Goal: Task Accomplishment & Management: Complete application form

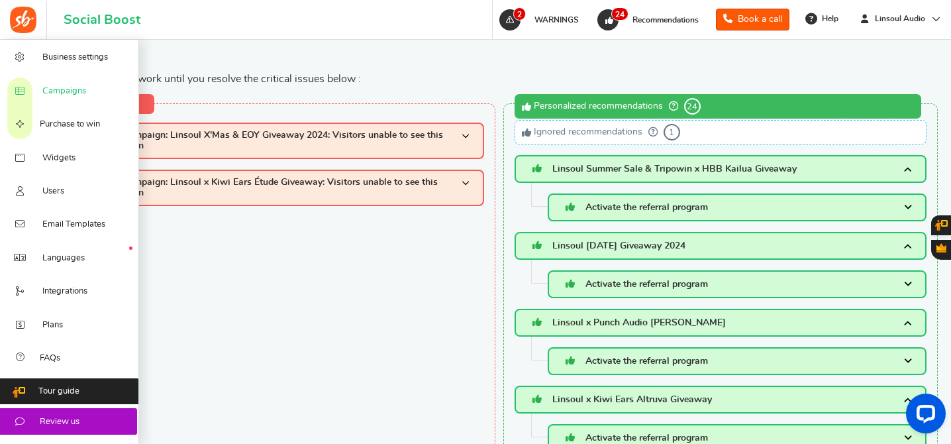
click at [64, 90] on span "Campaigns" at bounding box center [64, 91] width 44 height 12
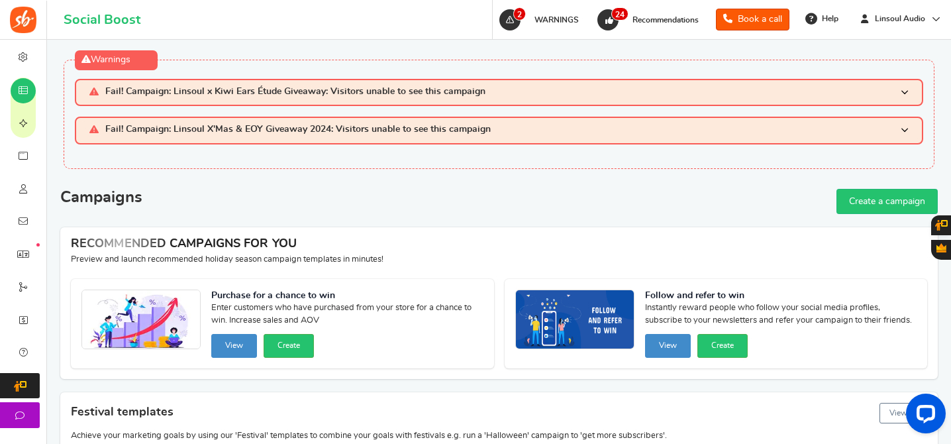
scroll to position [331, 0]
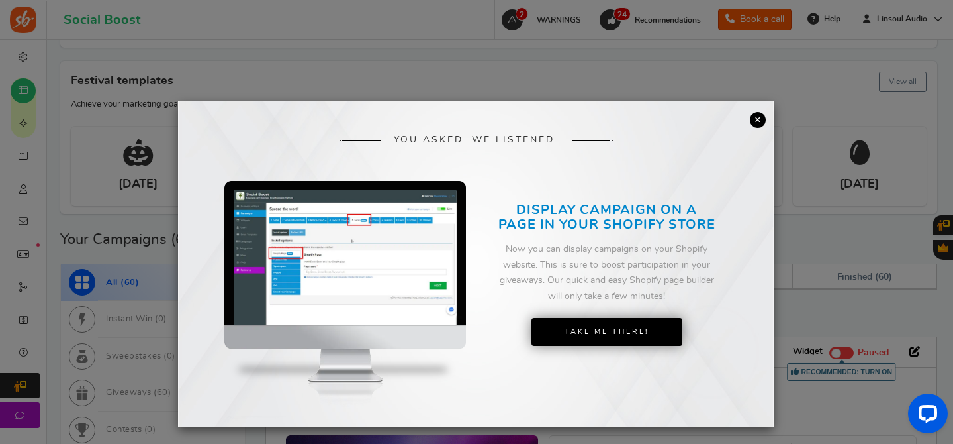
click at [393, 303] on img at bounding box center [345, 257] width 222 height 135
click at [755, 124] on link "×" at bounding box center [758, 120] width 16 height 16
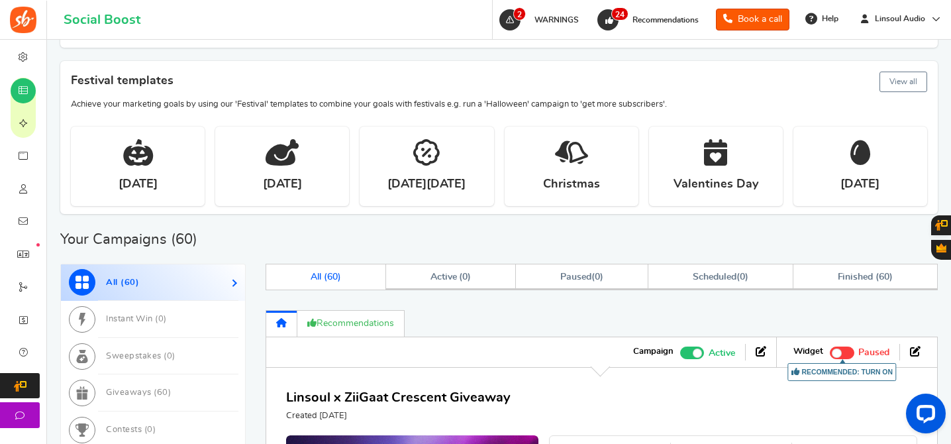
scroll to position [555, 0]
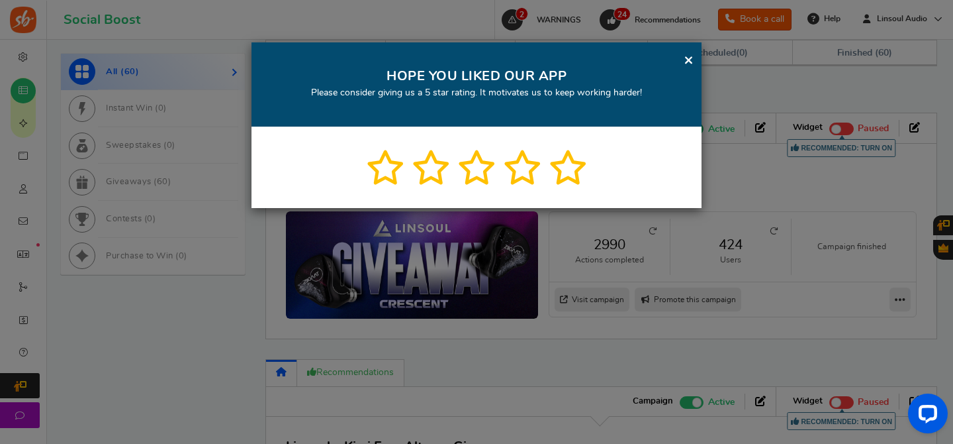
click at [456, 184] on div at bounding box center [477, 167] width 450 height 81
click at [693, 55] on link "×" at bounding box center [689, 60] width 10 height 17
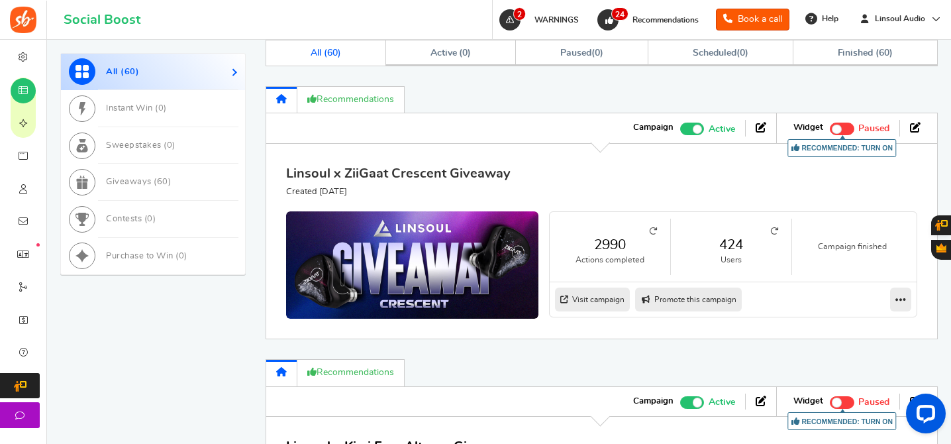
click at [460, 173] on link "Linsoul x ZiiGaat Crescent Giveaway" at bounding box center [398, 173] width 224 height 13
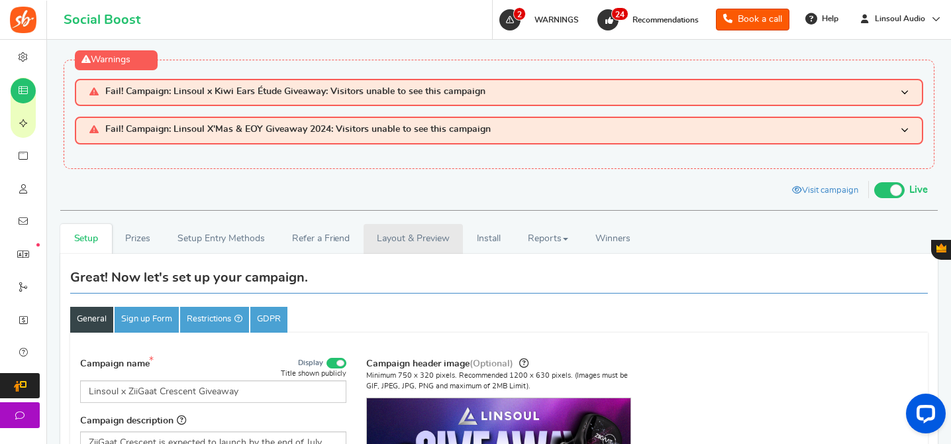
click at [424, 243] on link "Layout & Preview" at bounding box center [413, 239] width 99 height 30
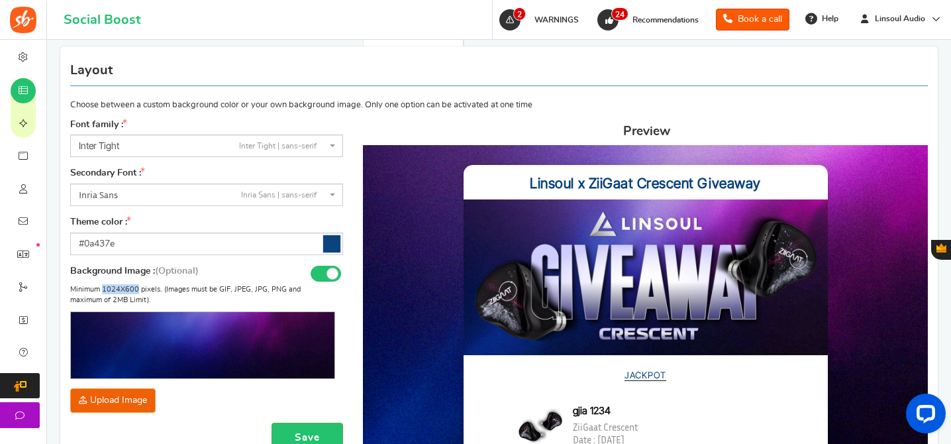
drag, startPoint x: 103, startPoint y: 291, endPoint x: 137, endPoint y: 291, distance: 33.8
click at [137, 291] on p "Minimum 1024X600 pixels. (Images must be GIF, JPEG, JPG, PNG and maximum of 2MB…" at bounding box center [202, 294] width 265 height 21
copy p "1024X600"
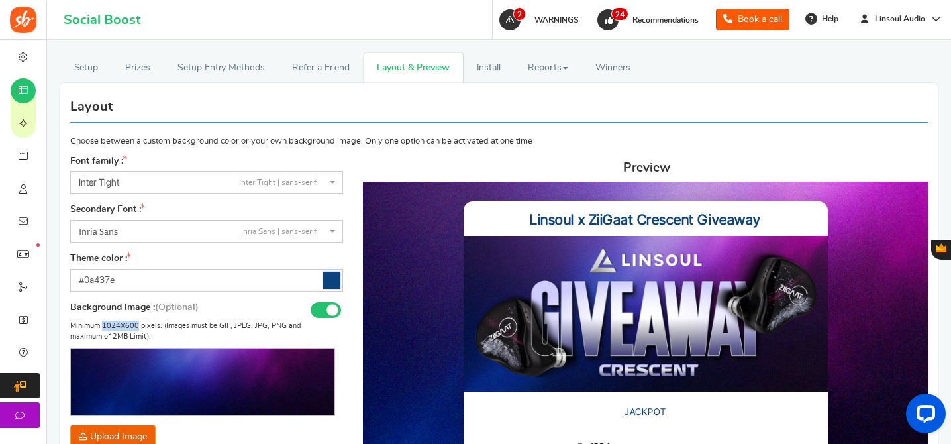
scroll to position [110, 0]
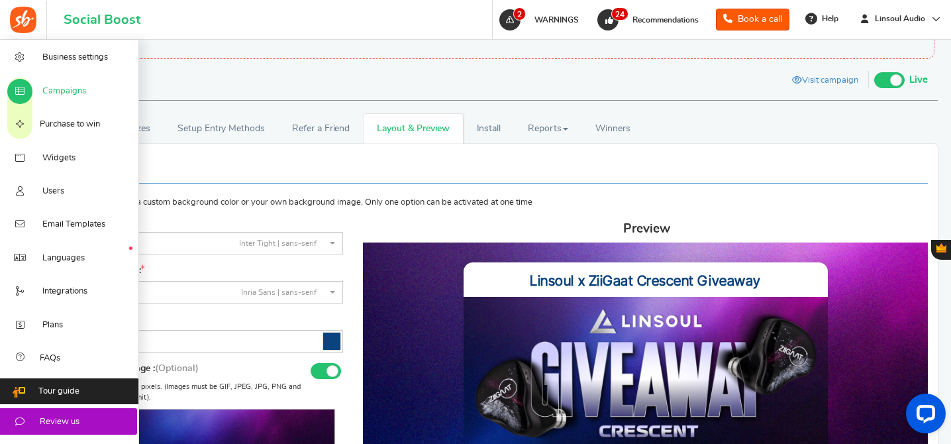
click at [87, 89] on link "Campaigns" at bounding box center [69, 89] width 139 height 33
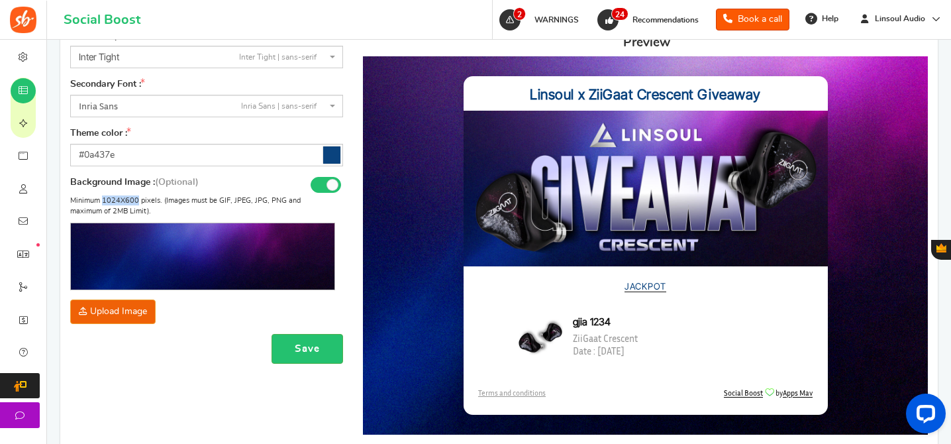
scroll to position [104, 0]
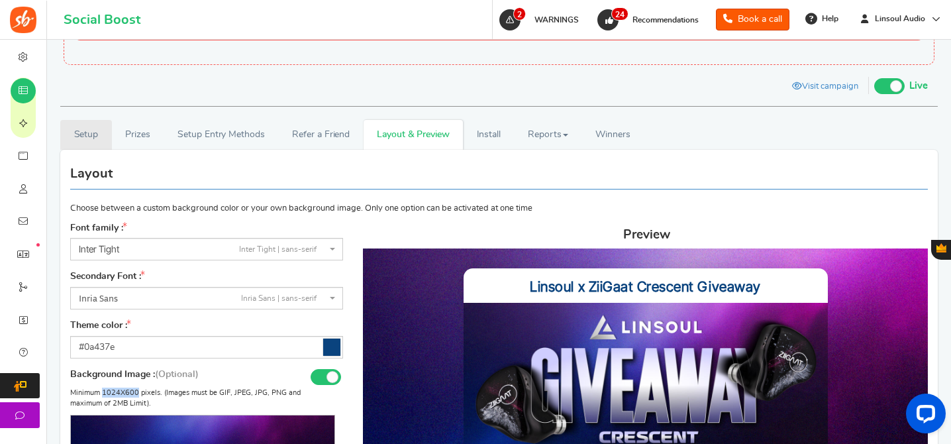
click at [83, 134] on link "Setup" at bounding box center [86, 135] width 52 height 30
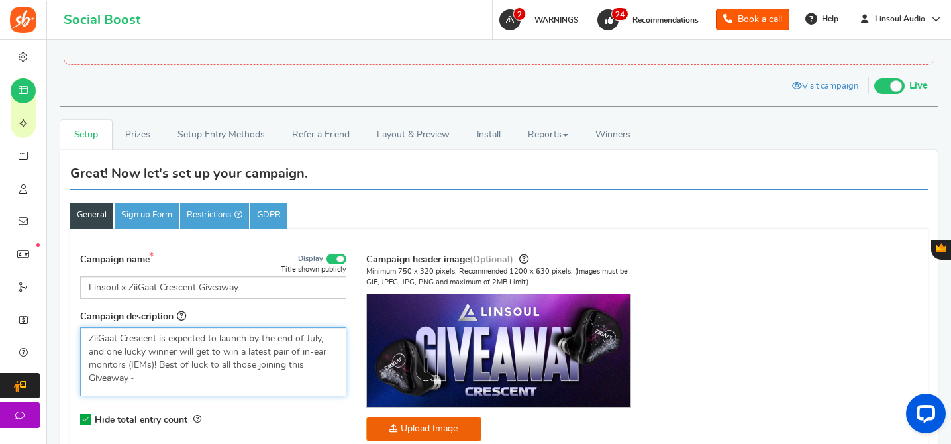
click at [161, 348] on p "ZiiGaat Crescent is expected to launch by the end of July, and one lucky winner…" at bounding box center [213, 358] width 249 height 53
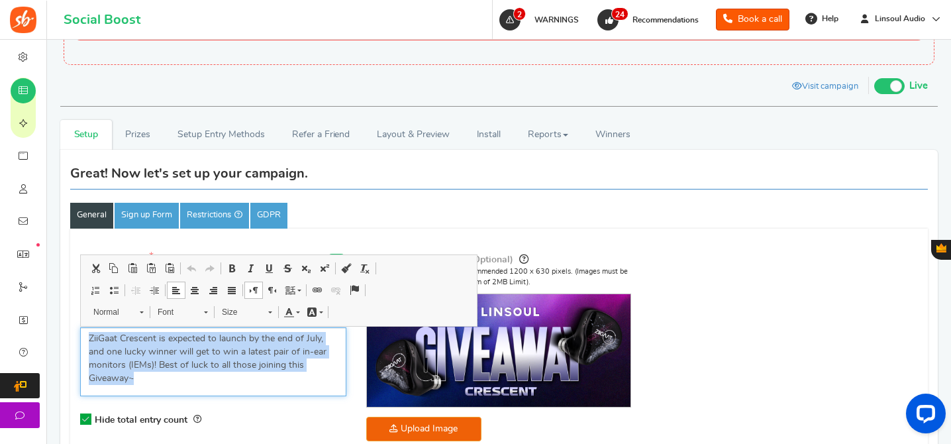
copy p "ZiiGaat Crescent is expected to launch by the end of July, and one lucky winner…"
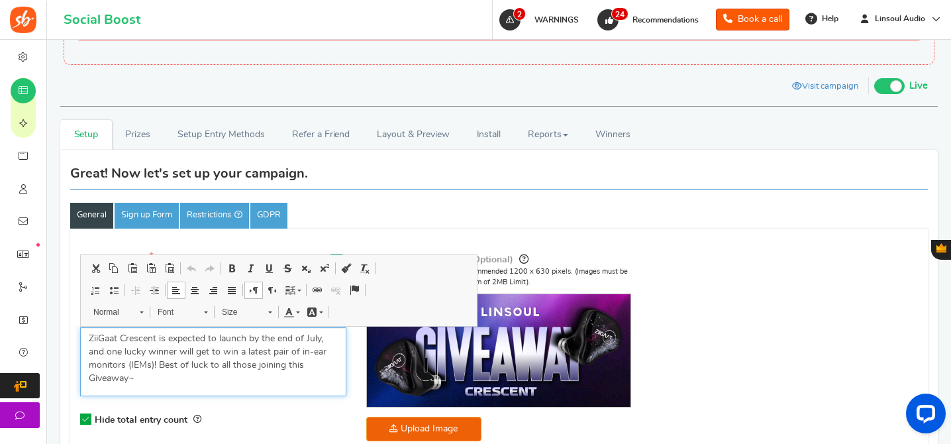
click at [315, 368] on p "ZiiGaat Crescent is expected to launch by the end of July, and one lucky winner…" at bounding box center [213, 358] width 249 height 53
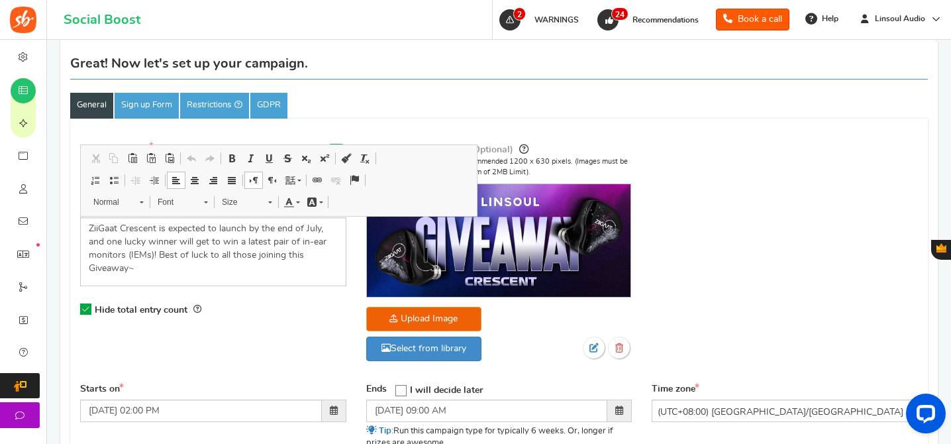
click at [736, 216] on div "Campaign name Display Title shown publicly Linsoul x ZiiGaat Crescent Giveaway …" at bounding box center [498, 259] width 857 height 248
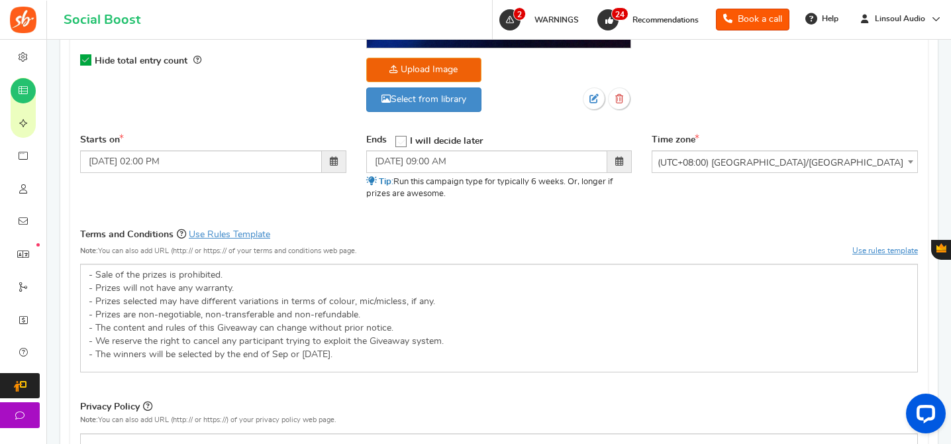
scroll to position [506, 0]
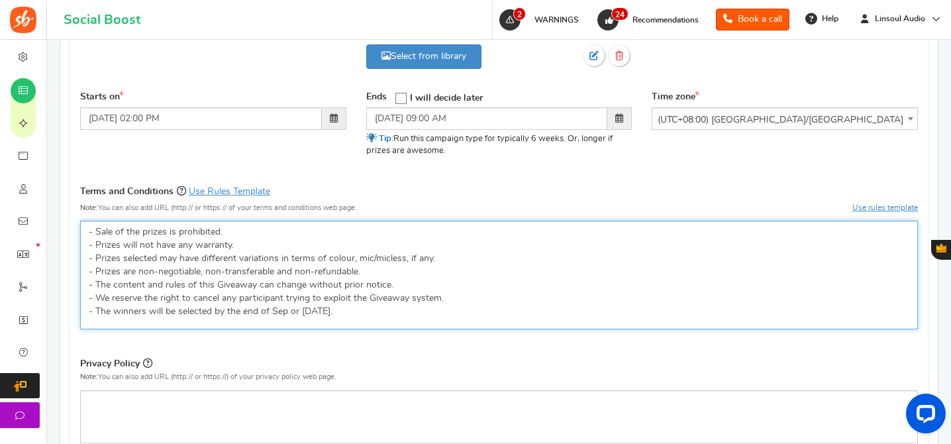
click at [364, 285] on p "- Sale of the prizes is prohibited. - Prizes will not have any warranty. - Priz…" at bounding box center [499, 271] width 820 height 93
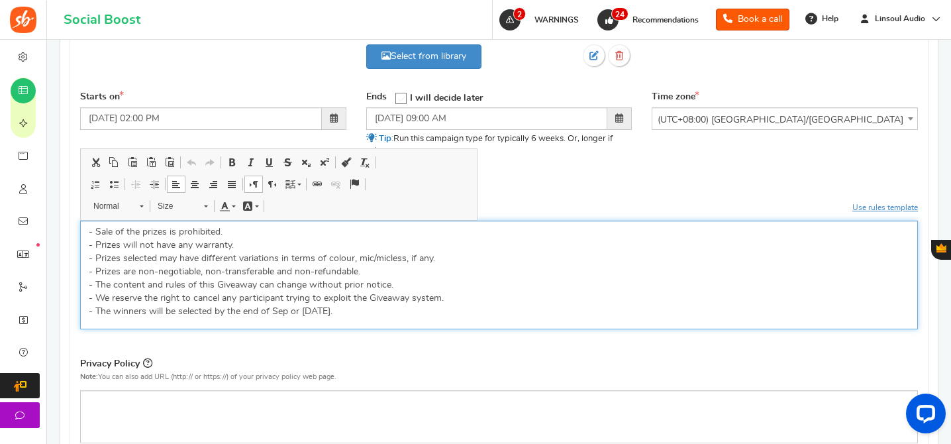
copy p "- Sale of the prizes is prohibited. - Prizes will not have any warranty. - Priz…"
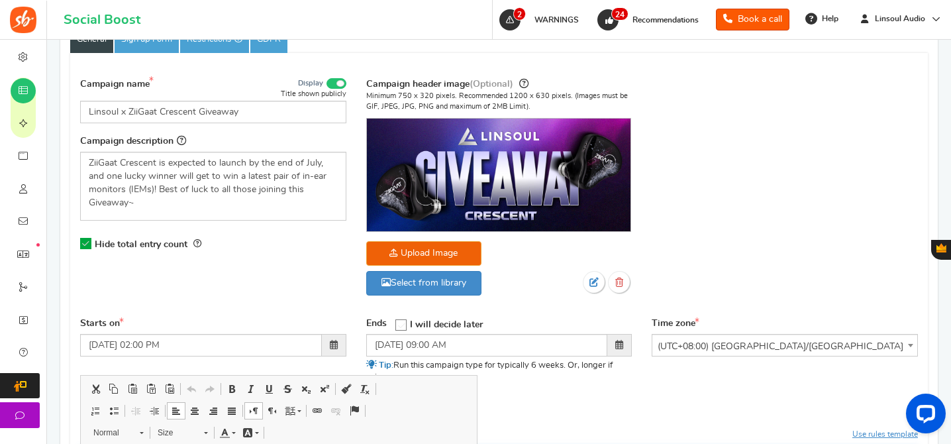
scroll to position [119, 0]
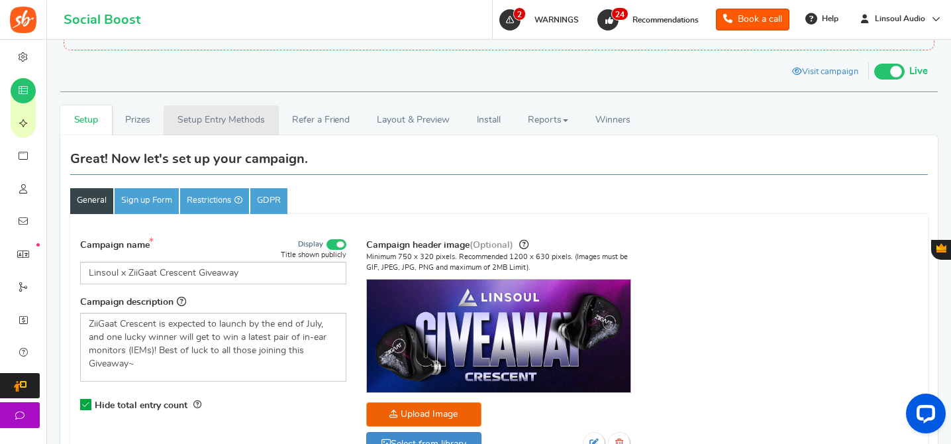
click at [215, 121] on link "Setup Entry Methods" at bounding box center [221, 120] width 115 height 30
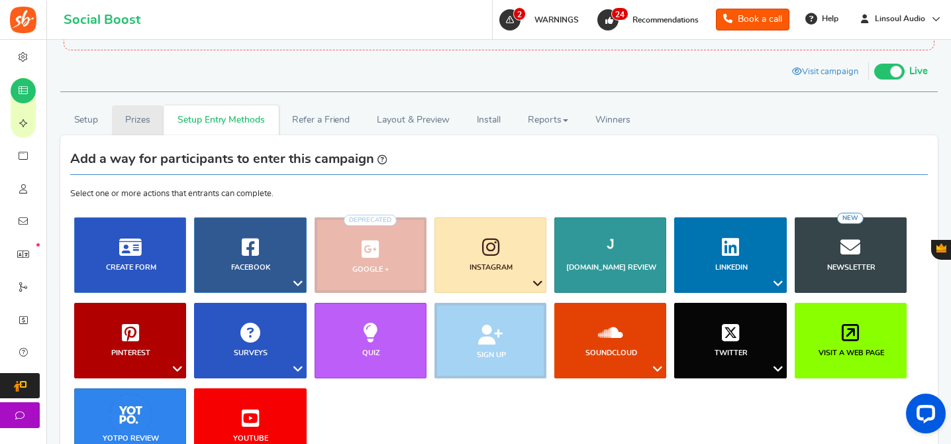
click at [160, 118] on link "Prizes" at bounding box center [138, 120] width 52 height 30
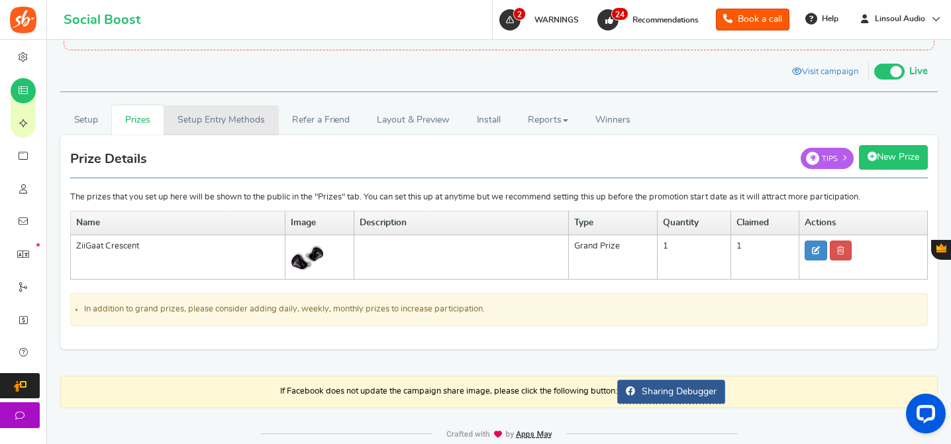
click at [228, 118] on link "Setup Entry Methods" at bounding box center [221, 120] width 115 height 30
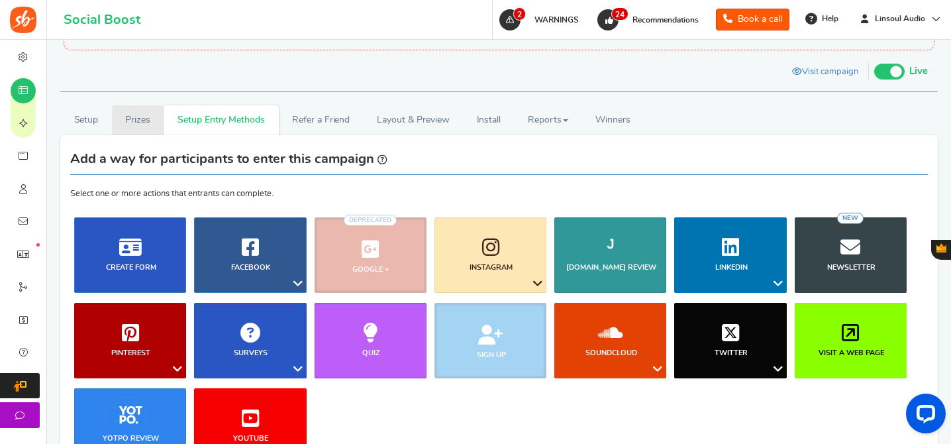
click at [157, 117] on link "Prizes" at bounding box center [138, 120] width 52 height 30
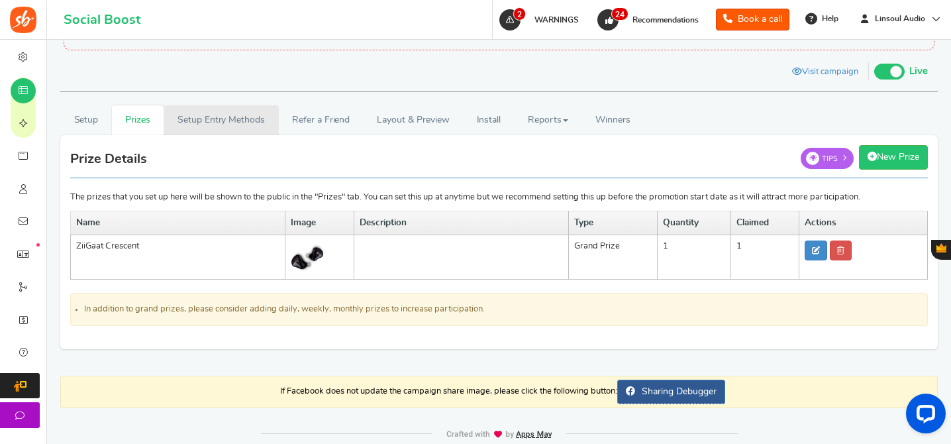
click at [224, 122] on link "Setup Entry Methods" at bounding box center [221, 120] width 115 height 30
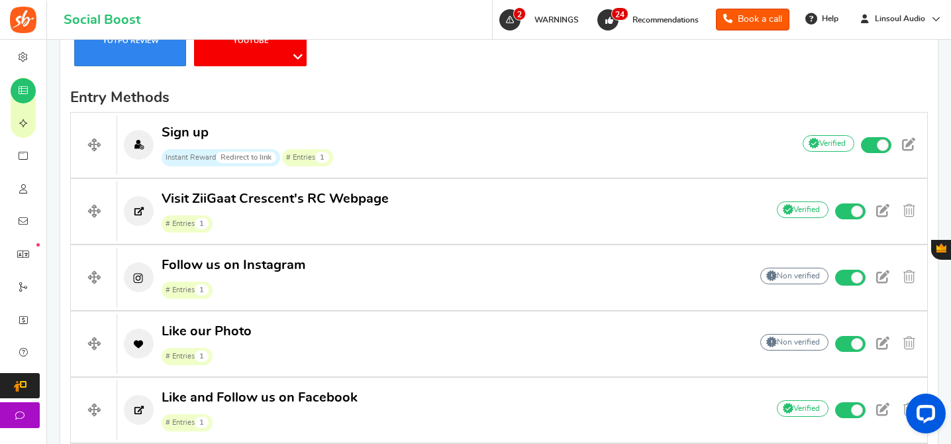
scroll to position [519, 0]
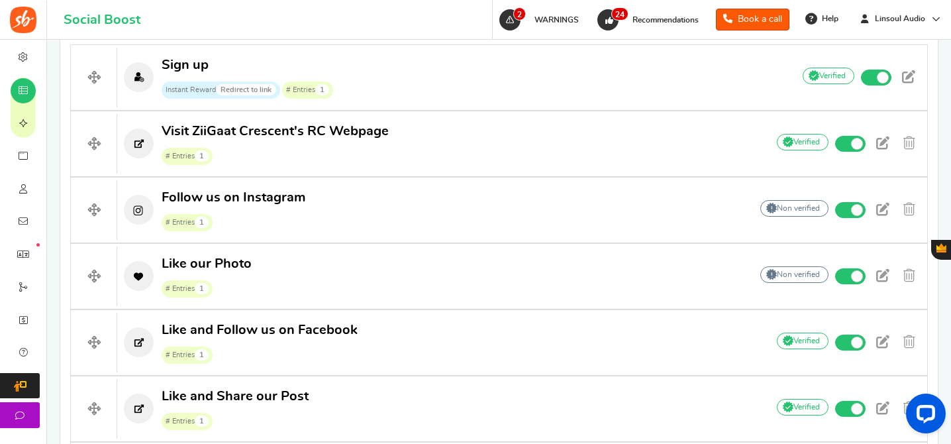
click at [317, 210] on p "Follow us on Instagram # Entries 1" at bounding box center [427, 210] width 620 height 42
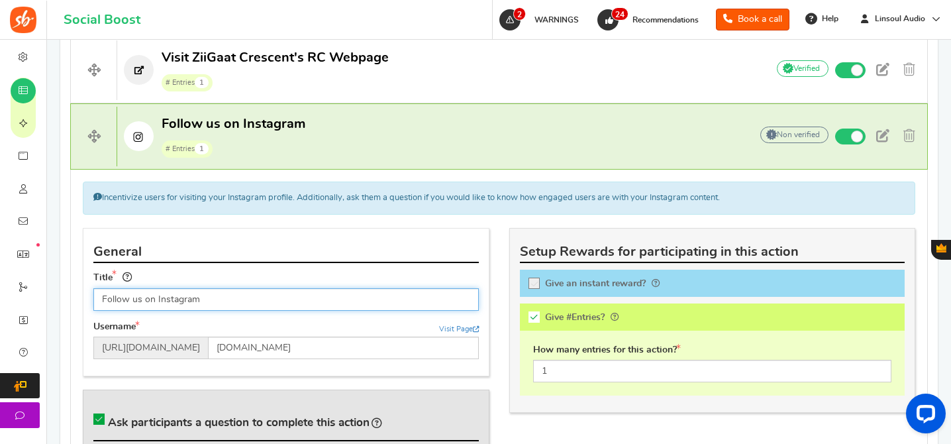
scroll to position [671, 0]
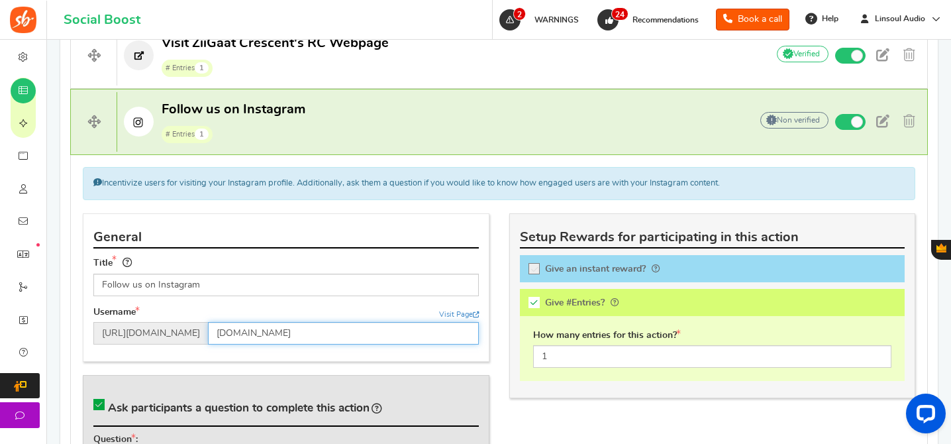
click at [287, 340] on input "[DOMAIN_NAME]" at bounding box center [343, 333] width 271 height 23
click at [297, 115] on span "Follow us on Instagram" at bounding box center [234, 109] width 144 height 13
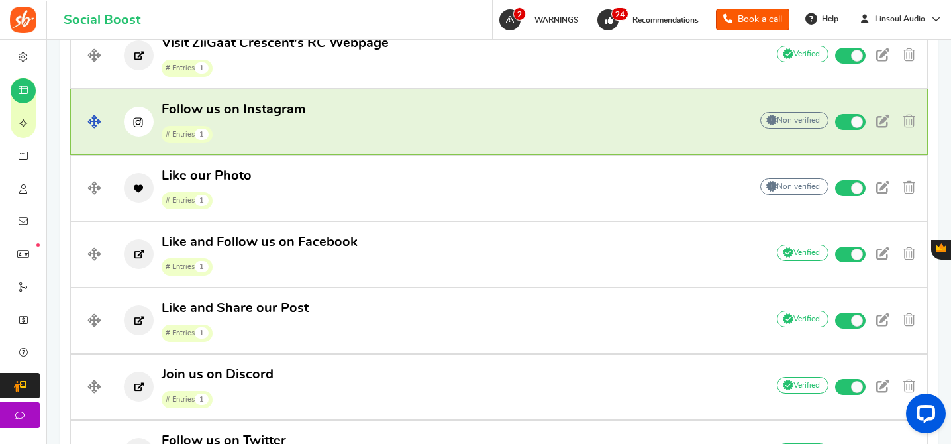
scroll to position [711, 0]
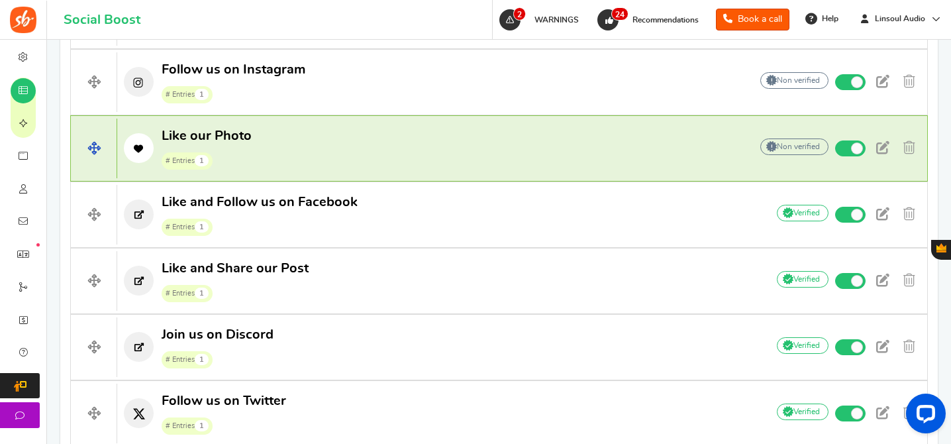
click at [315, 144] on p "Like our Photo # Entries 1" at bounding box center [427, 148] width 620 height 42
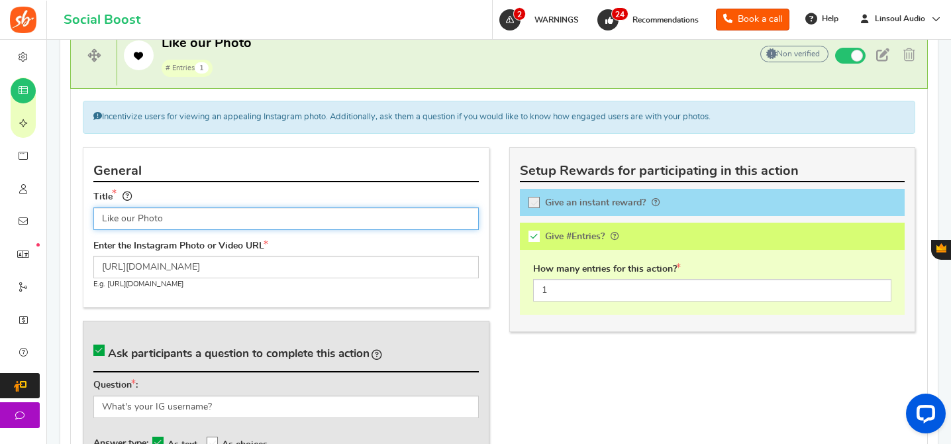
scroll to position [699, 0]
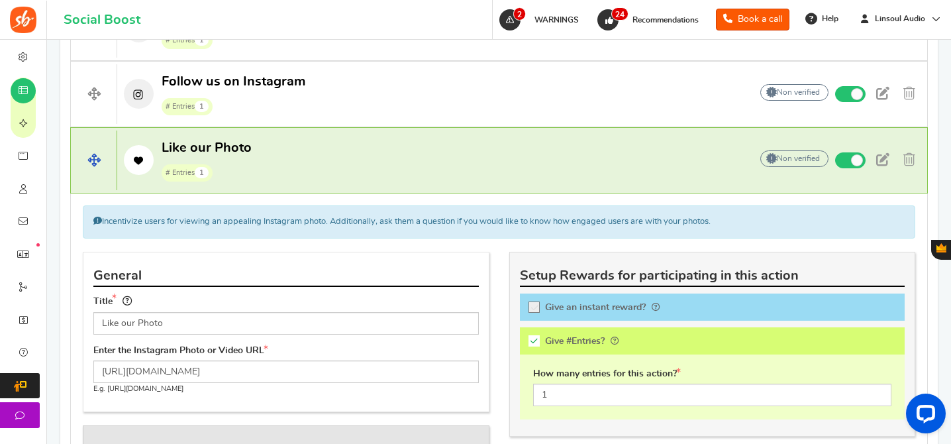
click at [322, 165] on p "Like our Photo # Entries 1" at bounding box center [427, 160] width 620 height 42
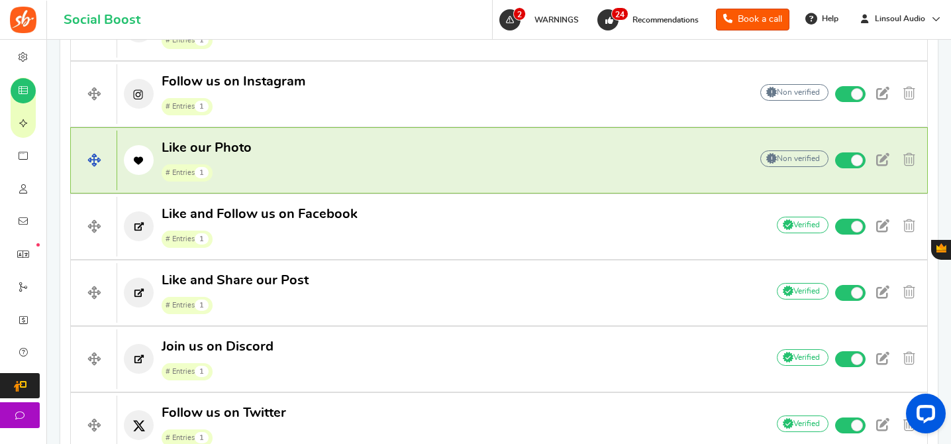
scroll to position [738, 0]
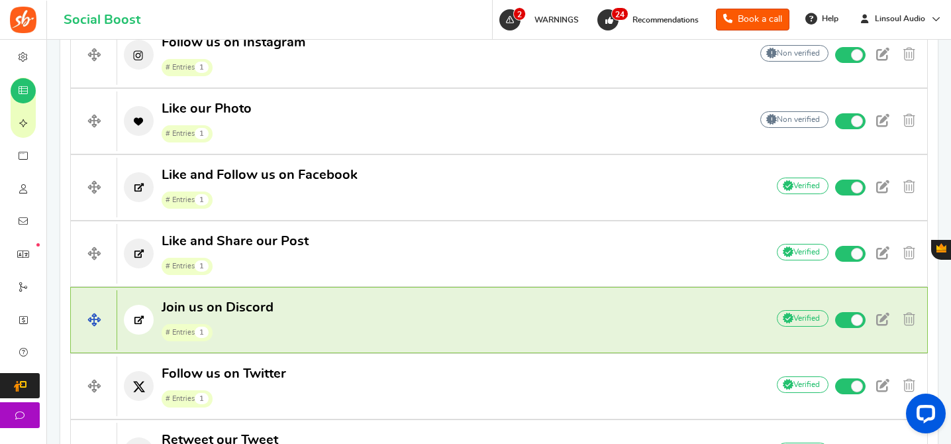
click at [332, 318] on p "Join us on Discord # Entries 1" at bounding box center [435, 320] width 636 height 42
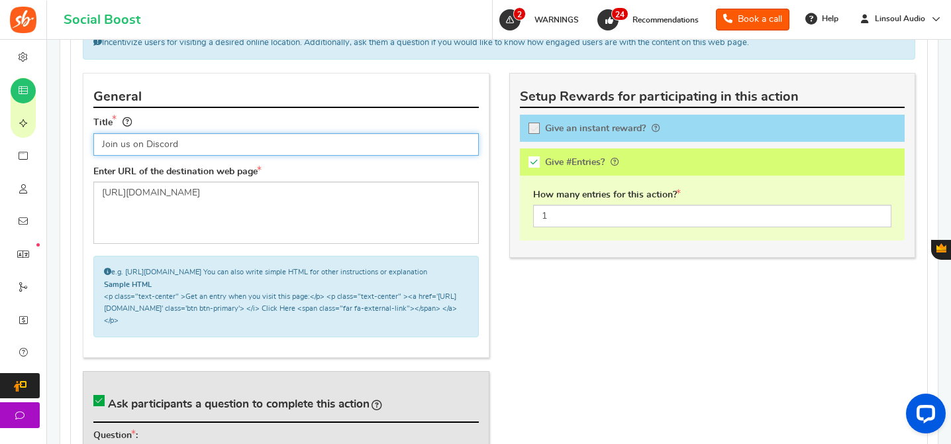
scroll to position [1124, 0]
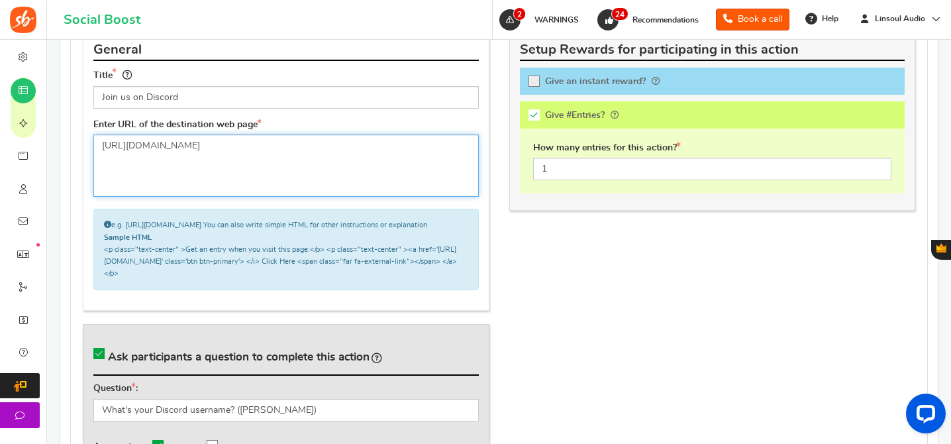
click at [264, 149] on textarea "[URL][DOMAIN_NAME]" at bounding box center [285, 165] width 385 height 62
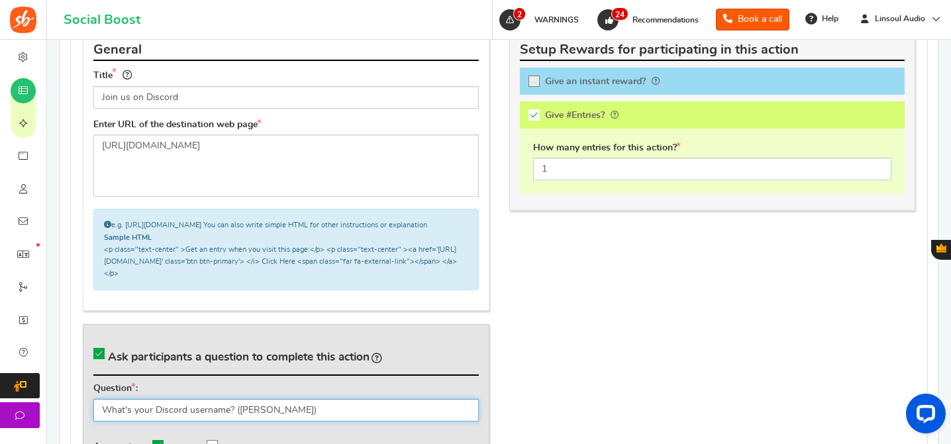
click at [187, 421] on input "What's your Discord username? ([PERSON_NAME])" at bounding box center [285, 410] width 385 height 23
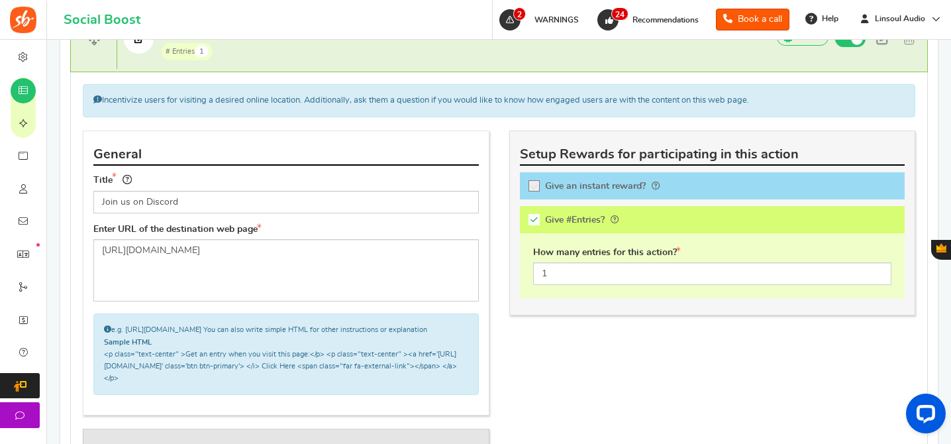
scroll to position [935, 0]
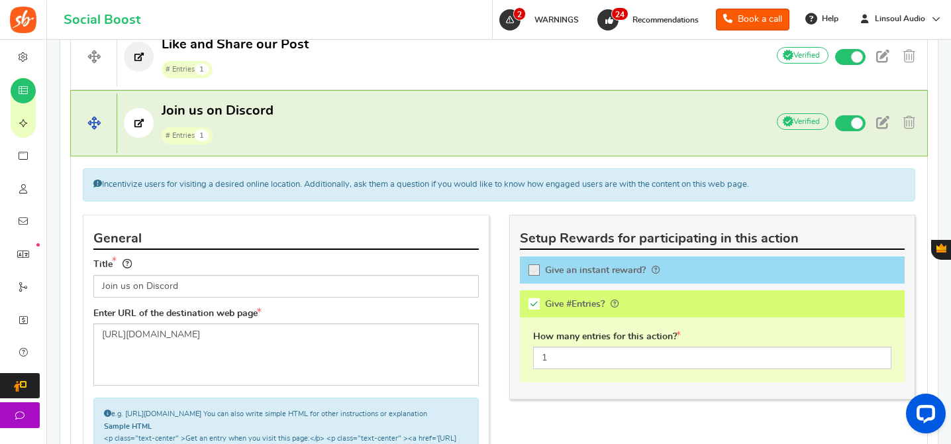
click at [334, 126] on p "Join us on Discord # Entries 1" at bounding box center [435, 123] width 636 height 42
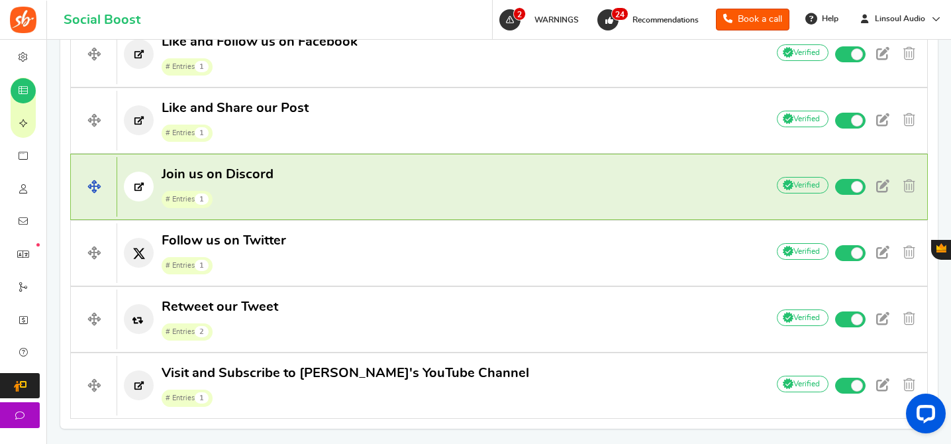
scroll to position [793, 0]
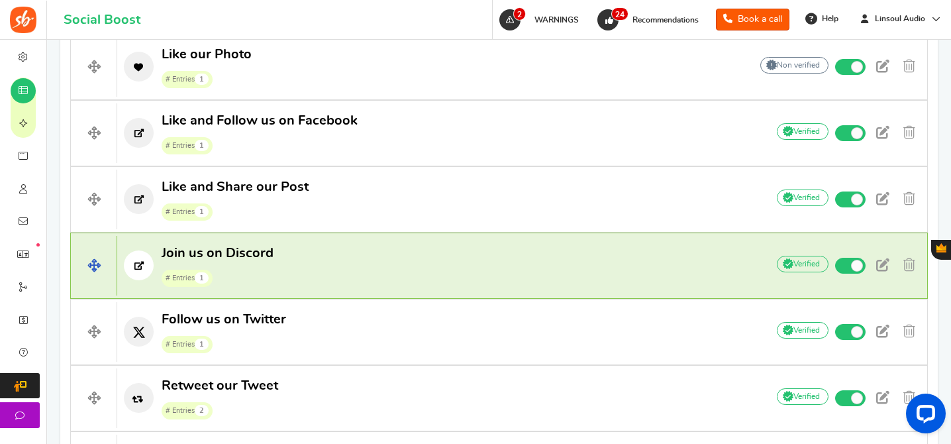
click at [334, 126] on span "Like and Follow us on Facebook" at bounding box center [260, 120] width 196 height 13
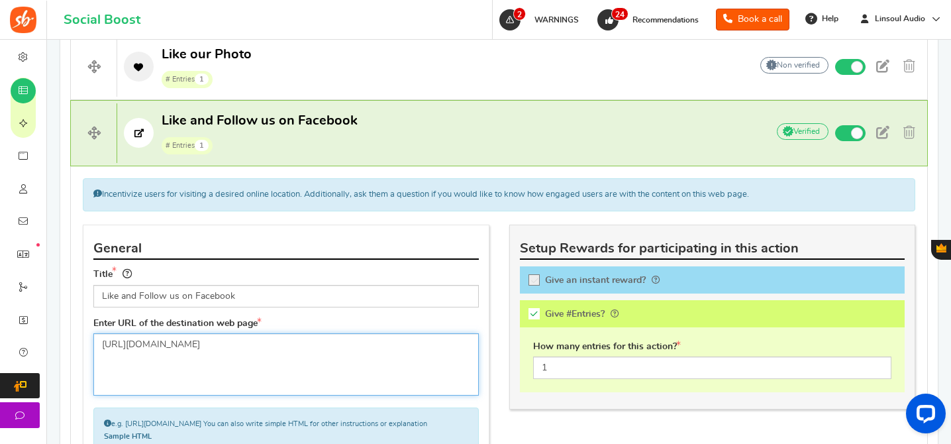
click at [275, 346] on textarea "[URL][DOMAIN_NAME]" at bounding box center [285, 364] width 385 height 62
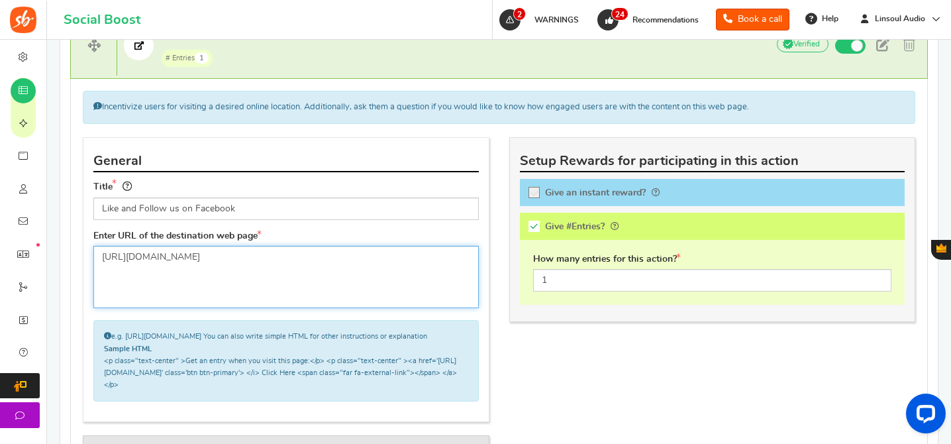
scroll to position [818, 0]
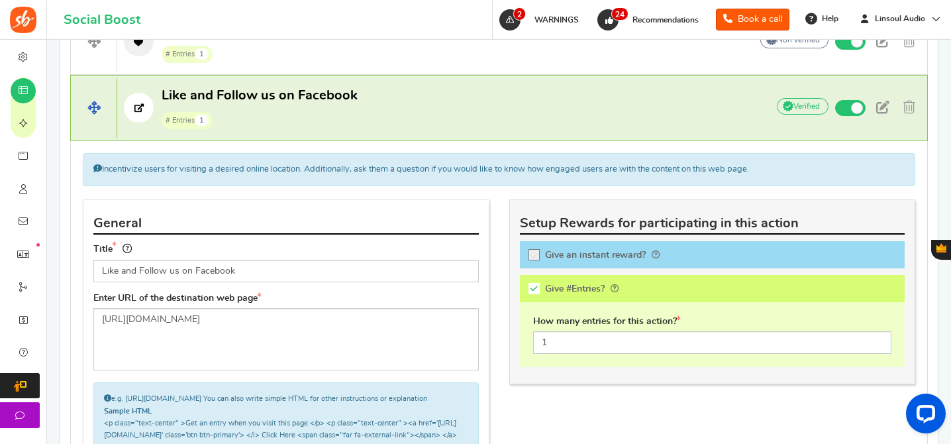
click at [466, 109] on p "Like and Follow us on Facebook # Entries 1" at bounding box center [435, 108] width 636 height 42
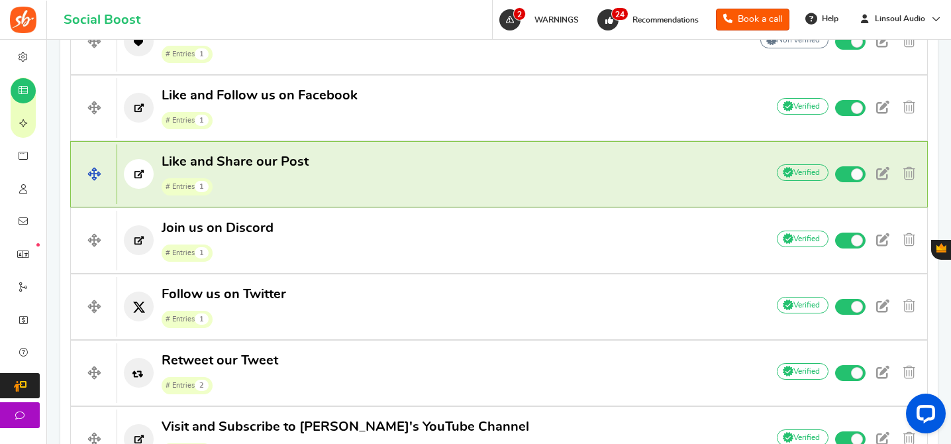
click at [288, 177] on span "# Entries 1" at bounding box center [235, 185] width 147 height 20
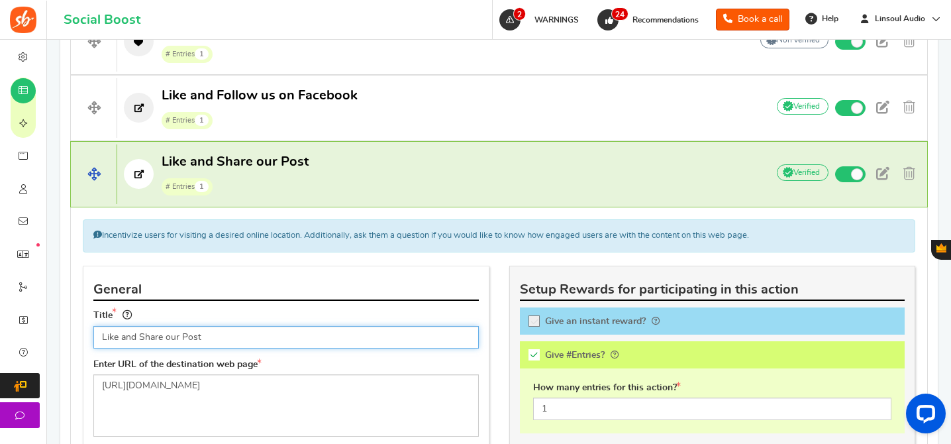
scroll to position [889, 0]
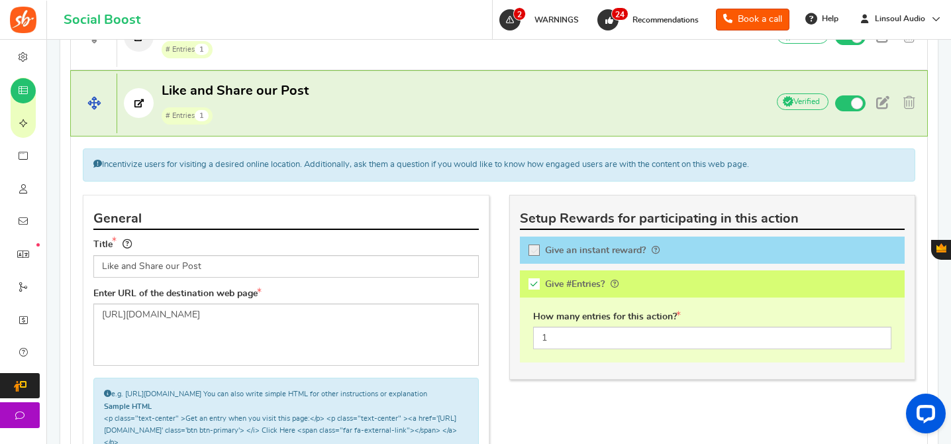
click at [293, 94] on span "Like and Share our Post" at bounding box center [235, 90] width 147 height 13
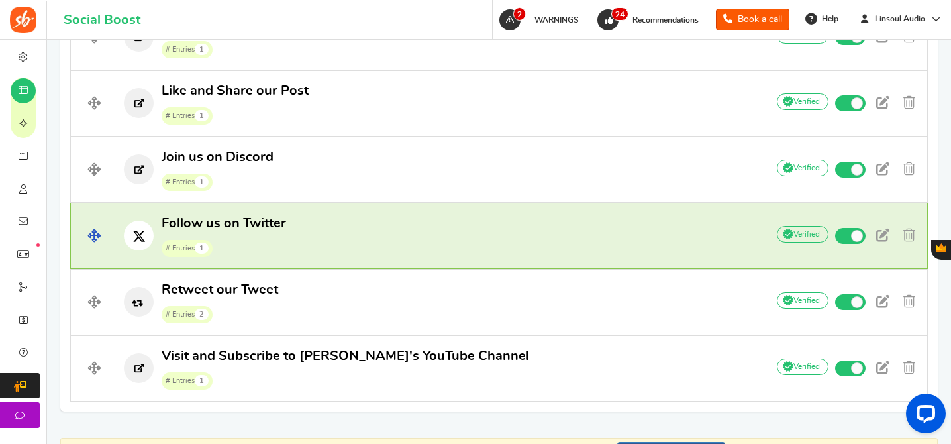
click at [309, 234] on p "Follow us on Twitter # Entries 1" at bounding box center [435, 236] width 636 height 42
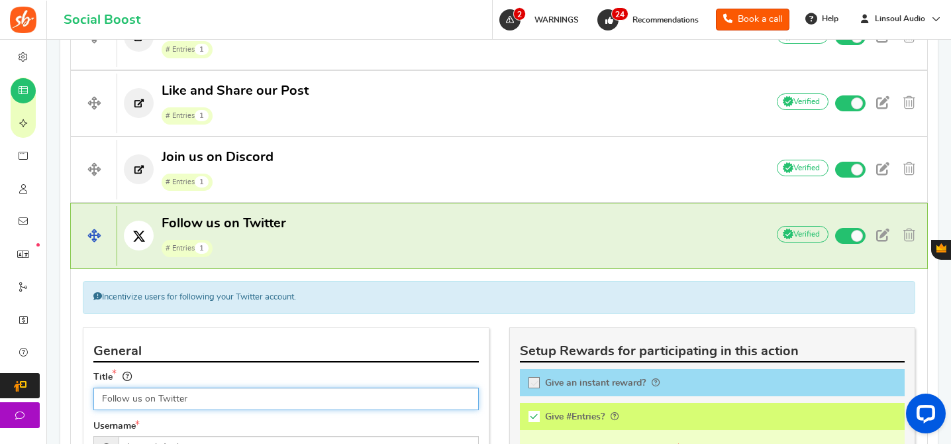
scroll to position [1041, 0]
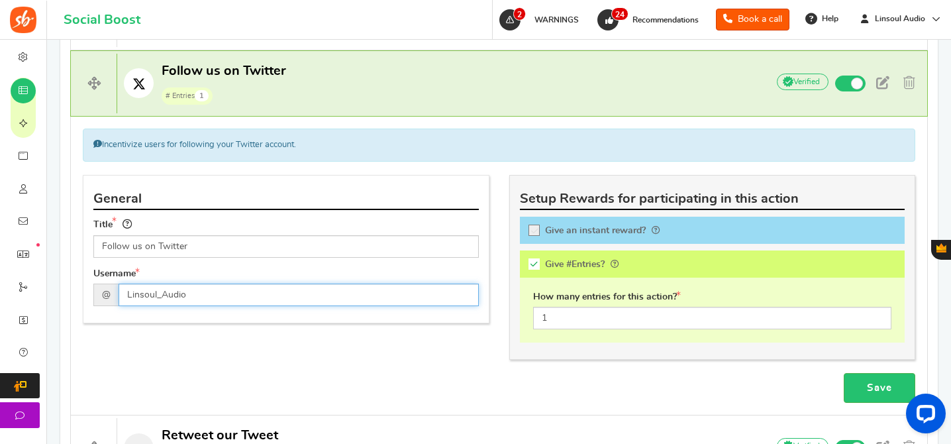
click at [256, 293] on input "Linsoul_Audio" at bounding box center [299, 294] width 360 height 23
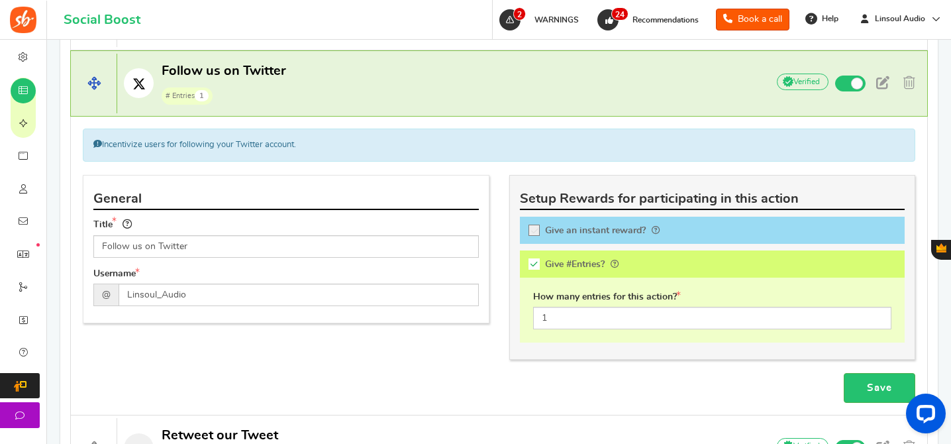
click at [453, 103] on p "Follow us on Twitter # Entries 1" at bounding box center [435, 83] width 636 height 42
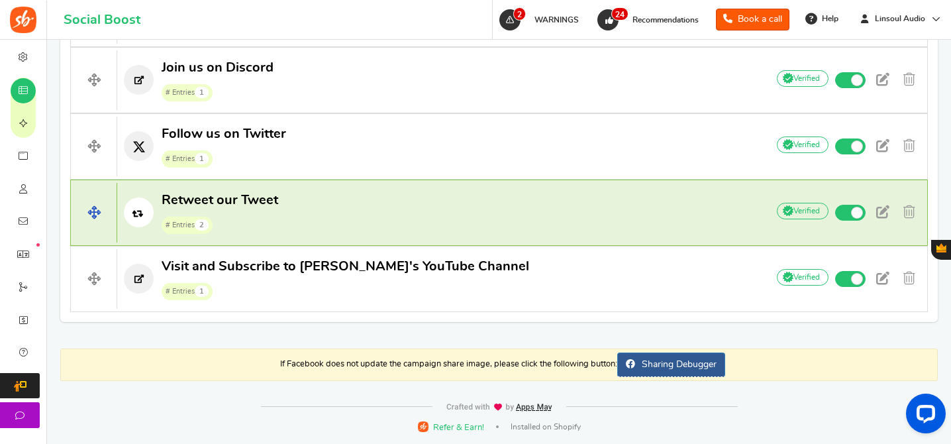
click at [318, 238] on h4 "Retweet our Tweet # Entries 2 Add Your API credentials Non verified Due to plat…" at bounding box center [498, 212] width 857 height 66
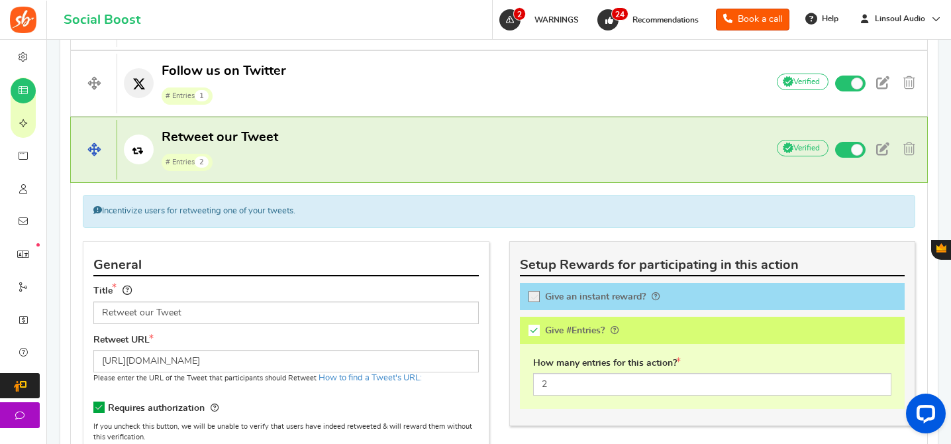
click at [311, 138] on p "Retweet our Tweet # Entries 2" at bounding box center [435, 149] width 636 height 42
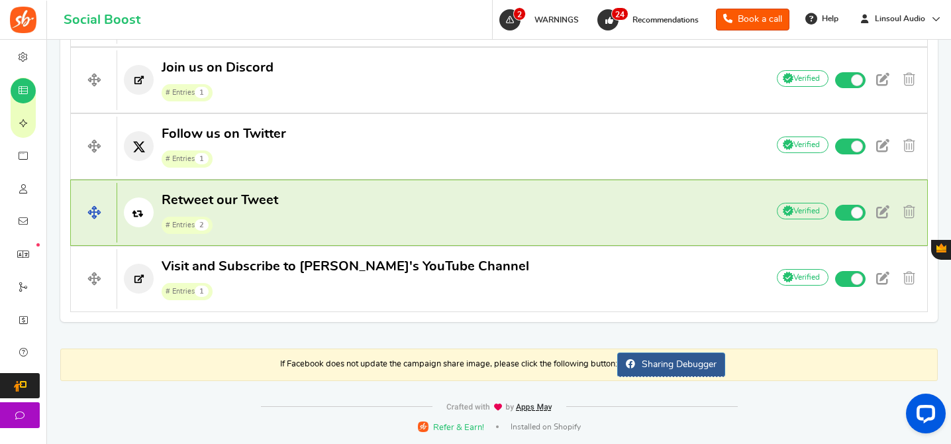
scroll to position [978, 0]
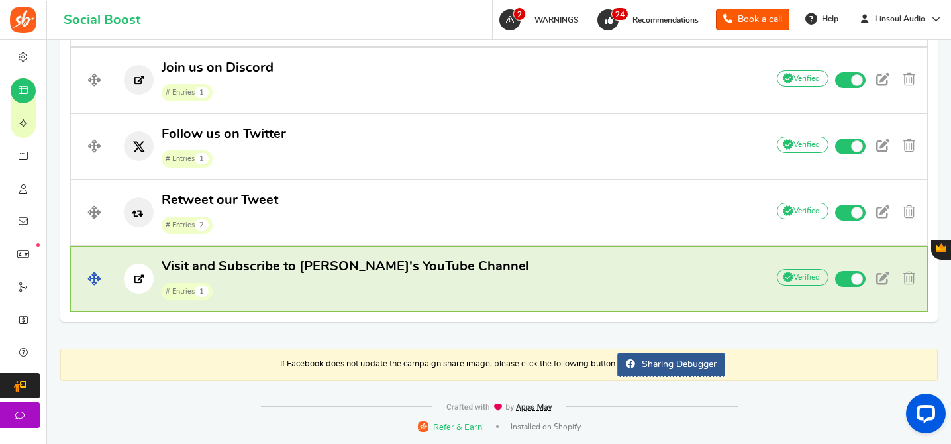
click at [414, 289] on span "# Entries 1" at bounding box center [345, 290] width 367 height 20
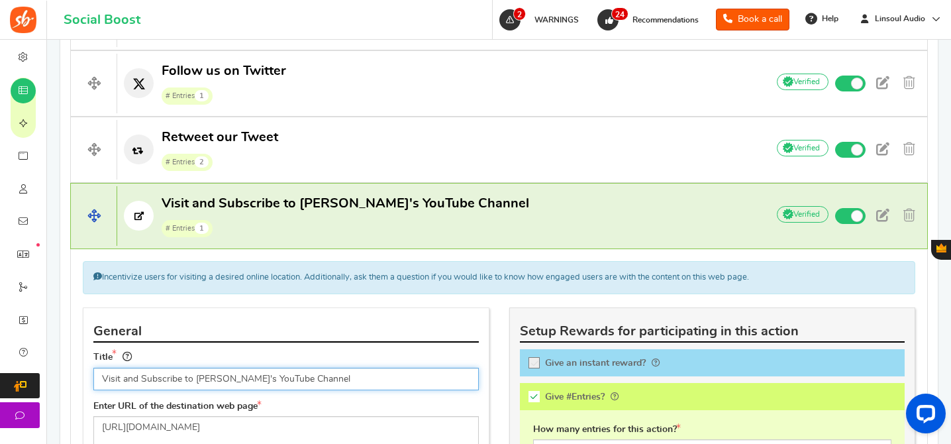
scroll to position [1115, 0]
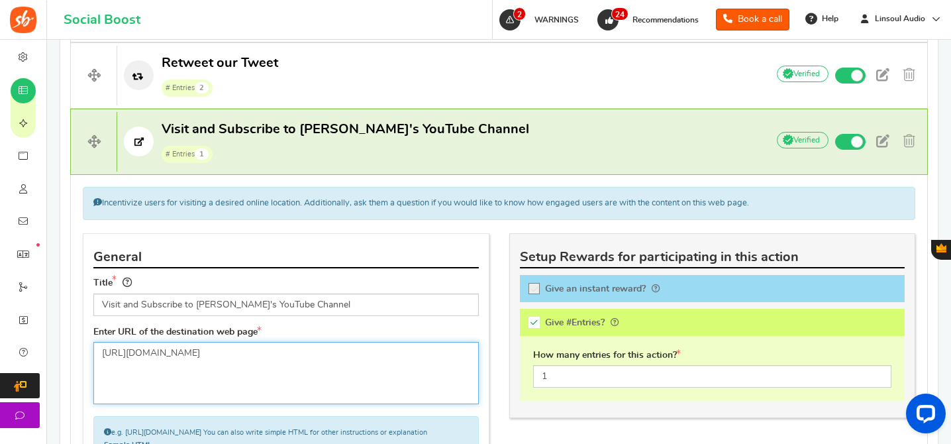
click at [188, 353] on textarea "[URL][DOMAIN_NAME]" at bounding box center [285, 373] width 385 height 62
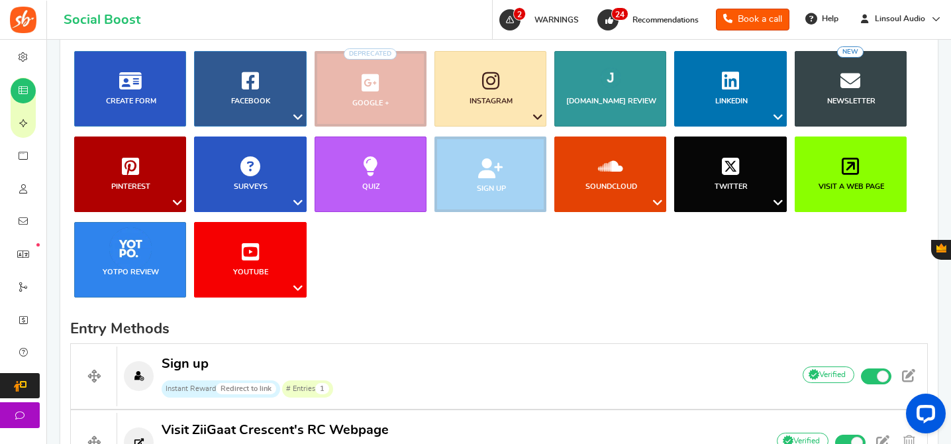
scroll to position [352, 0]
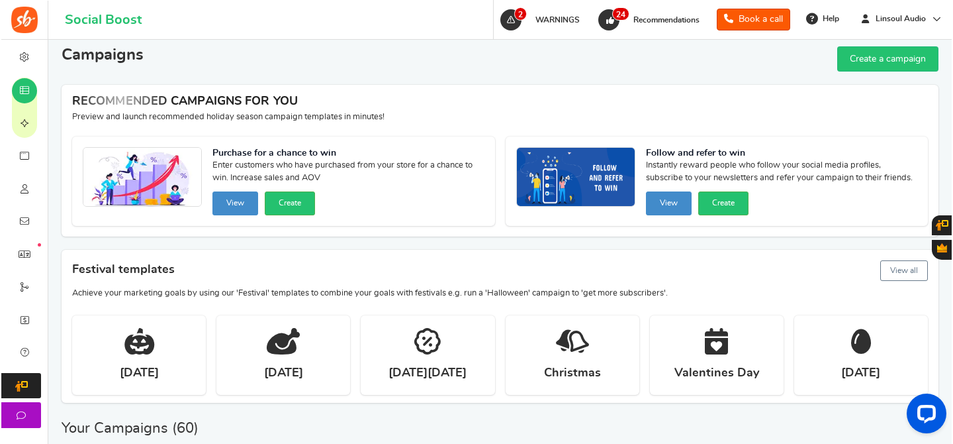
scroll to position [139, 0]
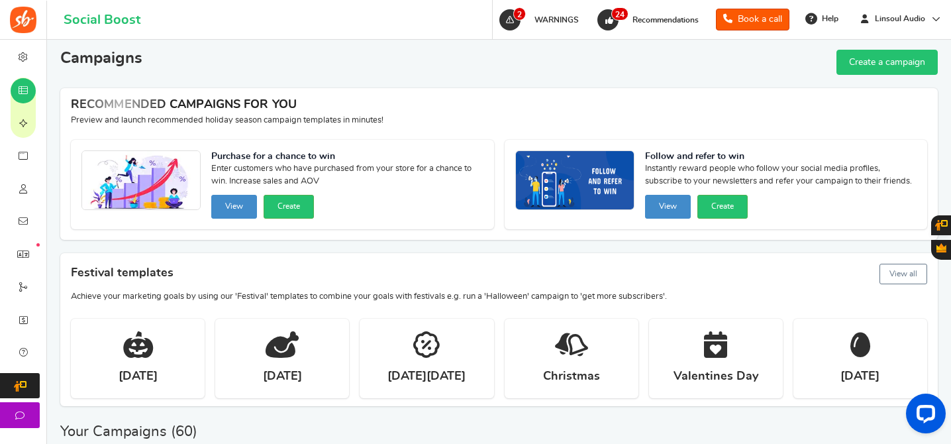
click at [865, 65] on link "Create a campaign" at bounding box center [886, 62] width 101 height 25
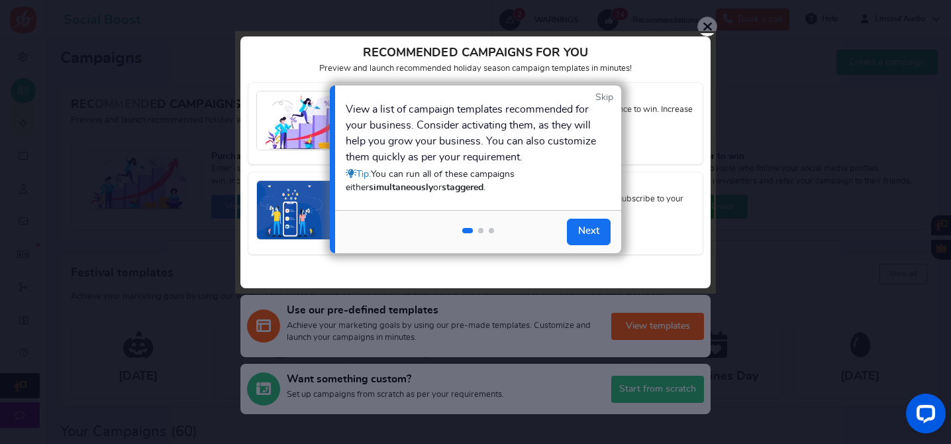
click at [603, 95] on link "Skip" at bounding box center [604, 97] width 18 height 13
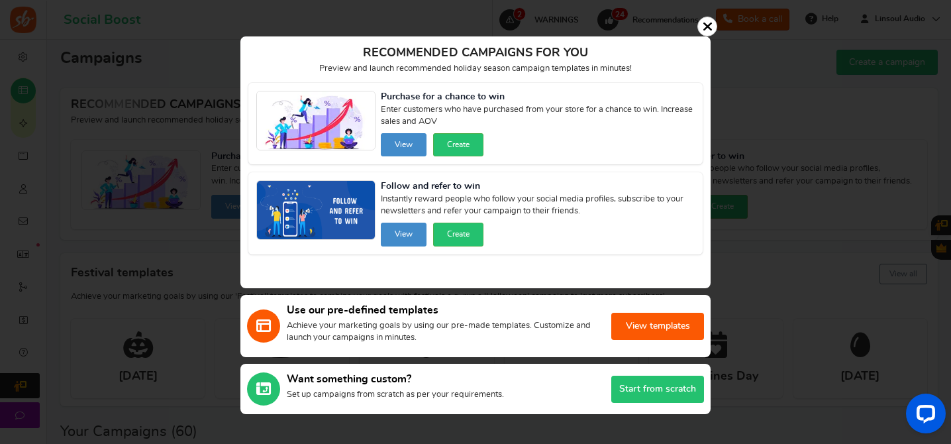
click at [665, 385] on button "Start from scratch" at bounding box center [657, 388] width 93 height 27
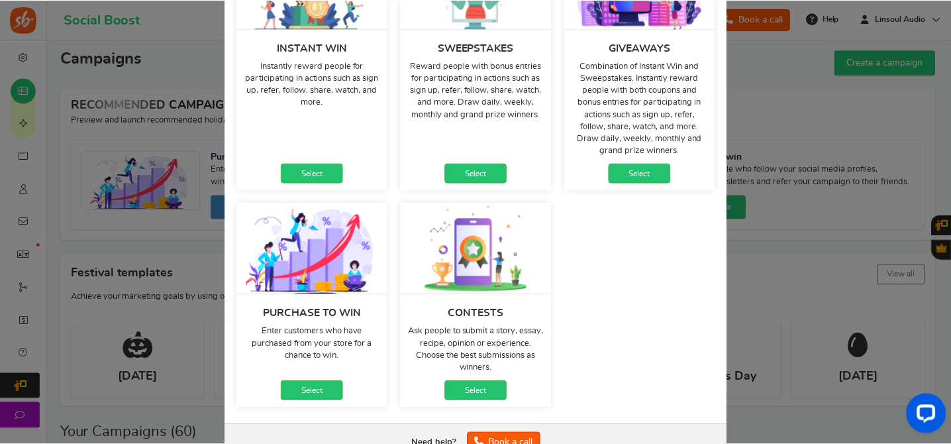
scroll to position [194, 0]
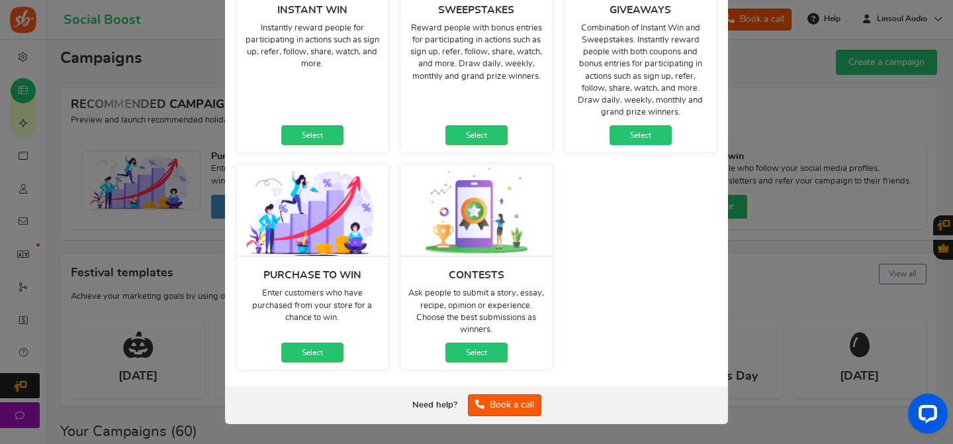
click at [634, 132] on link "Select" at bounding box center [641, 135] width 62 height 20
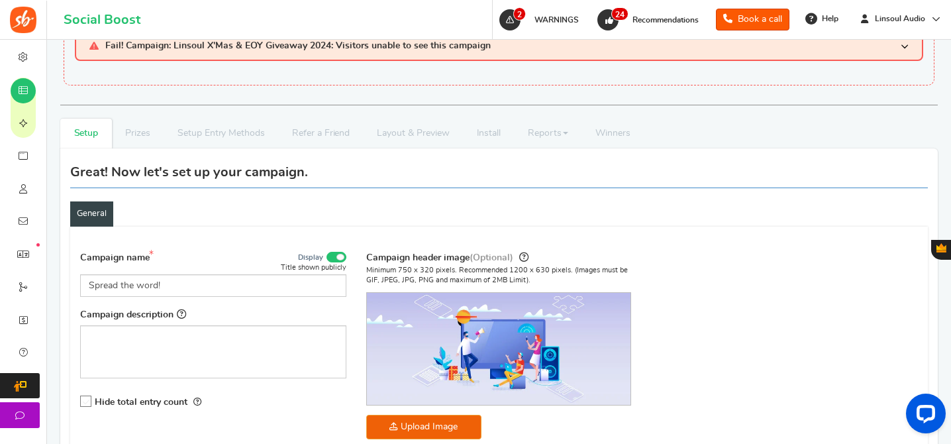
scroll to position [158, 0]
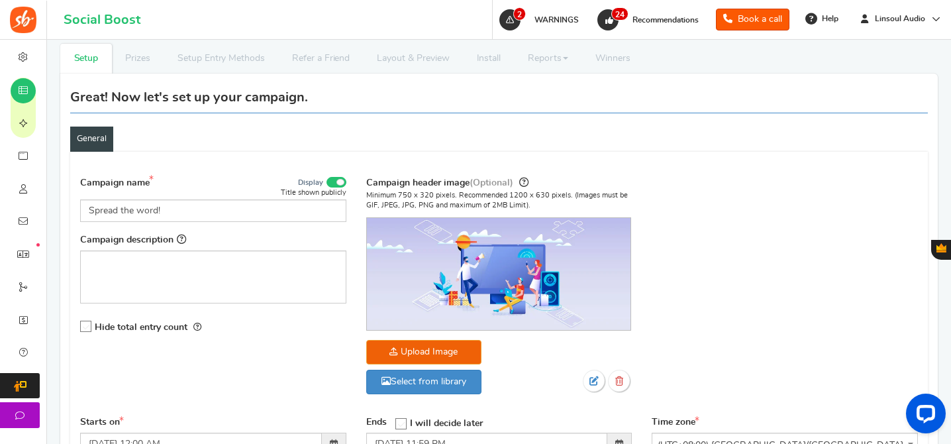
click at [218, 226] on div "Campaign name Display Title shown publicly Spread the word! This will be shown …" at bounding box center [213, 262] width 286 height 175
click at [234, 219] on input "Spread the word!" at bounding box center [213, 210] width 266 height 23
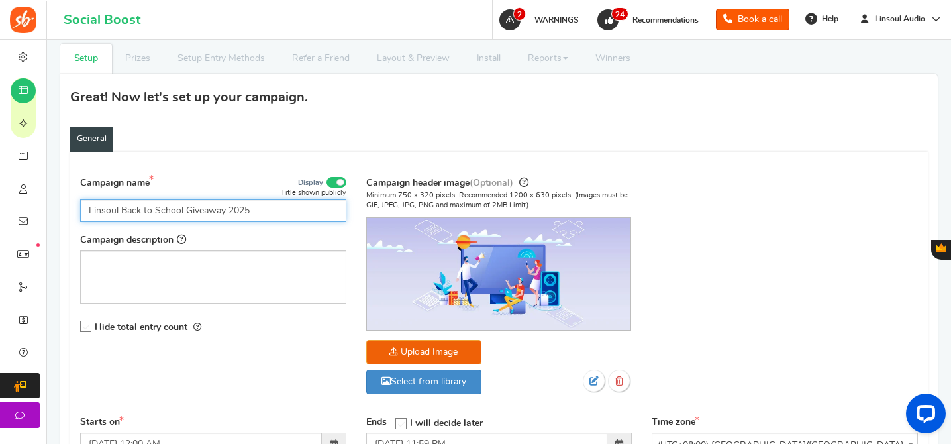
type input "Linsoul Back to School Giveaway 2025"
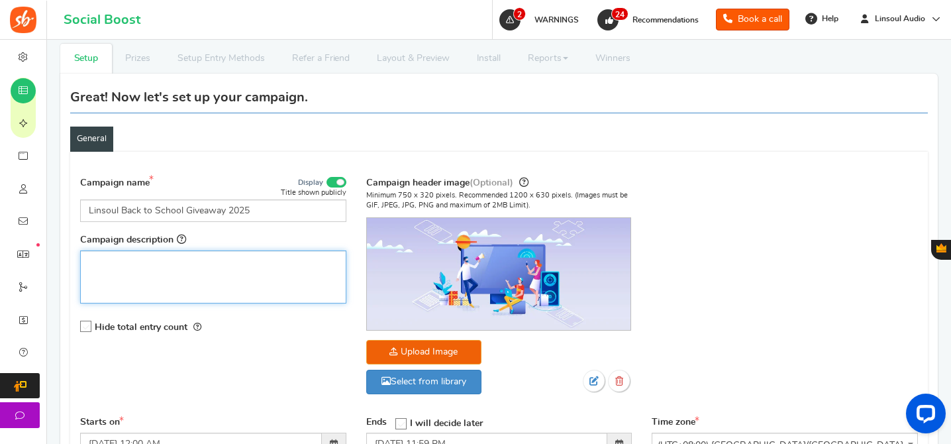
click at [221, 278] on div "Rich Text Editor, competition_desc" at bounding box center [213, 276] width 266 height 53
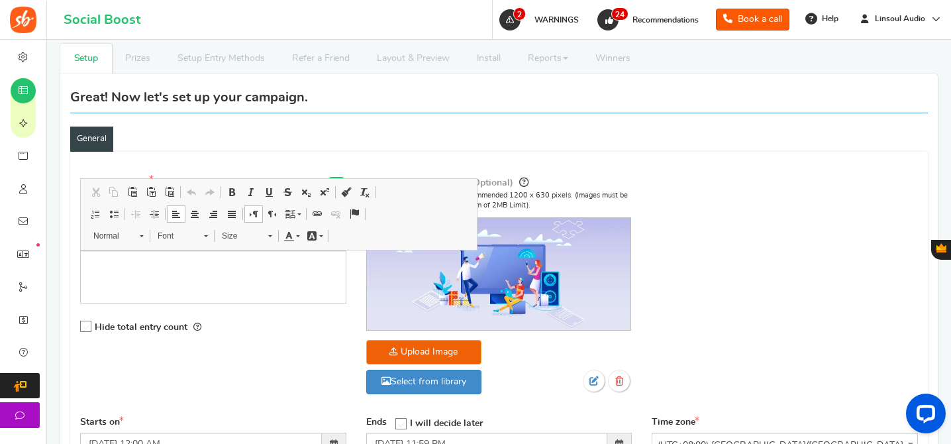
click at [303, 134] on ul "General Sign up Form Restrictions GDPR" at bounding box center [498, 138] width 857 height 25
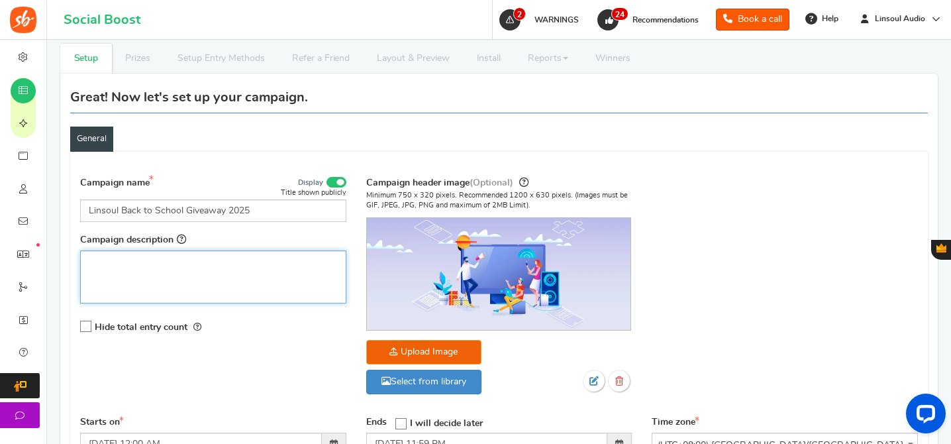
click at [207, 269] on div "Rich Text Editor, competition_desc" at bounding box center [213, 276] width 266 height 53
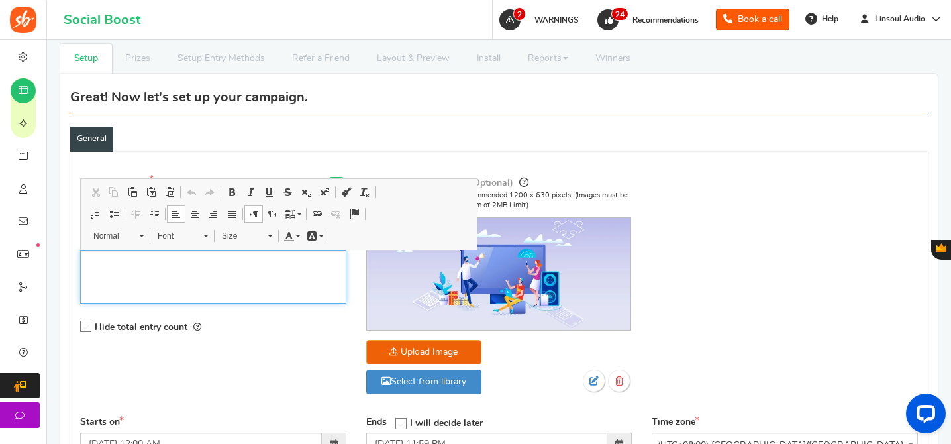
scroll to position [197, 0]
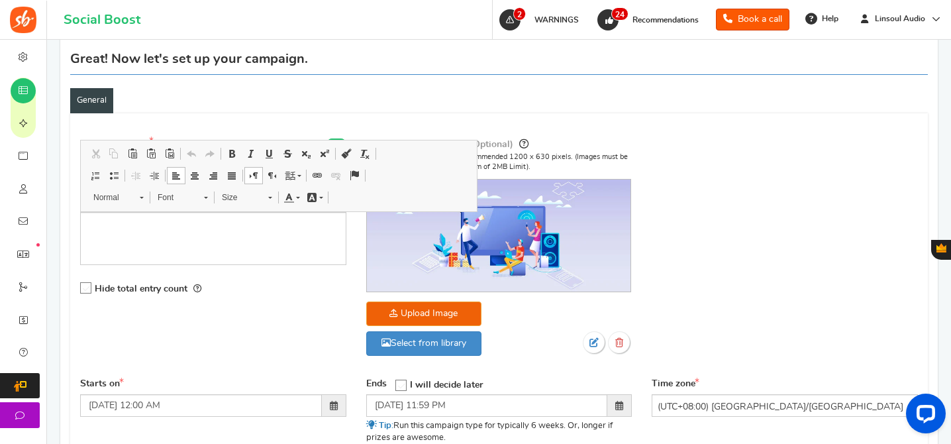
click at [236, 309] on div "Campaign name Display Title shown publicly Linsoul Back to School Giveaway 2025…" at bounding box center [213, 223] width 286 height 175
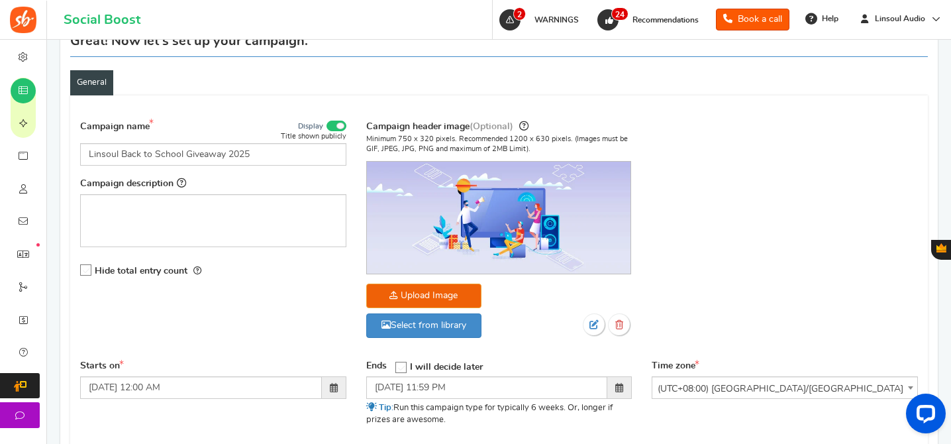
scroll to position [216, 0]
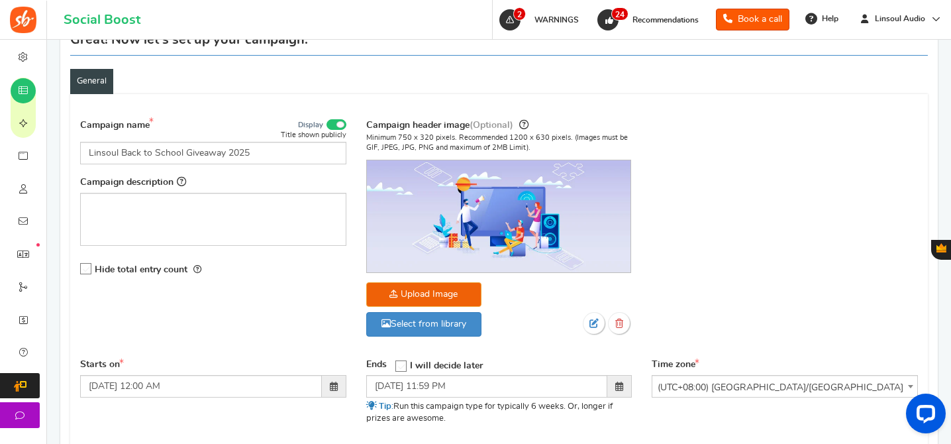
click at [83, 269] on icon at bounding box center [86, 269] width 11 height 11
click at [81, 269] on input "Hide total entry count" at bounding box center [81, 269] width 0 height 9
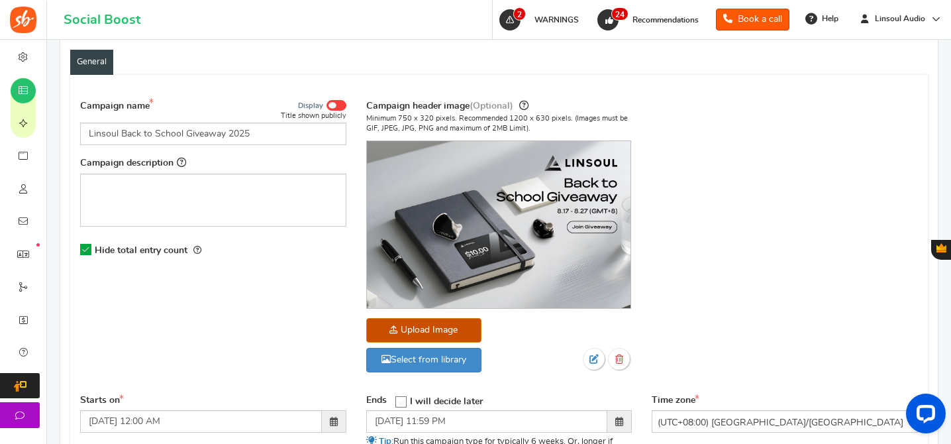
scroll to position [239, 0]
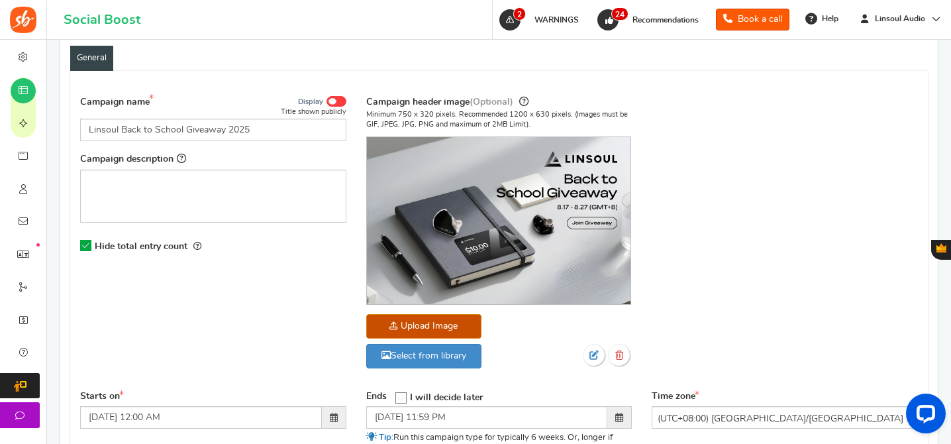
click at [332, 98] on span at bounding box center [332, 101] width 8 height 7
click at [0, 0] on input "Display" at bounding box center [0, 0] width 0 height 0
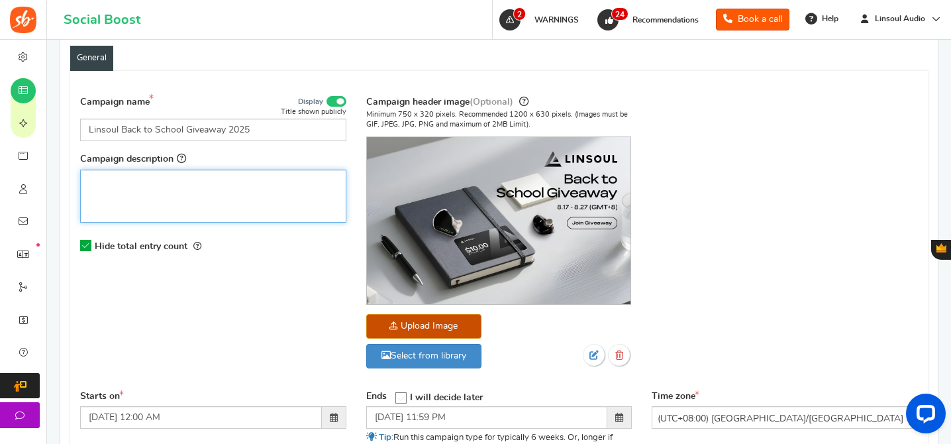
click at [199, 197] on div "Rich Text Editor, competition_desc" at bounding box center [213, 196] width 266 height 53
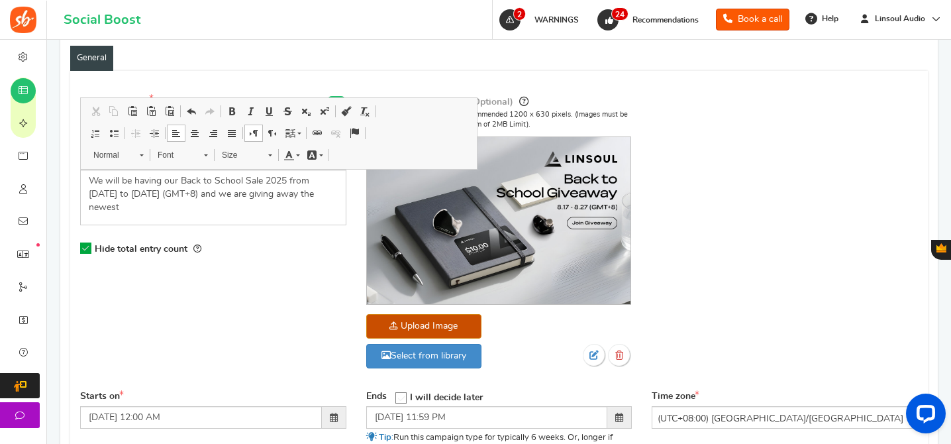
click at [747, 169] on div "Campaign name Display Title shown publicly Linsoul Back to School Giveaway 2025…" at bounding box center [498, 238] width 857 height 303
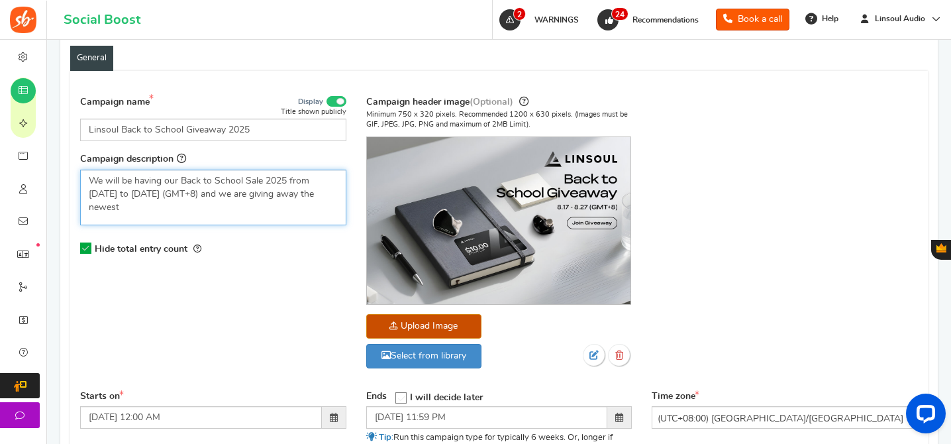
click at [328, 201] on div "We will be having our Back to School Sale 2025 from [DATE] to [DATE] (GMT+8) an…" at bounding box center [213, 198] width 266 height 56
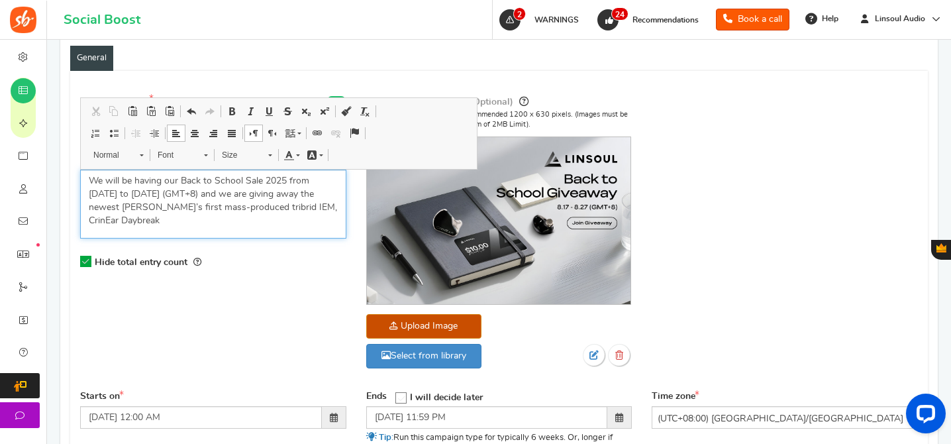
click at [287, 230] on div "We will be having our Back to School Sale 2025 from [DATE] to [DATE] (GMT+8) an…" at bounding box center [213, 204] width 266 height 69
click at [186, 205] on p "We will be having our Back to School Sale 2025 from [DATE] to [DATE] (GMT+8) an…" at bounding box center [213, 200] width 249 height 53
click at [104, 207] on p "We will be having our Back to School Sale 2025 from [DATE] to [DATE] (GMT+8) an…" at bounding box center [213, 200] width 249 height 53
click at [316, 213] on p "We will be having our Back to School Sale 2025 from [DATE] to [DATE] (GMT+8) an…" at bounding box center [213, 200] width 249 height 53
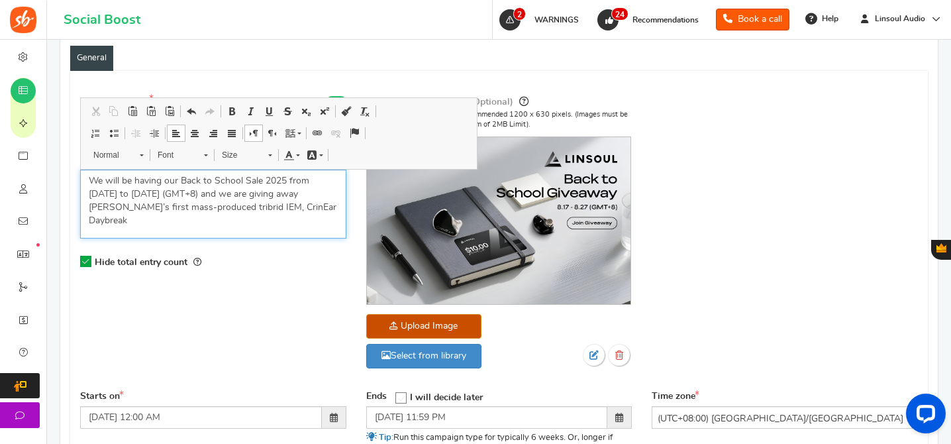
click at [276, 195] on p "We will be having our Back to School Sale 2025 from [DATE] to [DATE] (GMT+8) an…" at bounding box center [213, 200] width 249 height 53
click at [312, 213] on p "We will be having our Back to School Sale 2025 from [DATE] to [DATE] (GMT+8) an…" at bounding box center [213, 200] width 249 height 53
click at [268, 223] on p "We will be having our Back to School Sale 2025 from [DATE] to [DATE] (GMT+8) an…" at bounding box center [213, 200] width 249 height 53
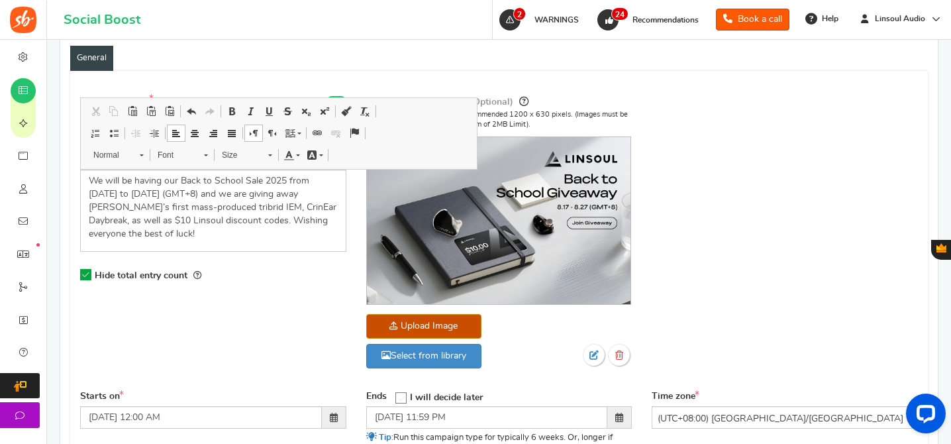
click at [301, 303] on div "Campaign name Display Title shown publicly Linsoul Back to School Giveaway 2025…" at bounding box center [498, 238] width 857 height 303
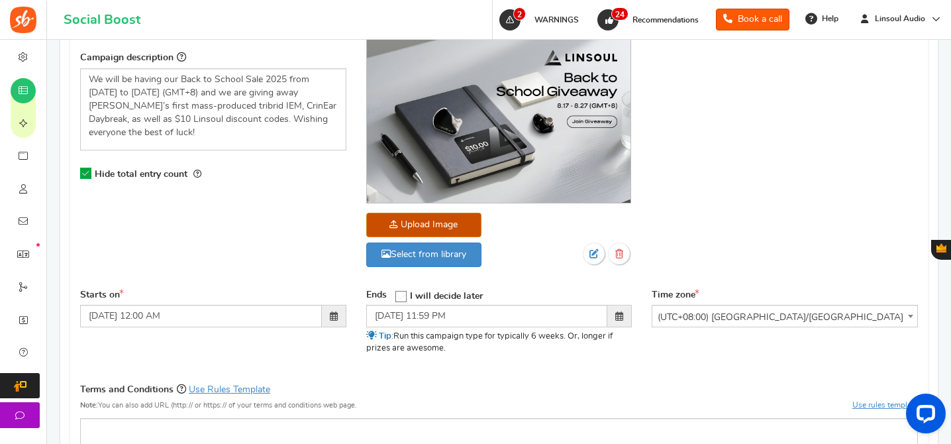
scroll to position [369, 0]
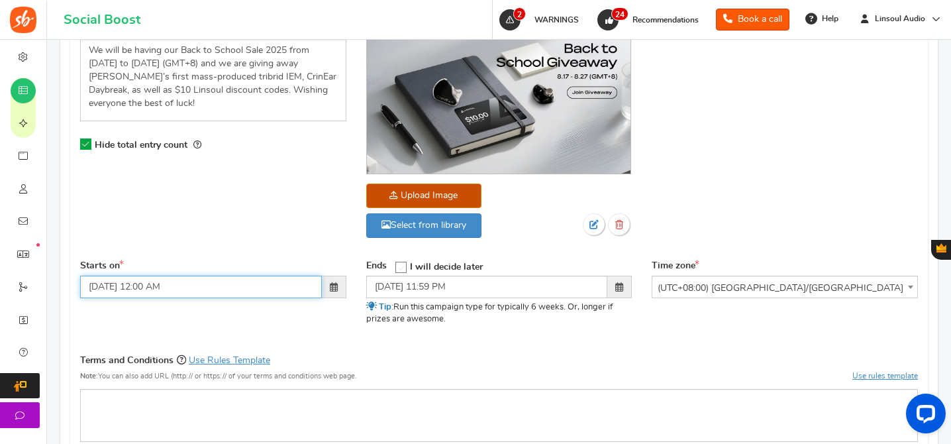
click at [178, 290] on input "[DATE] 12:00 AM" at bounding box center [201, 286] width 242 height 23
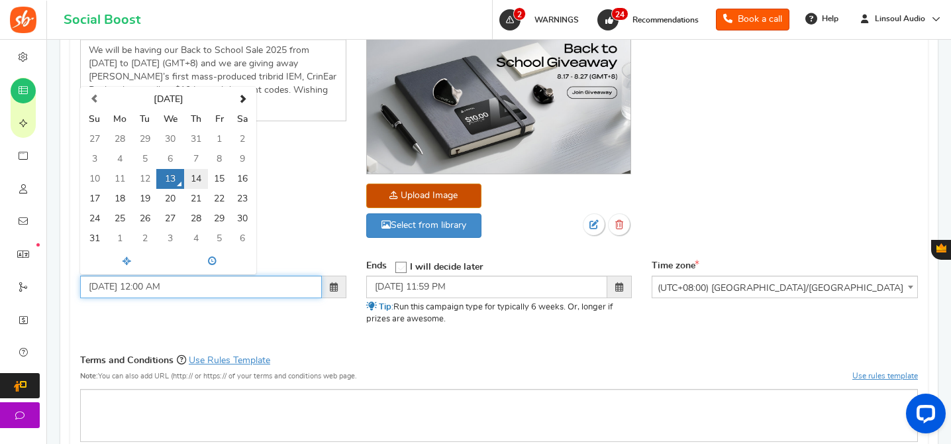
click at [196, 183] on td "14" at bounding box center [195, 179] width 23 height 20
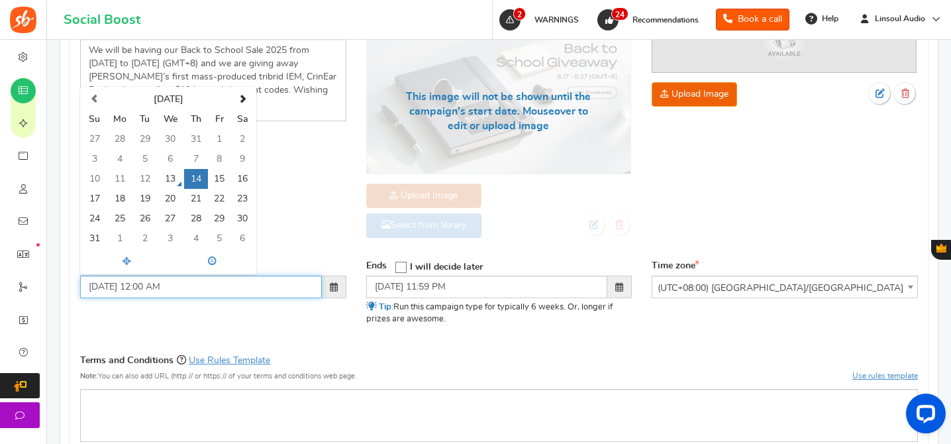
click at [144, 291] on input "[DATE] 12:00 AM" at bounding box center [201, 286] width 242 height 23
click at [310, 343] on div "Campaign name Display Title shown publicly Linsoul Back to School Giveaway 2025…" at bounding box center [499, 281] width 838 height 648
type input "[DATE] 09:00 AM"
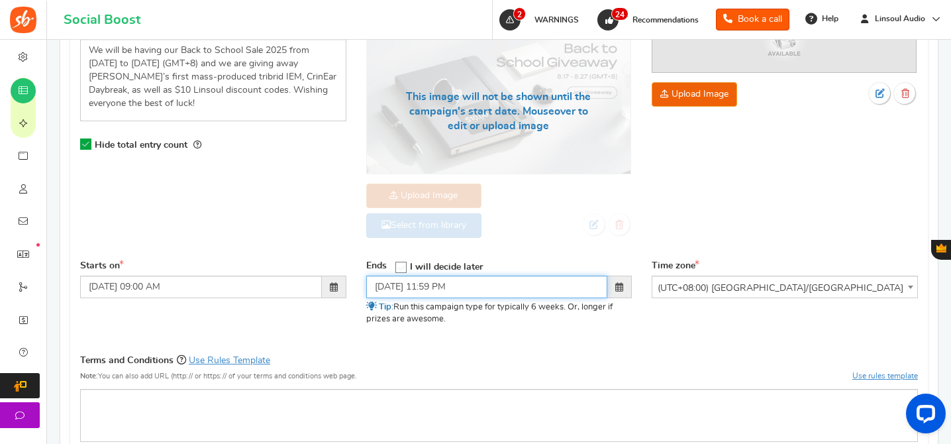
click at [431, 289] on input "[DATE] 11:59 PM" at bounding box center [487, 286] width 242 height 23
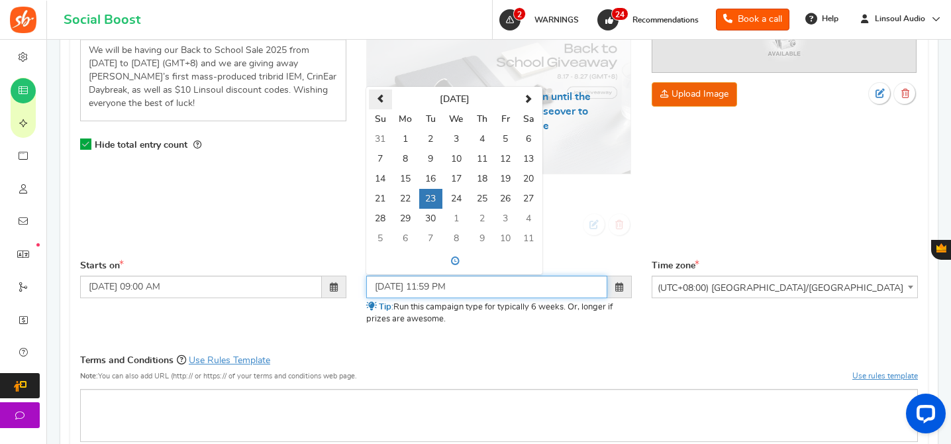
click at [386, 99] on th at bounding box center [380, 99] width 23 height 20
click at [458, 215] on td "27" at bounding box center [456, 219] width 28 height 20
type input "[DATE] 11:59 PM"
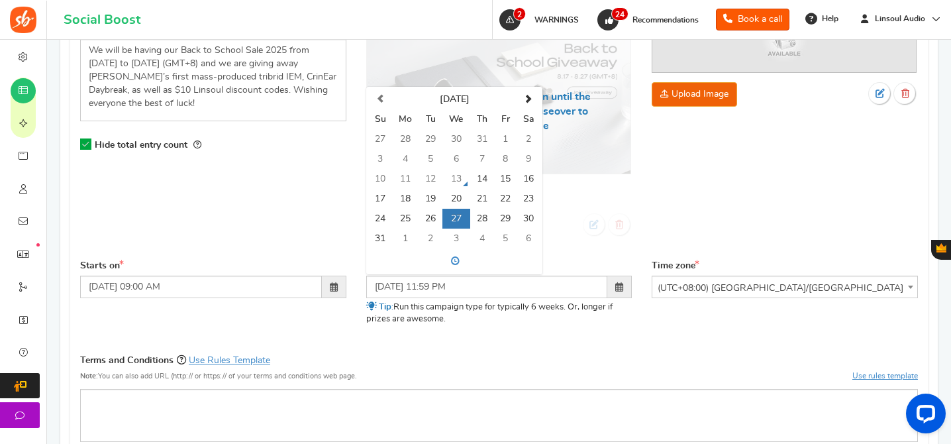
click at [528, 343] on div "Campaign name Display Title shown publicly Linsoul Back to School Giveaway 2025…" at bounding box center [499, 281] width 838 height 648
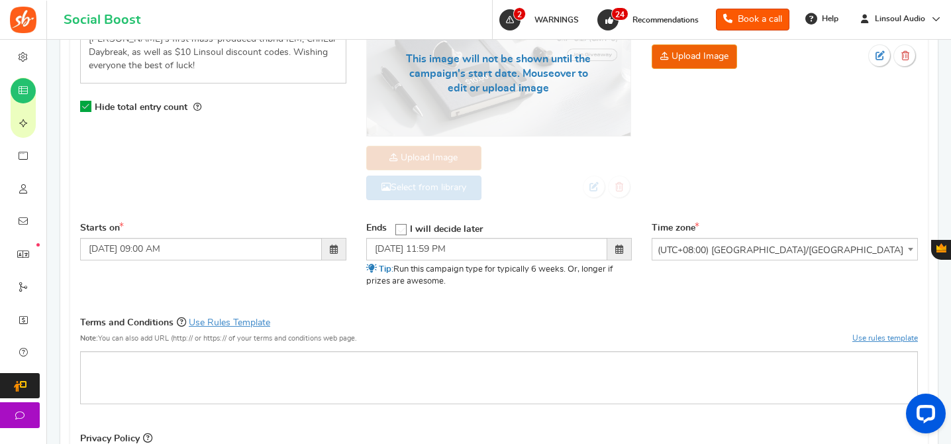
scroll to position [442, 0]
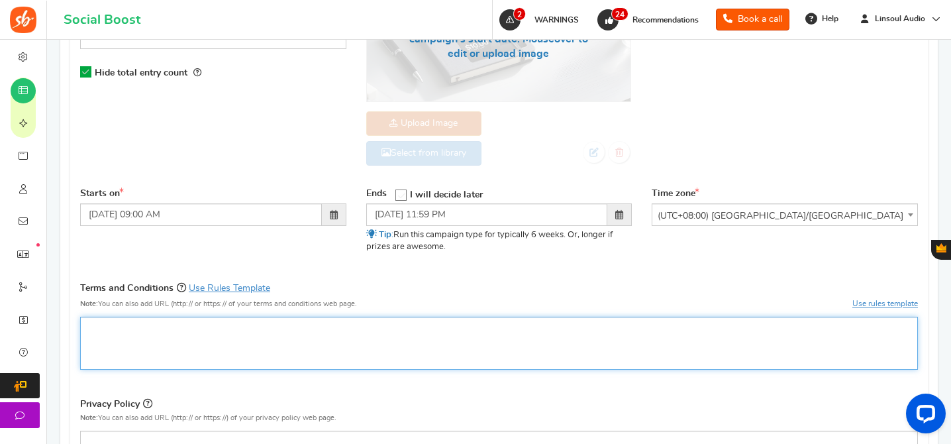
click at [528, 343] on div "Rich Text Editor, competition_terms" at bounding box center [499, 342] width 838 height 53
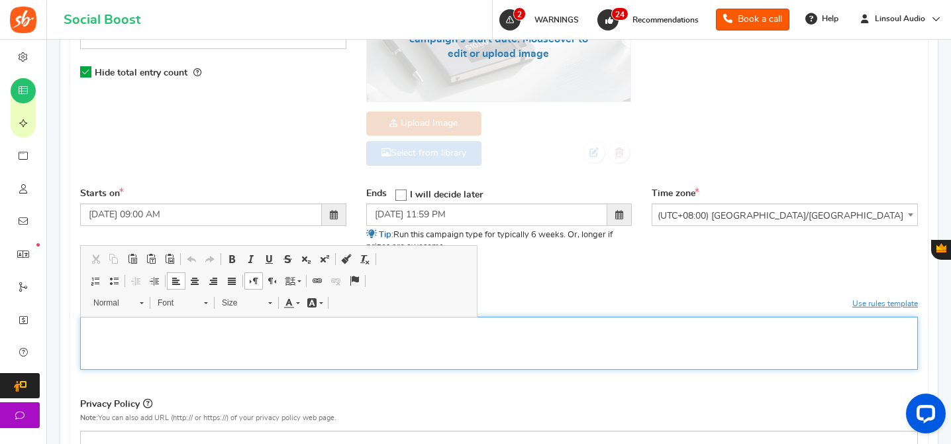
scroll to position [526, 0]
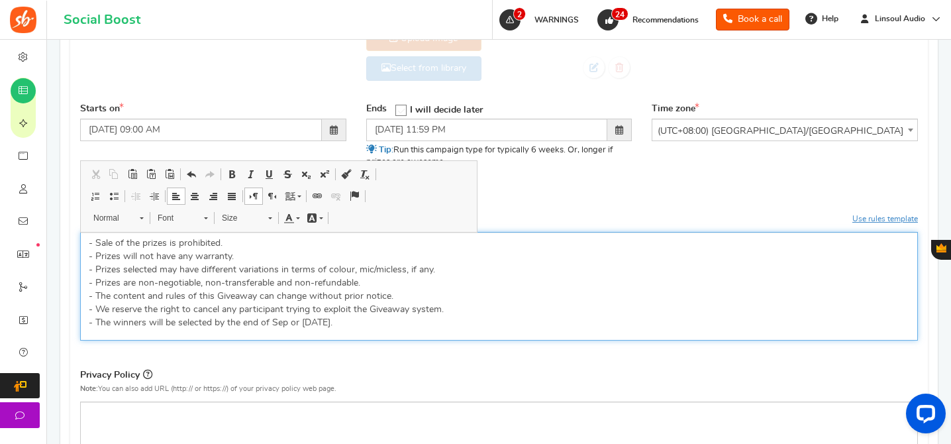
drag, startPoint x: 444, startPoint y: 269, endPoint x: 83, endPoint y: 267, distance: 360.9
click at [83, 267] on div "- Sale of the prizes is prohibited. - Prizes will not have any warranty. - Priz…" at bounding box center [499, 286] width 838 height 109
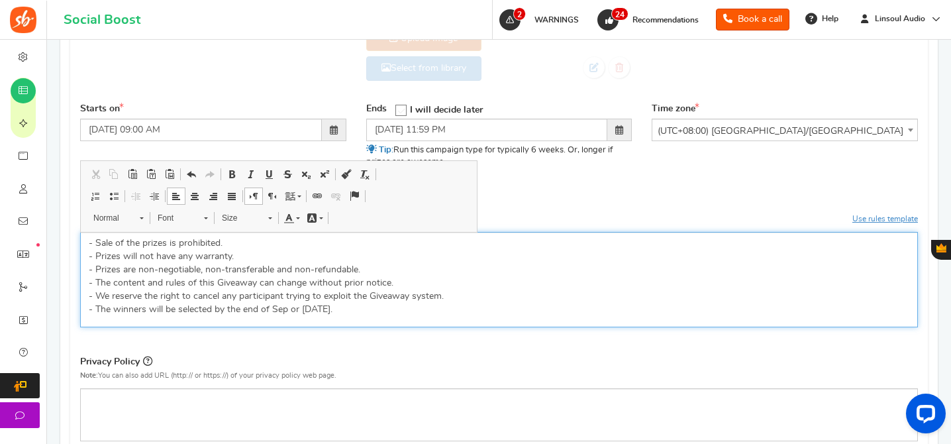
click at [279, 313] on p "- Sale of the prizes is prohibited. - Prizes will not have any warranty. - Priz…" at bounding box center [499, 275] width 820 height 79
click at [378, 321] on div "- Sale of the prizes is prohibited. - Prizes will not have any warranty. - Priz…" at bounding box center [499, 279] width 838 height 95
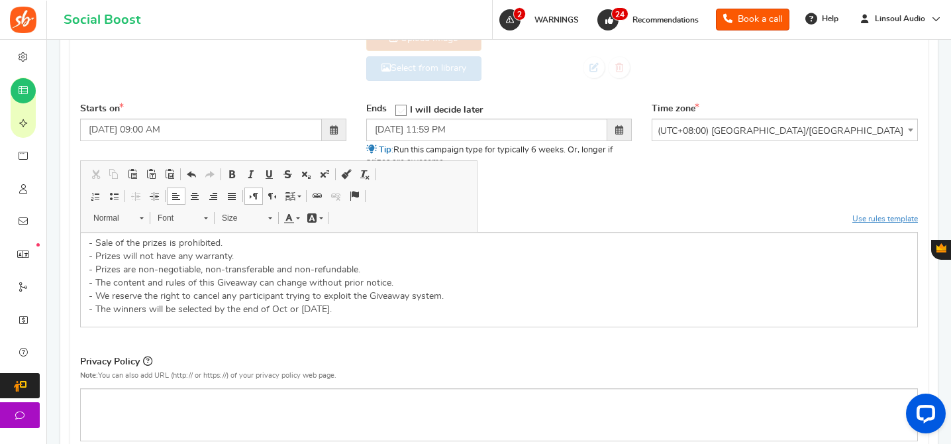
click at [428, 371] on p "Note: You can also add URL (http:// or https://) of your privacy policy web pag…" at bounding box center [499, 375] width 838 height 12
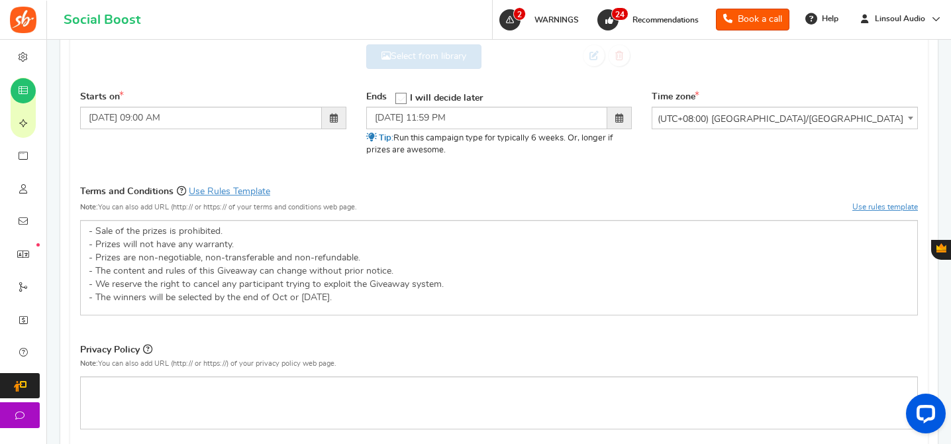
scroll to position [697, 0]
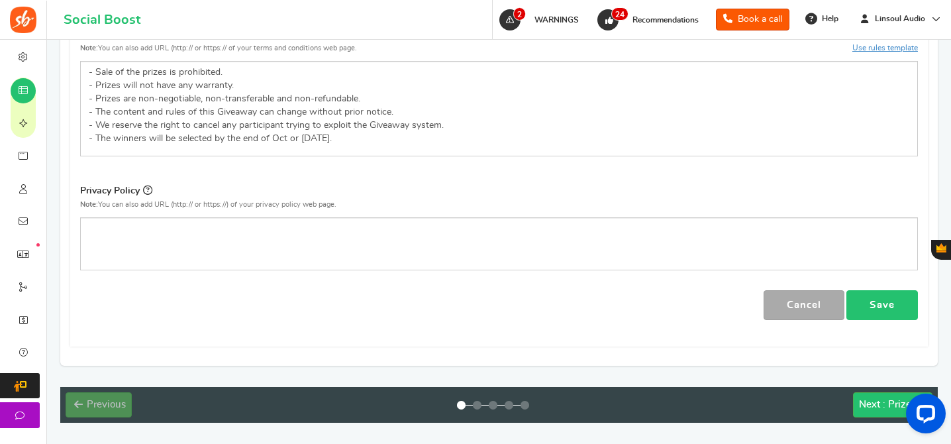
click at [882, 295] on link "Save" at bounding box center [882, 305] width 72 height 30
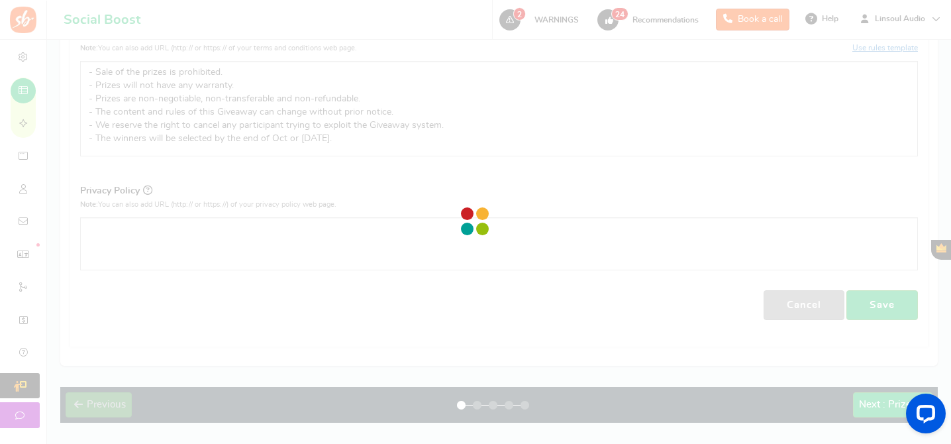
select select
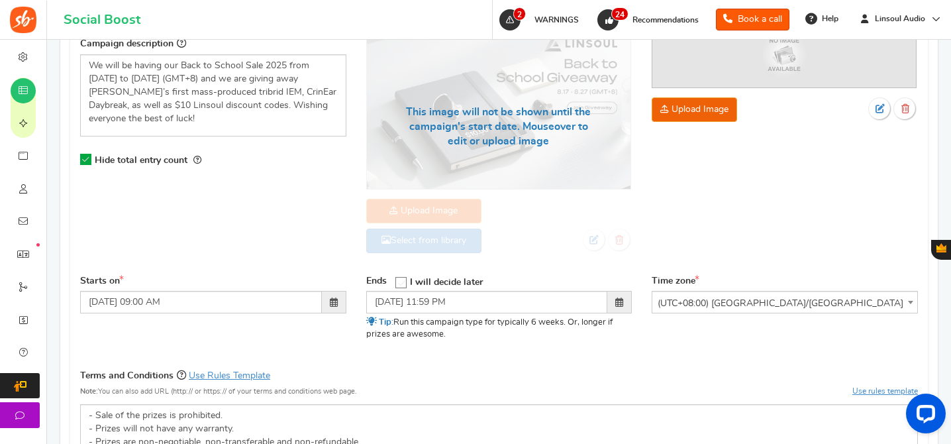
scroll to position [144, 0]
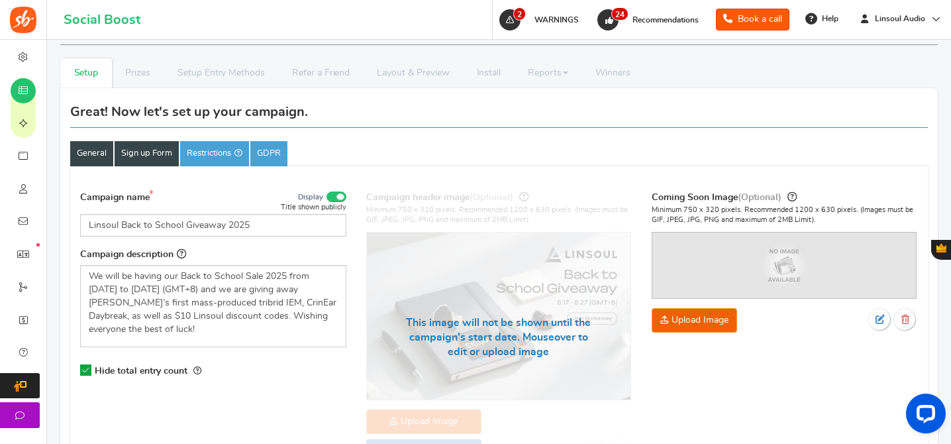
click at [127, 149] on link "Sign up Form" at bounding box center [147, 153] width 64 height 25
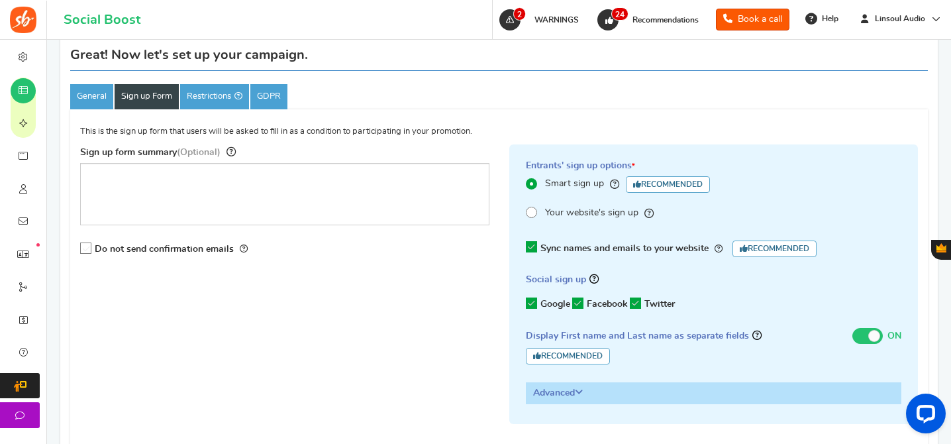
scroll to position [167, 0]
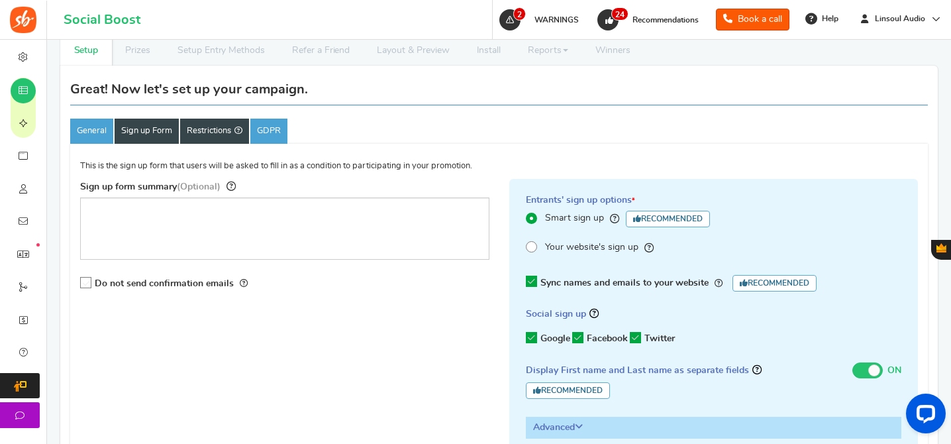
click at [194, 123] on link "Restrictions" at bounding box center [214, 131] width 69 height 25
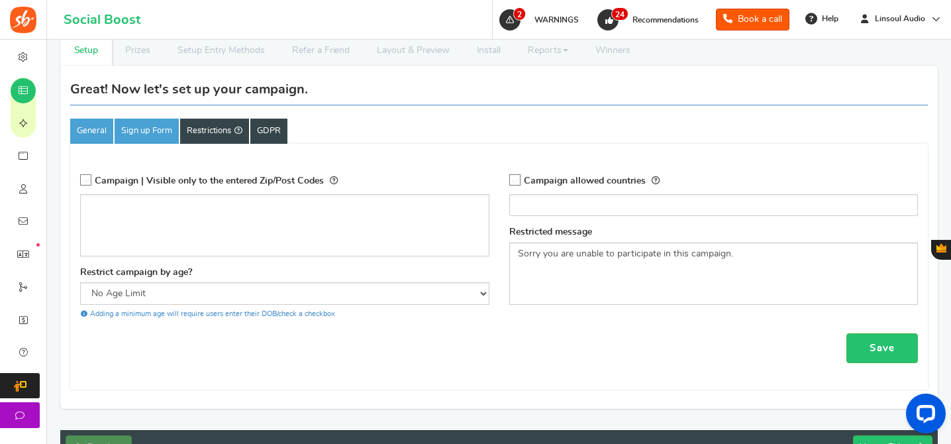
click at [285, 131] on link "GDPR" at bounding box center [268, 131] width 37 height 25
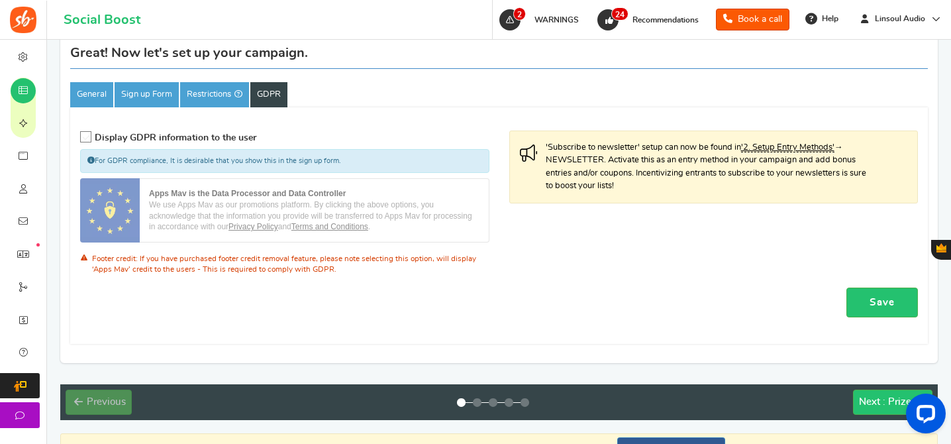
scroll to position [288, 0]
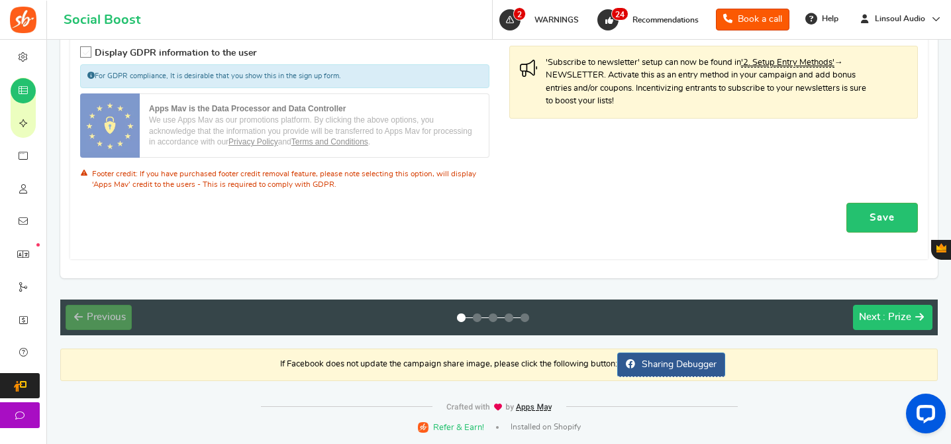
click at [900, 316] on span ": Prize" at bounding box center [897, 317] width 28 height 10
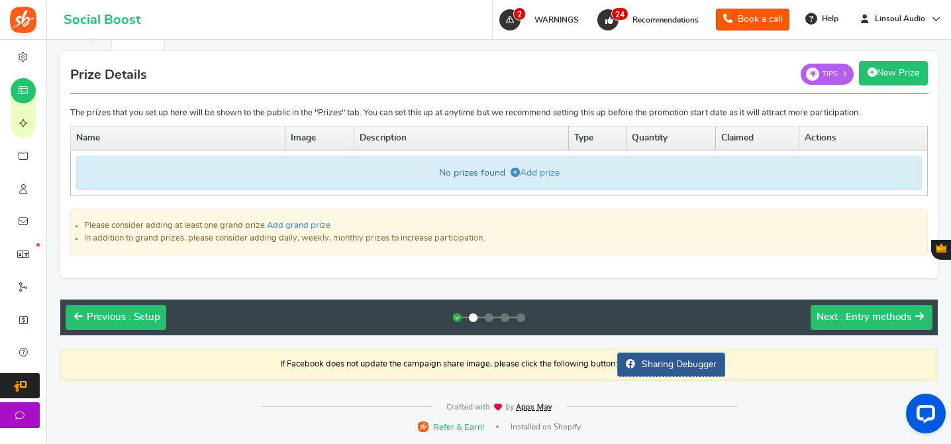
click at [891, 75] on link "New Prize" at bounding box center [893, 73] width 69 height 24
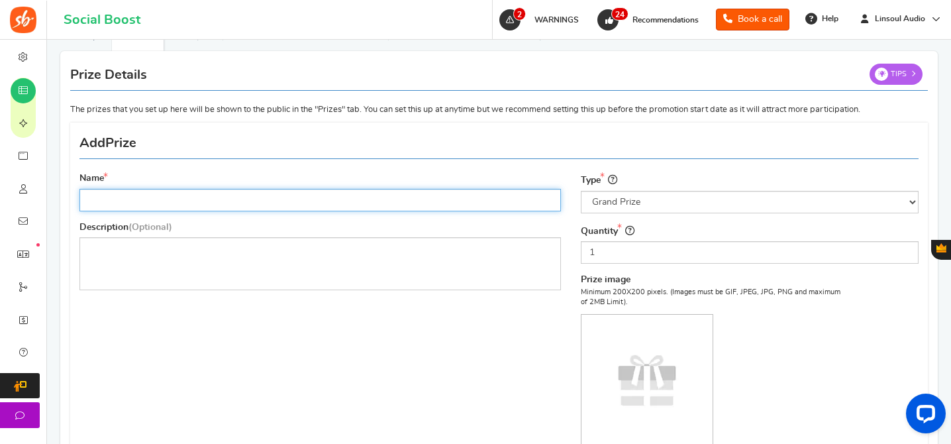
click at [295, 200] on input "Name" at bounding box center [319, 200] width 481 height 23
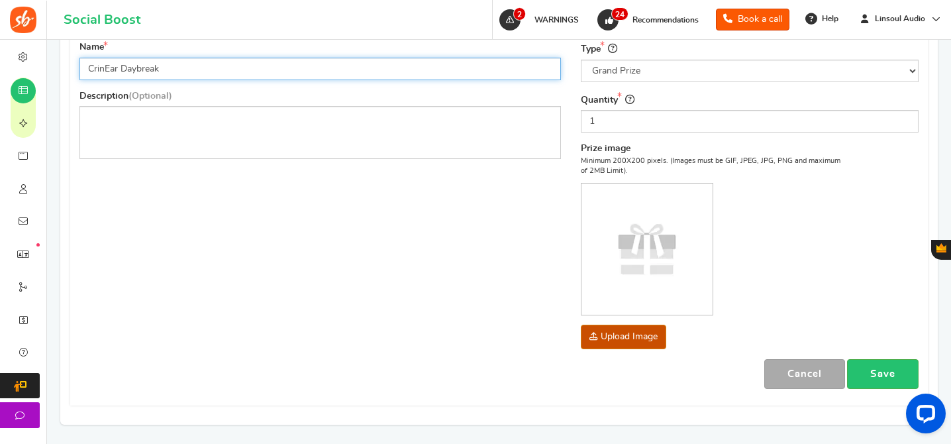
type input "CrinEar Daybreak"
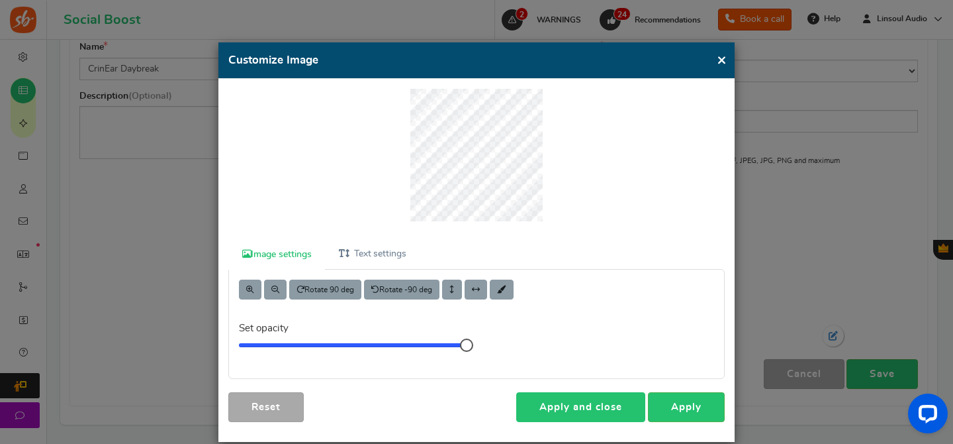
click at [598, 407] on link "Apply and close" at bounding box center [580, 407] width 129 height 30
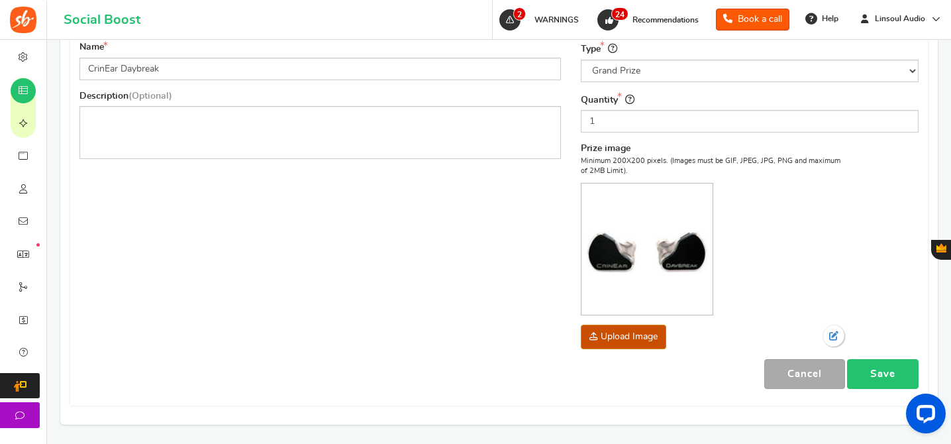
click at [889, 377] on link "Save" at bounding box center [883, 374] width 72 height 30
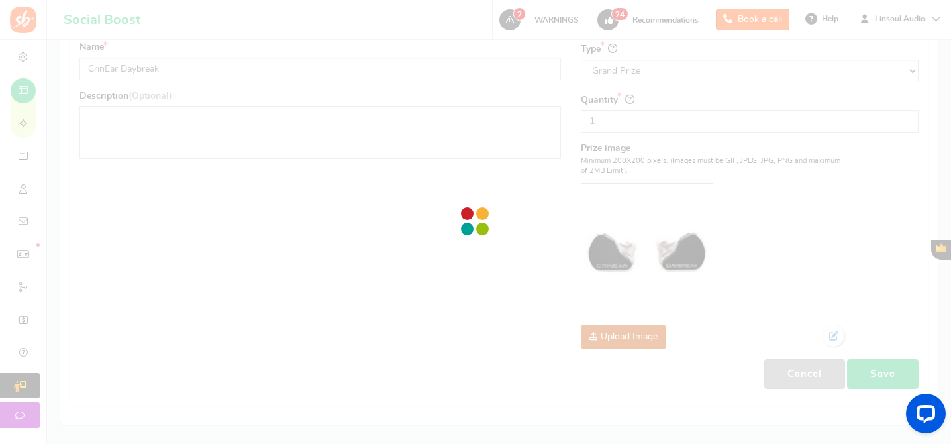
scroll to position [168, 0]
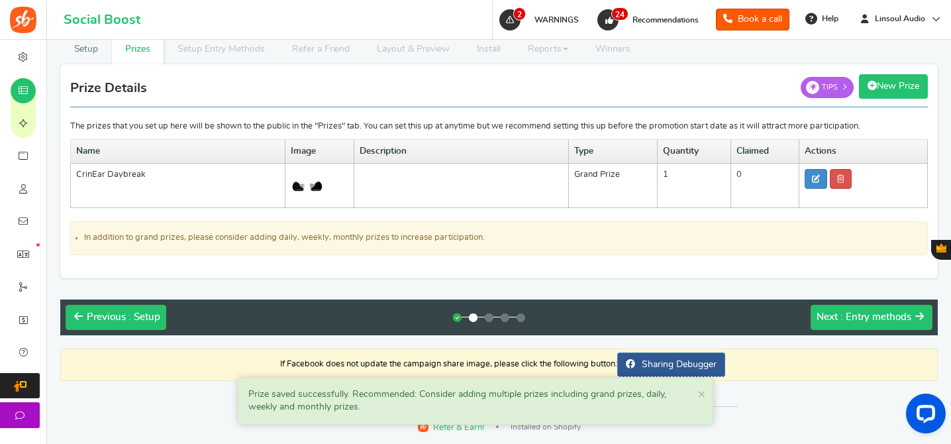
click at [883, 90] on link "New Prize" at bounding box center [893, 86] width 69 height 24
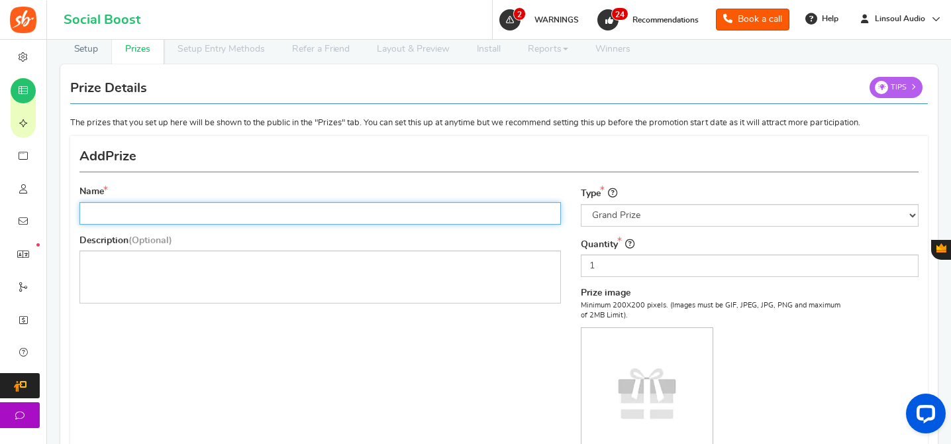
click at [324, 209] on input "Name" at bounding box center [319, 213] width 481 height 23
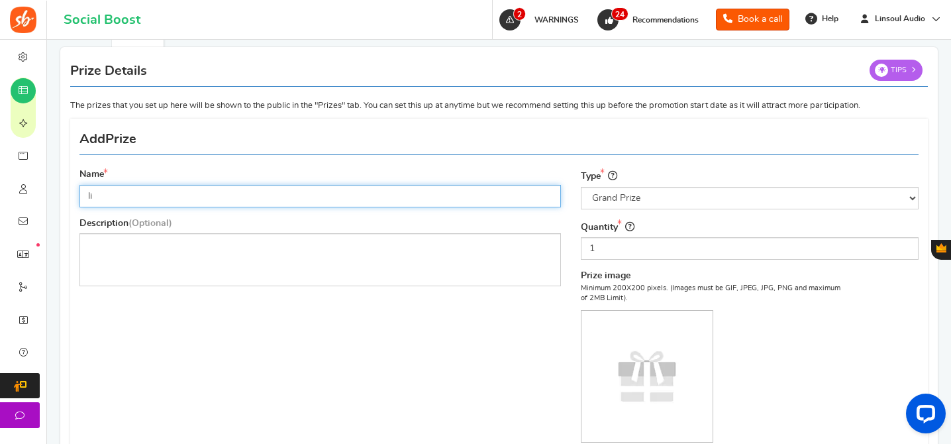
type input "l"
type input "Linsoul $10 Discount Code"
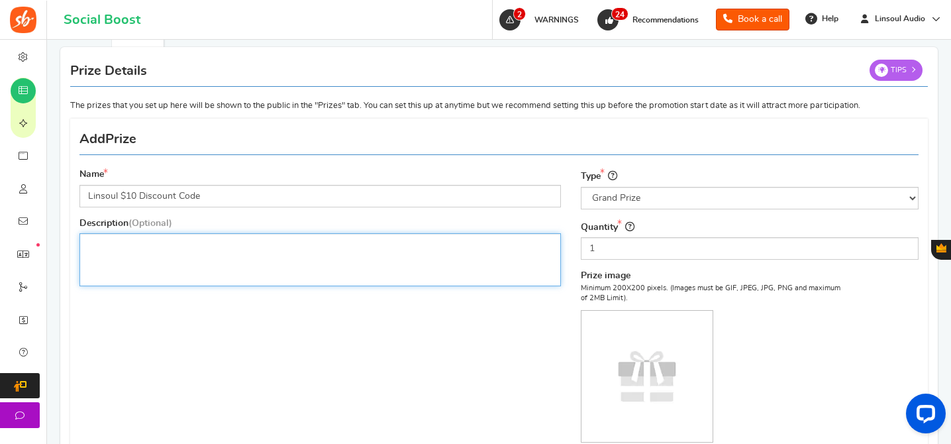
click at [406, 266] on div "Rich Text Editor, prize_description" at bounding box center [319, 259] width 481 height 53
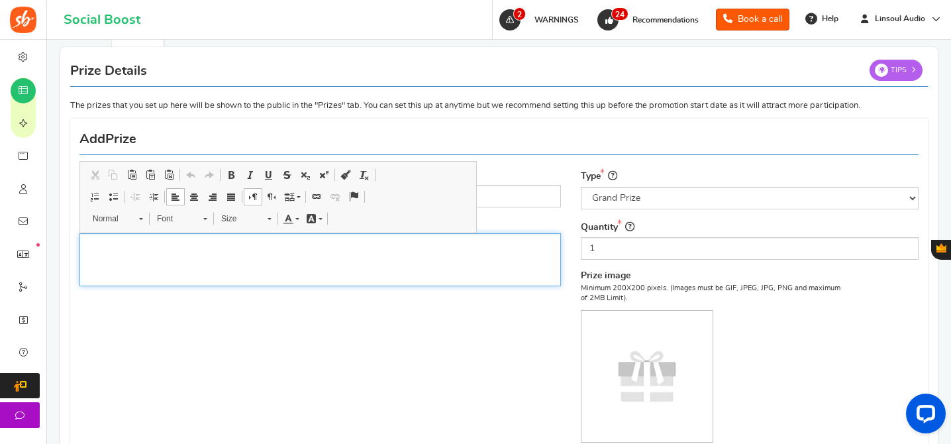
click at [291, 242] on p "Rich Text Editor, prize_description" at bounding box center [320, 244] width 464 height 13
click at [330, 244] on p "- Mininum purchase of $60 is needed" at bounding box center [320, 244] width 464 height 13
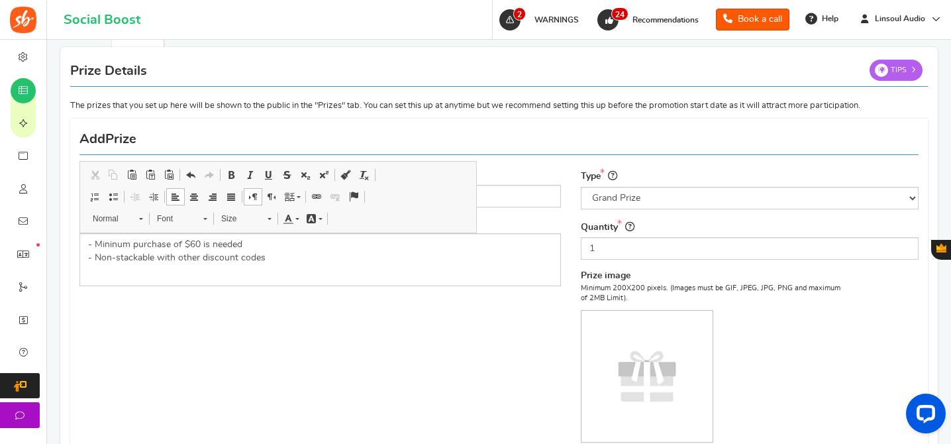
click at [415, 324] on div "Name [PERSON_NAME] $10 Discount Code Description (Optional) - Mininum purchase …" at bounding box center [499, 325] width 859 height 401
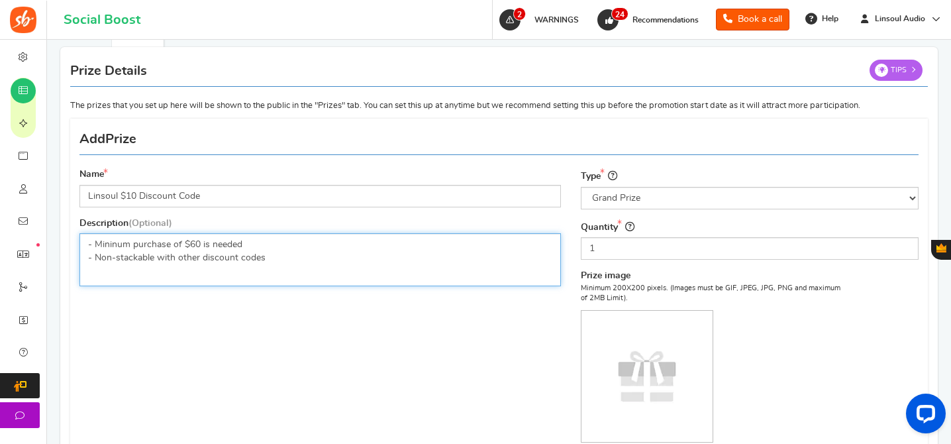
click at [306, 262] on p "- Mininum purchase of $60 is needed ​​​​​​​- Non-stackable with other discount …" at bounding box center [320, 251] width 464 height 26
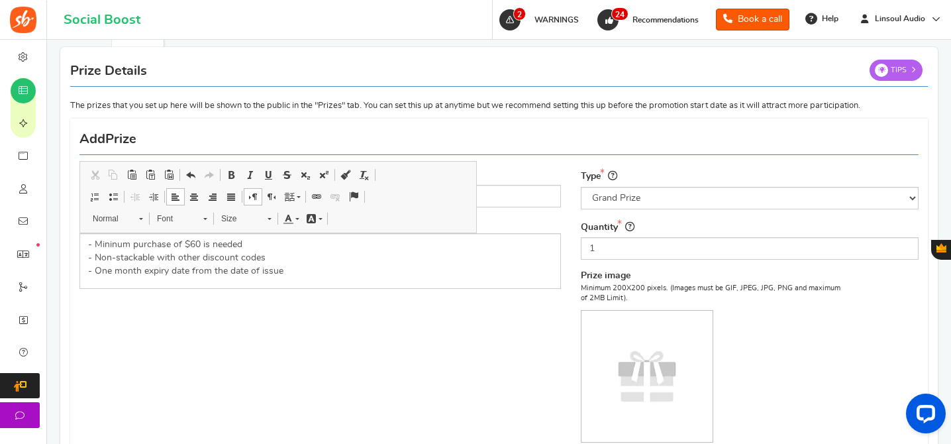
click at [414, 314] on div "Name [PERSON_NAME] $10 Discount Code Description (Optional) - Mininum purchase …" at bounding box center [499, 325] width 859 height 401
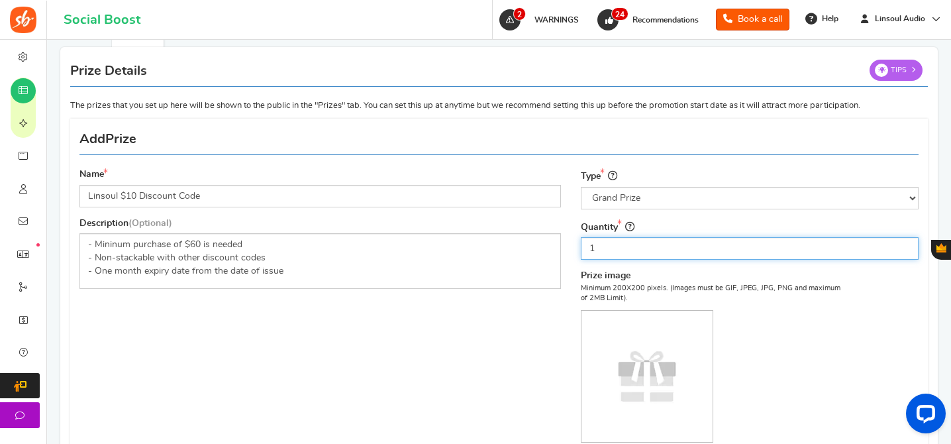
click at [614, 251] on input "1" at bounding box center [750, 248] width 338 height 23
type input "5"
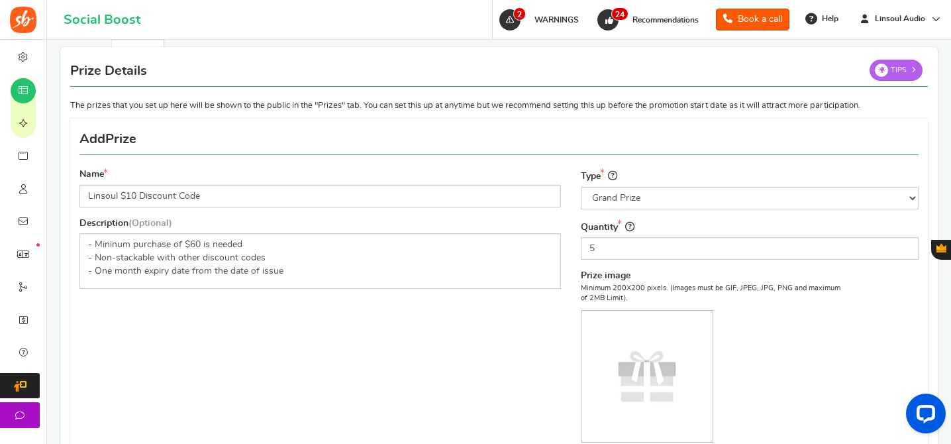
click at [724, 322] on div "Minimum 200X200 pixels. (Images must be GIF, JPEG, JPG, PNG and maximum of 2MB …" at bounding box center [713, 379] width 265 height 193
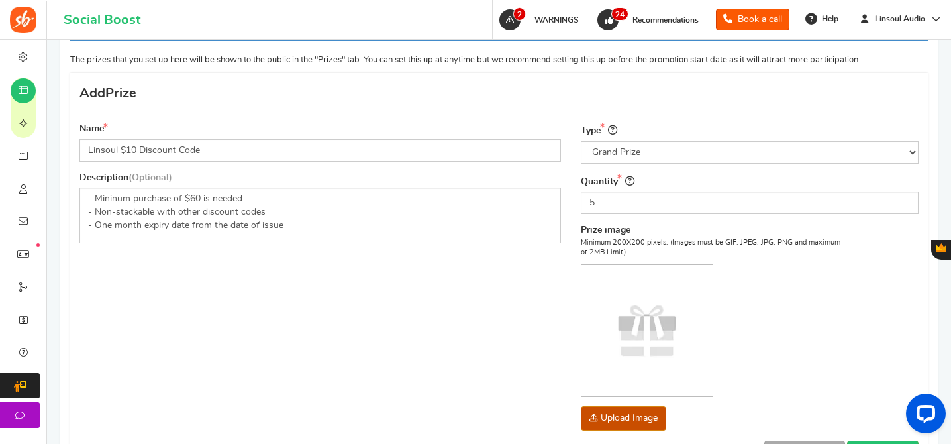
scroll to position [269, 0]
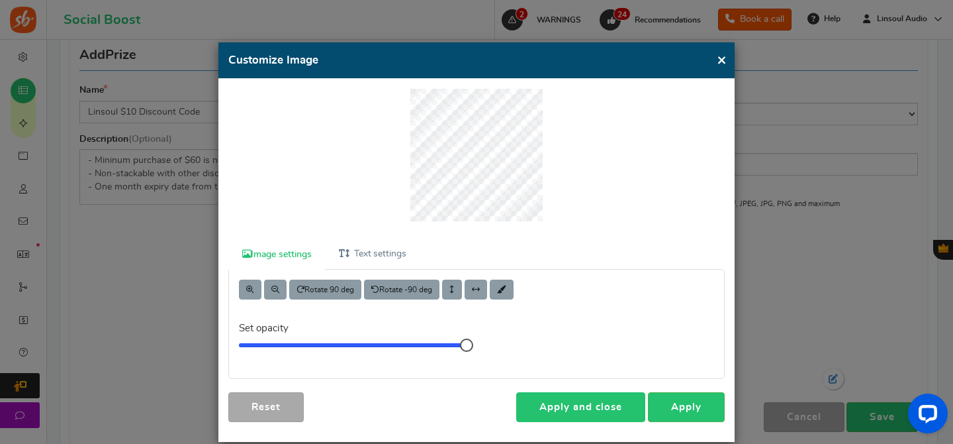
click at [589, 402] on link "Apply and close" at bounding box center [580, 407] width 129 height 30
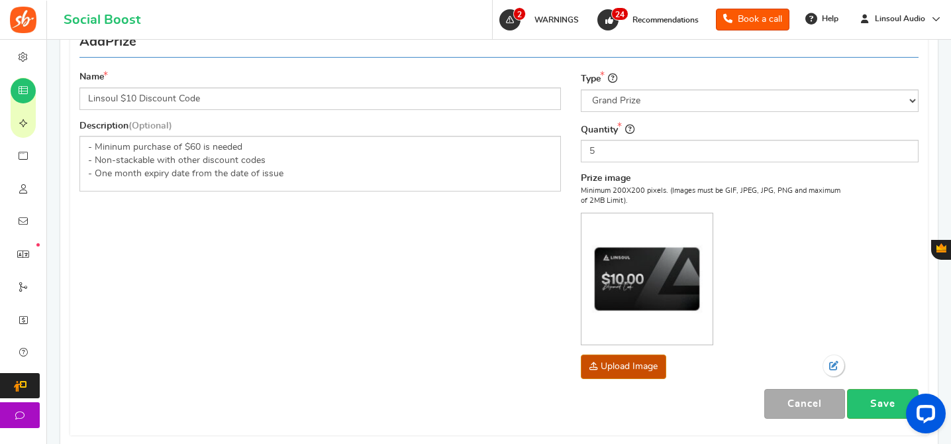
scroll to position [253, 0]
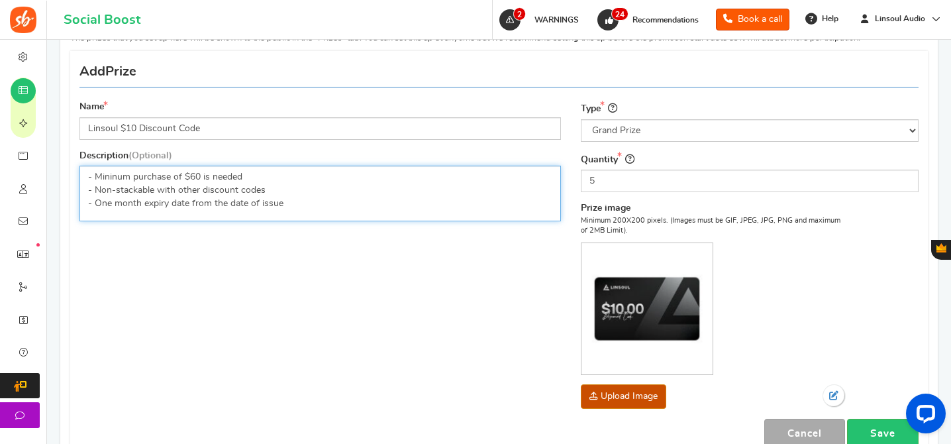
click at [199, 173] on p "- Mininum purchase of $60 is needed - Non-stackable with other discount codes -…" at bounding box center [320, 190] width 464 height 40
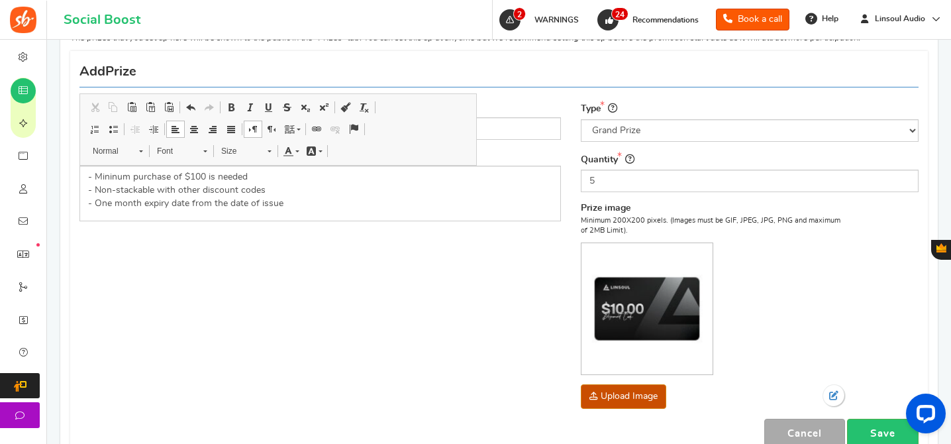
click at [253, 266] on div "Name [PERSON_NAME] $10 Discount Code Description (Optional) - Mininum purchase …" at bounding box center [499, 258] width 859 height 401
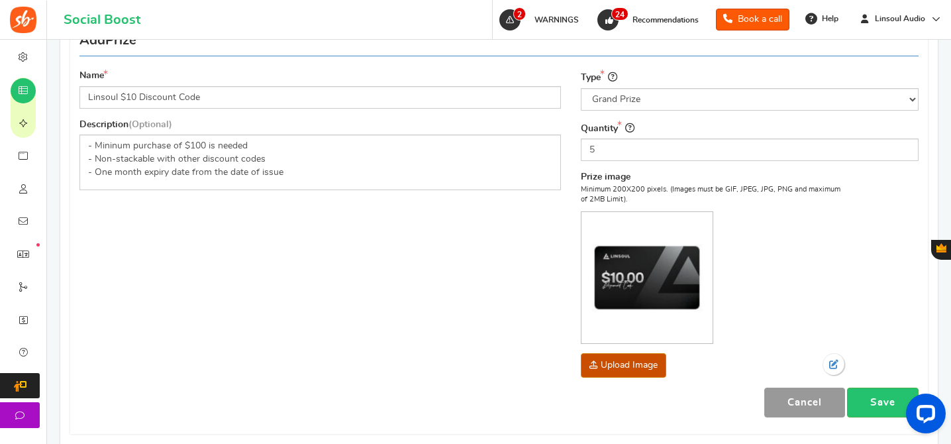
scroll to position [324, 0]
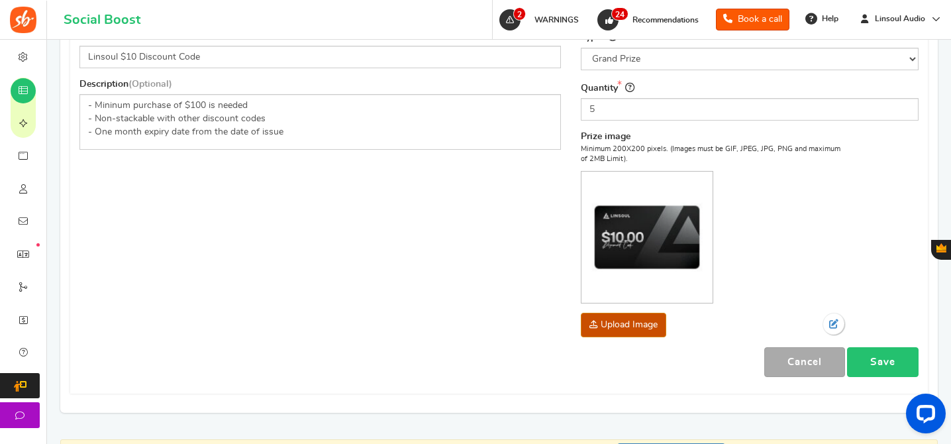
click at [889, 367] on link "Save" at bounding box center [883, 362] width 72 height 30
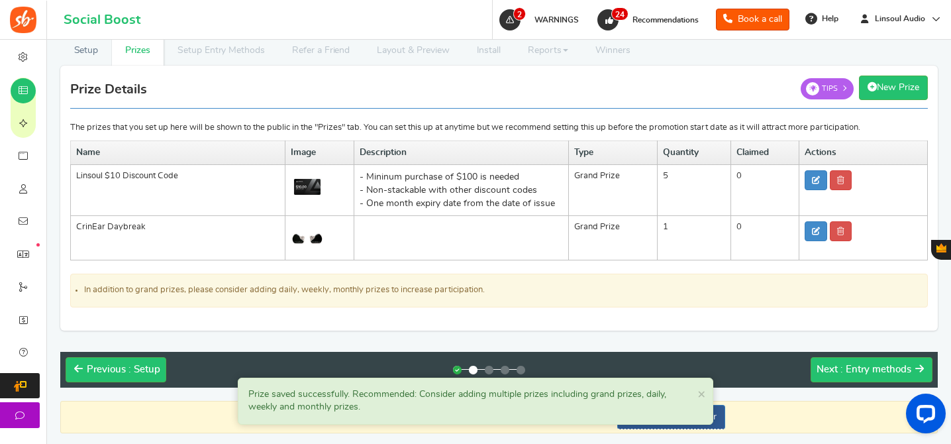
scroll to position [197, 0]
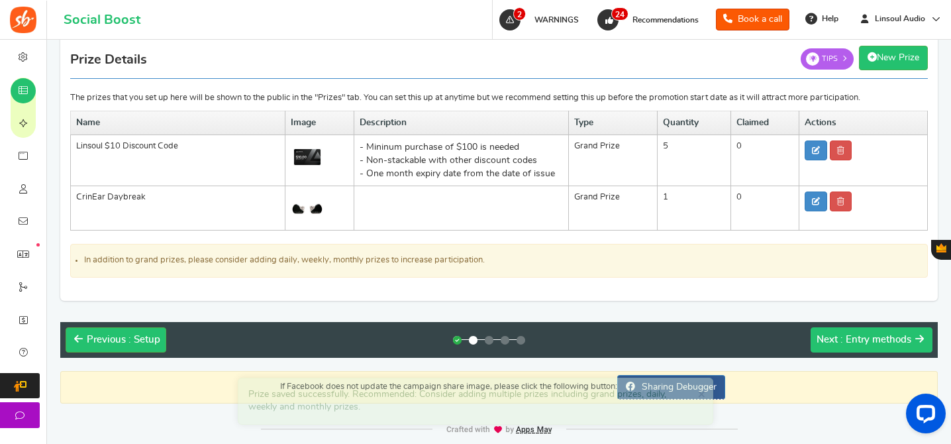
click at [893, 342] on span ": Entry methods" at bounding box center [875, 339] width 71 height 10
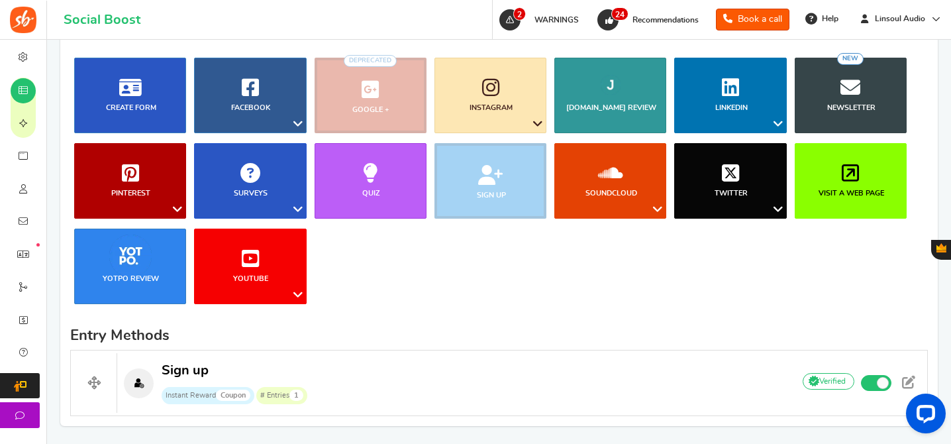
scroll to position [404, 0]
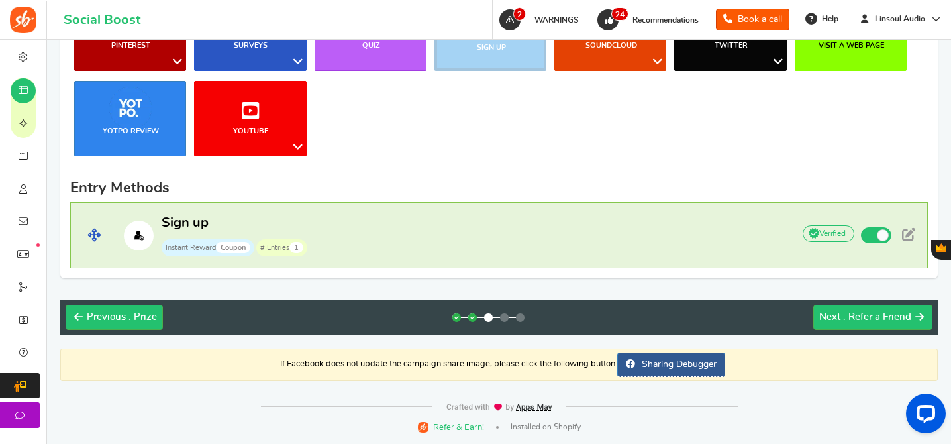
click at [692, 209] on h4 "Sign up Instant Reward Coupon # Entries 1 Add Your API credentials Non verified…" at bounding box center [498, 235] width 857 height 66
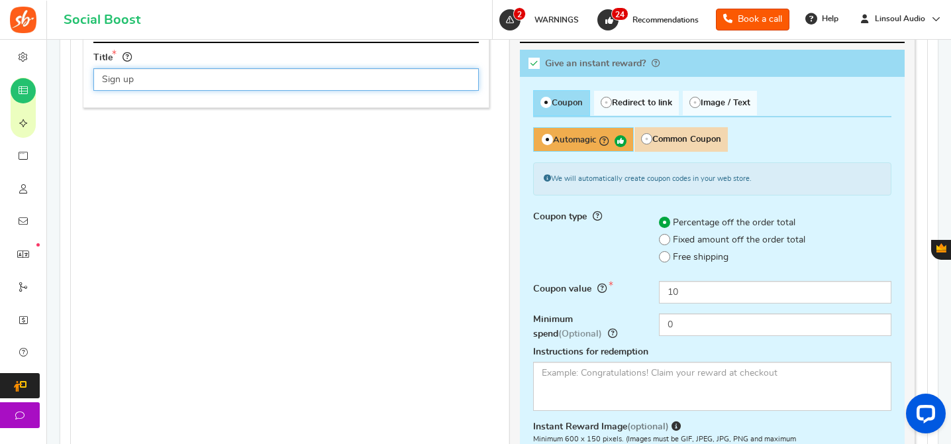
scroll to position [735, 0]
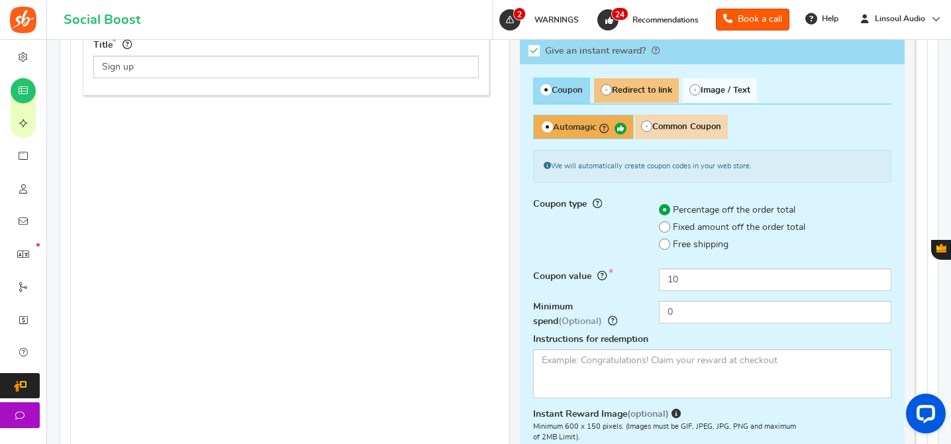
click at [659, 78] on span "Redirect to link" at bounding box center [636, 90] width 85 height 24
click at [603, 81] on input "Redirect to link" at bounding box center [598, 85] width 9 height 9
radio input "true"
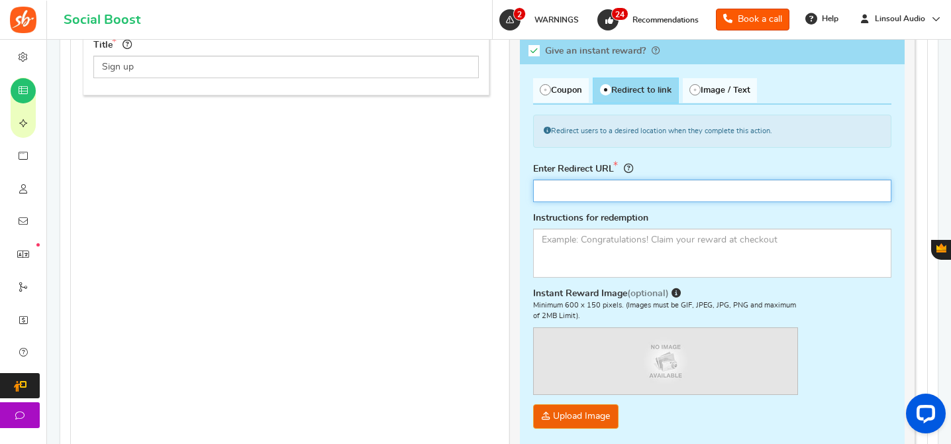
click at [641, 186] on input "text" at bounding box center [712, 190] width 359 height 23
paste input "[URL][DOMAIN_NAME]"
type input "[URL][DOMAIN_NAME]"
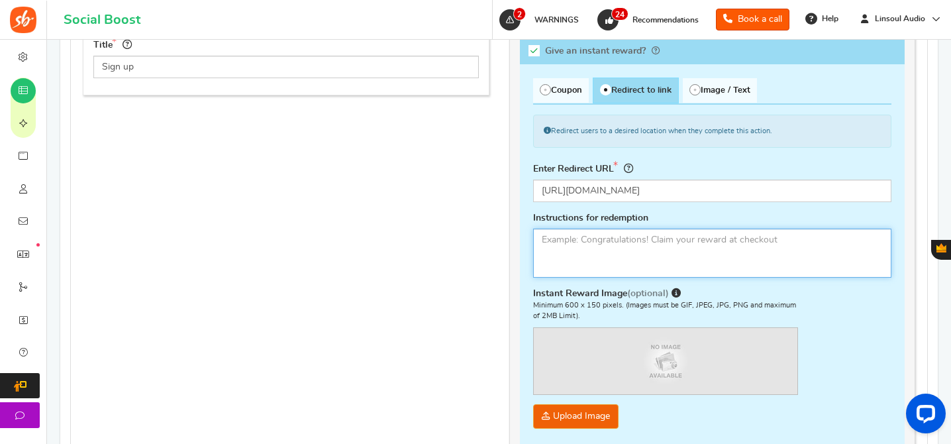
click at [655, 238] on textarea at bounding box center [712, 252] width 359 height 49
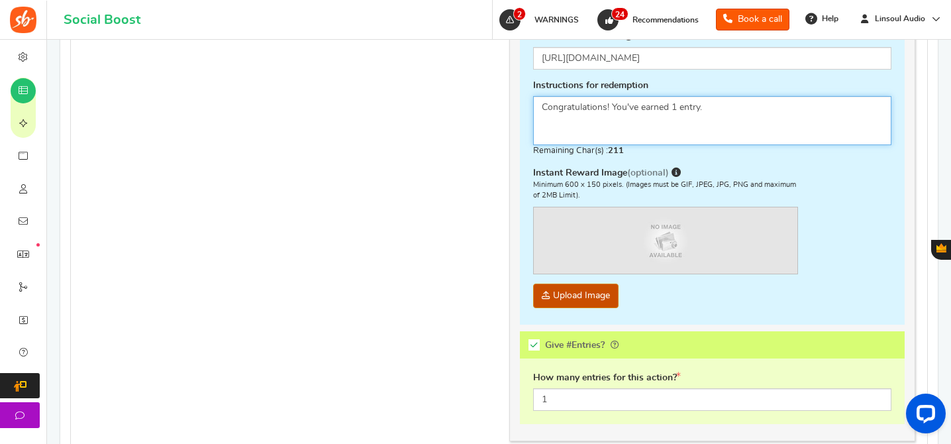
scroll to position [925, 0]
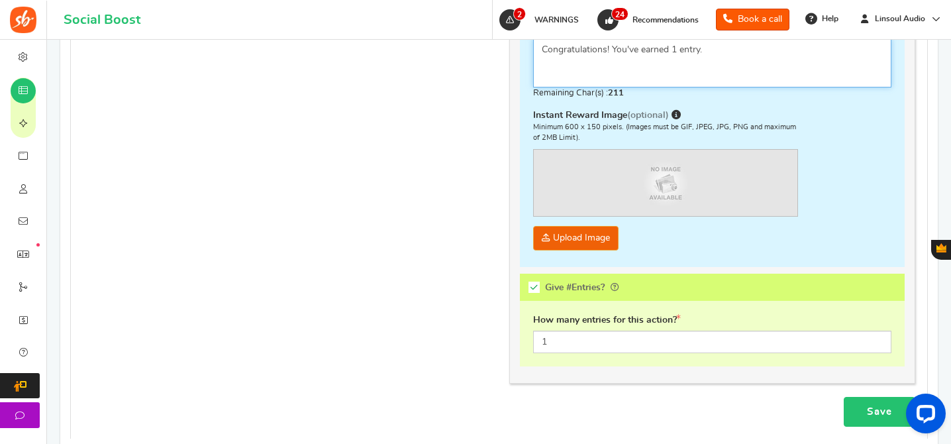
type textarea "Congratulations! You've earned 1 entry."
click at [870, 405] on link "Save" at bounding box center [880, 412] width 72 height 30
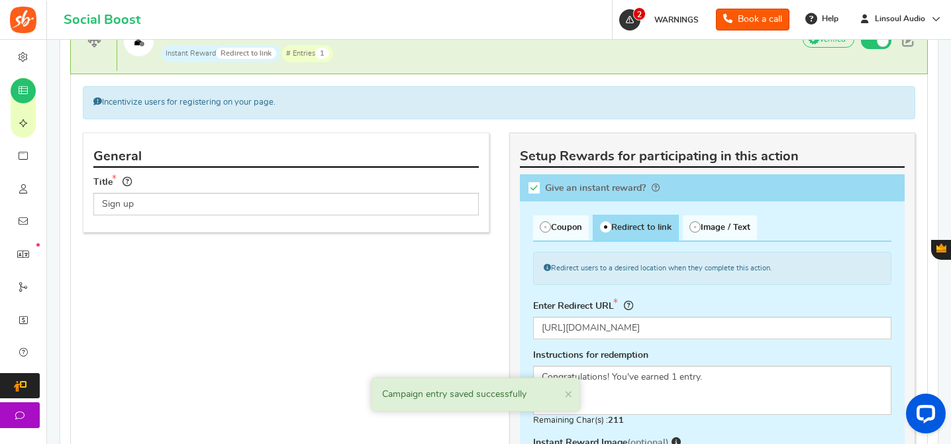
scroll to position [519, 0]
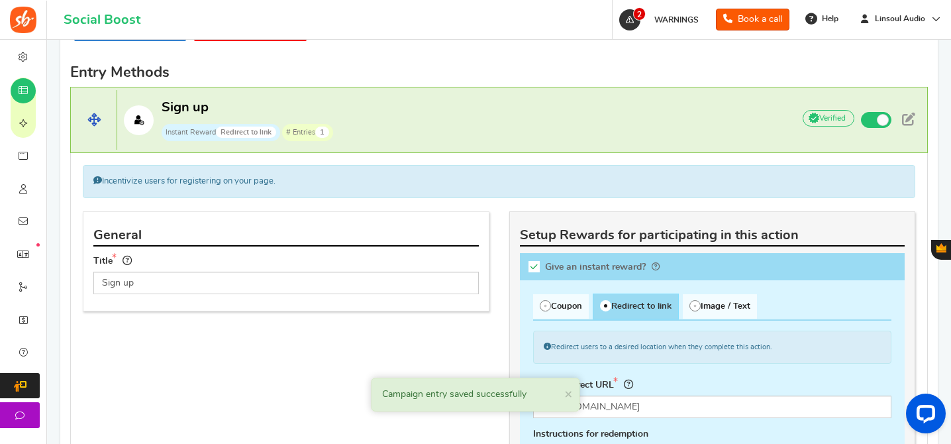
click at [497, 97] on h4 "Sign up Instant Reward Redirect to link # Entries 1 Add Your API credentials No…" at bounding box center [498, 120] width 857 height 66
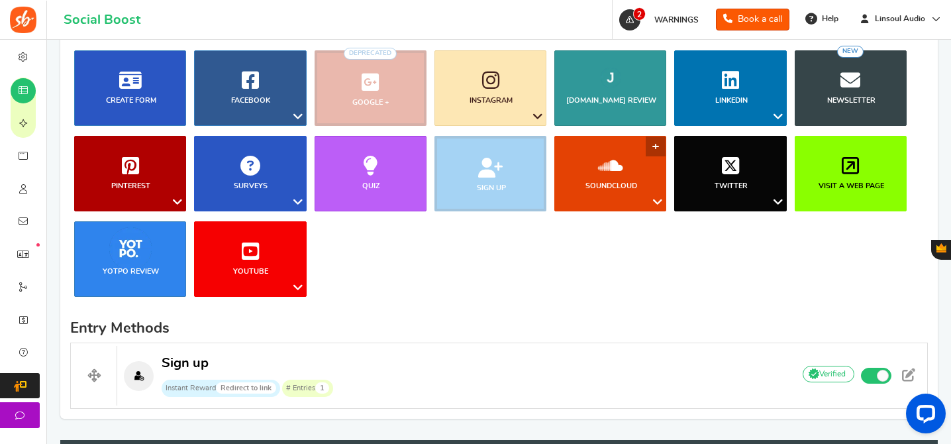
scroll to position [202, 0]
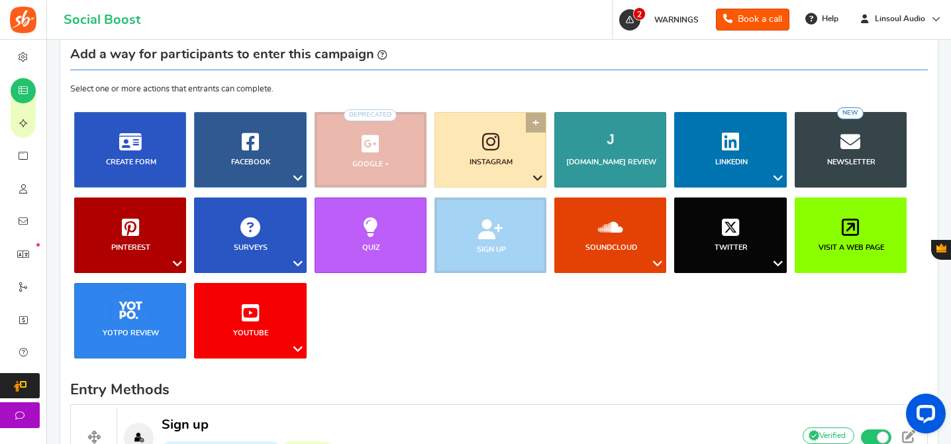
click at [507, 134] on link "Instagram" at bounding box center [490, 149] width 112 height 75
click at [485, 207] on link "Follow on Instagram" at bounding box center [496, 203] width 107 height 19
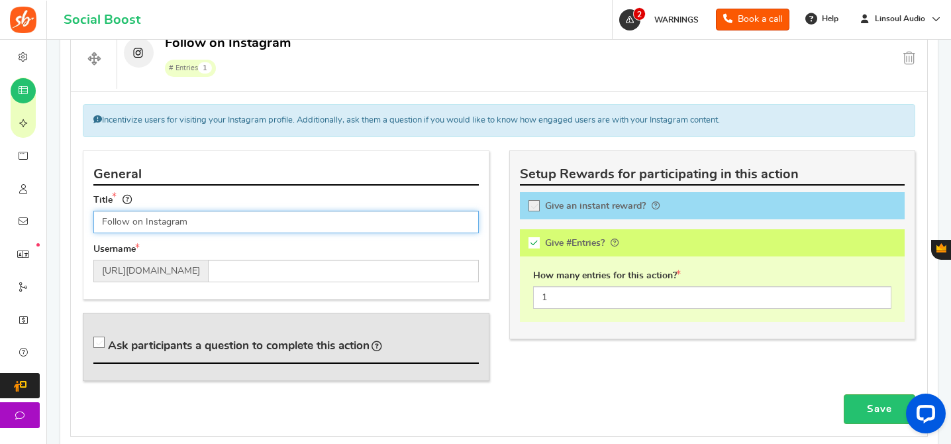
click at [269, 229] on input "Follow on Instagram" at bounding box center [285, 222] width 385 height 23
paste input "us"
type input "Follow us on Instagram"
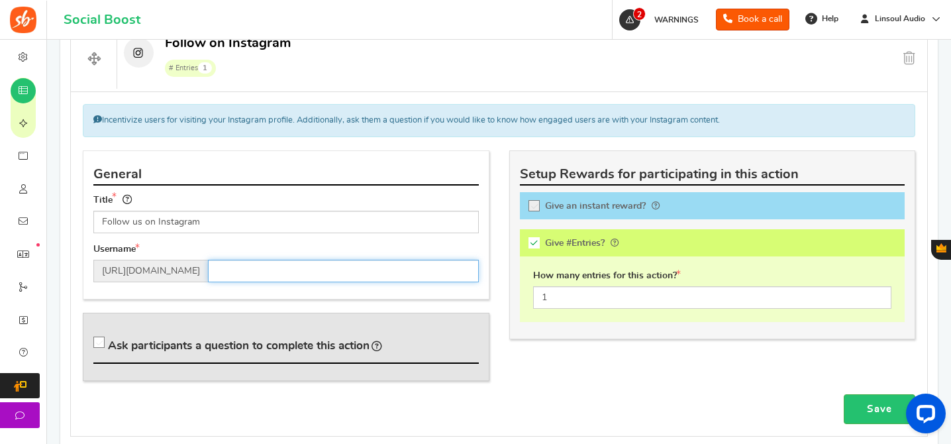
click at [311, 277] on input "text" at bounding box center [343, 271] width 271 height 23
paste input "[DOMAIN_NAME]"
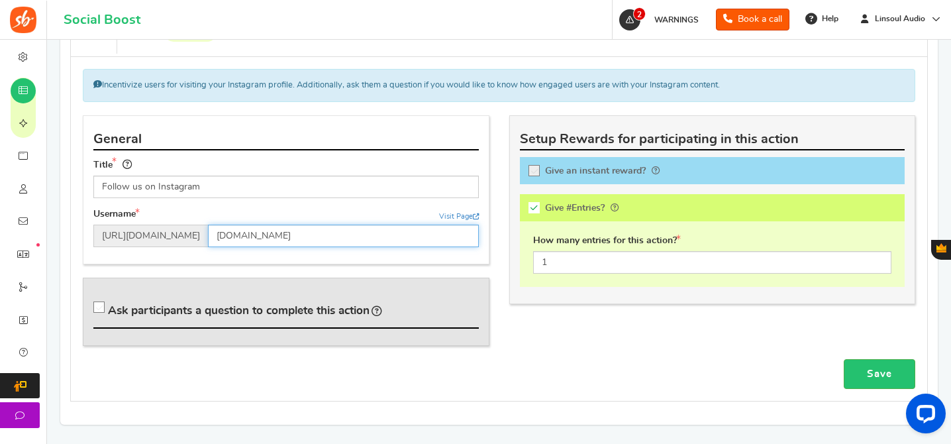
scroll to position [695, 0]
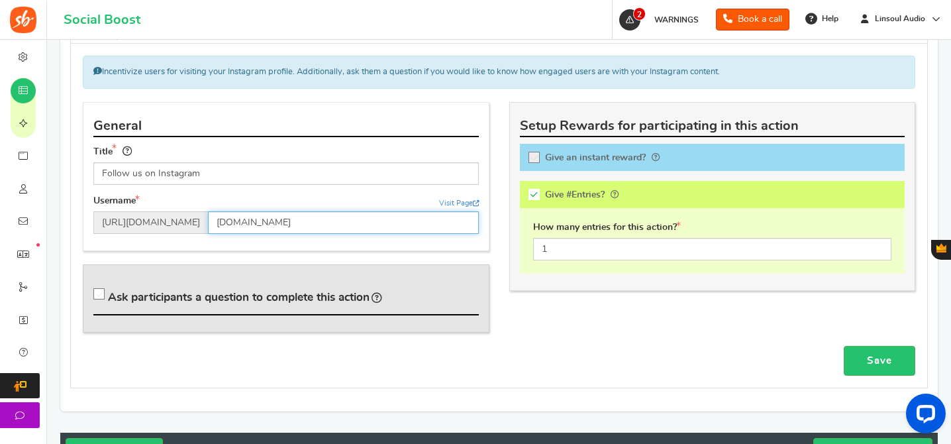
type input "[DOMAIN_NAME]"
click at [316, 293] on span "Ask participants a question to complete this action" at bounding box center [239, 296] width 262 height 11
click at [108, 293] on input "Ask participants a question to complete this action" at bounding box center [101, 296] width 13 height 13
checkbox input "true"
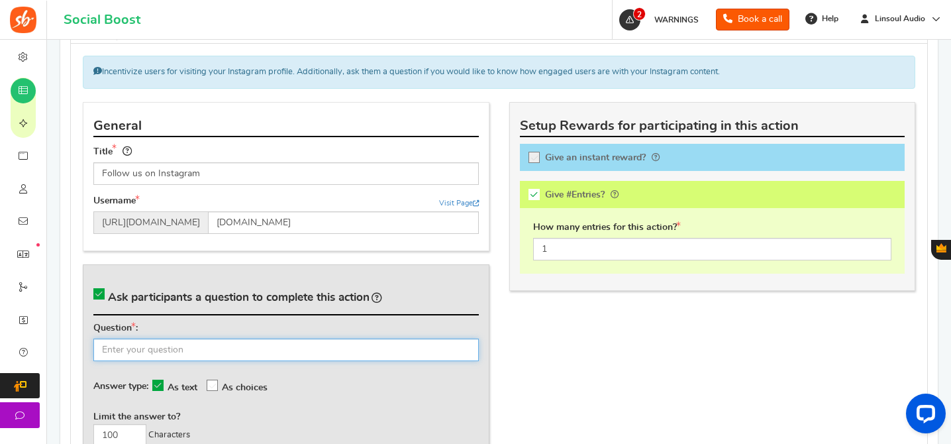
click at [334, 358] on input "text" at bounding box center [285, 349] width 385 height 23
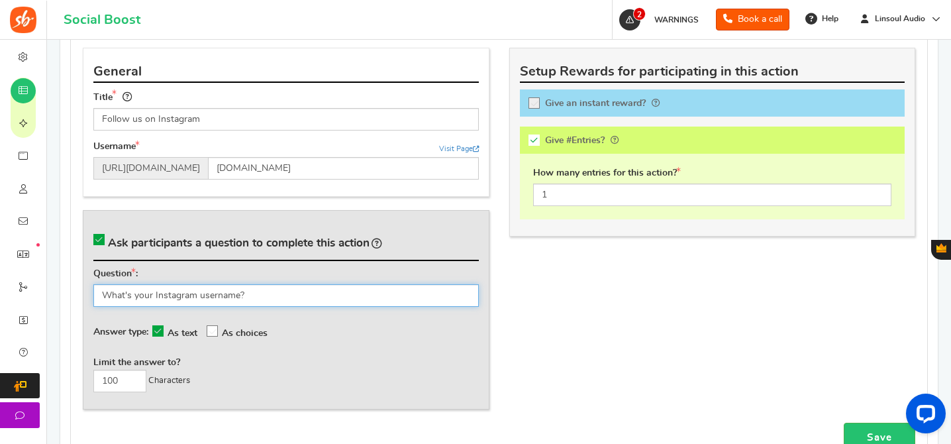
scroll to position [806, 0]
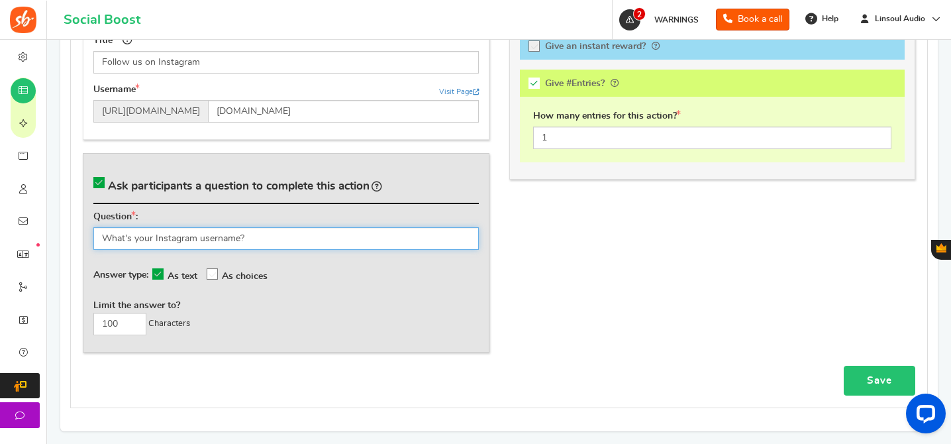
type input "What's your Instagram username?"
click at [850, 380] on link "Save" at bounding box center [880, 380] width 72 height 30
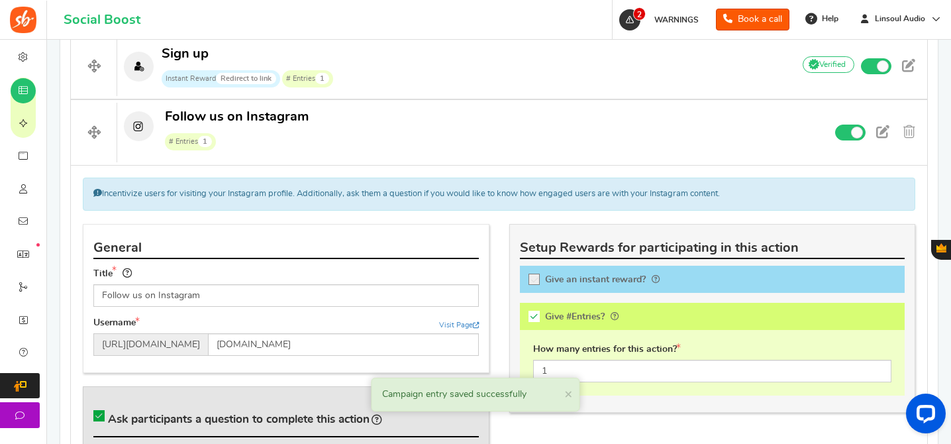
scroll to position [557, 0]
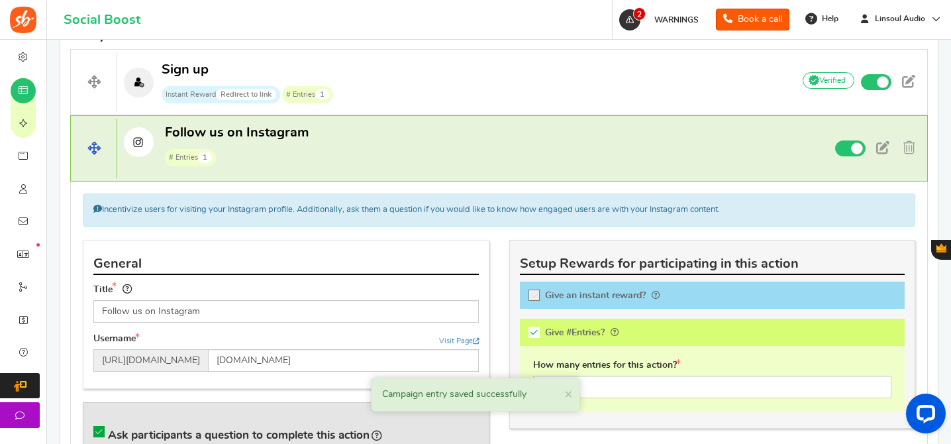
click at [555, 151] on p "Follow us on Instagram # Entries 1" at bounding box center [449, 145] width 664 height 42
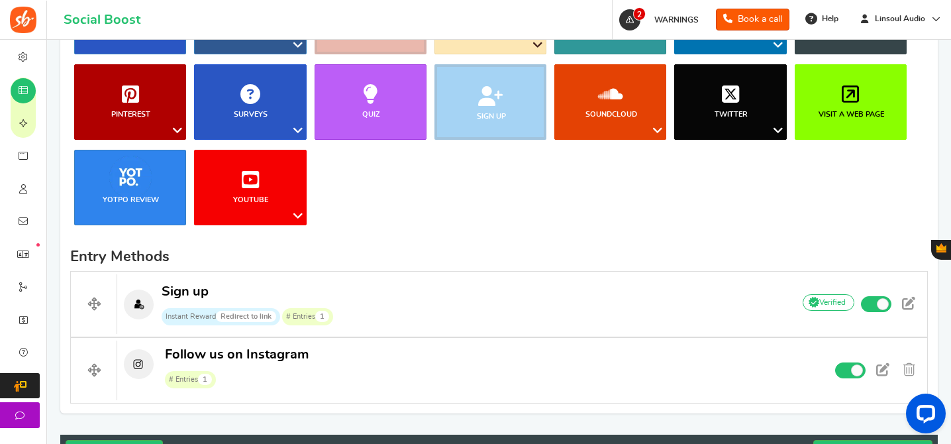
scroll to position [266, 0]
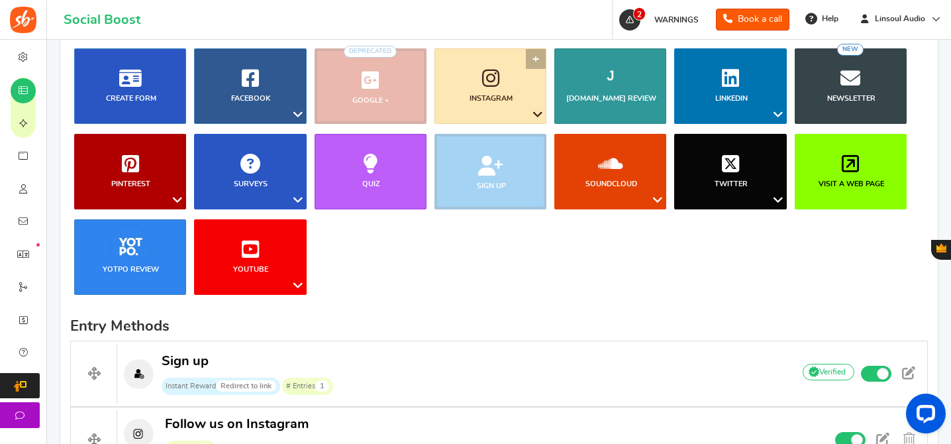
click at [504, 87] on link "Instagram" at bounding box center [490, 85] width 112 height 75
click at [487, 157] on link "Like a Photo or Video" at bounding box center [496, 159] width 107 height 19
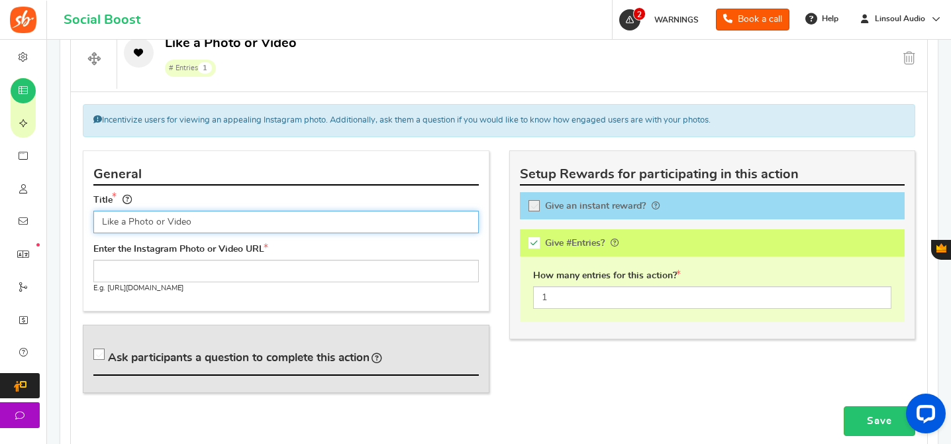
click at [292, 229] on input "Like a Photo or Video" at bounding box center [285, 222] width 385 height 23
paste input "our Phot"
type input "Like our Photo"
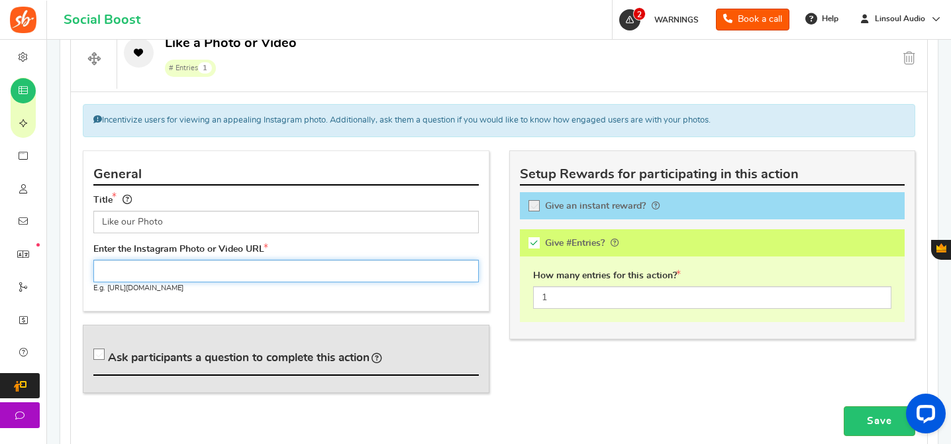
click at [295, 264] on input "text" at bounding box center [285, 271] width 385 height 23
paste input "[URL][DOMAIN_NAME]"
type input "[URL][DOMAIN_NAME]"
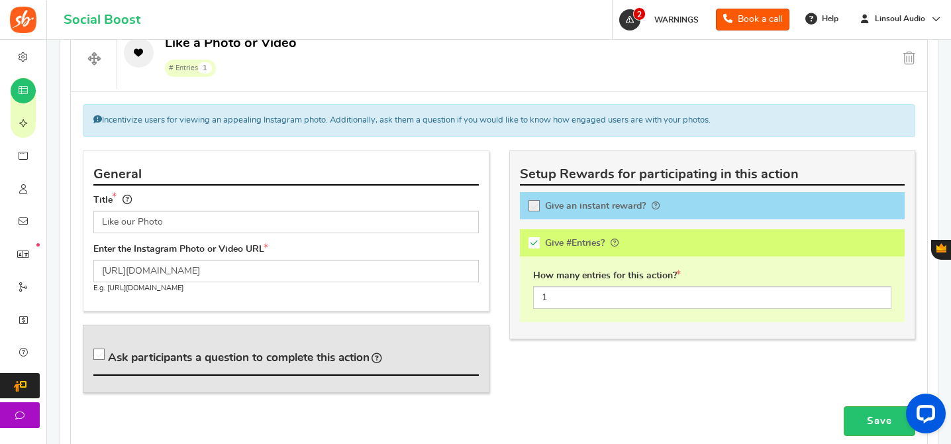
click at [342, 355] on span "Ask participants a question to complete this action" at bounding box center [239, 357] width 262 height 11
click at [108, 355] on input "Ask participants a question to complete this action" at bounding box center [101, 356] width 13 height 13
checkbox input "true"
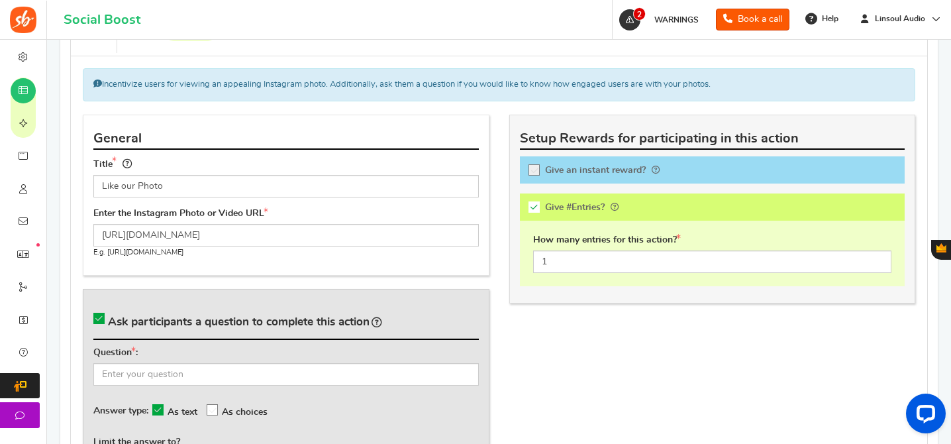
scroll to position [716, 0]
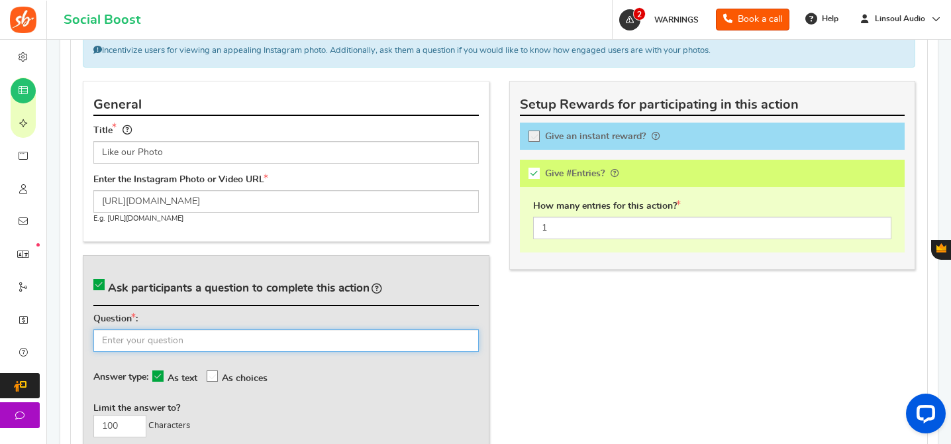
click at [370, 344] on input "text" at bounding box center [285, 340] width 385 height 23
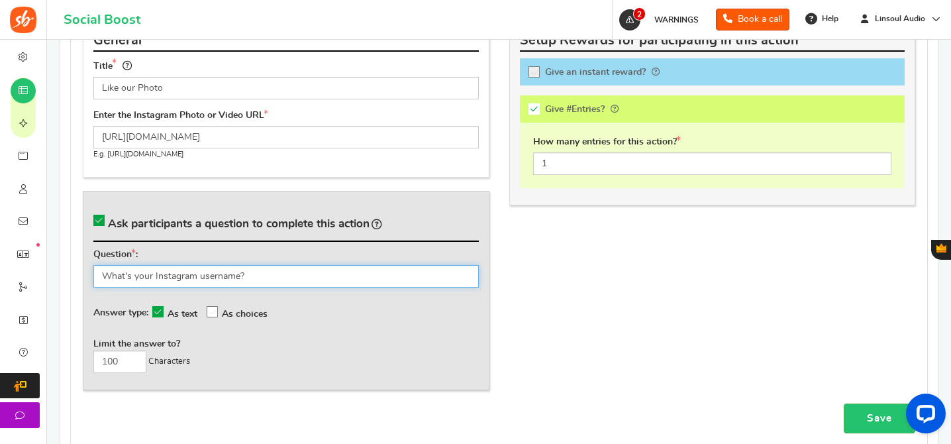
scroll to position [818, 0]
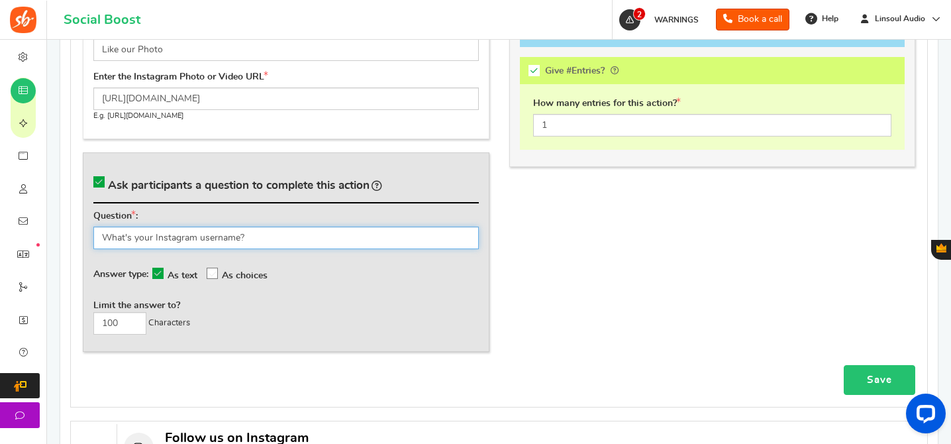
type input "What's your Instagram username?"
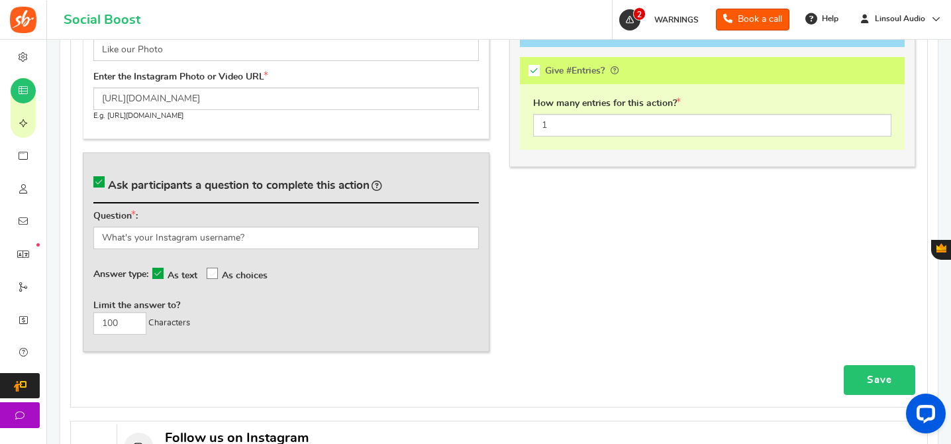
click at [892, 382] on link "Save" at bounding box center [880, 380] width 72 height 30
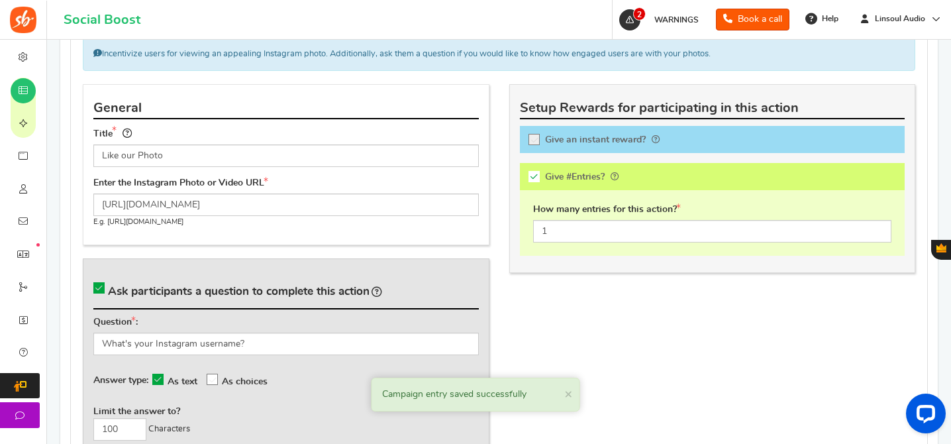
scroll to position [618, 0]
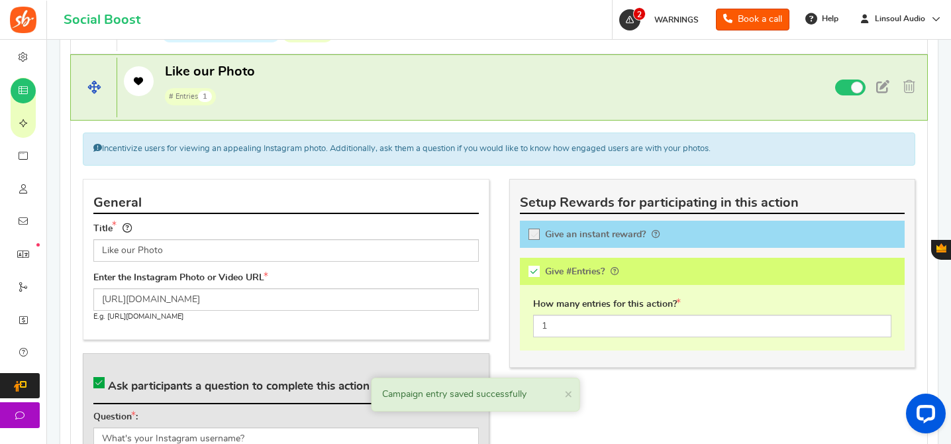
click at [528, 79] on p "Like our Photo # Entries 1" at bounding box center [449, 84] width 664 height 42
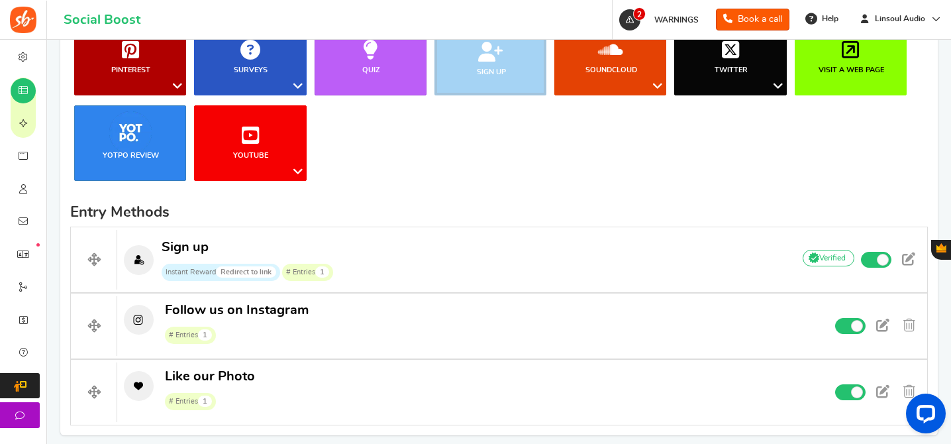
scroll to position [320, 0]
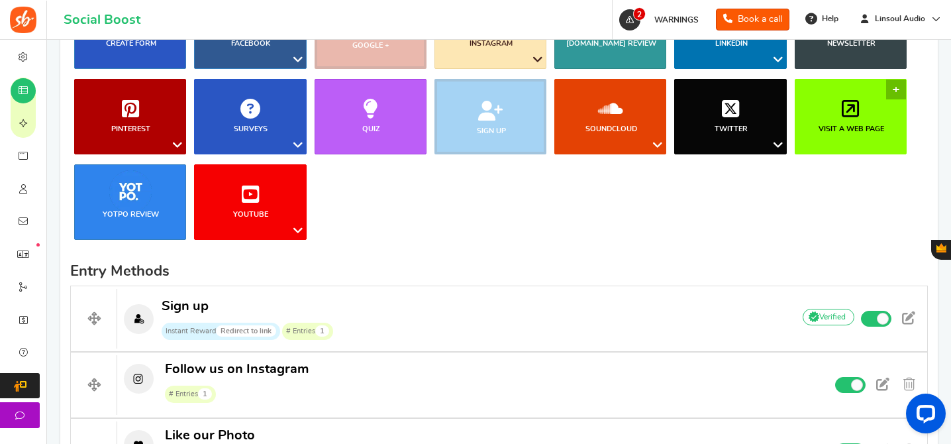
click at [897, 111] on link "Visit a web page" at bounding box center [851, 116] width 112 height 75
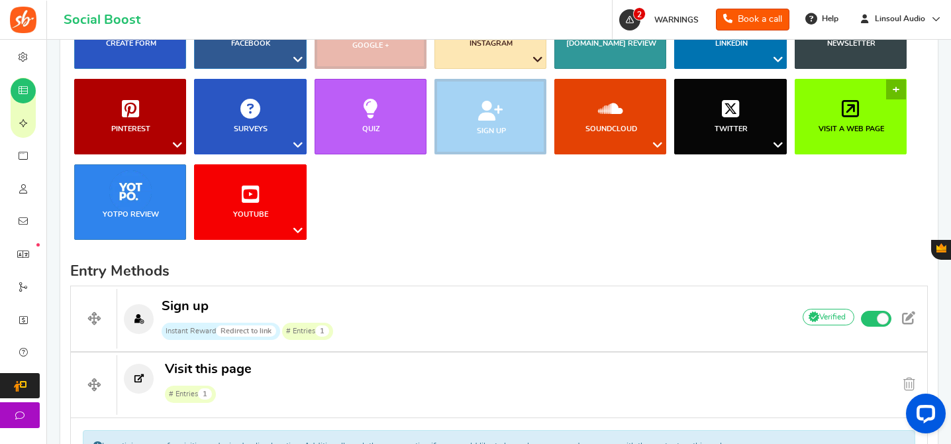
scroll to position [646, 0]
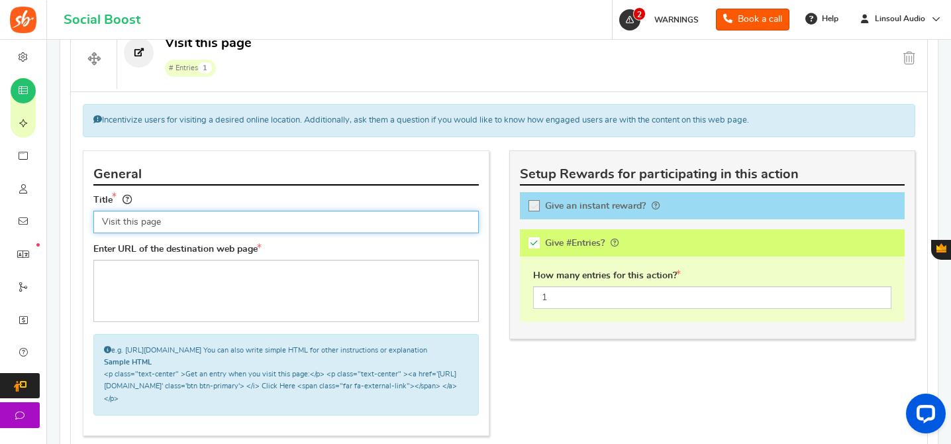
click at [195, 222] on input "Visit this page" at bounding box center [285, 222] width 385 height 23
type input "Join us on Discord"
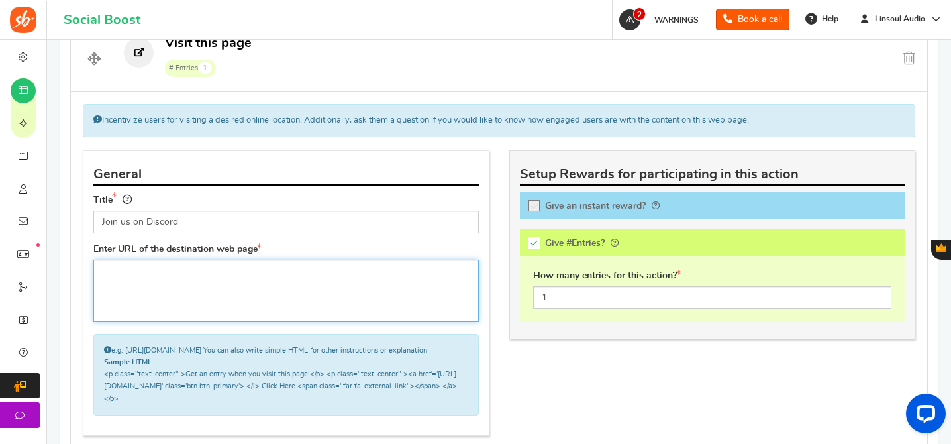
click at [173, 271] on textarea at bounding box center [285, 291] width 385 height 62
paste textarea "[URL][DOMAIN_NAME]"
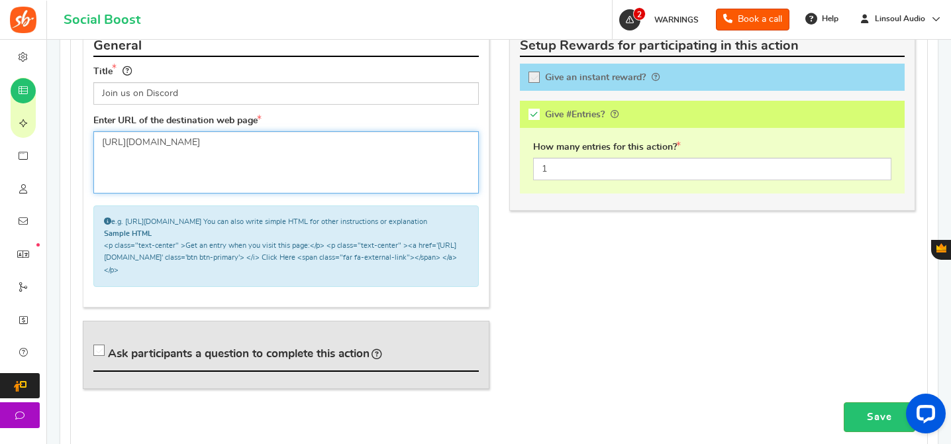
type textarea "[URL][DOMAIN_NAME]"
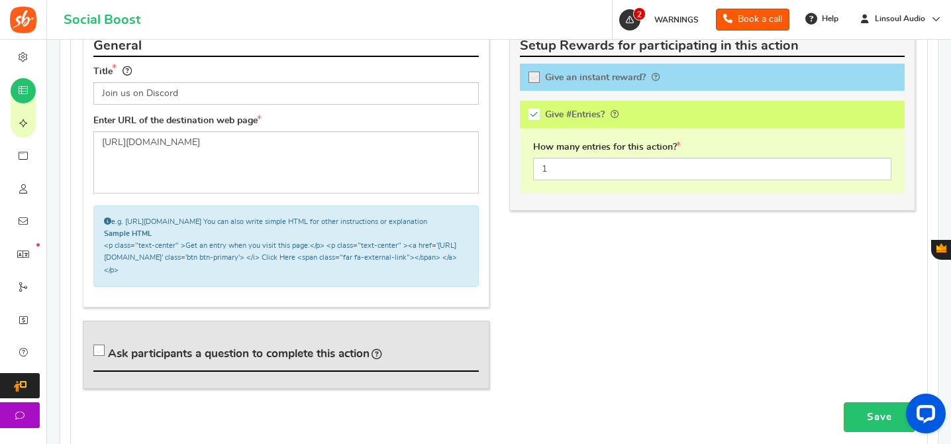
click at [146, 359] on span "Ask participants a question to complete this action" at bounding box center [239, 353] width 262 height 11
click at [108, 360] on input "Ask participants a question to complete this action" at bounding box center [101, 352] width 13 height 13
checkbox input "true"
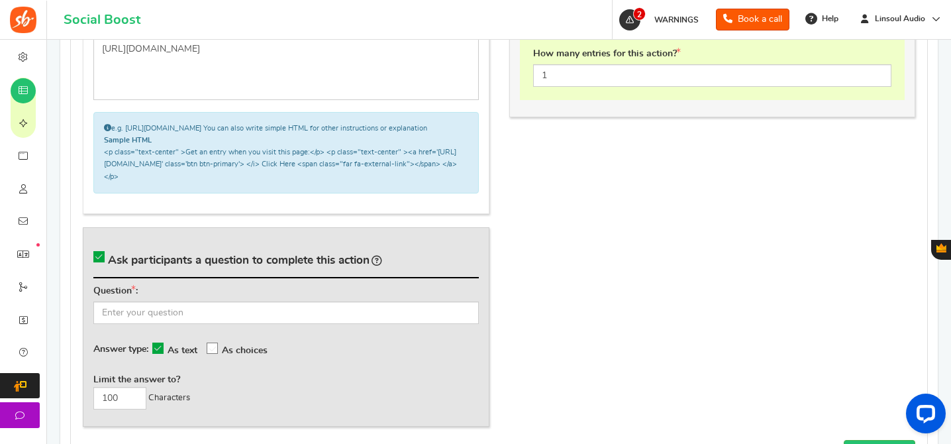
scroll to position [952, 0]
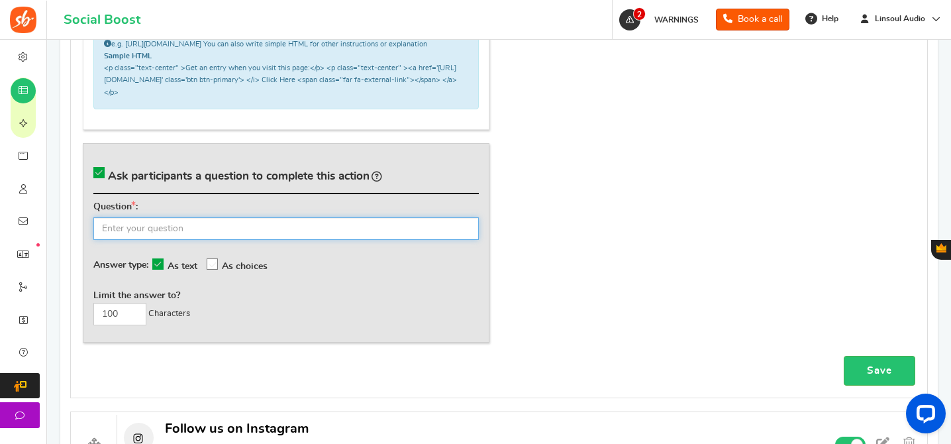
click at [326, 240] on input "text" at bounding box center [285, 228] width 385 height 23
paste input "What's your Discord username? ([PERSON_NAME])"
type input "What's your Discord username? ([PERSON_NAME])"
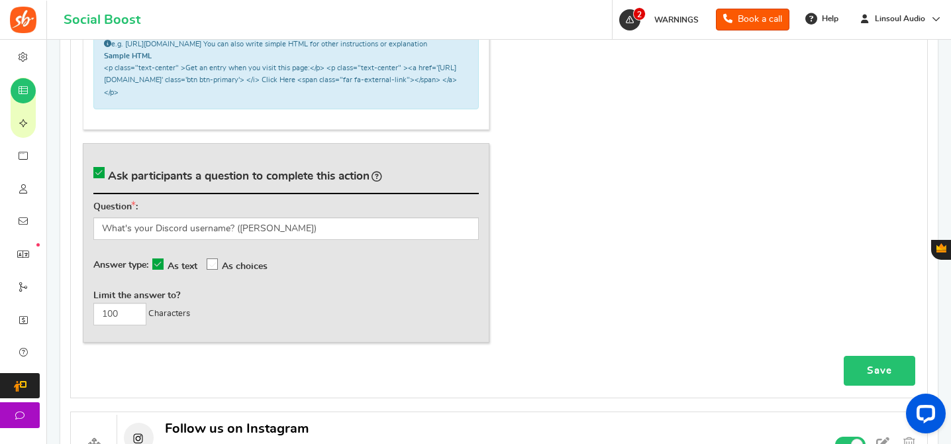
click at [878, 377] on link "Save" at bounding box center [880, 371] width 72 height 30
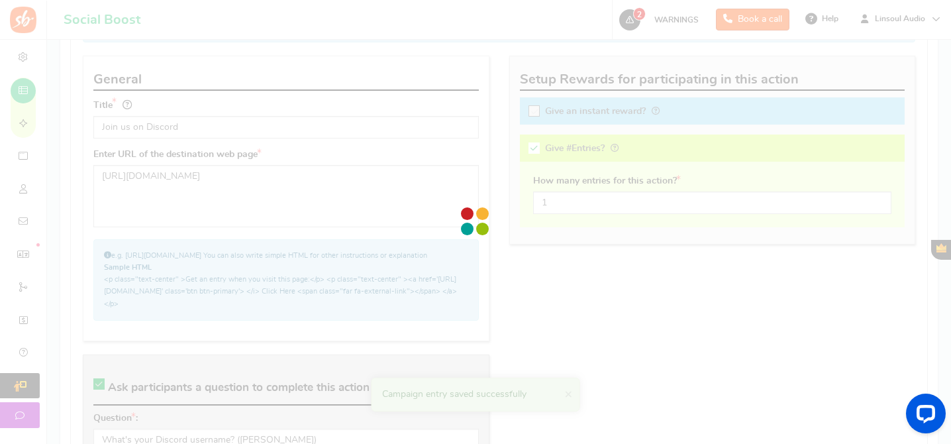
scroll to position [599, 0]
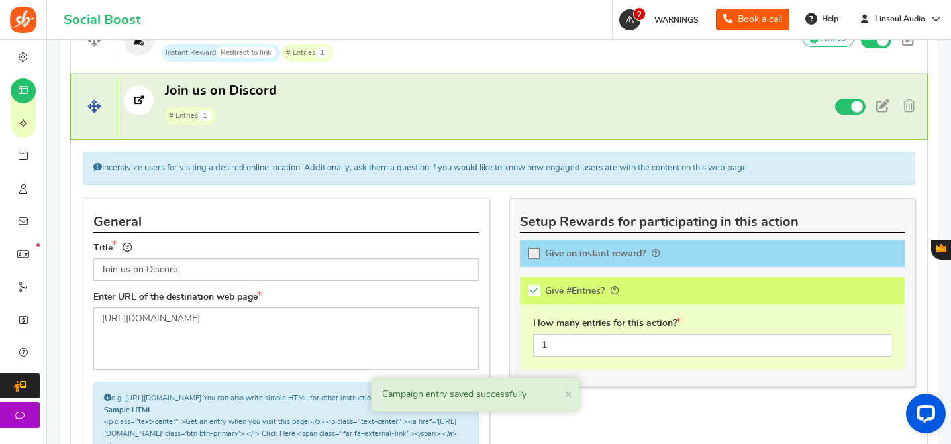
click at [434, 98] on p "Join us on Discord # Entries 1" at bounding box center [449, 103] width 664 height 42
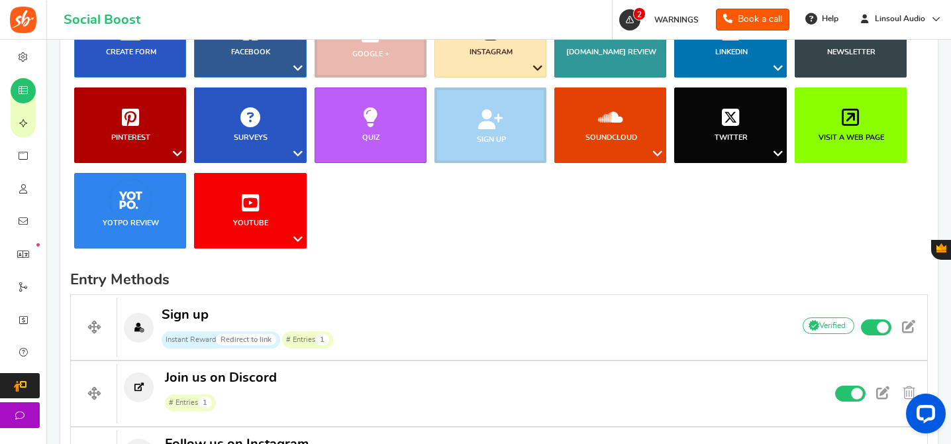
scroll to position [287, 0]
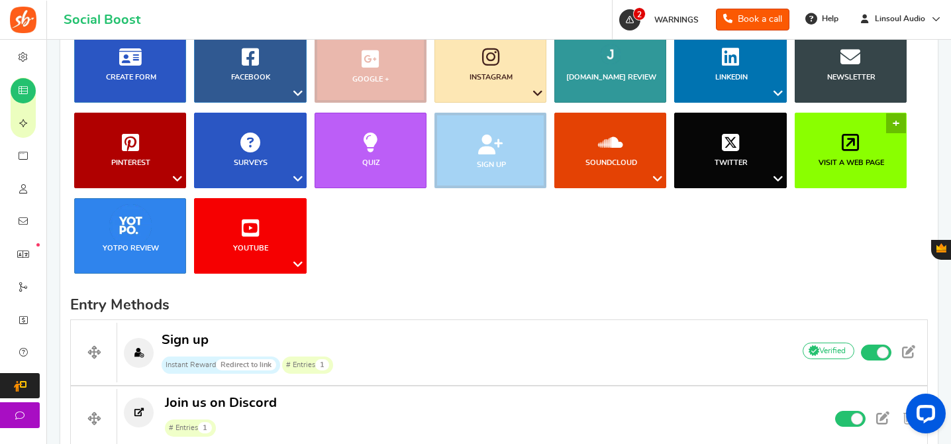
click at [862, 158] on span "Visit a web page" at bounding box center [851, 163] width 66 height 11
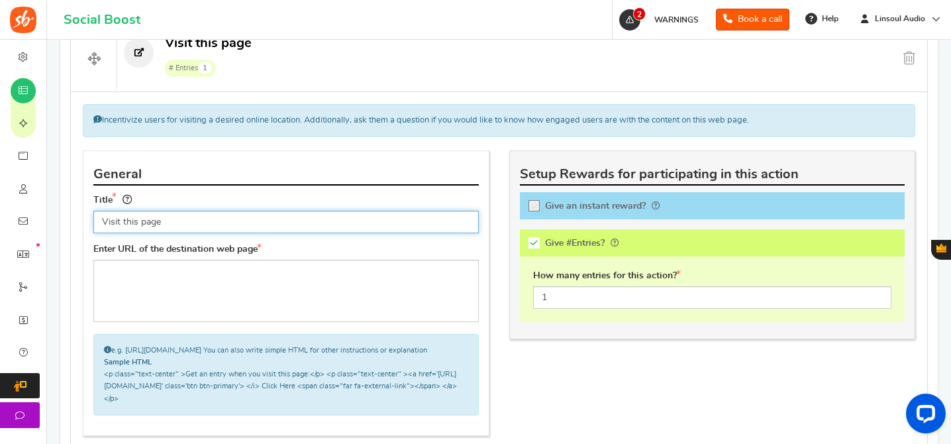
click at [373, 219] on input "Visit this page" at bounding box center [285, 222] width 385 height 23
paste input "Like and Follow us on Facebook"
type input "Like and Follow us on Facebook"
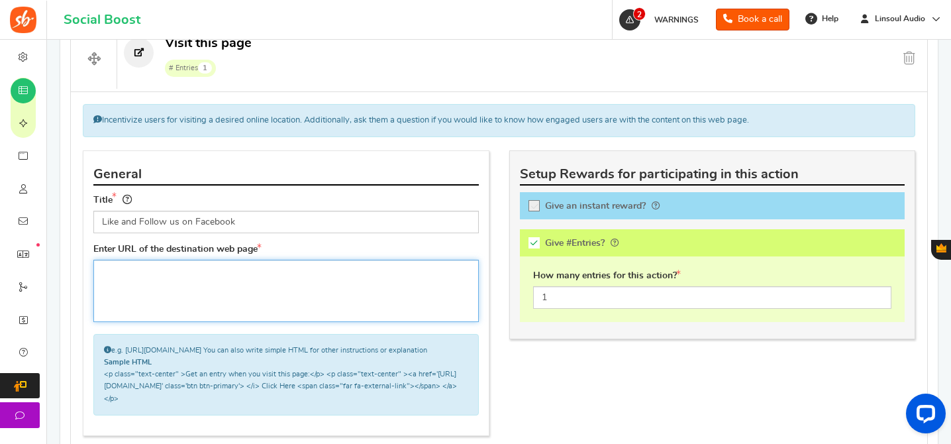
click at [376, 305] on textarea at bounding box center [285, 291] width 385 height 62
paste textarea "[URL][DOMAIN_NAME]"
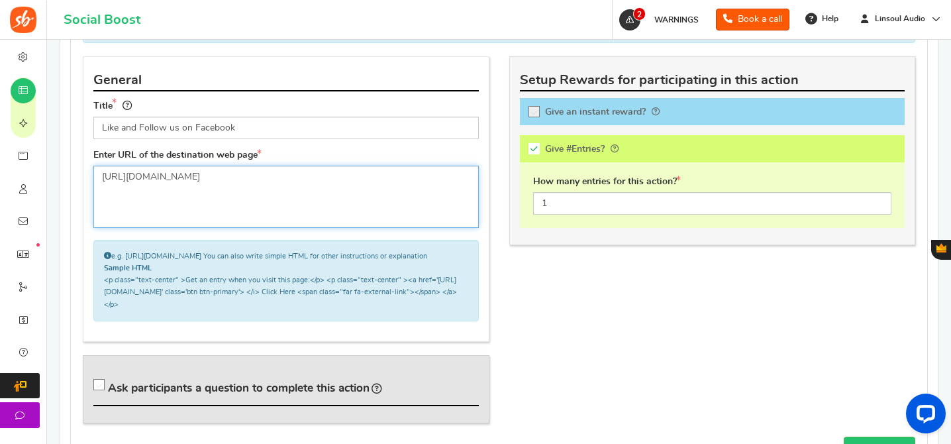
scroll to position [817, 0]
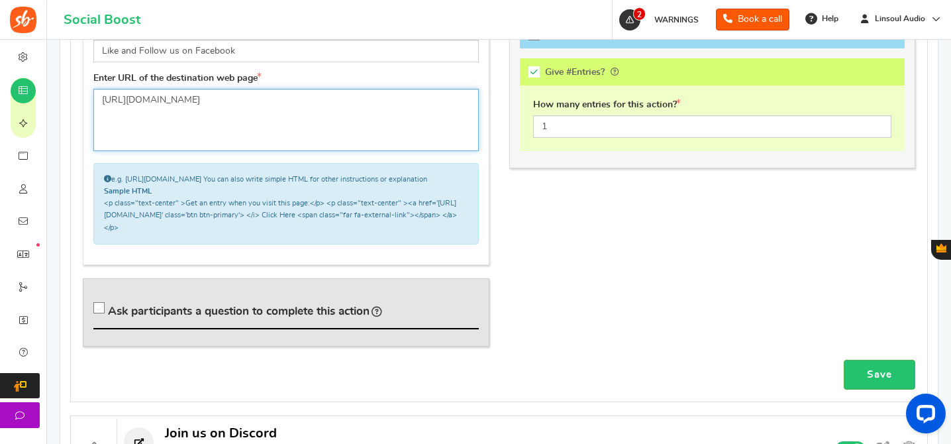
type textarea "[URL][DOMAIN_NAME]"
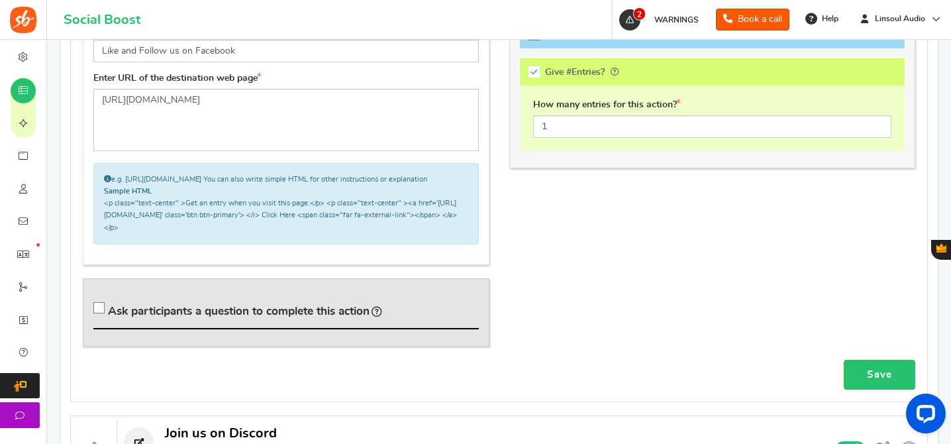
click at [322, 316] on span "Ask participants a question to complete this action" at bounding box center [239, 310] width 262 height 11
click at [108, 317] on input "Ask participants a question to complete this action" at bounding box center [101, 310] width 13 height 13
checkbox input "true"
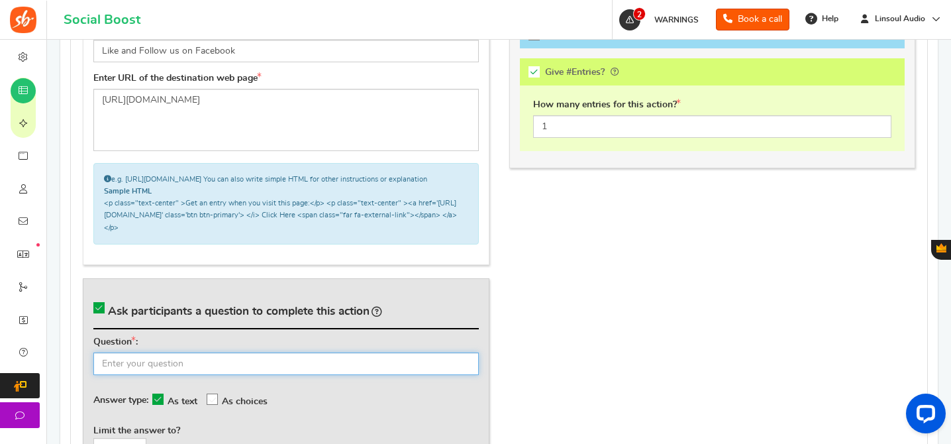
click at [336, 374] on input "text" at bounding box center [285, 363] width 385 height 23
type input "h"
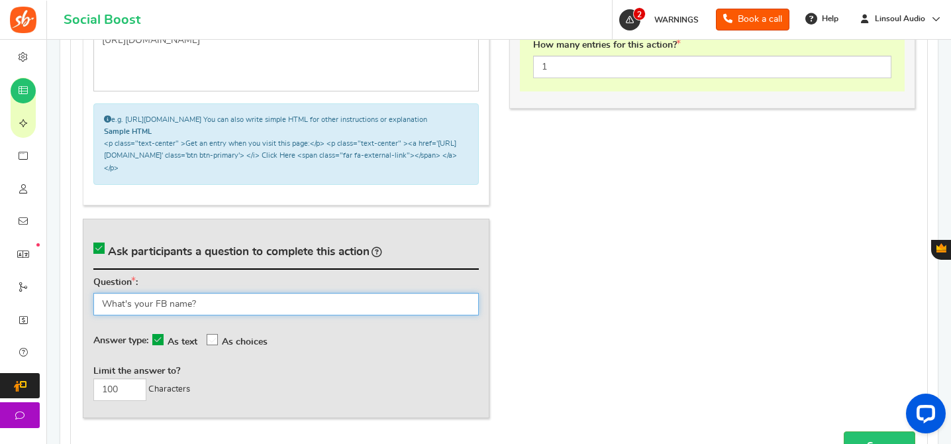
scroll to position [887, 0]
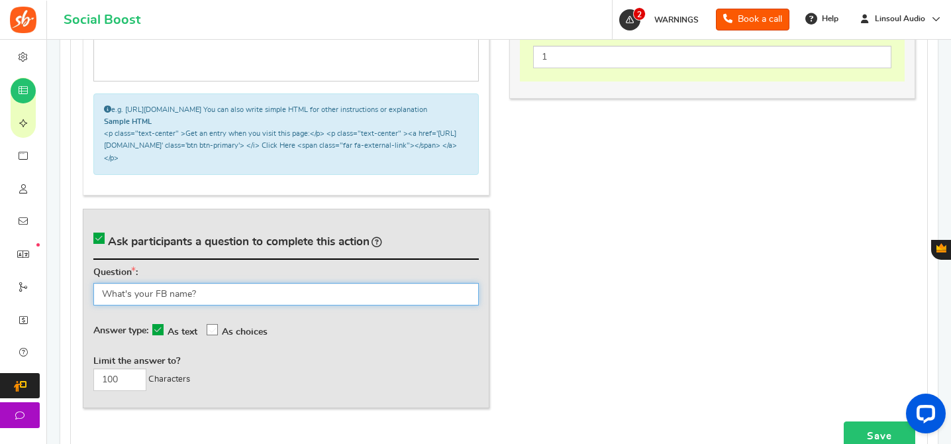
type input "What's your FB name?"
click at [867, 433] on link "Save" at bounding box center [880, 436] width 72 height 30
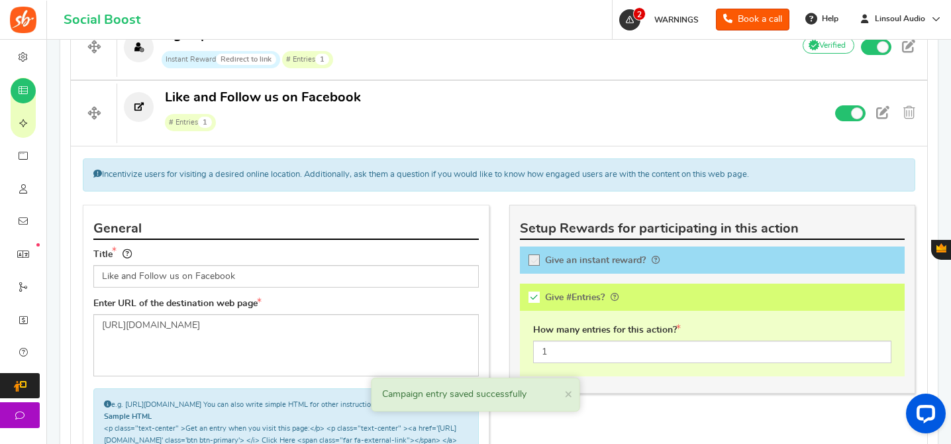
scroll to position [552, 0]
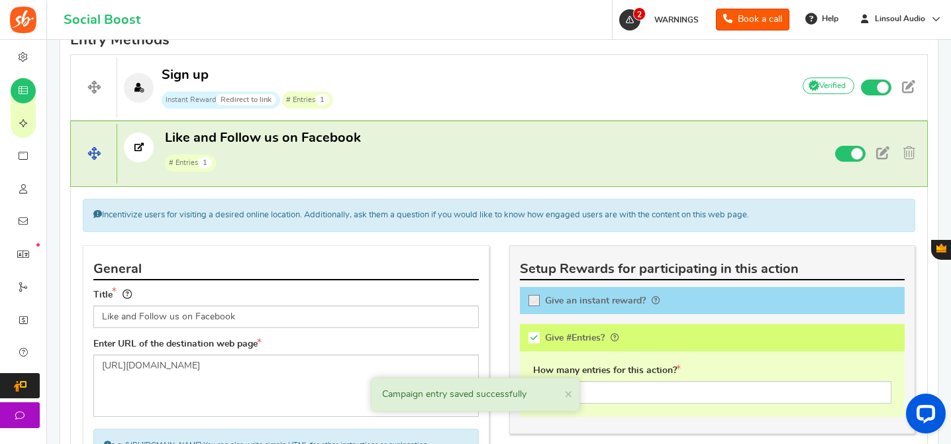
click at [541, 170] on p "Like and Follow us on Facebook # Entries 1" at bounding box center [449, 150] width 664 height 42
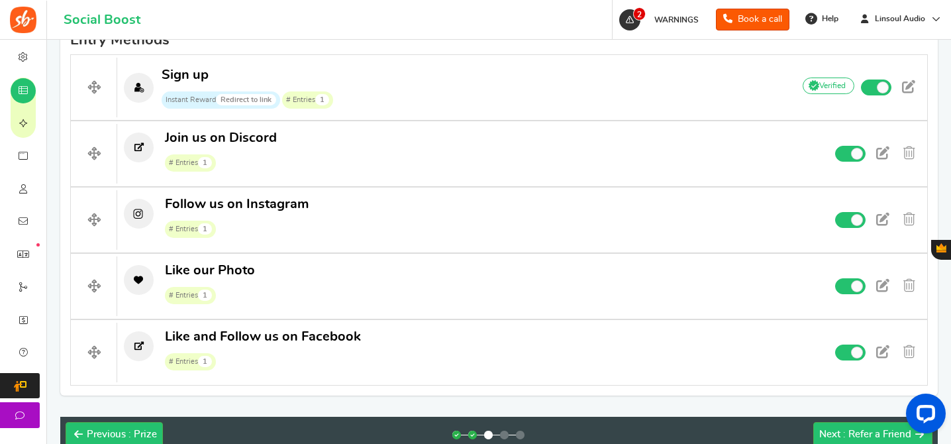
drag, startPoint x: 97, startPoint y: 142, endPoint x: 278, endPoint y: 1, distance: 228.9
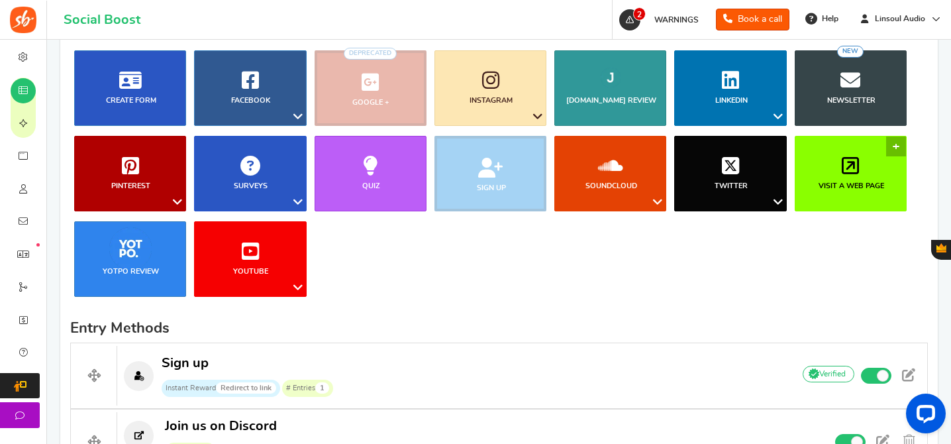
click at [823, 171] on link "Visit a web page" at bounding box center [851, 173] width 112 height 75
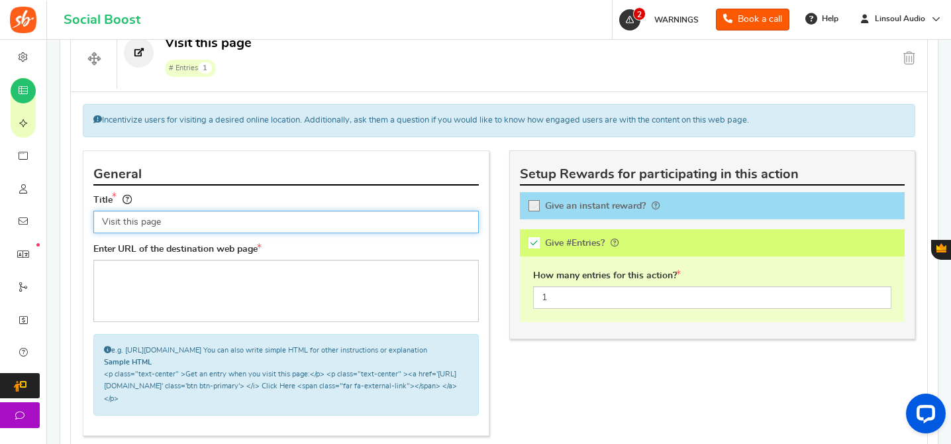
click at [347, 224] on input "Visit this page" at bounding box center [285, 222] width 385 height 23
paste input "Like and Share our Post"
type input "Like and Share our Post"
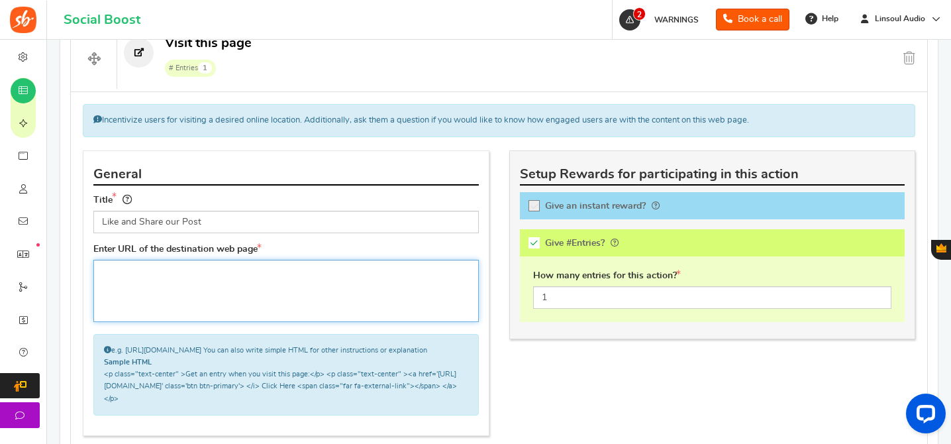
click at [350, 282] on textarea at bounding box center [285, 291] width 385 height 62
paste textarea "[URL][DOMAIN_NAME]"
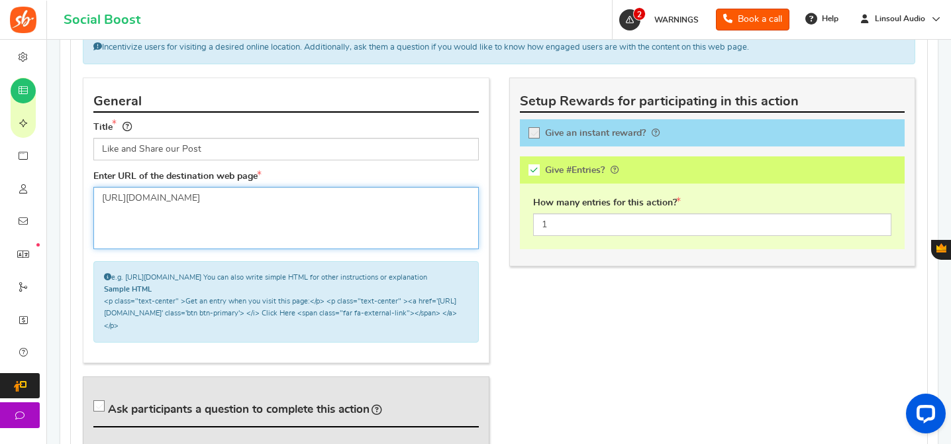
scroll to position [795, 0]
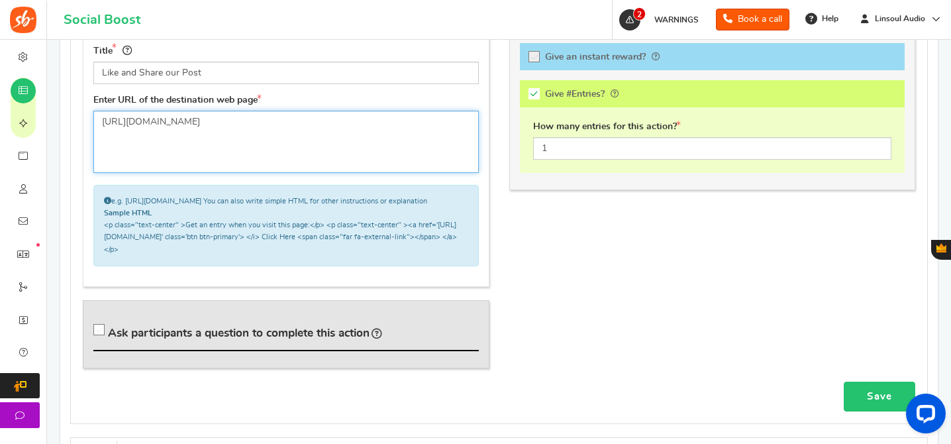
type textarea "[URL][DOMAIN_NAME]"
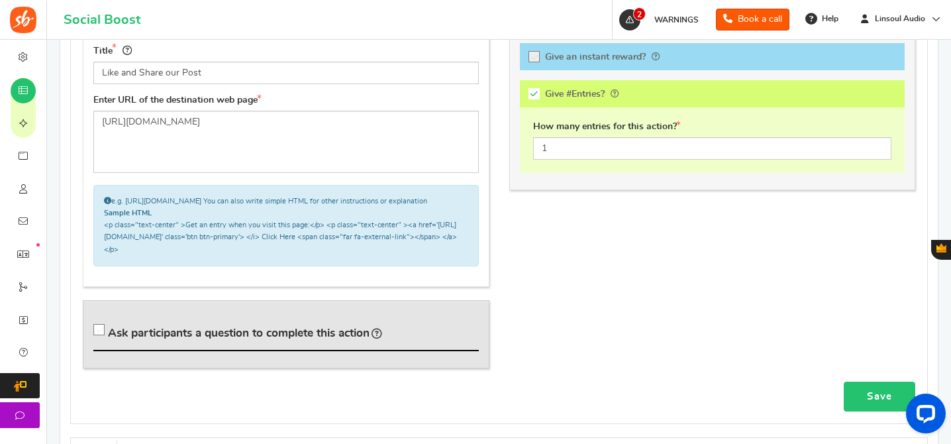
click at [867, 403] on link "Save" at bounding box center [880, 396] width 72 height 30
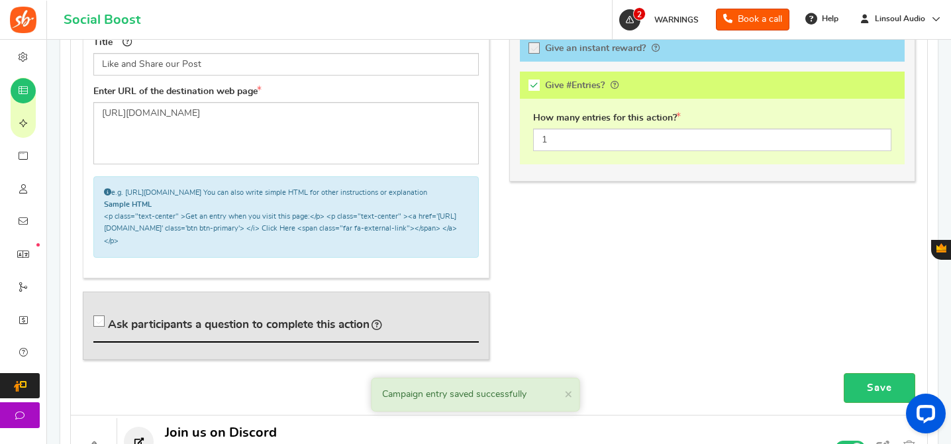
scroll to position [589, 0]
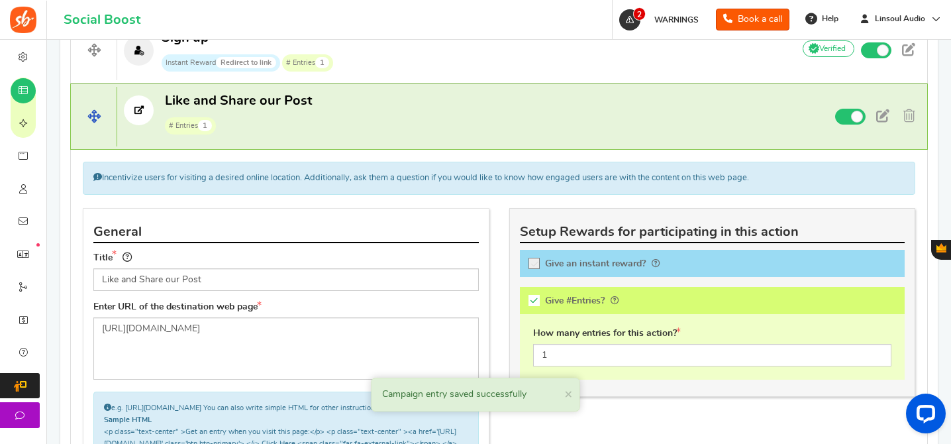
click at [432, 113] on p "Like and Share our Post # Entries 1" at bounding box center [449, 113] width 664 height 42
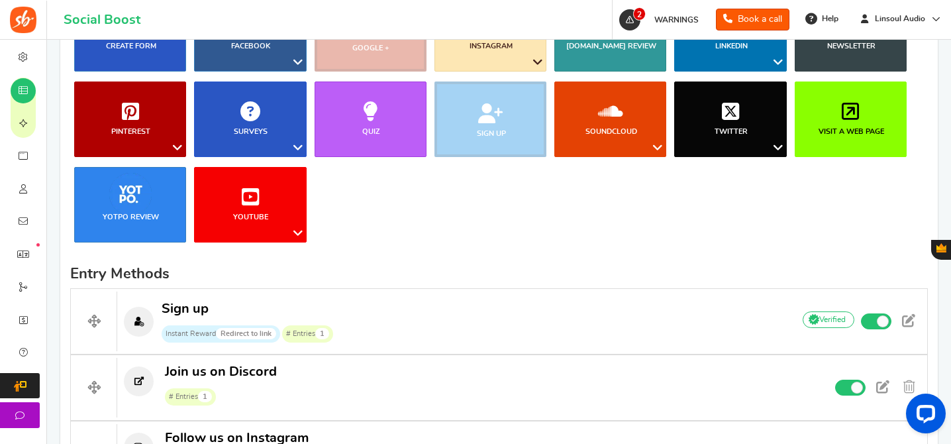
scroll to position [255, 0]
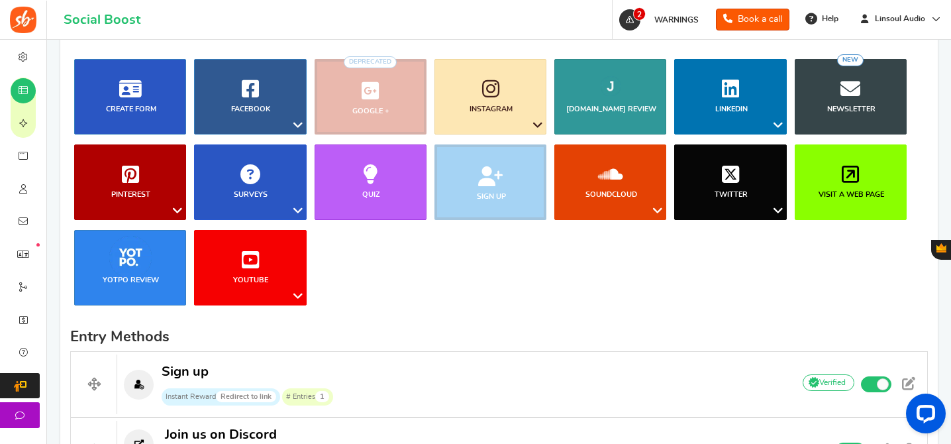
drag, startPoint x: 90, startPoint y: 113, endPoint x: 369, endPoint y: 1, distance: 300.1
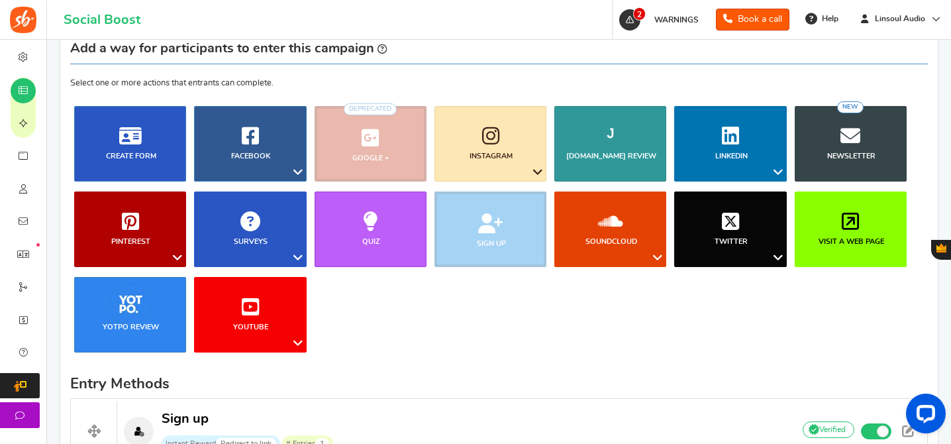
scroll to position [230, 0]
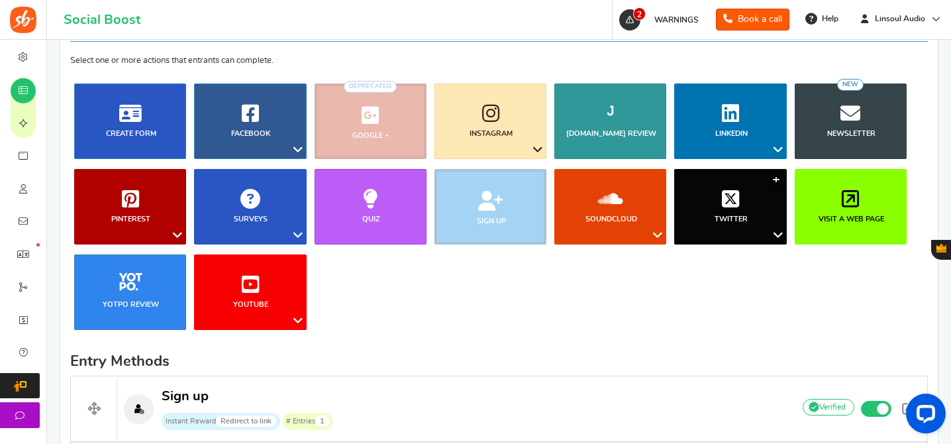
click at [697, 203] on link "Twitter" at bounding box center [730, 206] width 112 height 75
click at [742, 317] on link "Follow on Twitter" at bounding box center [738, 317] width 106 height 19
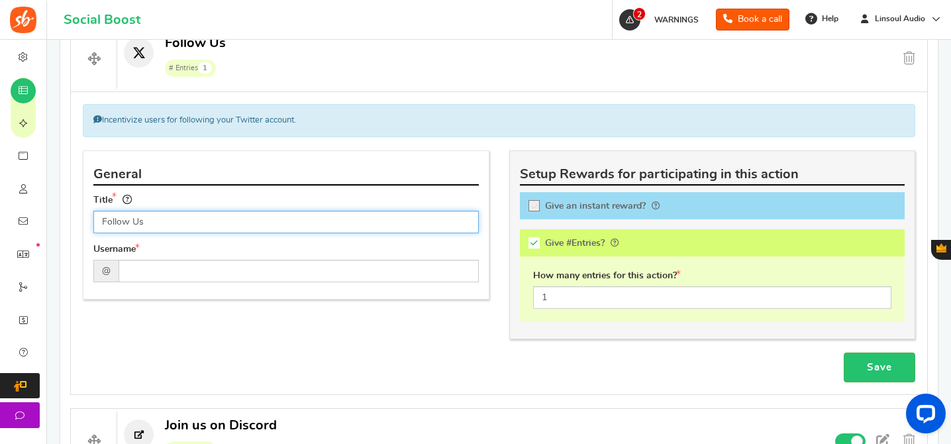
click at [391, 228] on input "Follow Us" at bounding box center [285, 222] width 385 height 23
paste input "us on Twitter"
type input "Follow us on Twitter"
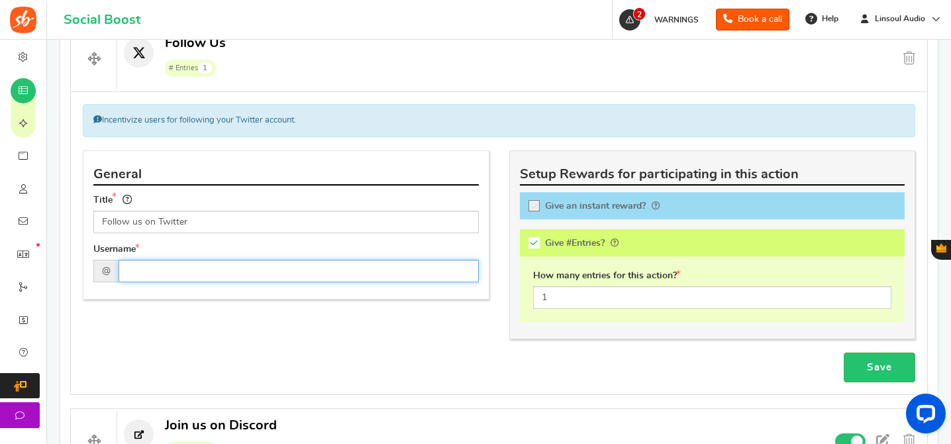
click at [334, 271] on input "text" at bounding box center [299, 271] width 360 height 23
paste input "Linsoul_Audio"
type input "Linsoul_Audio"
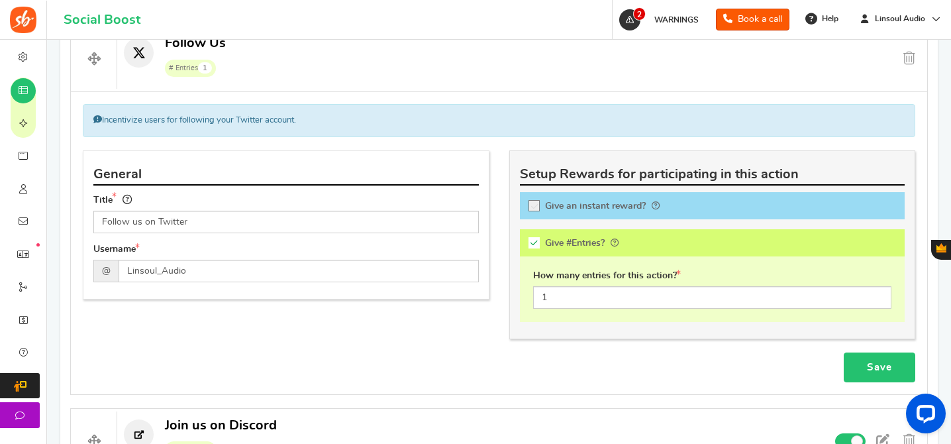
click at [883, 375] on link "Save" at bounding box center [880, 367] width 72 height 30
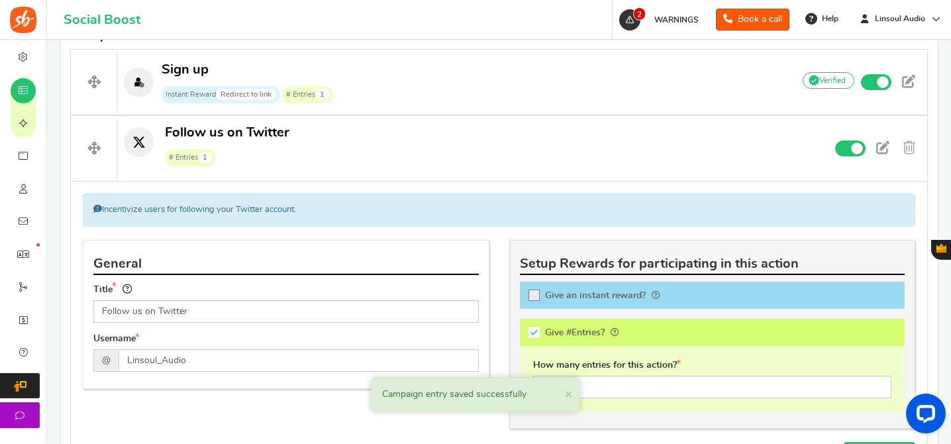
scroll to position [518, 0]
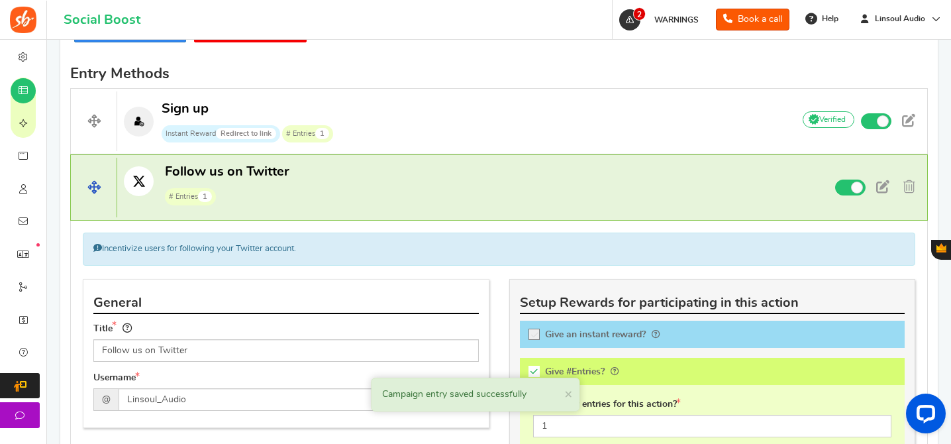
click at [397, 179] on p "Follow us on Twitter # Entries 1" at bounding box center [449, 184] width 664 height 42
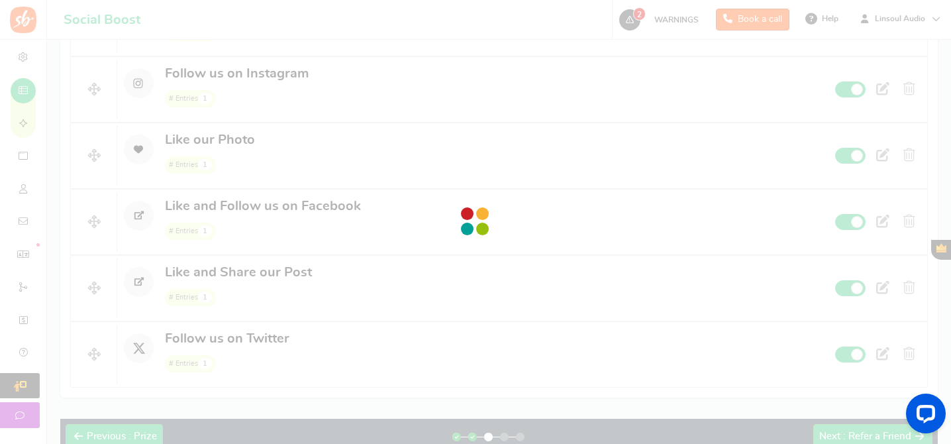
scroll to position [708, 0]
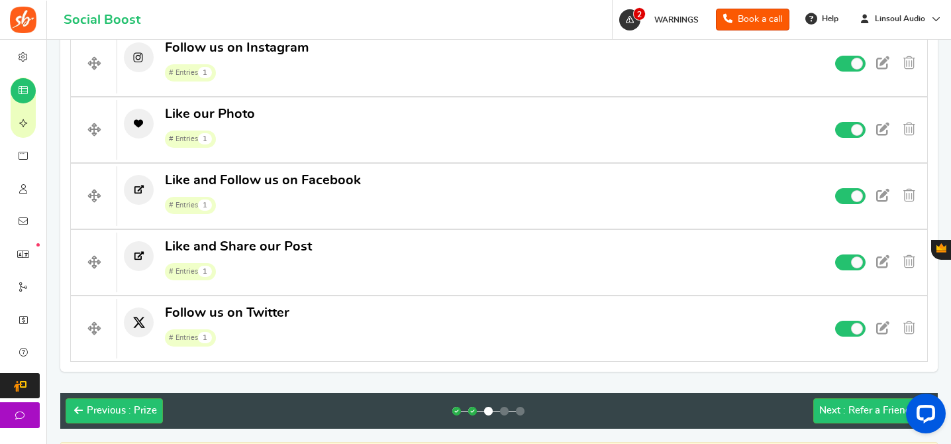
drag, startPoint x: 104, startPoint y: 83, endPoint x: 321, endPoint y: 7, distance: 229.9
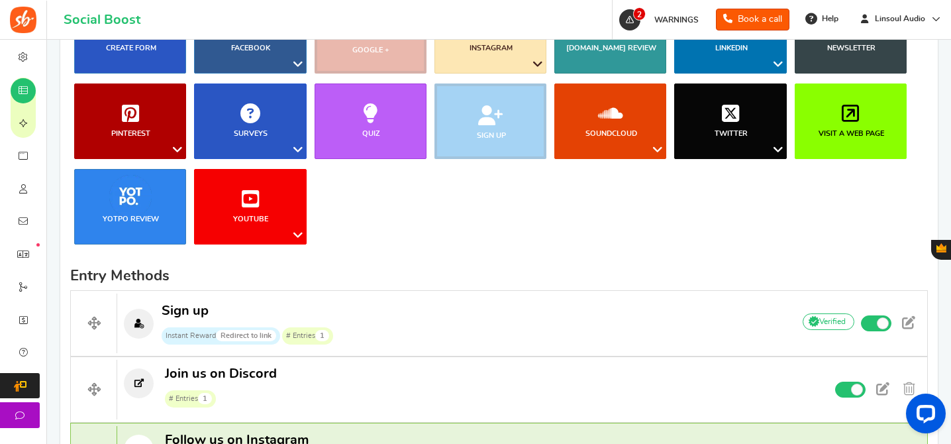
scroll to position [248, 0]
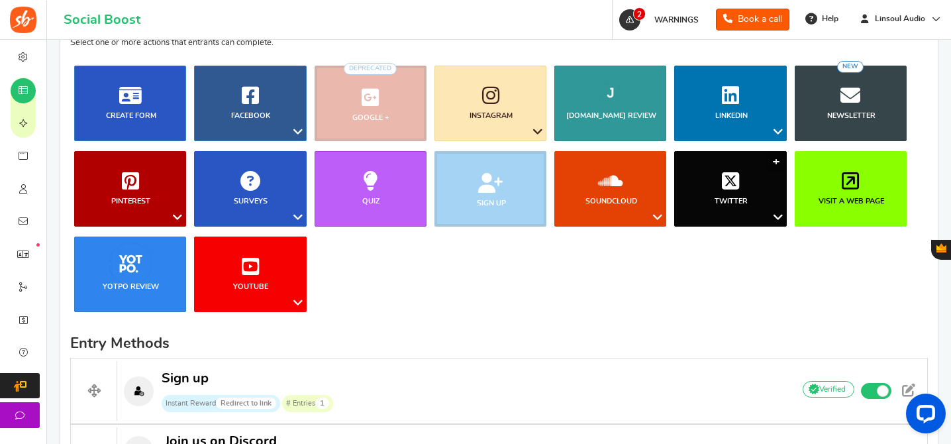
click at [709, 183] on link "Twitter" at bounding box center [730, 188] width 112 height 75
click at [734, 259] on link "Tweet" at bounding box center [738, 261] width 106 height 19
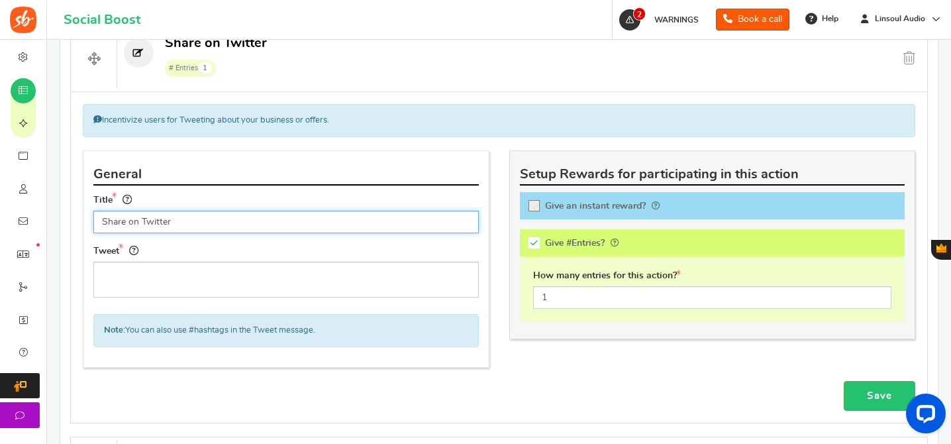
paste input "Retweet our Tweet"
type input "Retweet our Tweet"
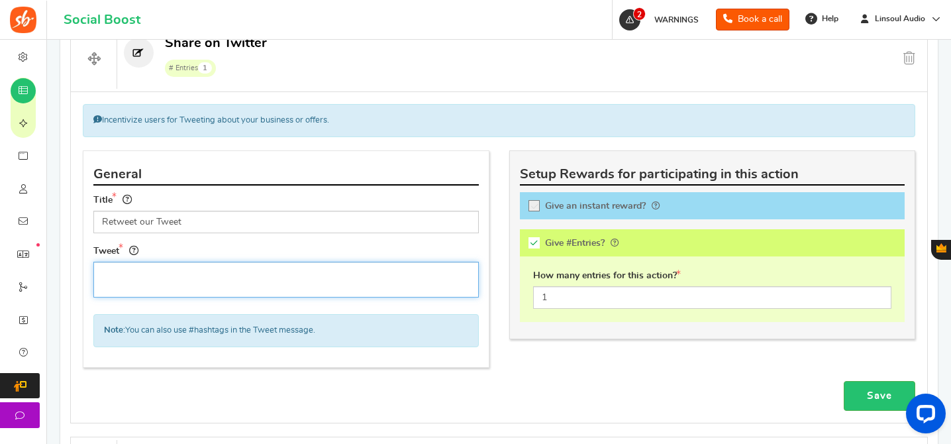
click at [332, 283] on textarea at bounding box center [285, 280] width 385 height 36
paste textarea "[URL][DOMAIN_NAME]"
type textarea "[URL][DOMAIN_NAME]"
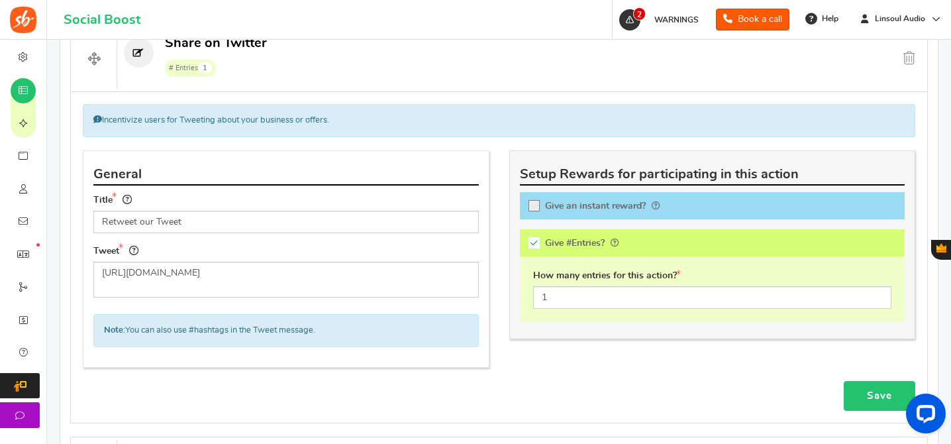
click at [873, 393] on link "Save" at bounding box center [880, 396] width 72 height 30
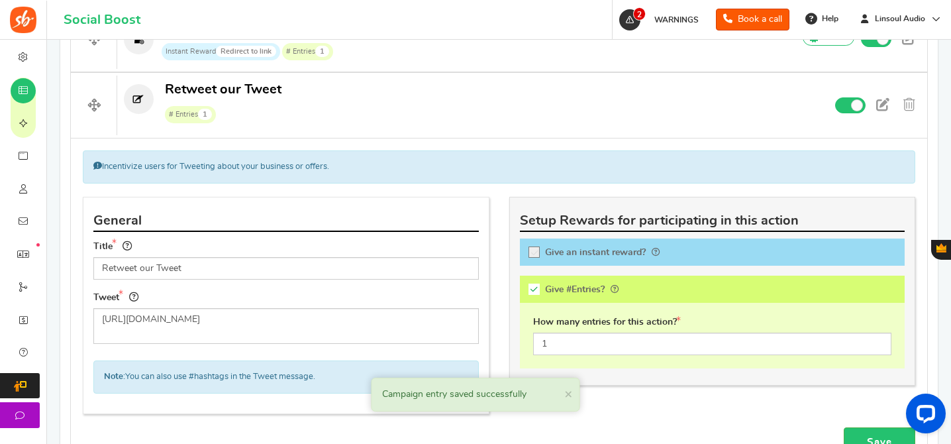
scroll to position [516, 0]
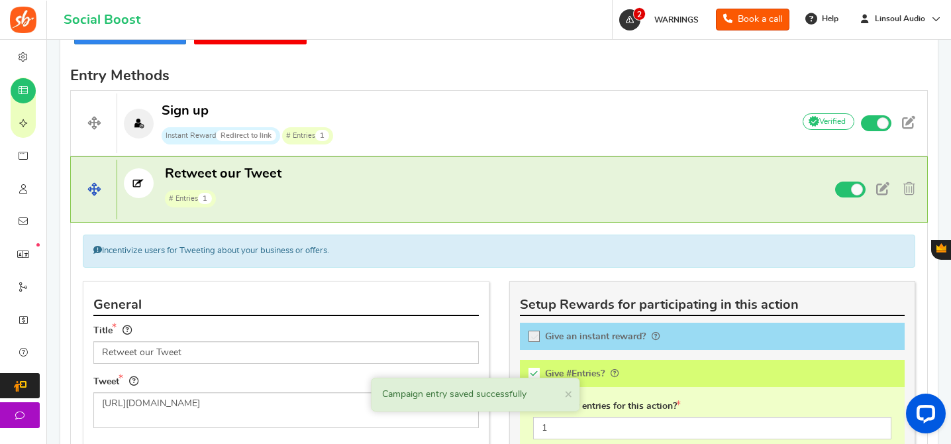
click at [431, 192] on p "Retweet our Tweet # Entries 1" at bounding box center [449, 186] width 664 height 42
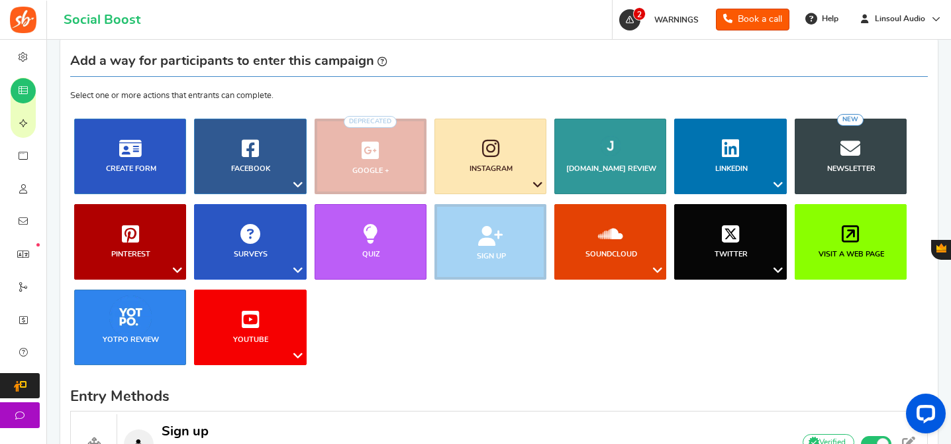
scroll to position [162, 0]
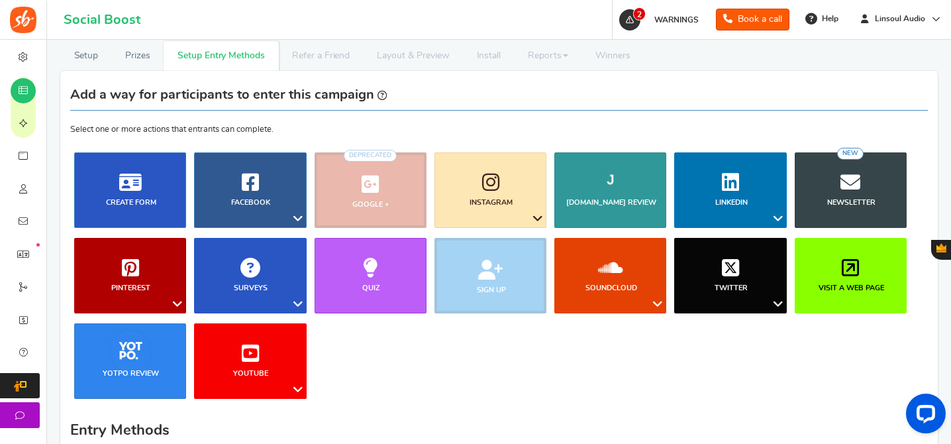
drag, startPoint x: 93, startPoint y: 181, endPoint x: 342, endPoint y: 4, distance: 304.8
click at [264, 340] on link "YouTube" at bounding box center [250, 360] width 112 height 75
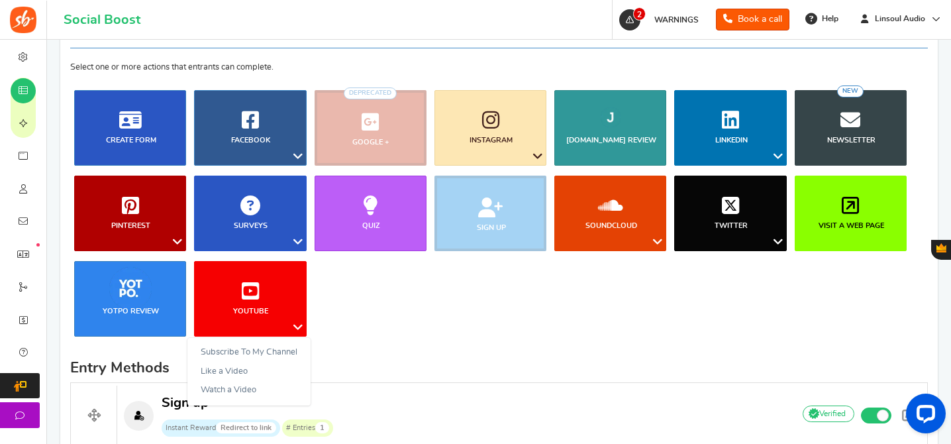
scroll to position [318, 0]
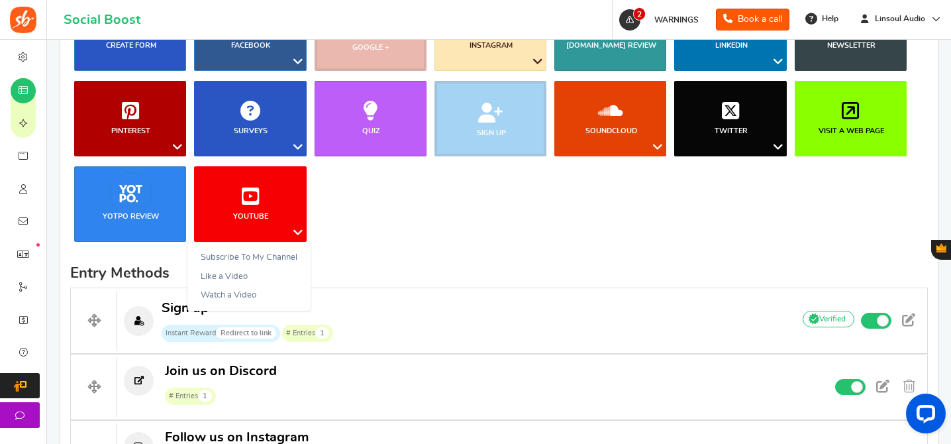
click at [608, 188] on ul "Blog Comments Create Form Facebook Visit a Facebook Page Includes Like Share on…" at bounding box center [498, 123] width 857 height 256
click at [800, 126] on link "Visit a web page" at bounding box center [851, 118] width 112 height 75
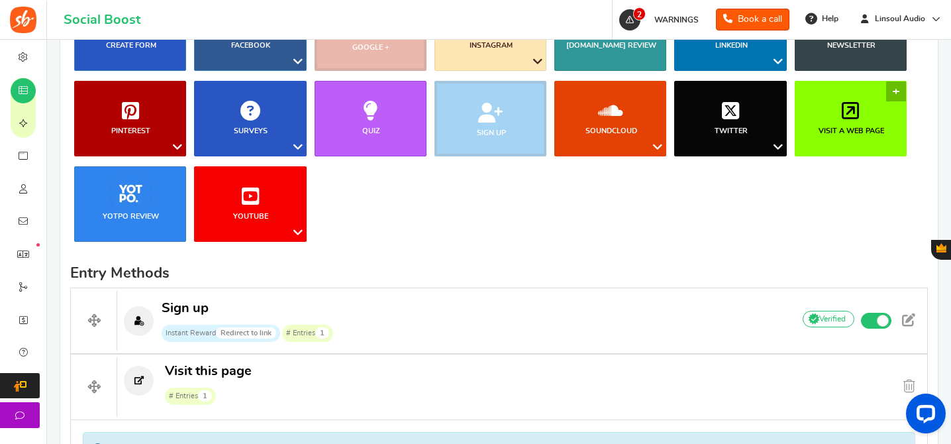
scroll to position [646, 0]
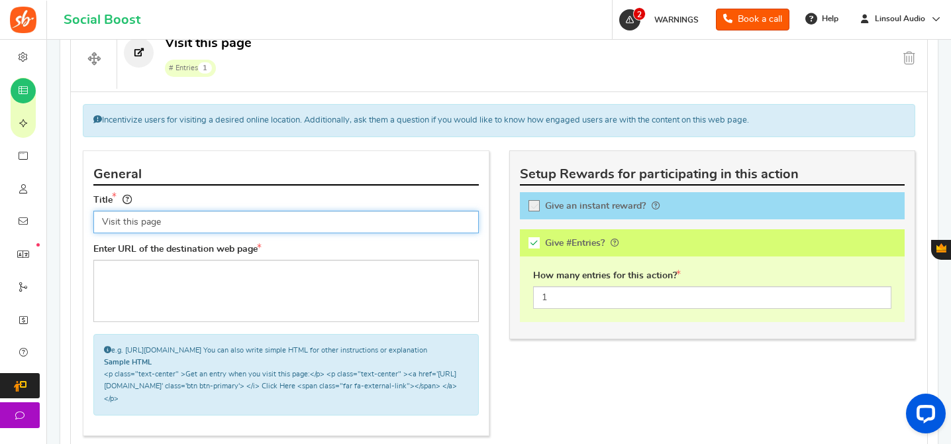
click at [302, 215] on input "Visit this page" at bounding box center [285, 222] width 385 height 23
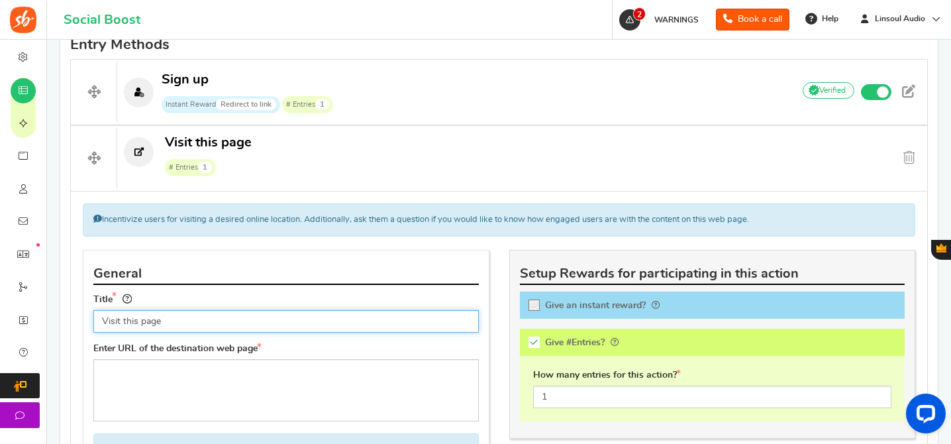
scroll to position [321, 0]
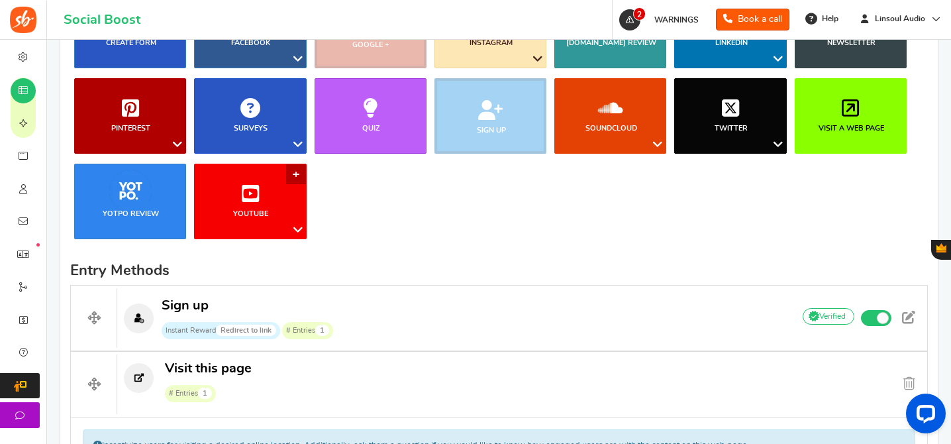
click at [256, 197] on icon at bounding box center [250, 193] width 17 height 20
click at [260, 250] on link "Subscribe To My Channel" at bounding box center [248, 255] width 123 height 19
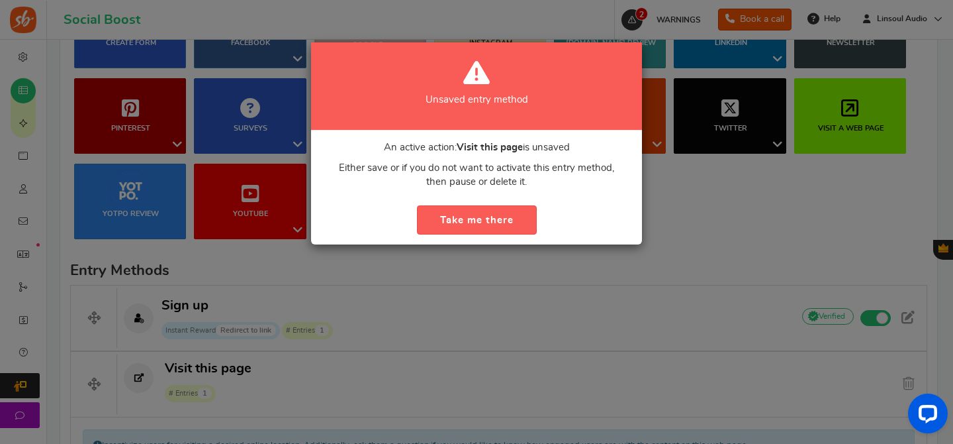
click at [689, 185] on div "Unsaved entry method An active action: Visit this page is unsaved Either save o…" at bounding box center [476, 222] width 953 height 444
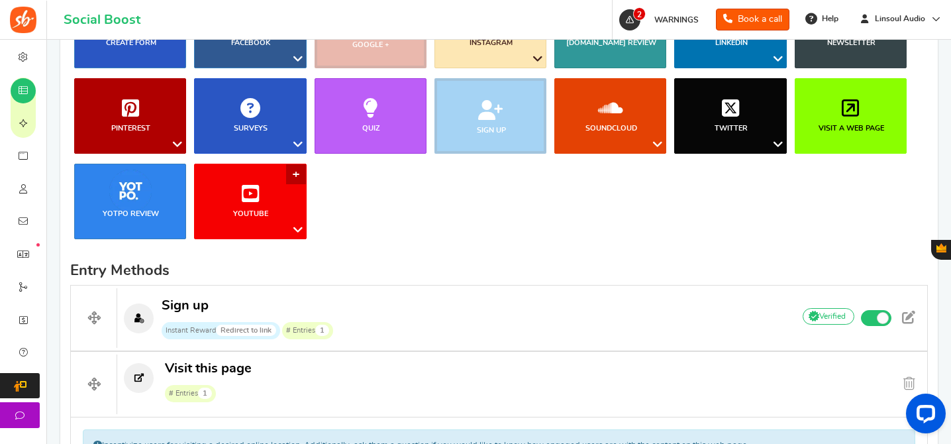
click at [238, 206] on link "YouTube" at bounding box center [250, 201] width 112 height 75
click at [402, 197] on ul "Blog Comments Create Form Facebook Visit a Facebook Page Includes Like Share on…" at bounding box center [498, 121] width 857 height 256
click at [822, 105] on link "Visit a web page" at bounding box center [851, 115] width 112 height 75
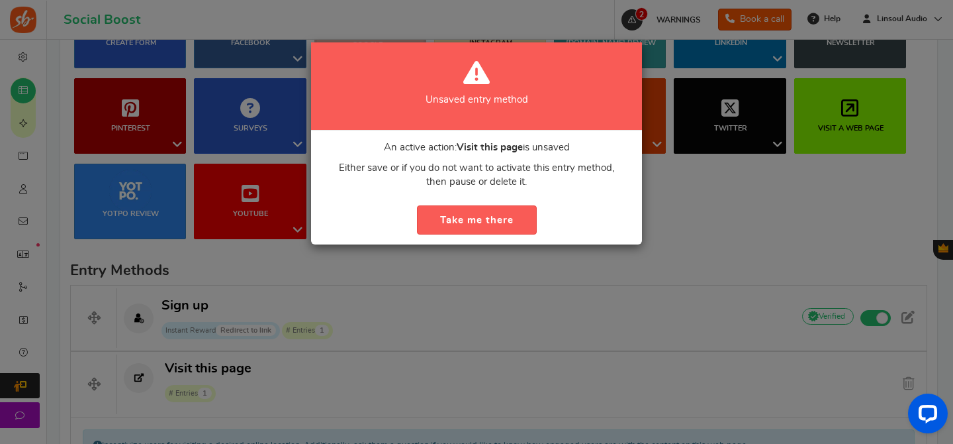
click at [710, 215] on div "Unsaved entry method An active action: Visit this page is unsaved Either save o…" at bounding box center [476, 222] width 953 height 444
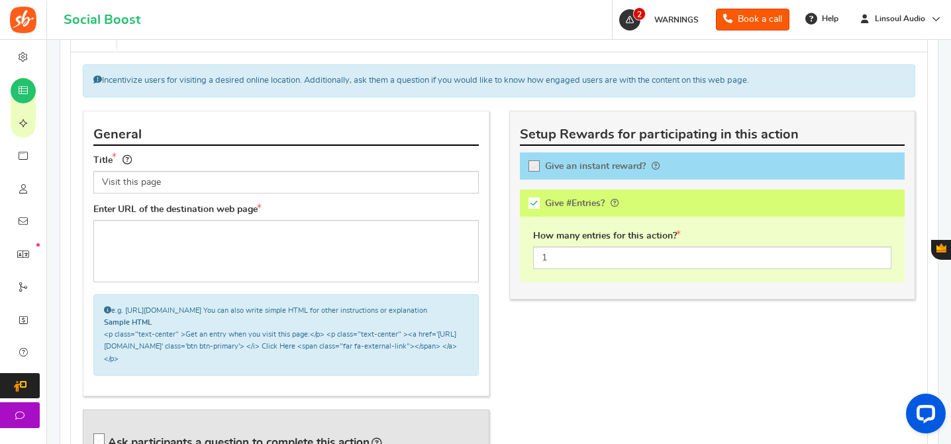
scroll to position [629, 0]
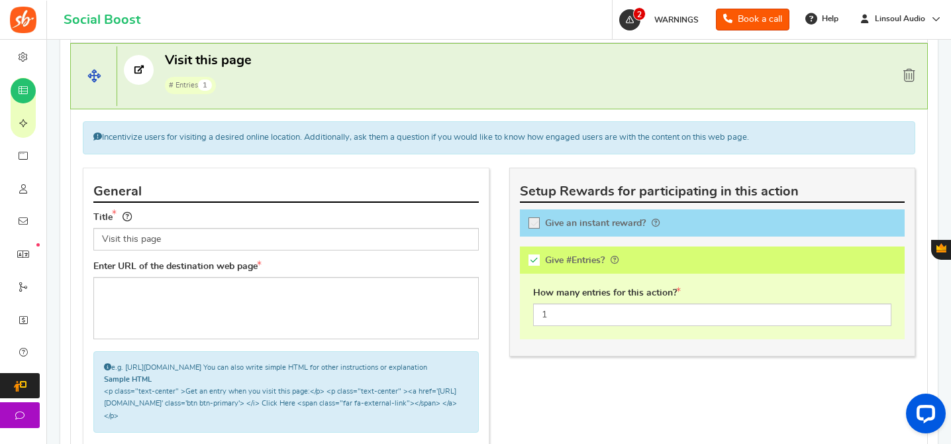
click at [907, 79] on span at bounding box center [909, 75] width 12 height 13
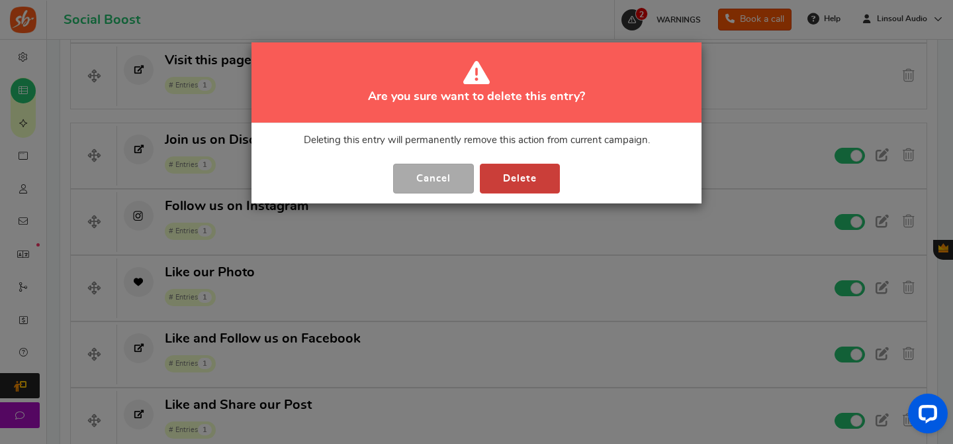
click at [520, 166] on button "Delete" at bounding box center [520, 179] width 80 height 30
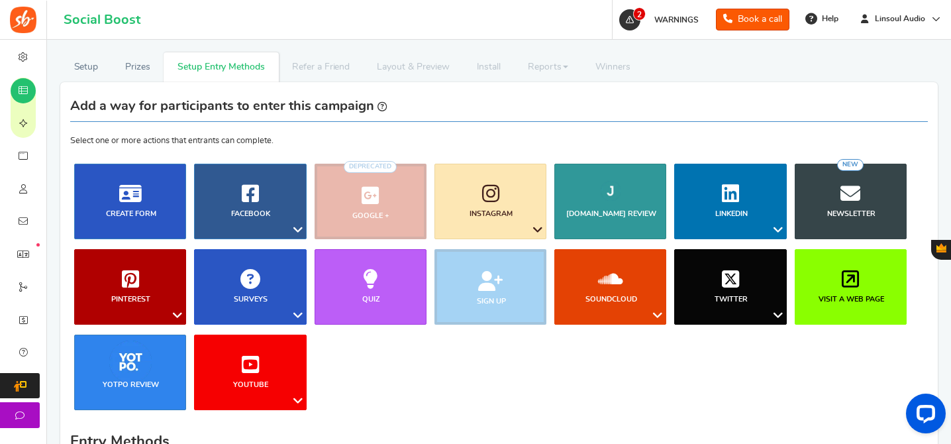
scroll to position [296, 0]
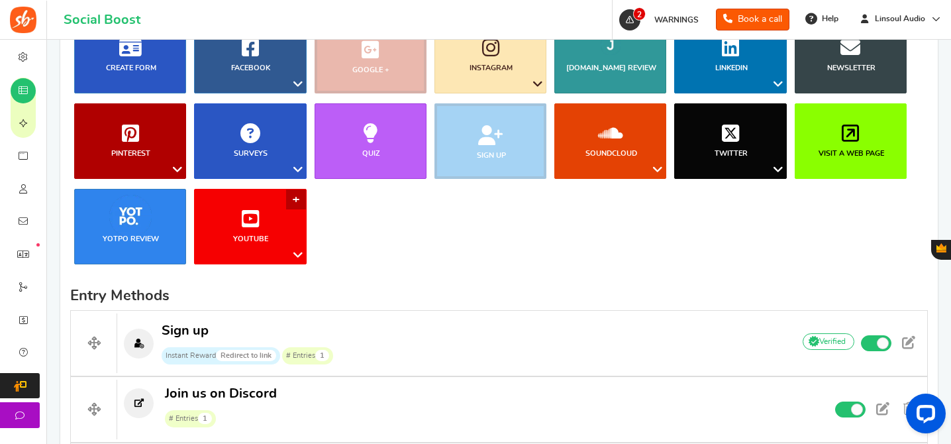
click at [242, 223] on icon at bounding box center [250, 219] width 17 height 20
click at [256, 284] on link "Subscribe To My Channel" at bounding box center [248, 280] width 123 height 19
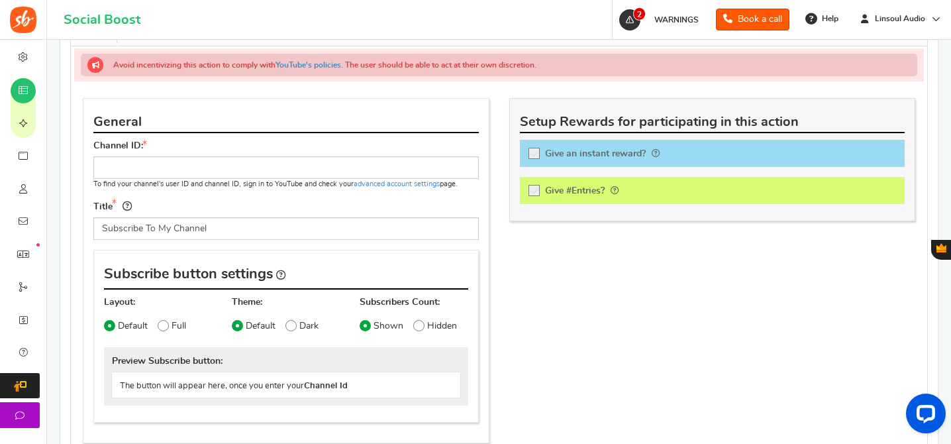
scroll to position [620, 0]
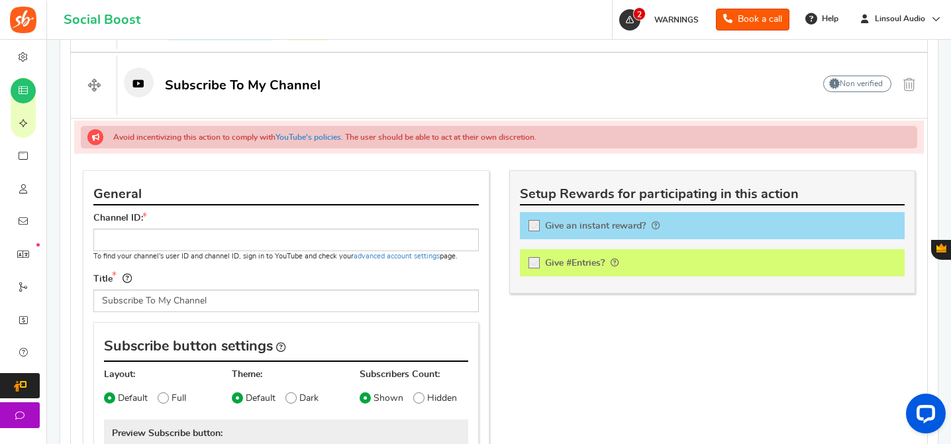
click at [536, 263] on div at bounding box center [712, 262] width 385 height 27
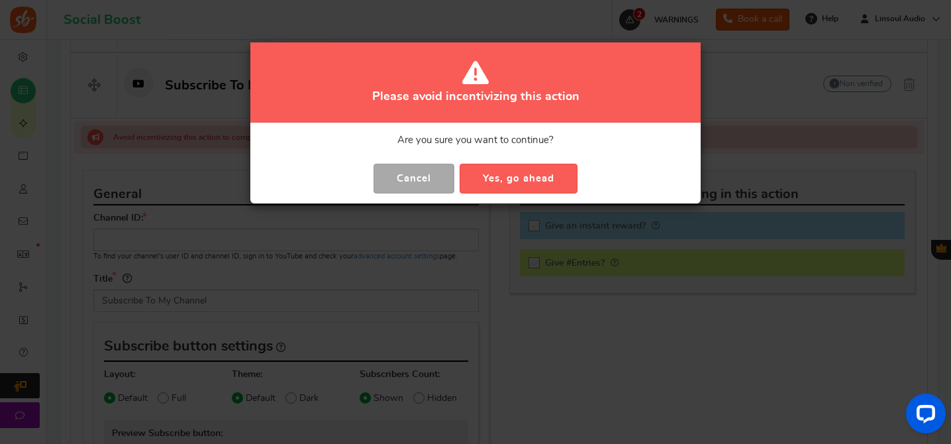
click at [417, 181] on button "Cancel" at bounding box center [413, 179] width 81 height 30
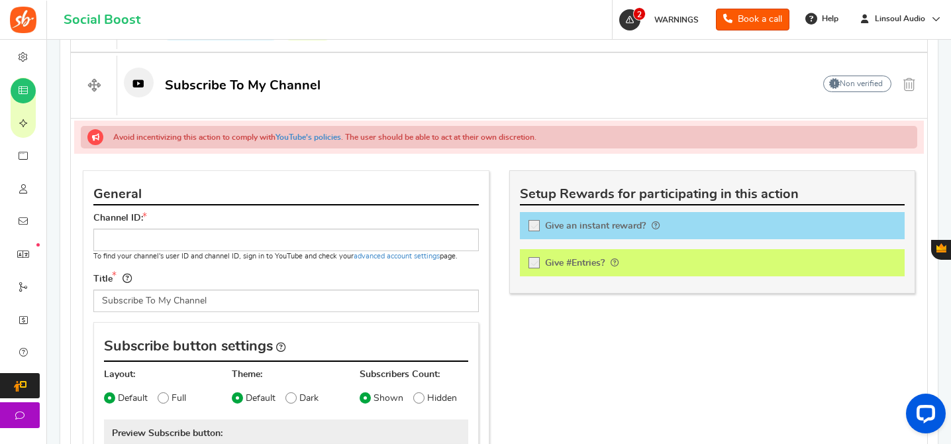
scroll to position [528, 0]
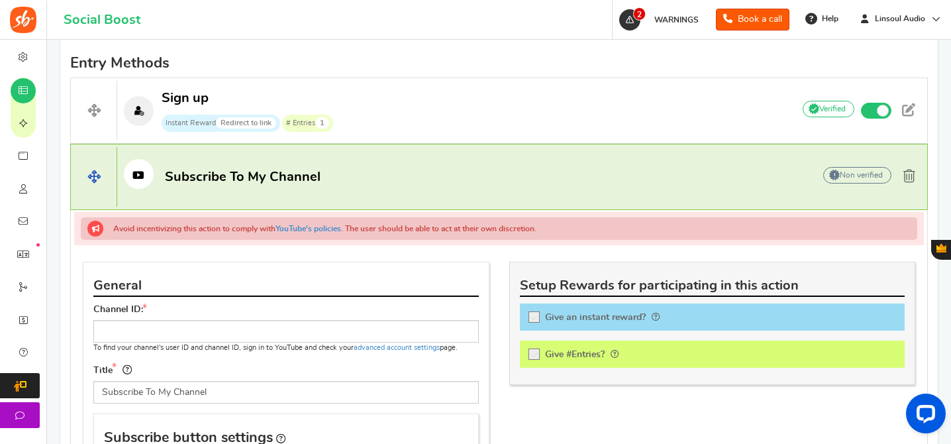
click at [912, 171] on span at bounding box center [909, 176] width 12 height 13
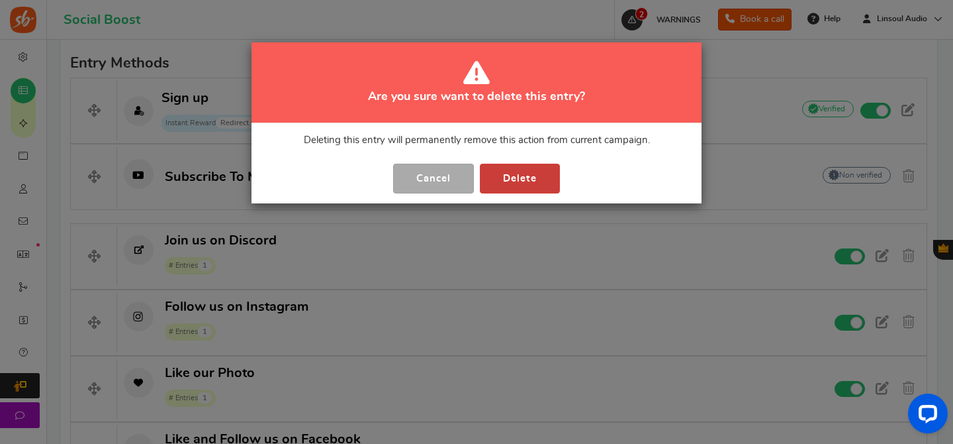
click at [518, 172] on button "Delete" at bounding box center [520, 179] width 80 height 30
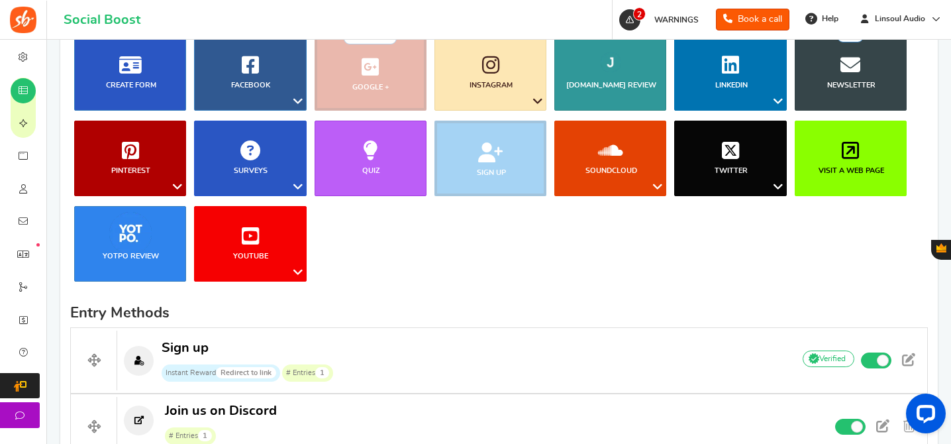
scroll to position [232, 0]
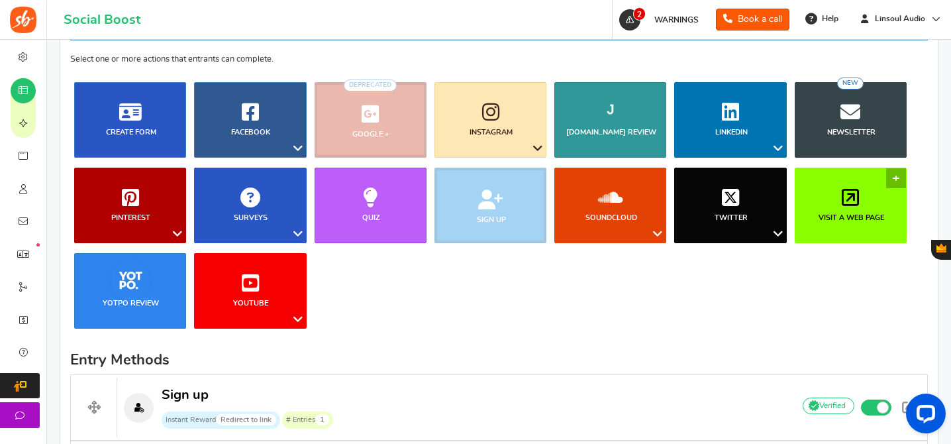
click at [848, 188] on icon at bounding box center [850, 197] width 17 height 20
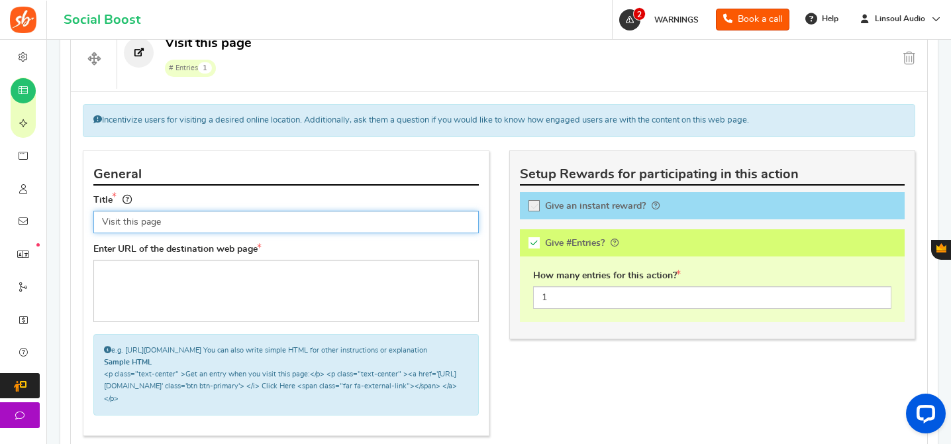
click at [290, 221] on input "Visit this page" at bounding box center [285, 222] width 385 height 23
paste input "and Subscribe to [PERSON_NAME]'s YouTube Channel"
type input "Visit and Subscribe to [PERSON_NAME]'s YouTube Channel"
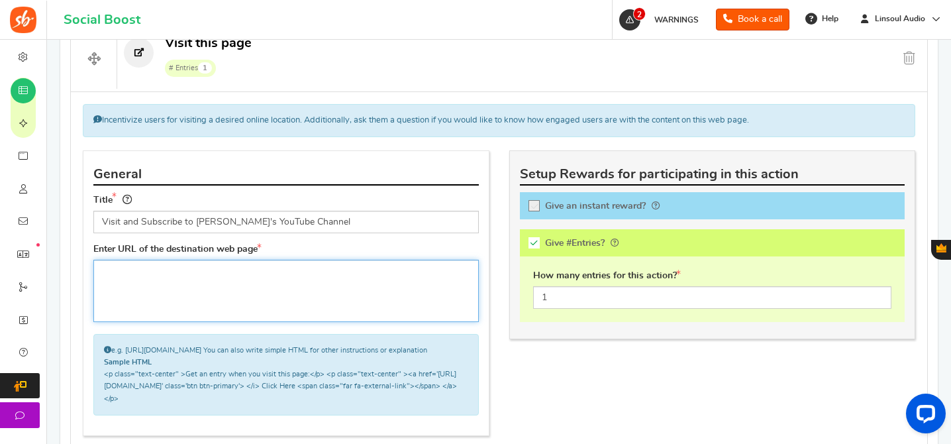
click at [301, 271] on textarea at bounding box center [285, 291] width 385 height 62
paste textarea "[URL][DOMAIN_NAME]"
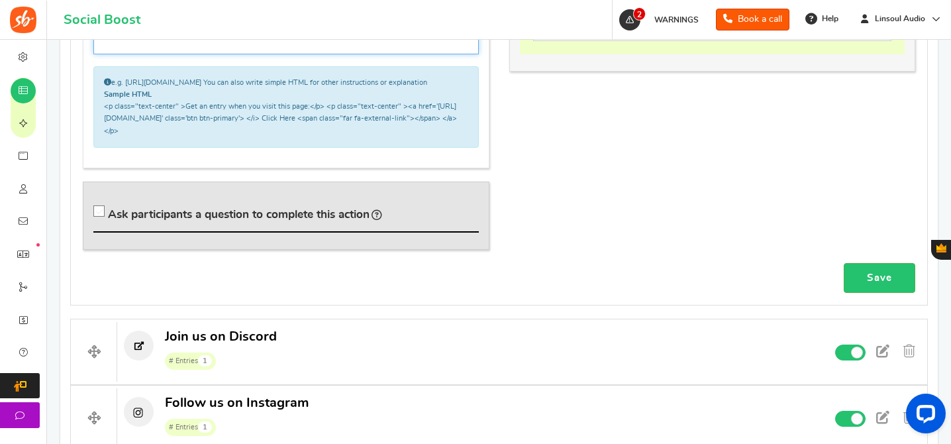
type textarea "[URL][DOMAIN_NAME]"
click at [300, 217] on span "Ask participants a question to complete this action" at bounding box center [239, 214] width 262 height 11
click at [108, 217] on input "Ask participants a question to complete this action" at bounding box center [101, 213] width 13 height 13
checkbox input "true"
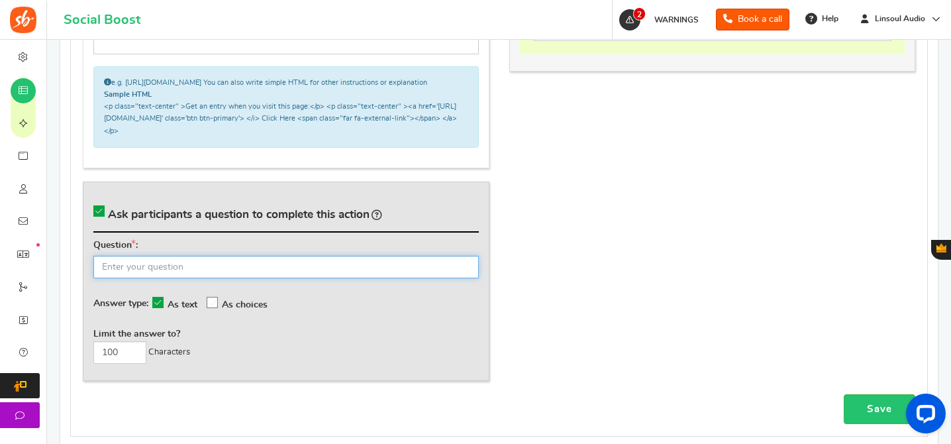
click at [321, 276] on input "text" at bounding box center [285, 267] width 385 height 23
type input "What's your YouTube name?"
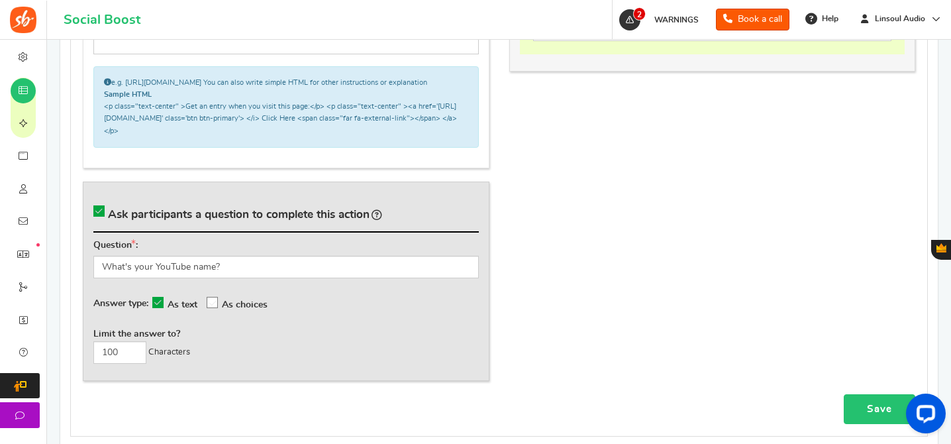
click at [871, 416] on link "Save" at bounding box center [880, 409] width 72 height 30
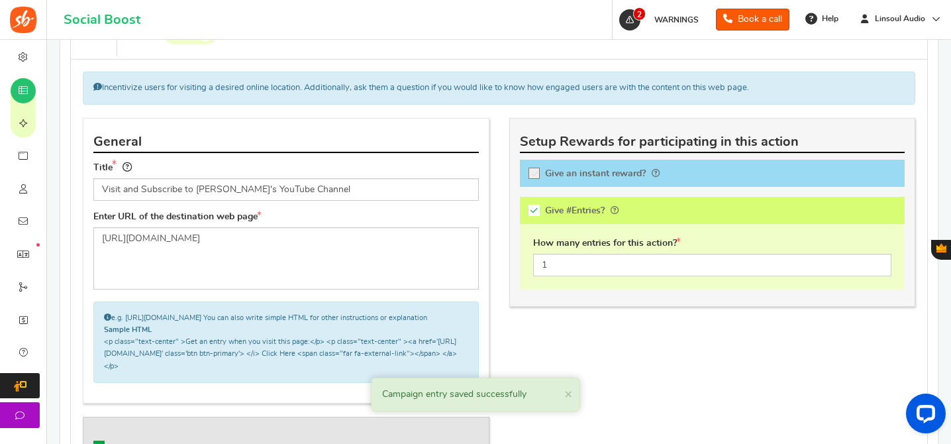
scroll to position [622, 0]
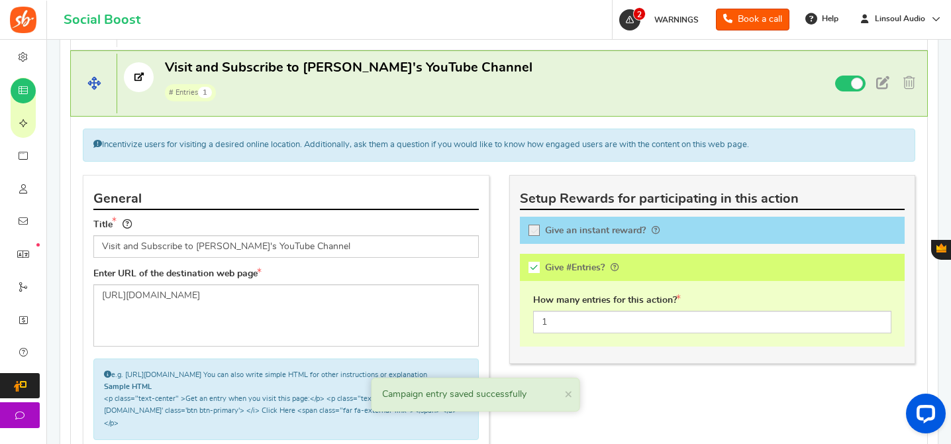
click at [555, 86] on p "Visit and Subscribe to [PERSON_NAME]'s YouTube Channel # Entries 1" at bounding box center [449, 80] width 664 height 42
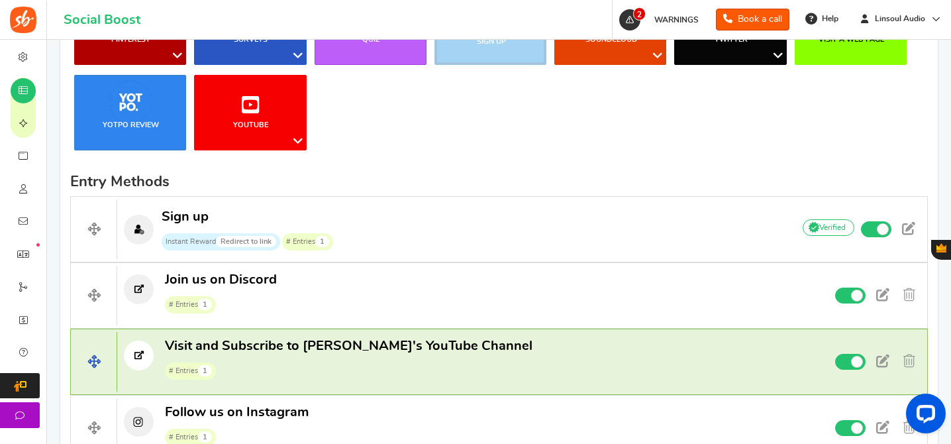
scroll to position [390, 0]
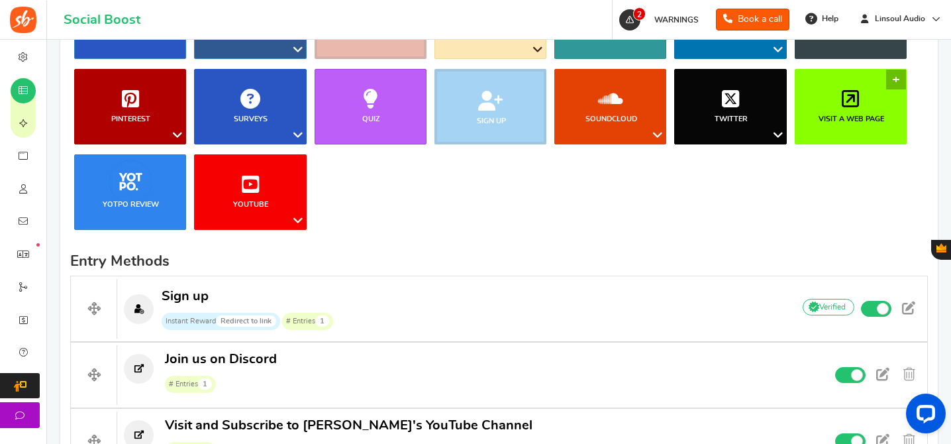
click at [880, 75] on link "Visit a web page" at bounding box center [851, 106] width 112 height 75
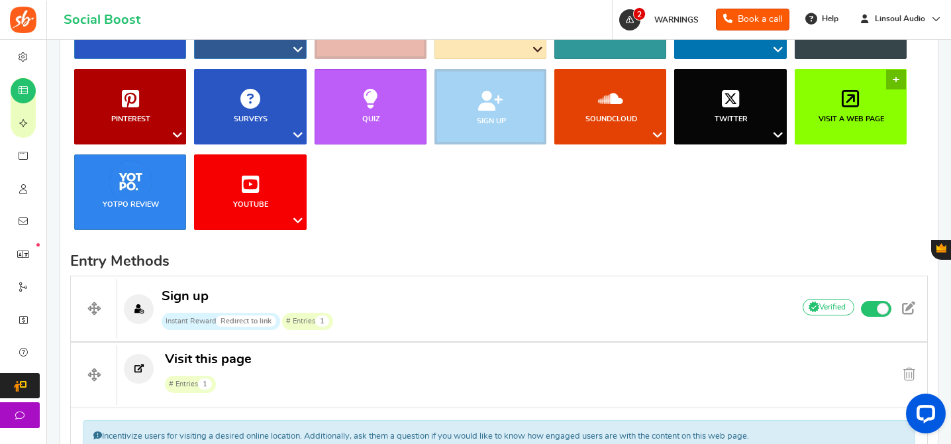
scroll to position [646, 0]
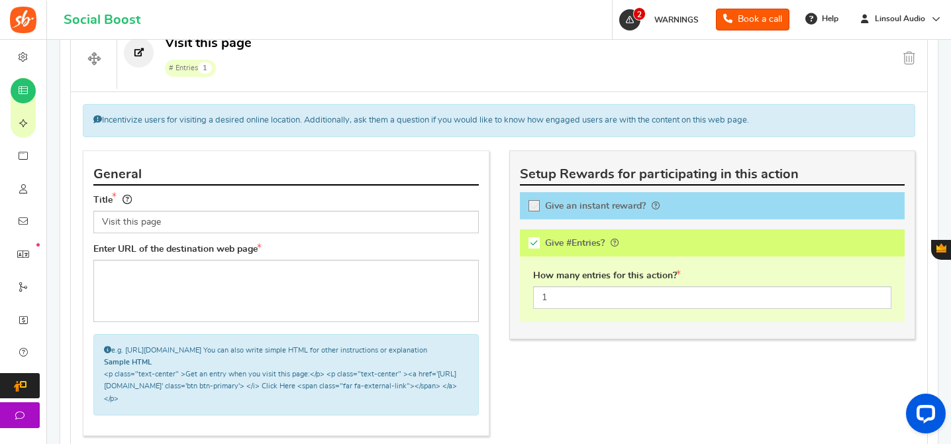
click at [421, 236] on div "Title Visit this page Tip! Your title should show the huge savings & rewards fo…" at bounding box center [285, 217] width 405 height 51
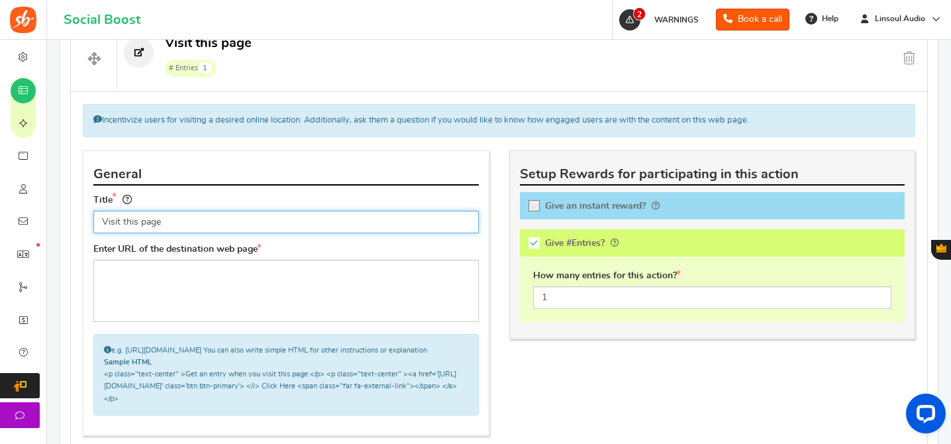
click at [408, 223] on input "Visit this page" at bounding box center [285, 222] width 385 height 23
paste input "[URL][DOMAIN_NAME]"
type input "[URL][DOMAIN_NAME]"
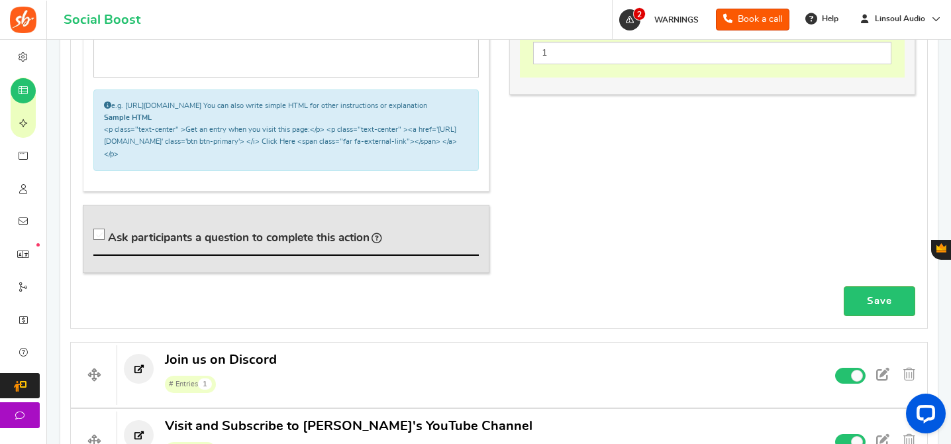
scroll to position [927, 0]
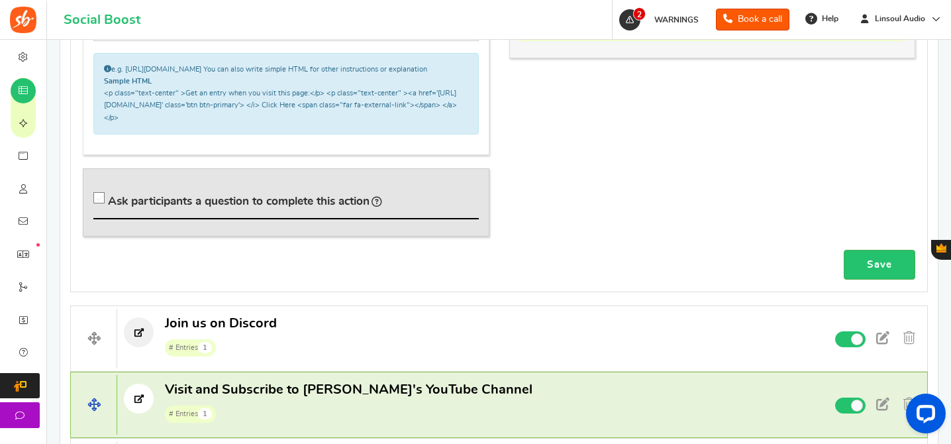
click at [293, 396] on span "Visit and Subscribe to [PERSON_NAME]'s YouTube Channel" at bounding box center [348, 389] width 367 height 13
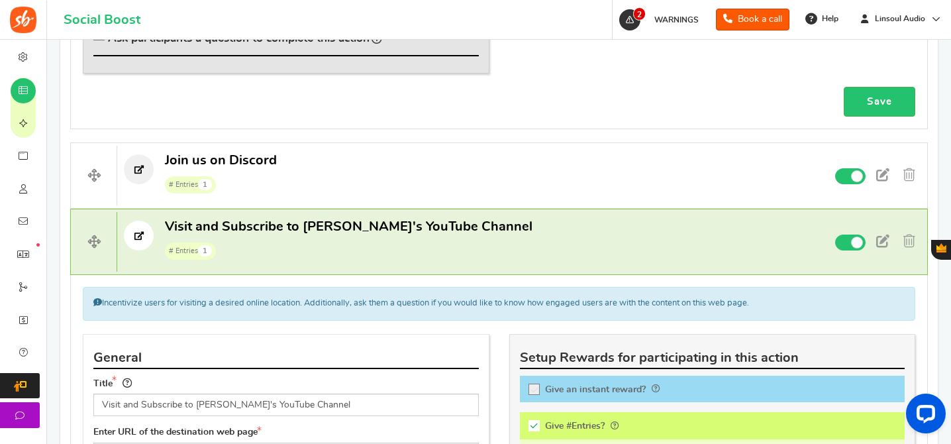
scroll to position [1128, 0]
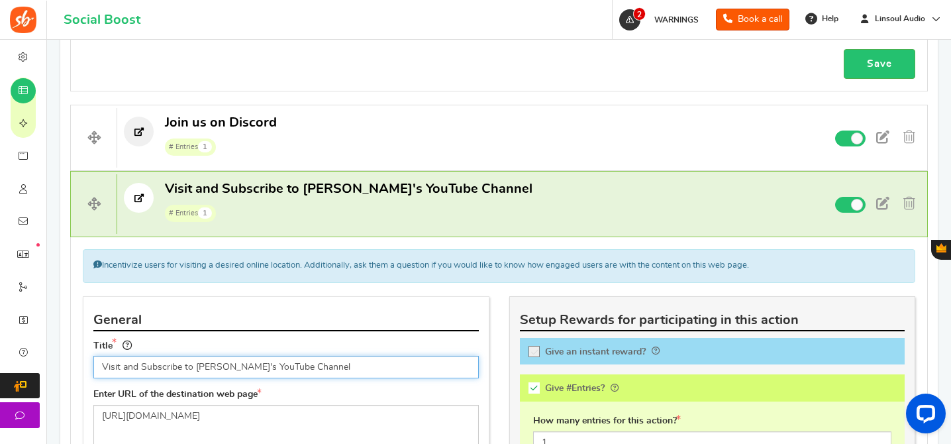
click at [276, 378] on input "Visit and Subscribe to [PERSON_NAME]'s YouTube Channel" at bounding box center [285, 367] width 385 height 23
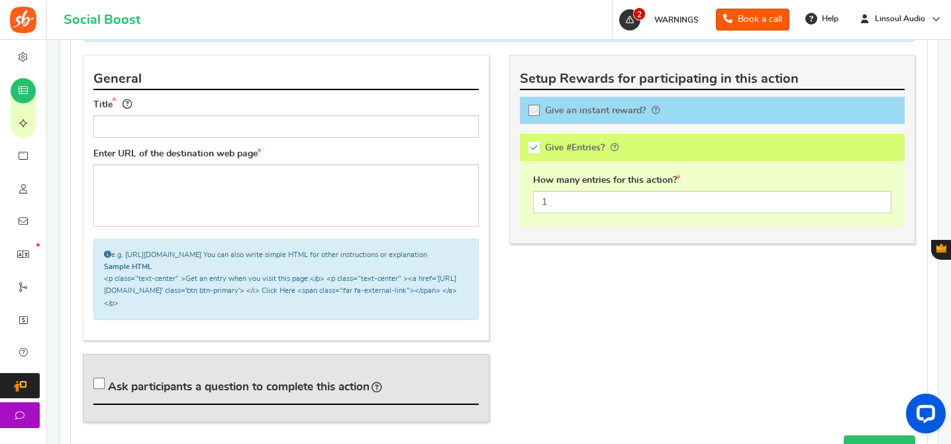
scroll to position [654, 0]
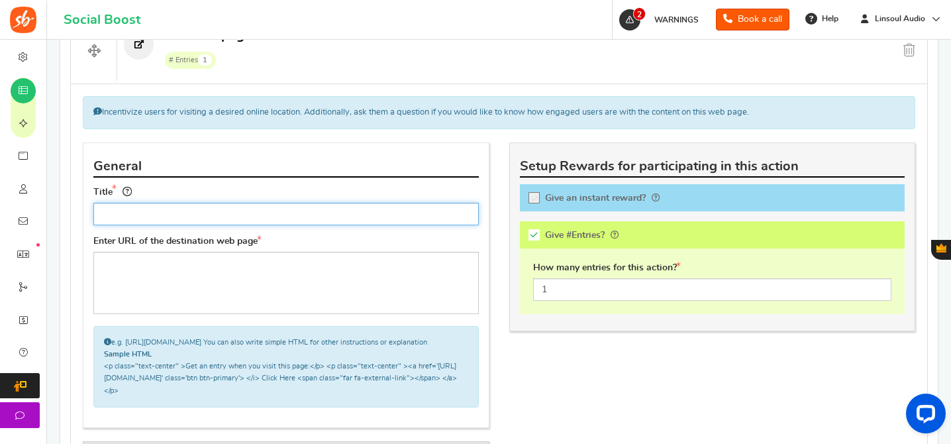
click at [339, 211] on input "text" at bounding box center [285, 214] width 385 height 23
paste input "Visit and Subscribe to [PERSON_NAME]'s YouTube Channel"
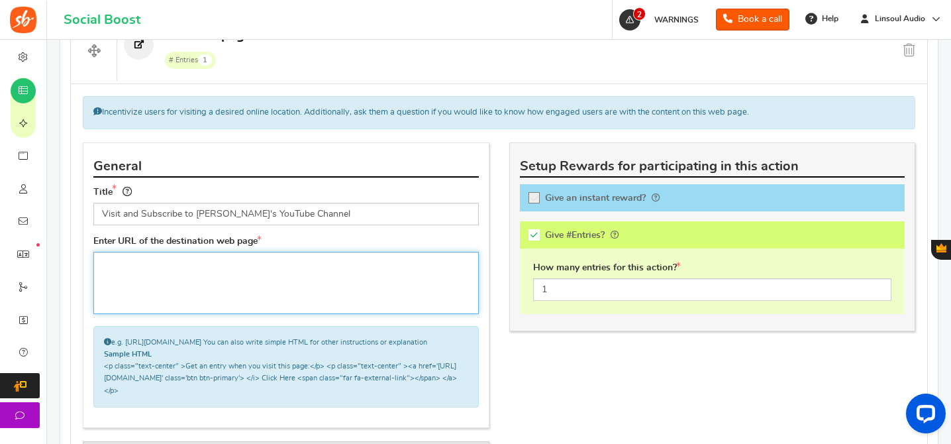
click at [334, 281] on textarea at bounding box center [285, 283] width 385 height 62
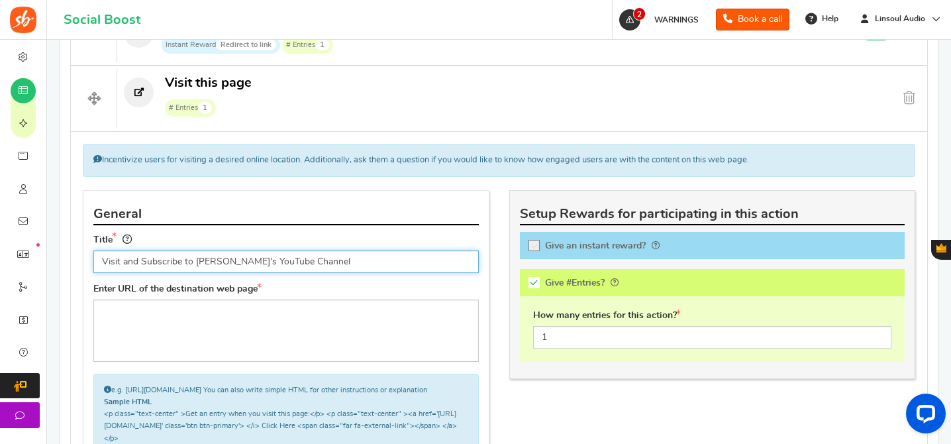
click at [219, 259] on input "Visit and Subscribe to [PERSON_NAME]'s YouTube Channel" at bounding box center [285, 261] width 385 height 23
type input "Visit and Subscribe to [PERSON_NAME]'s YouTube Channel"
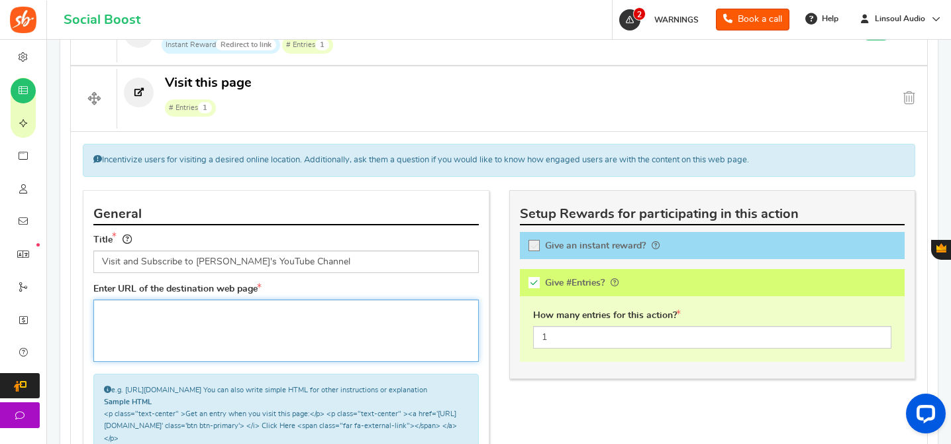
click at [267, 305] on textarea at bounding box center [285, 330] width 385 height 62
paste textarea "[URL][DOMAIN_NAME]"
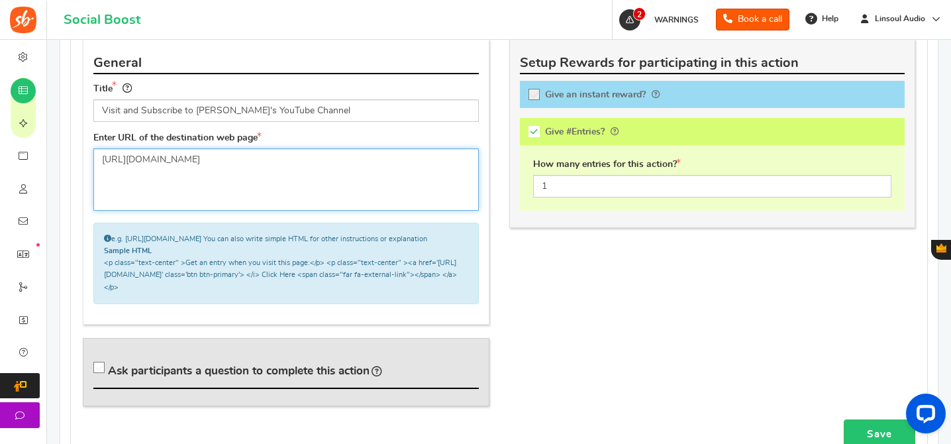
scroll to position [861, 0]
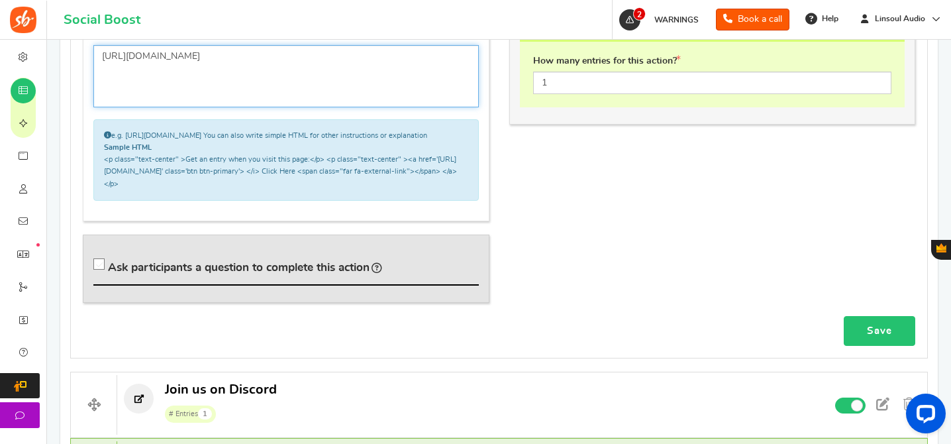
type textarea "[URL][DOMAIN_NAME]"
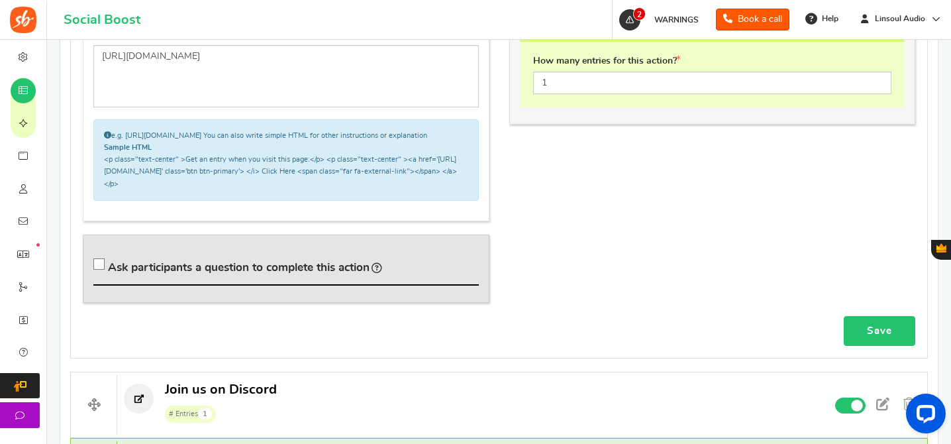
click at [867, 344] on link "Save" at bounding box center [880, 331] width 72 height 30
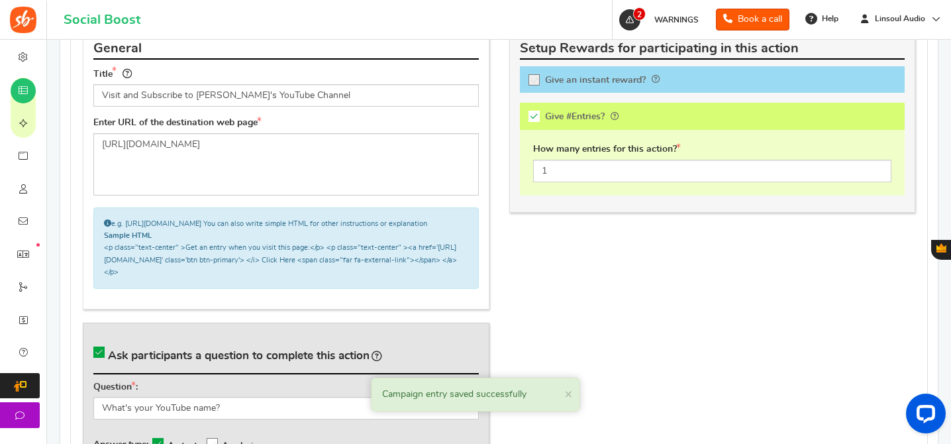
scroll to position [1212, 0]
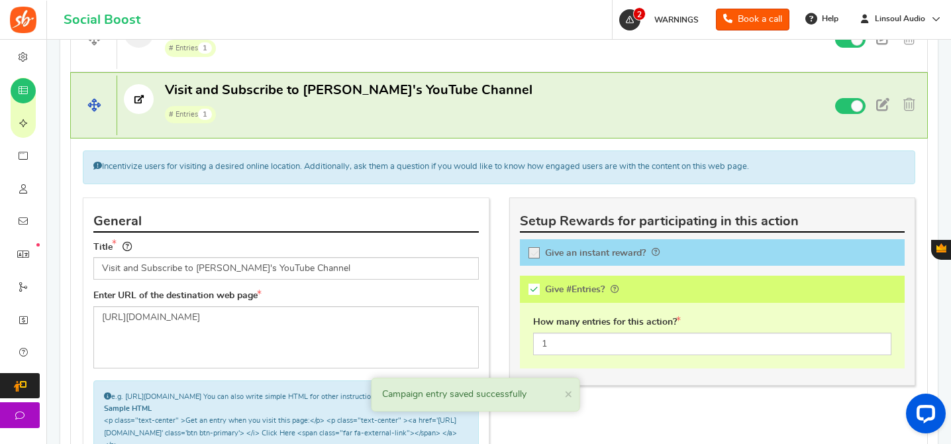
click at [505, 118] on p "Visit and Subscribe to [PERSON_NAME]'s YouTube Channel # Entries 1" at bounding box center [449, 102] width 664 height 42
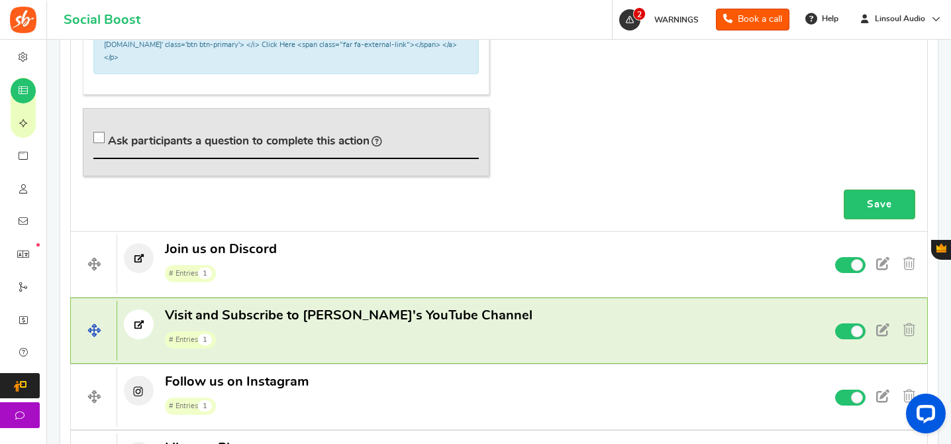
scroll to position [544, 0]
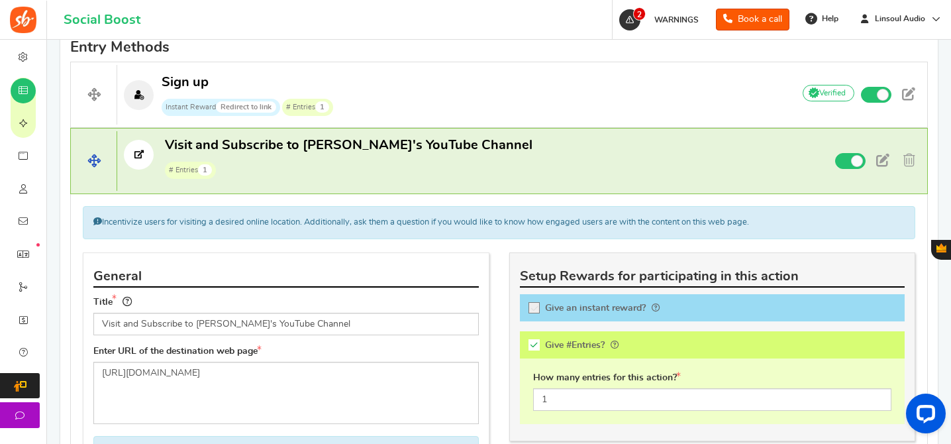
click at [387, 165] on span "# Entries 1" at bounding box center [348, 169] width 367 height 20
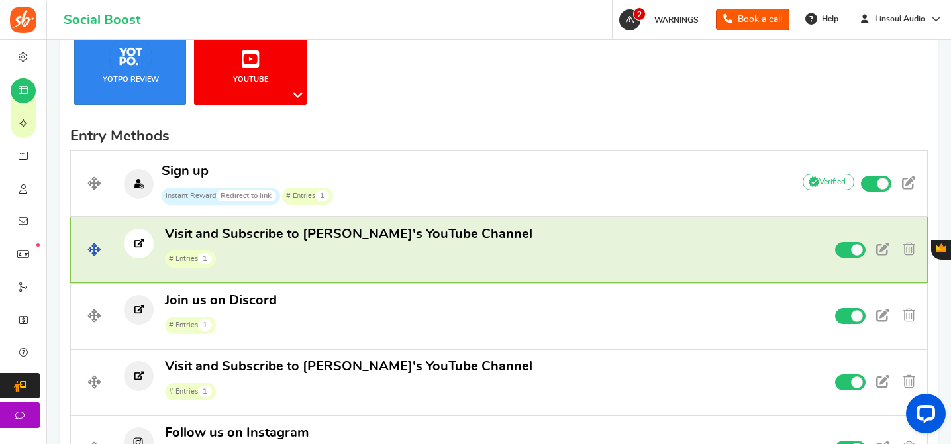
scroll to position [379, 0]
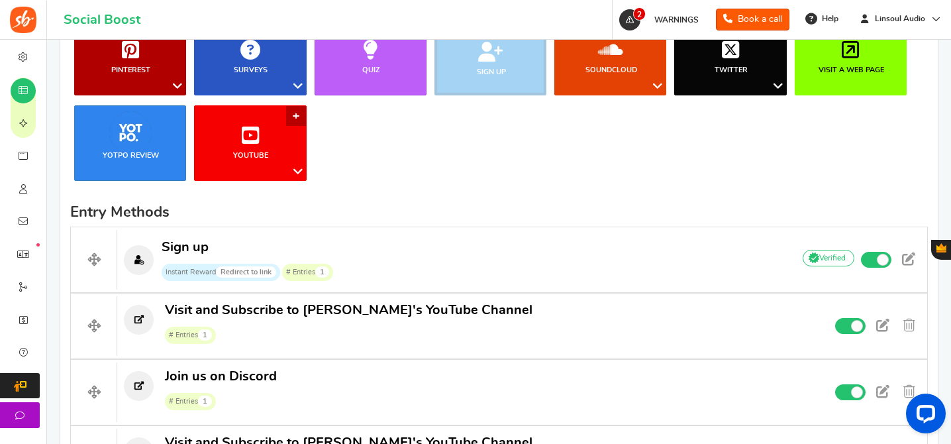
click at [271, 127] on link "YouTube" at bounding box center [250, 142] width 112 height 75
click at [232, 234] on link "Watch a Video" at bounding box center [248, 234] width 123 height 19
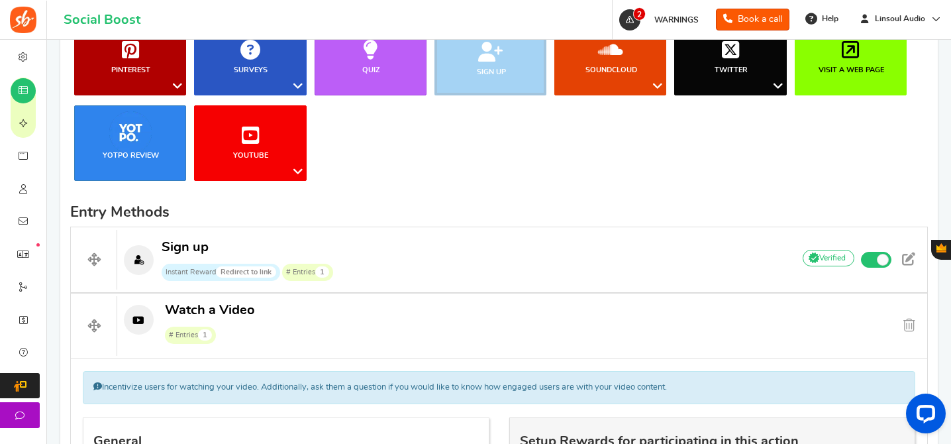
scroll to position [646, 0]
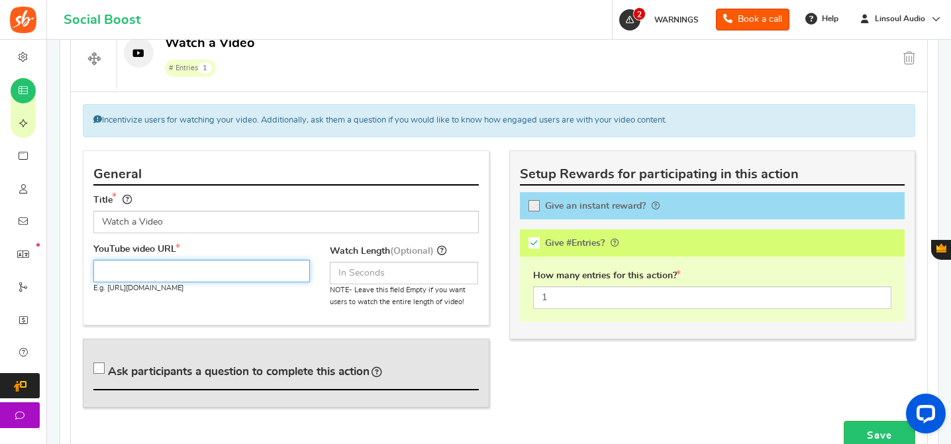
click at [217, 267] on input "text" at bounding box center [201, 271] width 217 height 23
paste input "[URL][DOMAIN_NAME]"
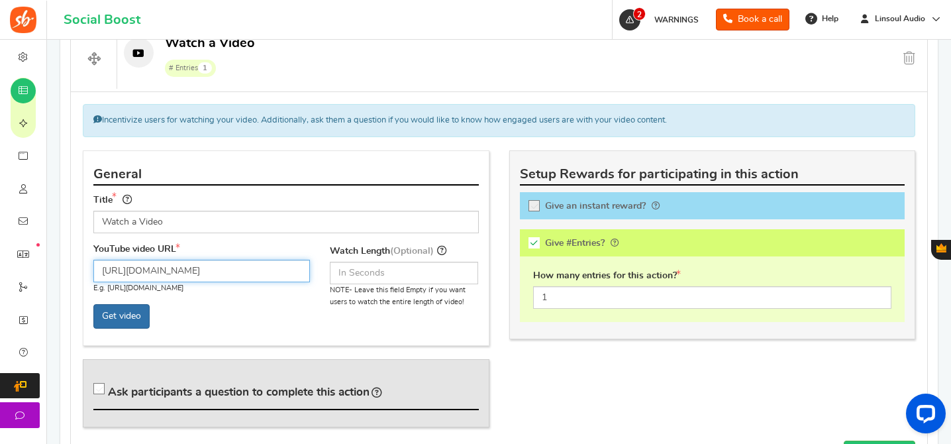
type input "[URL][DOMAIN_NAME]"
click at [113, 314] on span "Get video" at bounding box center [121, 316] width 56 height 24
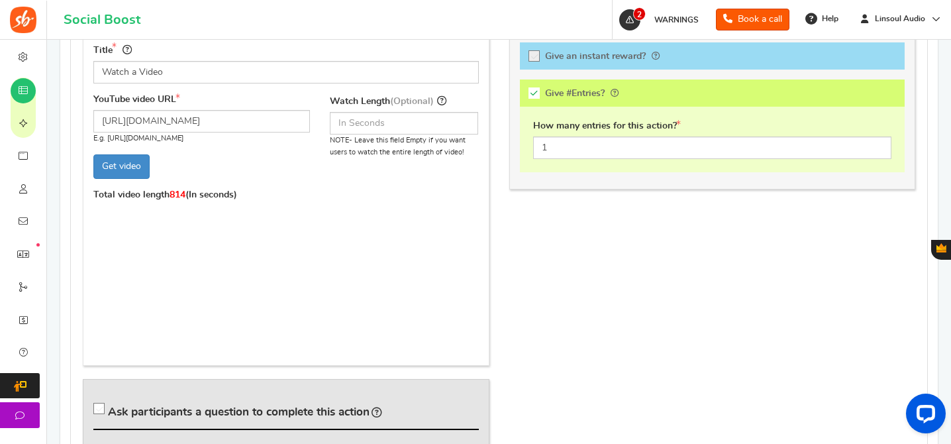
scroll to position [857, 0]
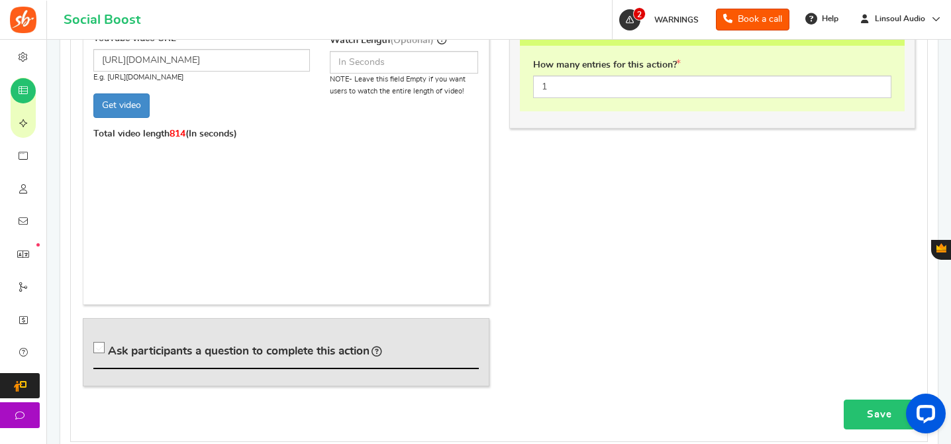
click at [865, 399] on link "Save" at bounding box center [880, 414] width 72 height 30
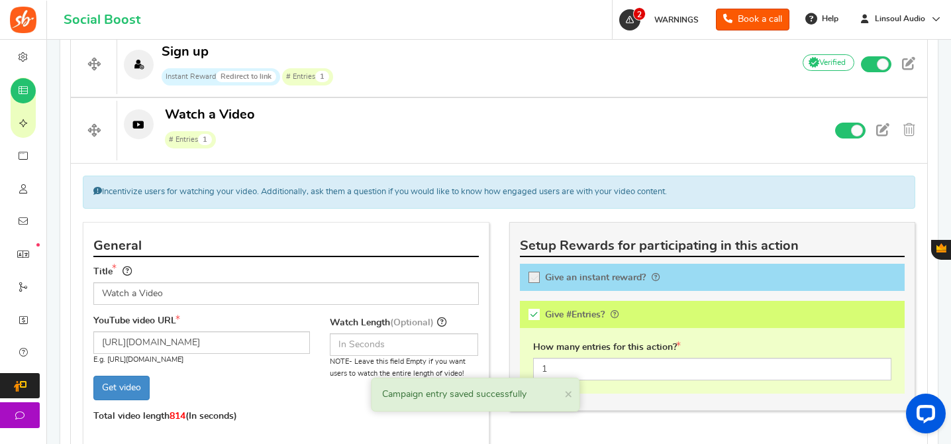
scroll to position [510, 0]
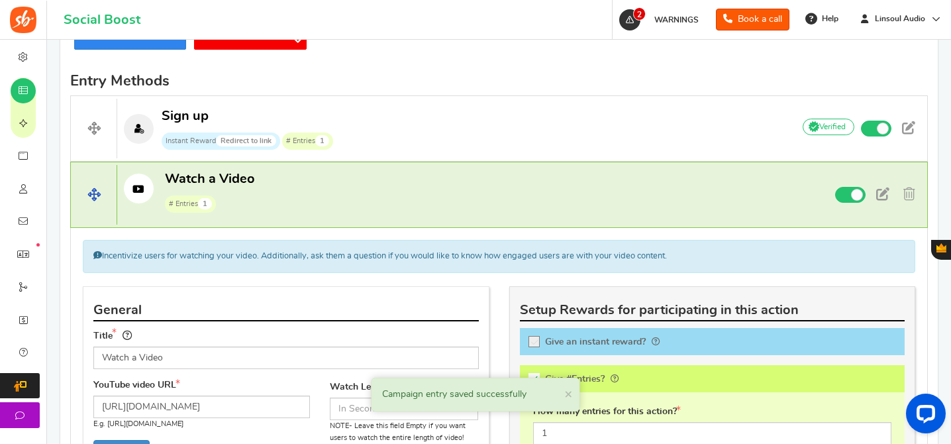
click at [465, 192] on p "Watch a Video # Entries 1" at bounding box center [449, 191] width 664 height 42
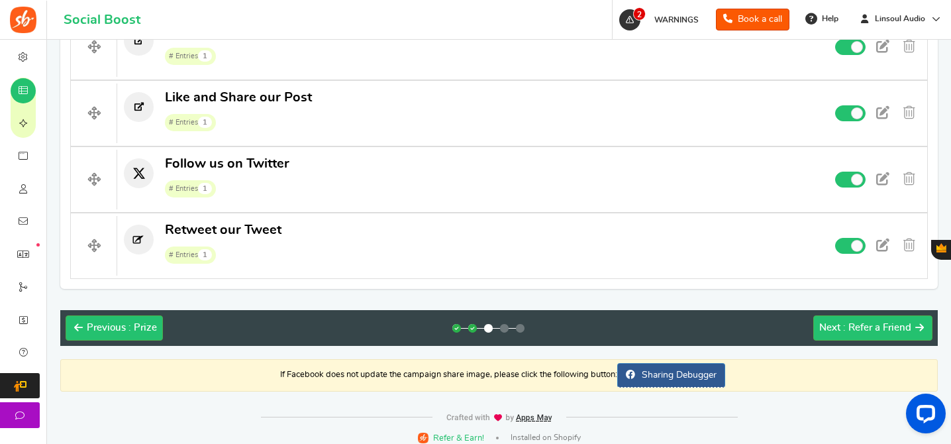
scroll to position [1066, 0]
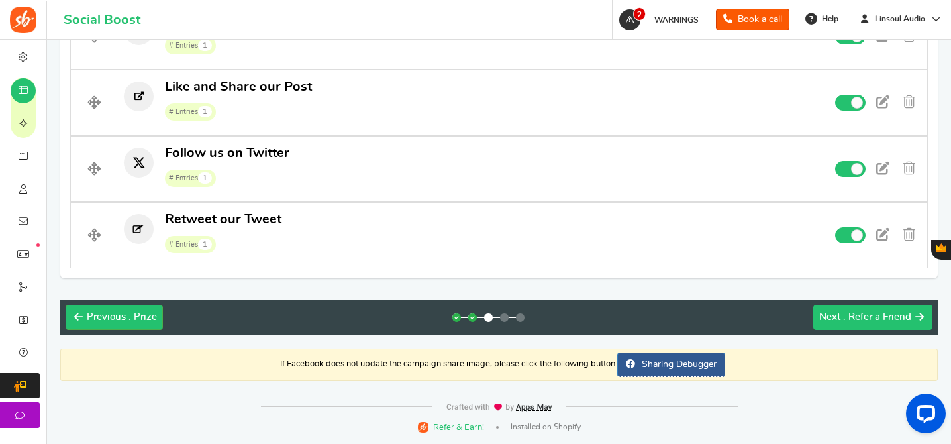
click at [870, 313] on span ": Refer a Friend" at bounding box center [877, 317] width 68 height 10
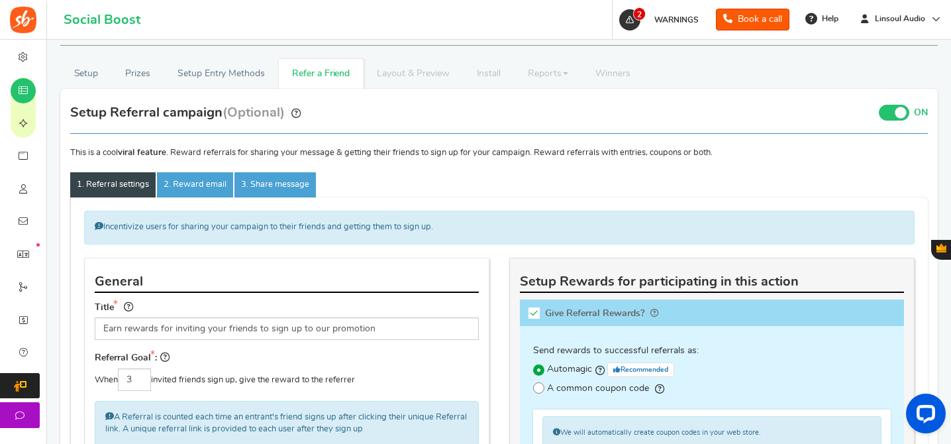
scroll to position [68, 0]
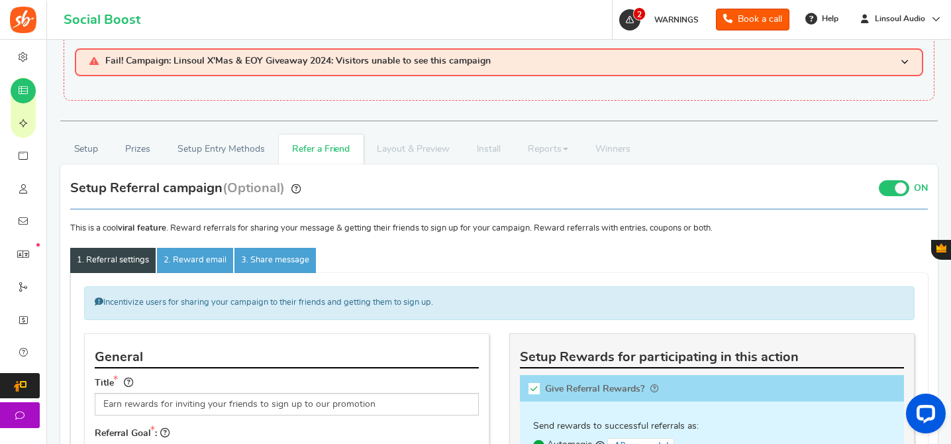
click at [895, 195] on span at bounding box center [894, 188] width 30 height 16
click at [0, 0] on input "ON OFF" at bounding box center [0, 0] width 0 height 0
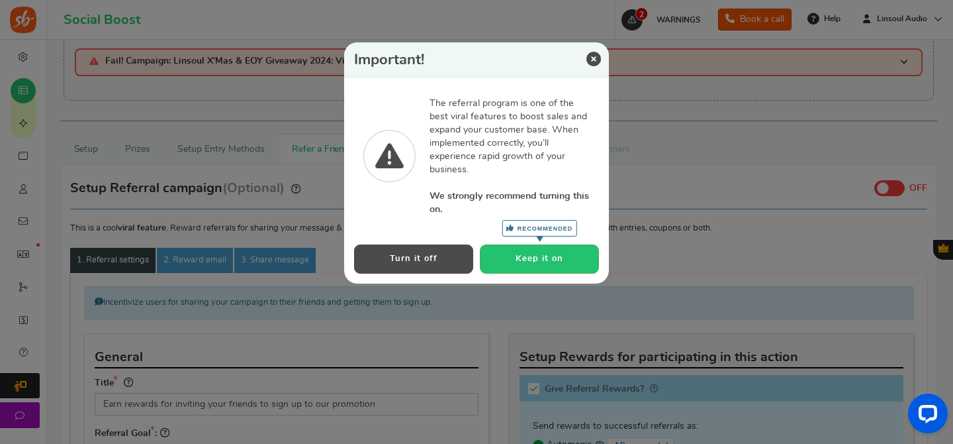
click at [432, 255] on button "Turn it off" at bounding box center [413, 258] width 119 height 28
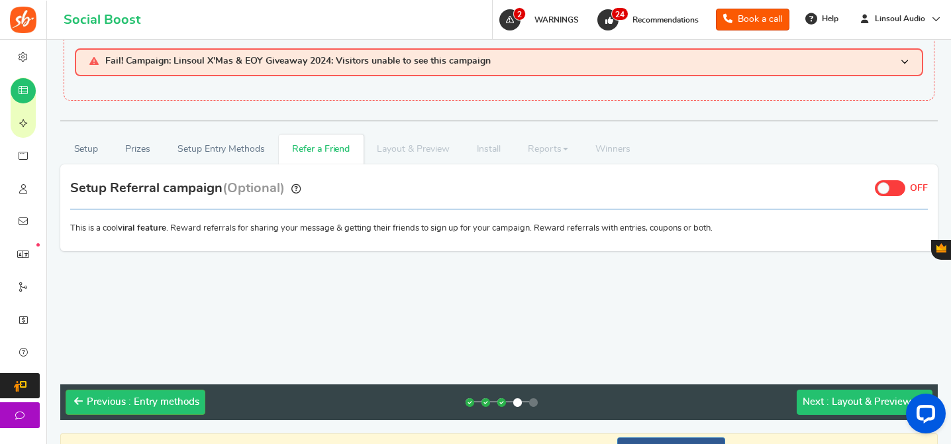
click at [853, 399] on span ": Layout & Preview" at bounding box center [868, 402] width 85 height 10
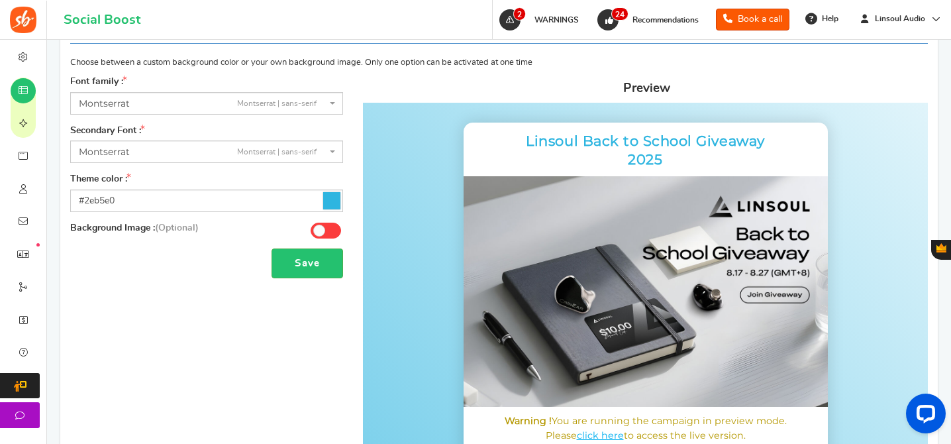
scroll to position [287, 0]
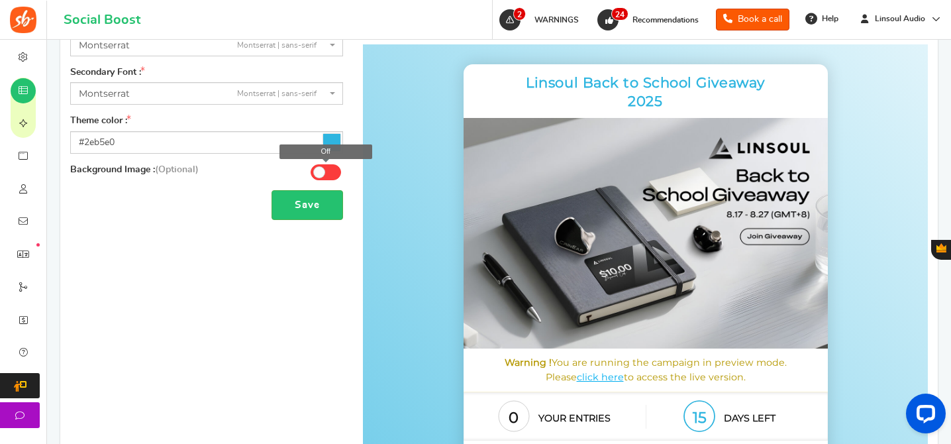
click at [318, 173] on span at bounding box center [319, 172] width 12 height 12
click at [0, 0] on input "Off" at bounding box center [0, 0] width 0 height 0
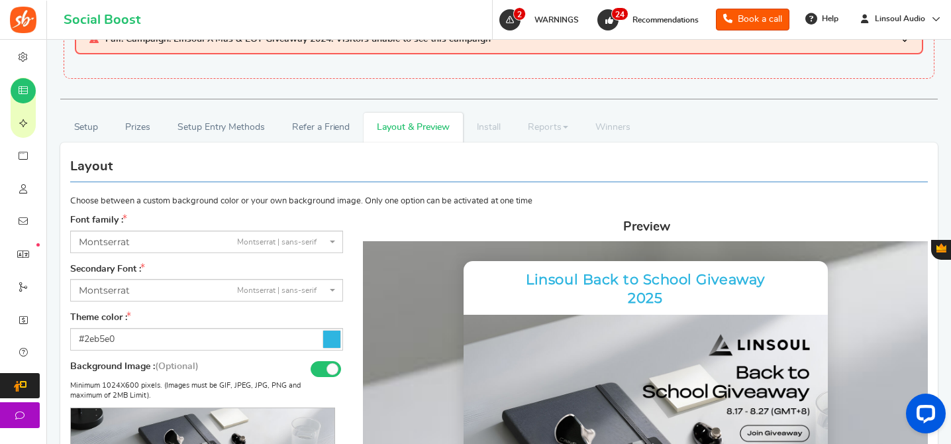
scroll to position [242, 0]
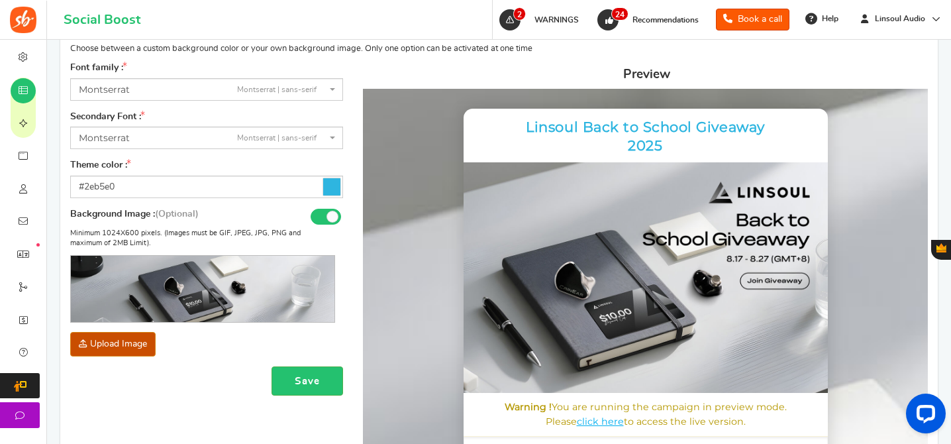
click at [332, 180] on icon at bounding box center [331, 186] width 17 height 17
click at [332, 180] on input "#2eb5e0" at bounding box center [206, 186] width 273 height 23
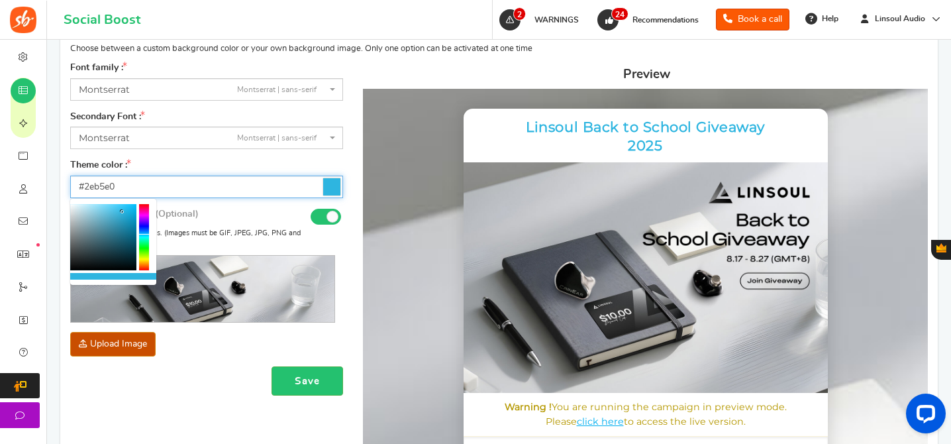
click at [126, 256] on div at bounding box center [103, 237] width 66 height 66
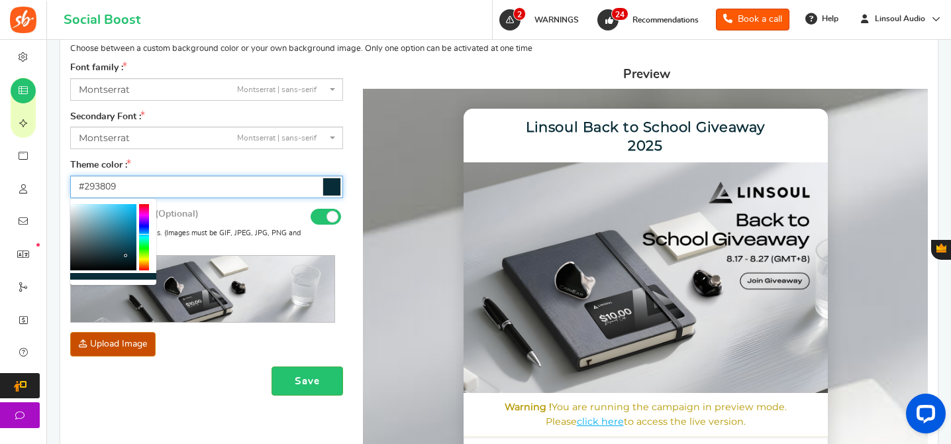
click at [146, 256] on div at bounding box center [144, 237] width 10 height 66
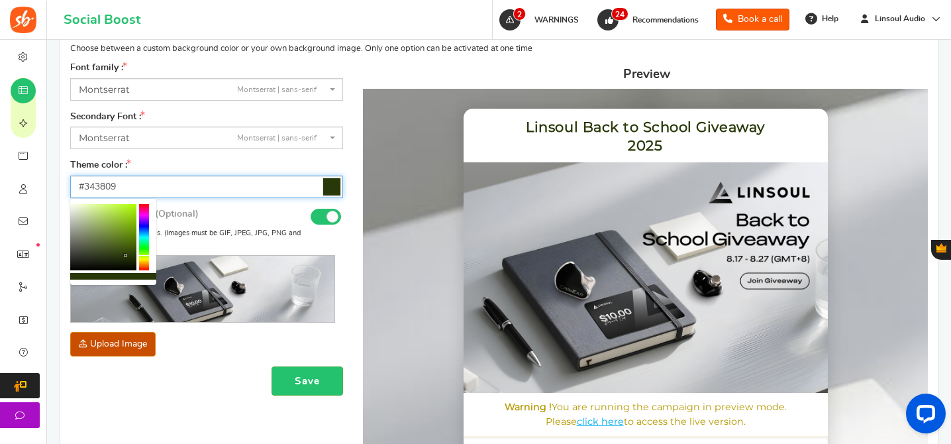
click at [146, 258] on div at bounding box center [144, 237] width 10 height 66
click at [125, 250] on div at bounding box center [103, 237] width 66 height 66
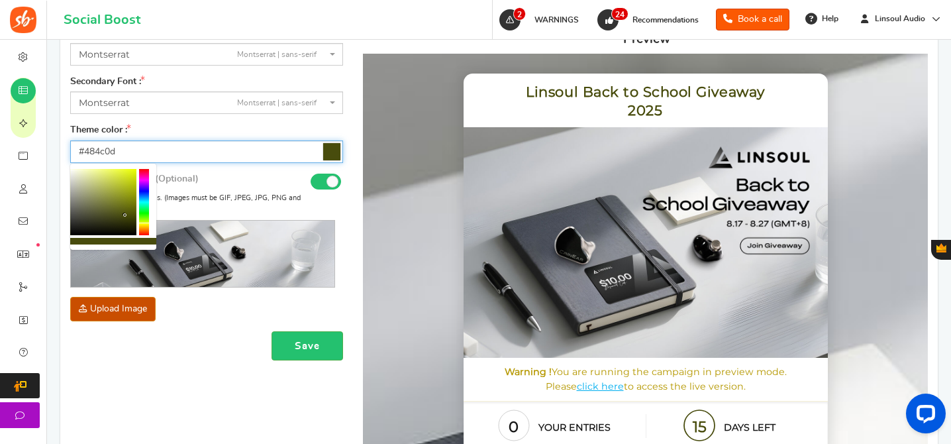
scroll to position [301, 0]
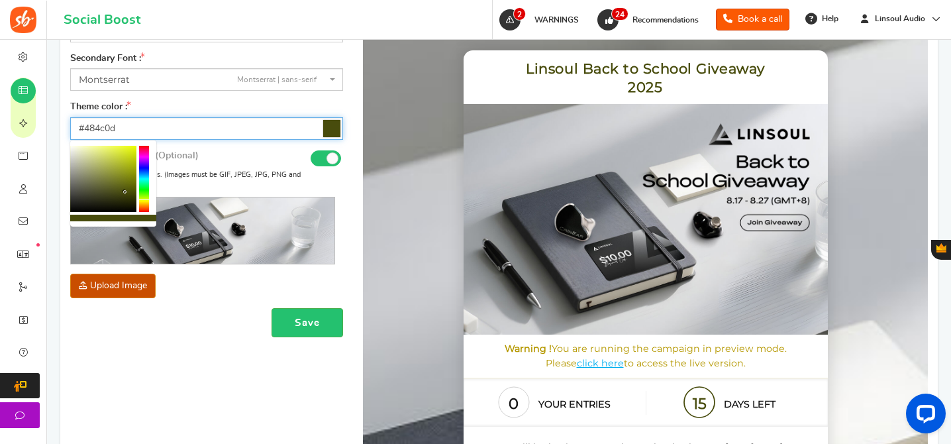
click at [144, 170] on div at bounding box center [144, 179] width 10 height 66
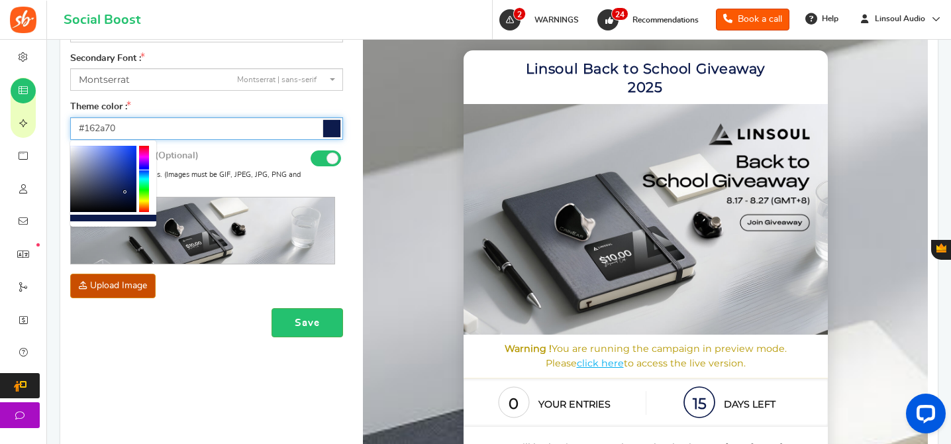
click at [123, 183] on div at bounding box center [103, 179] width 66 height 66
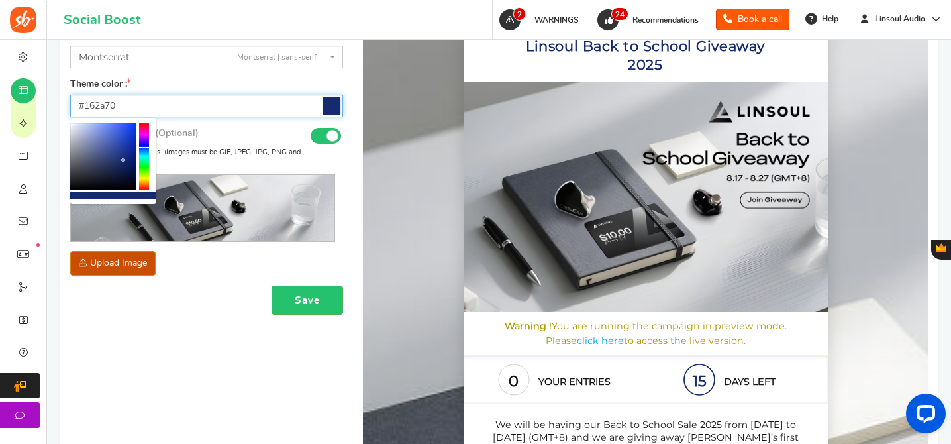
scroll to position [325, 0]
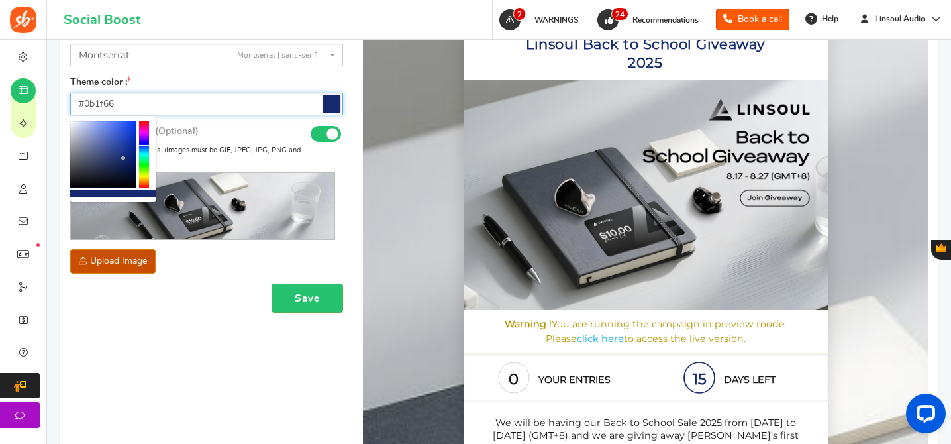
click at [129, 161] on div at bounding box center [103, 154] width 66 height 66
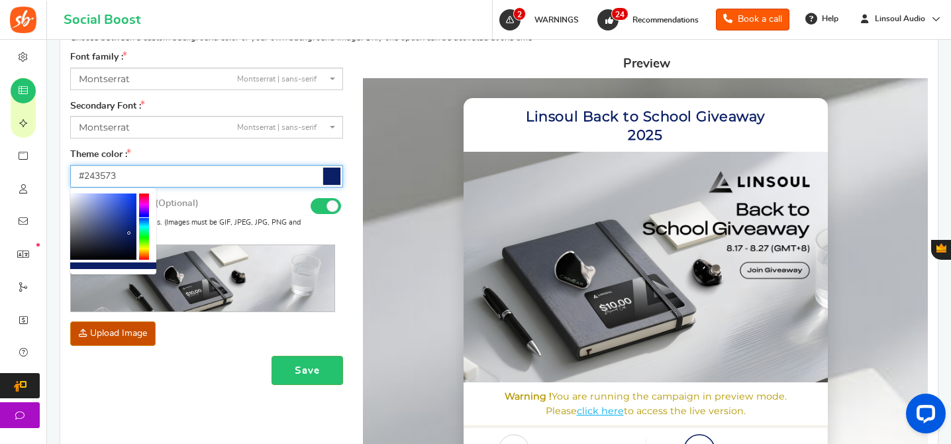
click at [116, 230] on div at bounding box center [103, 226] width 66 height 66
click at [127, 233] on div at bounding box center [103, 226] width 66 height 66
click at [117, 231] on b at bounding box center [115, 229] width 3 height 3
click at [132, 228] on div at bounding box center [103, 226] width 66 height 66
type input "#09227a"
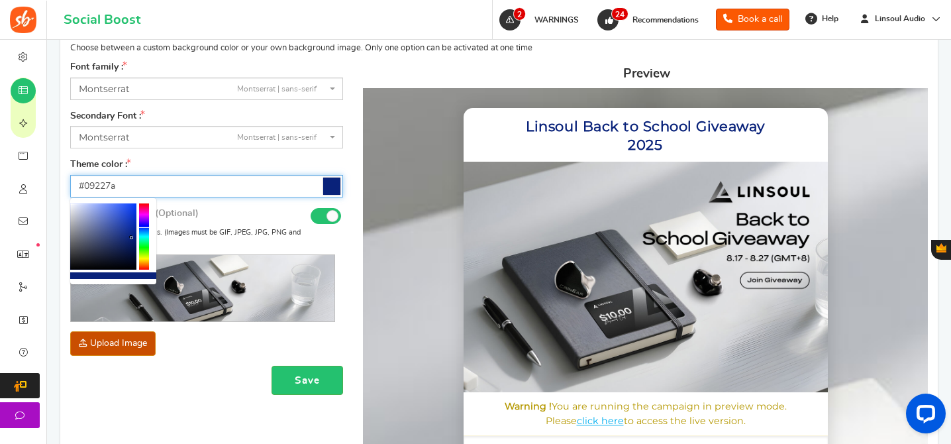
scroll to position [187, 0]
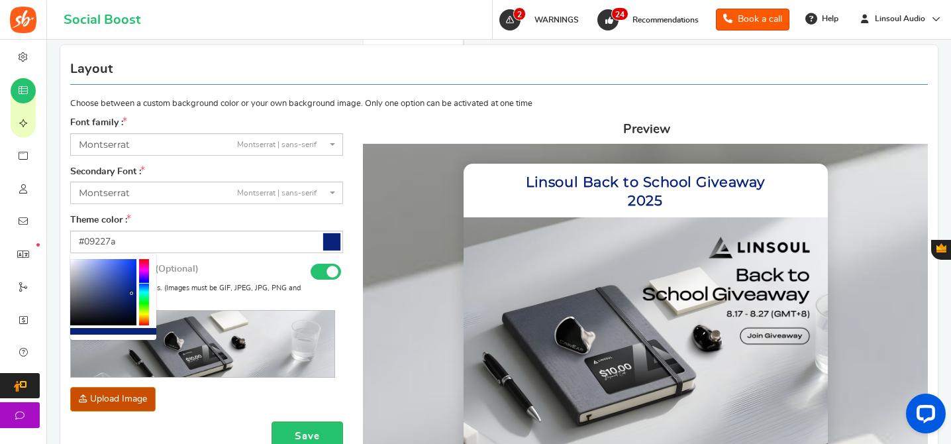
click at [178, 142] on span "[PERSON_NAME] | sans-serif" at bounding box center [203, 145] width 248 height 14
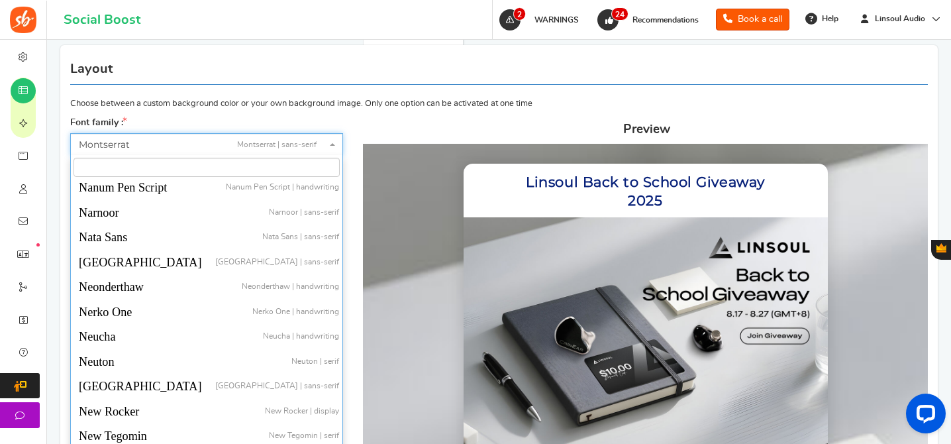
scroll to position [24462, 0]
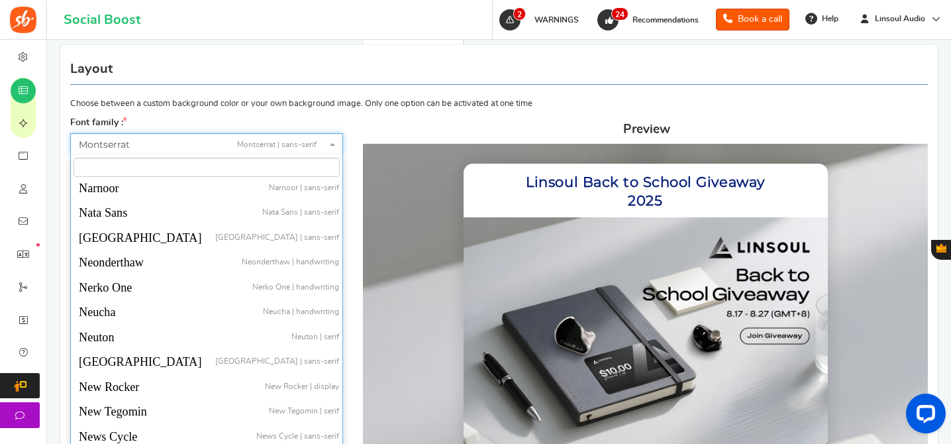
select select "953"
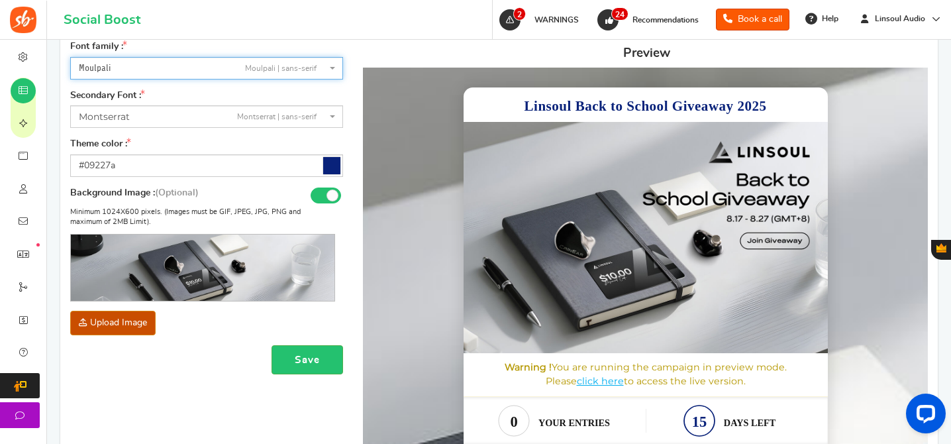
scroll to position [223, 0]
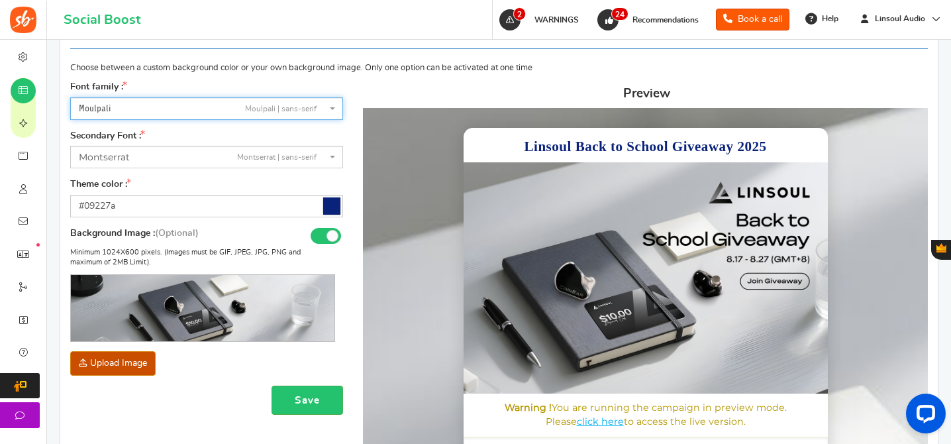
click at [196, 154] on span "[PERSON_NAME] | sans-serif" at bounding box center [203, 157] width 248 height 14
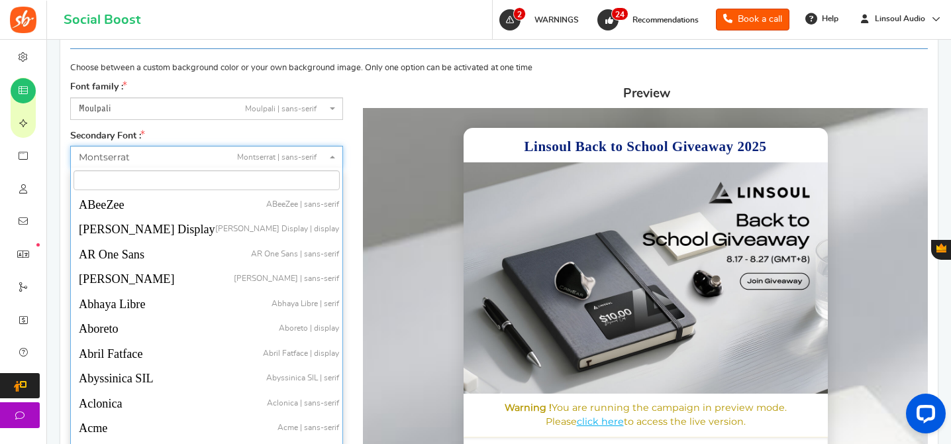
scroll to position [24365, 0]
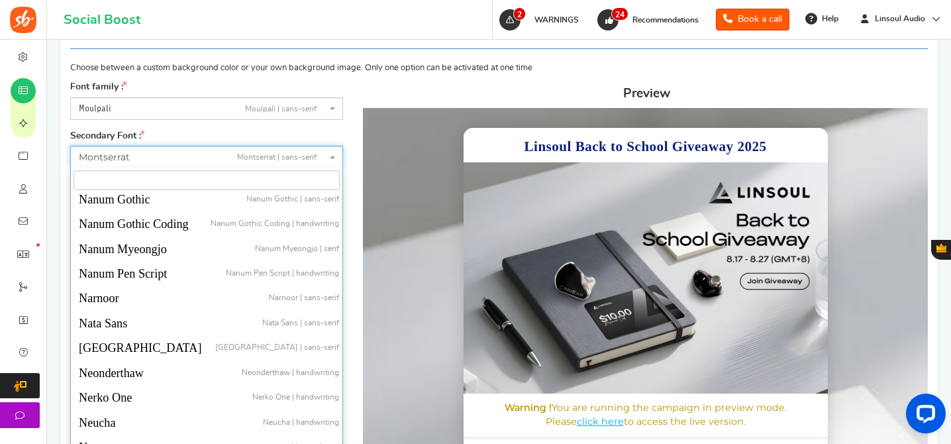
select select "950"
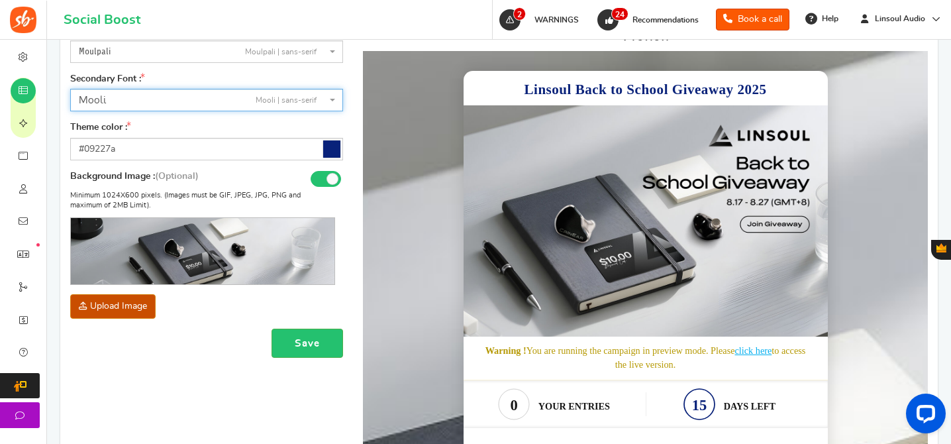
scroll to position [394, 0]
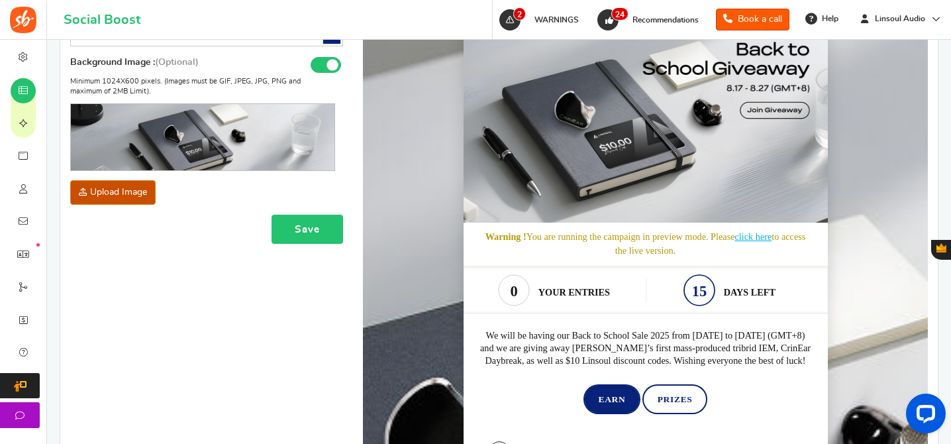
click at [315, 223] on button "Save" at bounding box center [307, 230] width 72 height 30
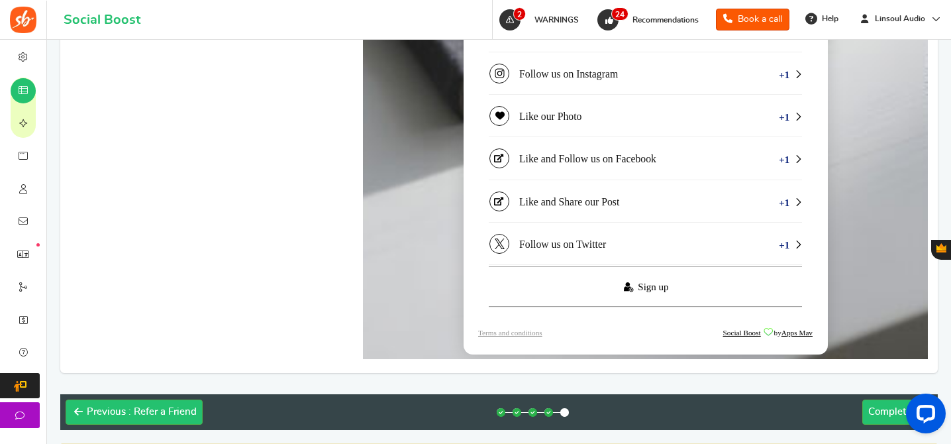
scroll to position [1106, 0]
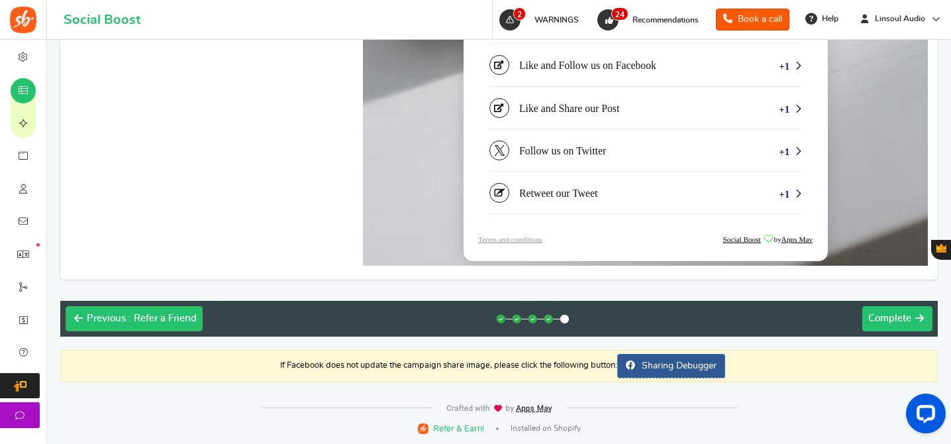
click at [883, 323] on button "Next Complete" at bounding box center [897, 318] width 70 height 25
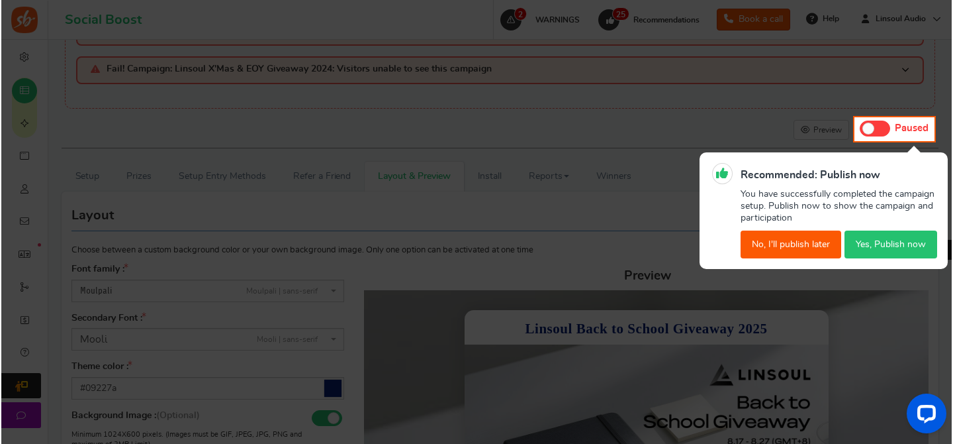
scroll to position [0, 0]
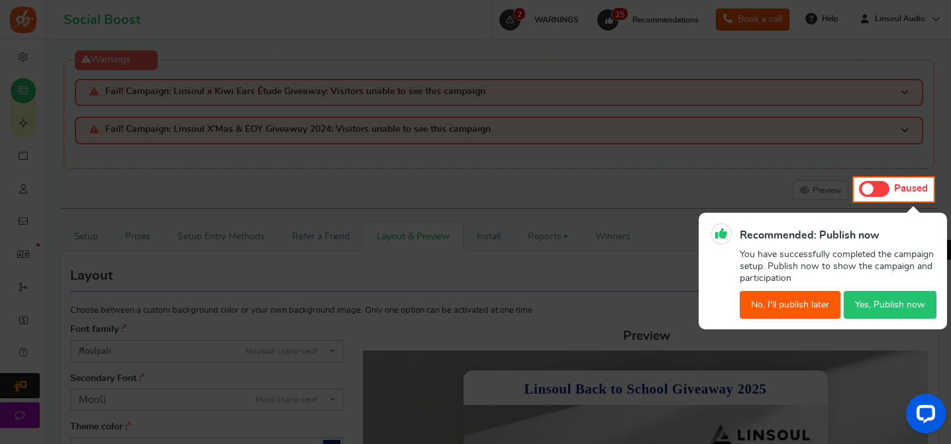
click at [808, 305] on button "No, I'll publish later" at bounding box center [790, 305] width 101 height 28
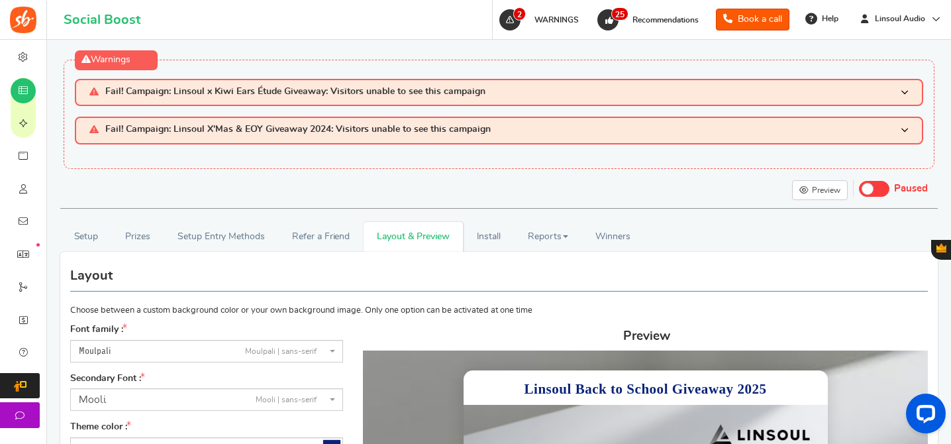
click at [877, 189] on span at bounding box center [874, 189] width 30 height 16
click at [859, 189] on input "Live Paused" at bounding box center [859, 187] width 0 height 9
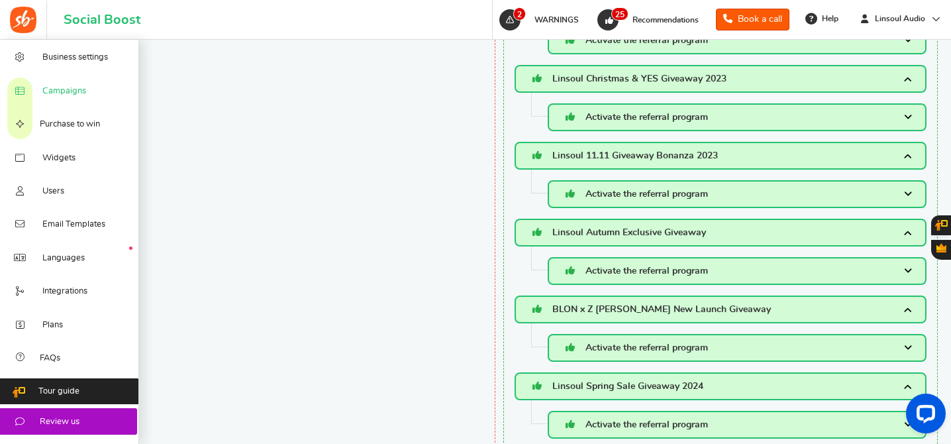
click at [73, 95] on span "Campaigns" at bounding box center [64, 91] width 44 height 12
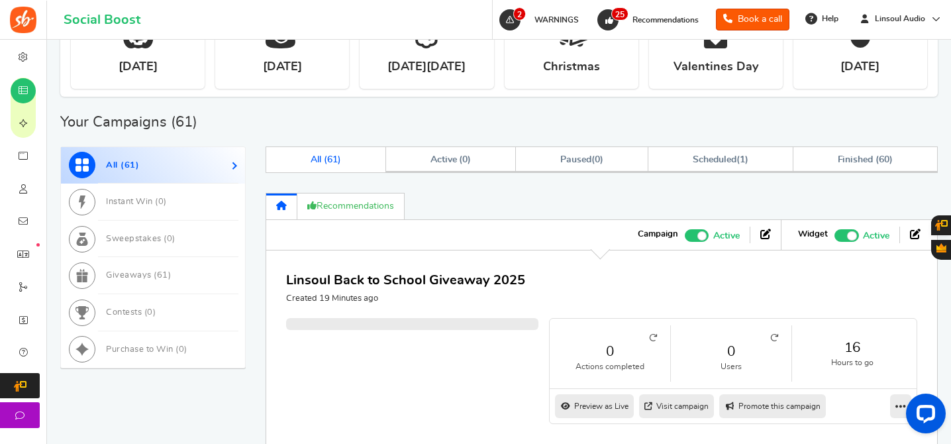
scroll to position [530, 0]
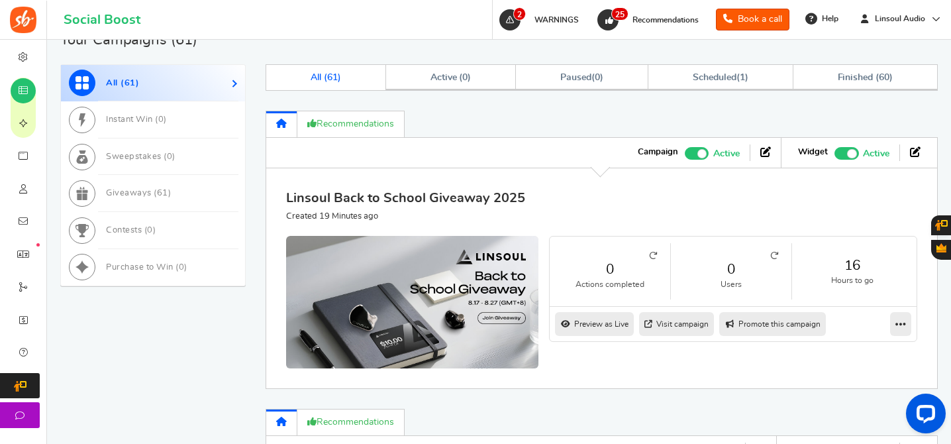
click at [480, 199] on link "Linsoul Back to School Giveaway 2025" at bounding box center [405, 197] width 239 height 13
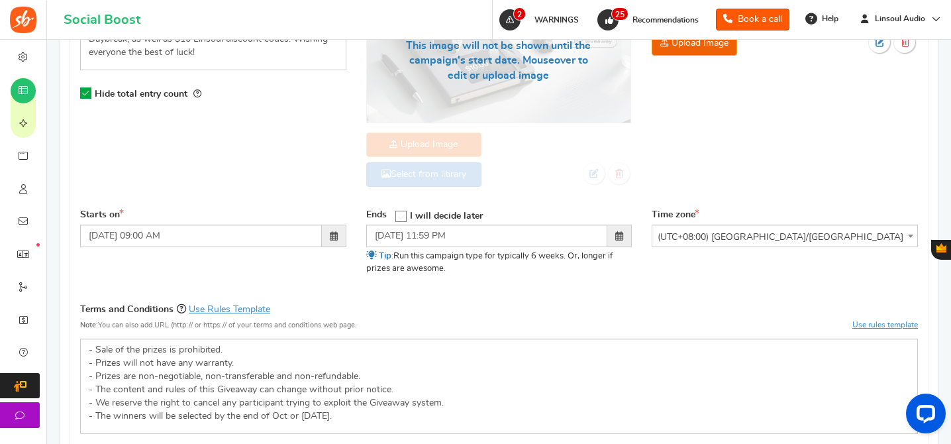
scroll to position [467, 0]
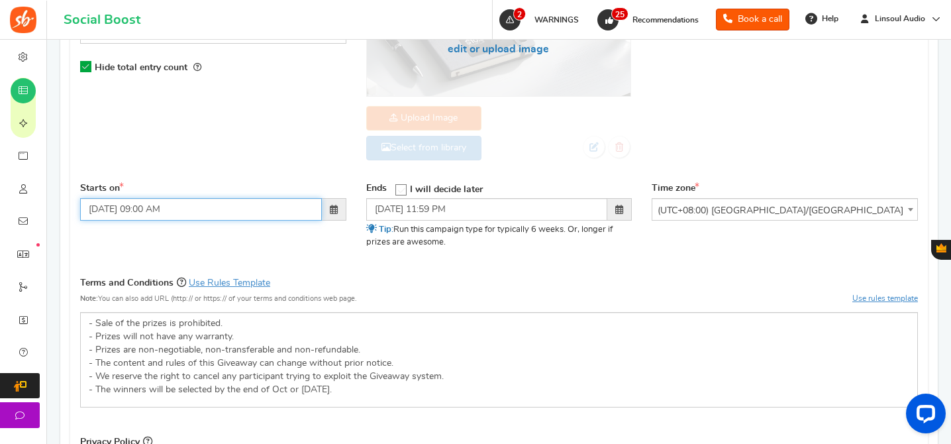
click at [179, 211] on input "[DATE] 09:00 AM" at bounding box center [201, 209] width 242 height 23
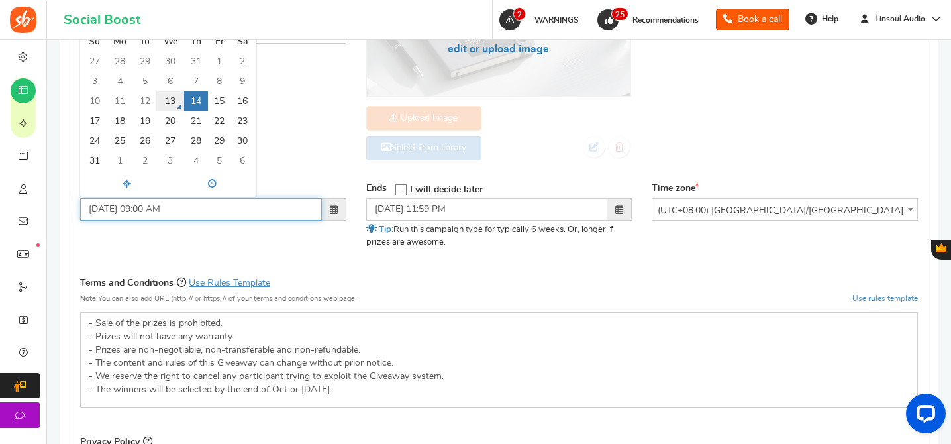
click at [164, 101] on td "13" at bounding box center [170, 101] width 28 height 20
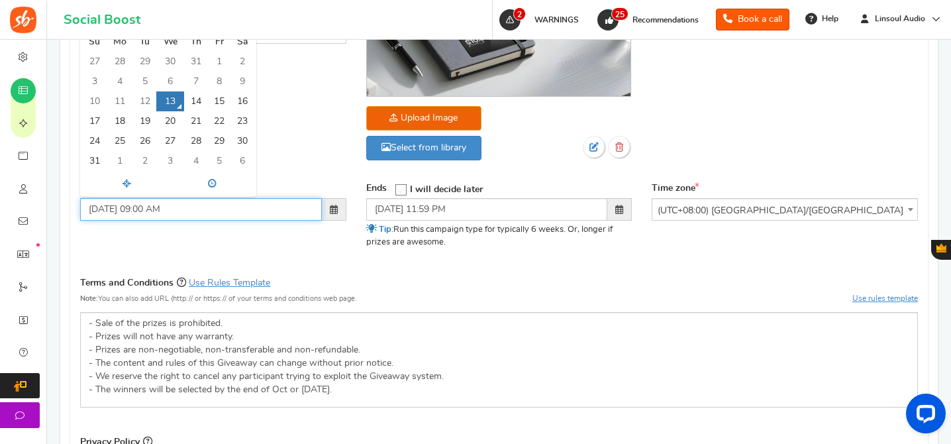
click at [144, 206] on input "13/08/2025 09:00 AM" at bounding box center [201, 209] width 242 height 23
click at [167, 211] on input "13/08/2025 4:00 AM" at bounding box center [201, 209] width 242 height 23
click at [248, 241] on div "Starts on 13/08/2025 4:00 p August 2025 Su Mo Tu We Th Fr Sa 27 28 29 30 31 1 2…" at bounding box center [498, 223] width 857 height 83
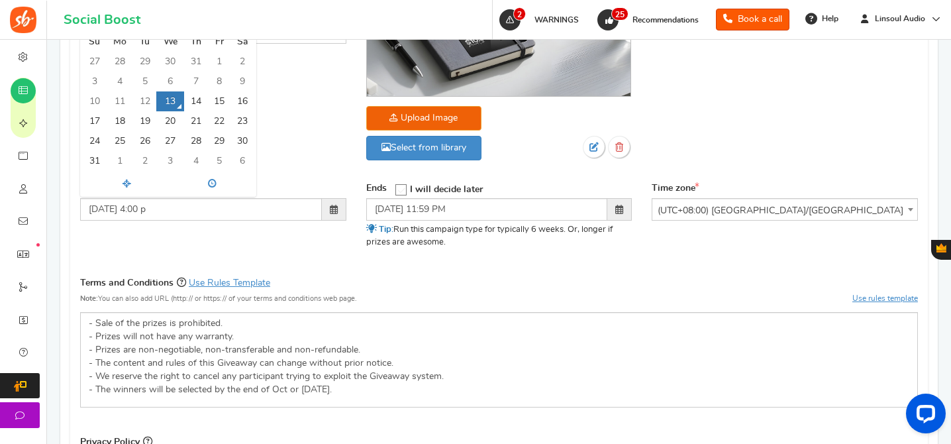
type input "13/08/2025 04:00 PM"
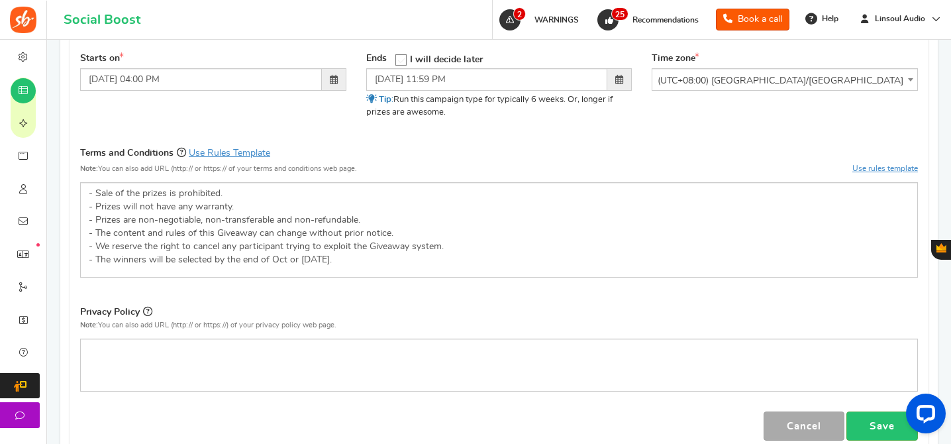
scroll to position [761, 0]
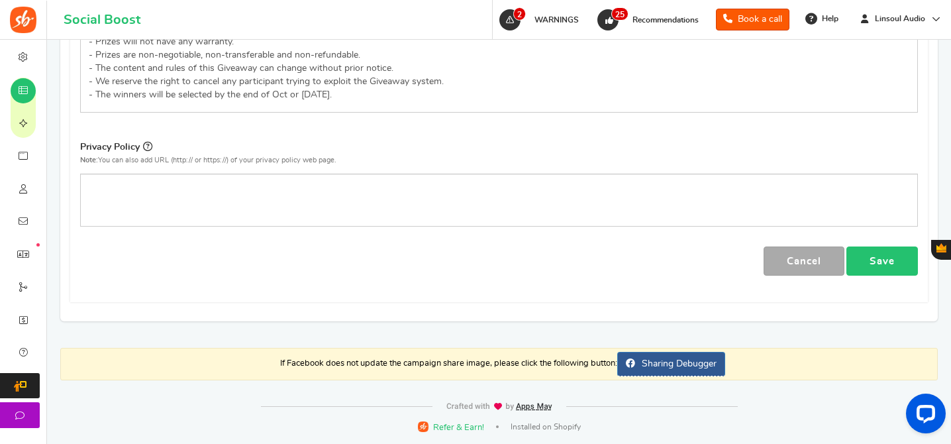
click at [878, 257] on link "Save" at bounding box center [882, 261] width 72 height 30
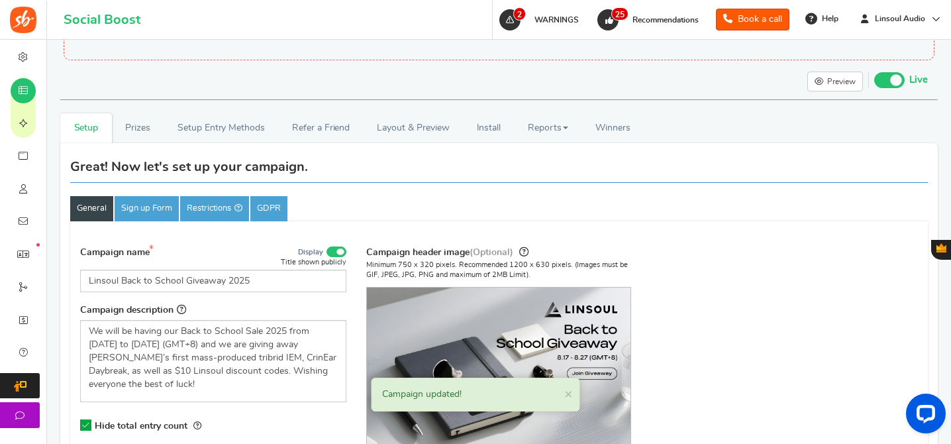
scroll to position [0, 0]
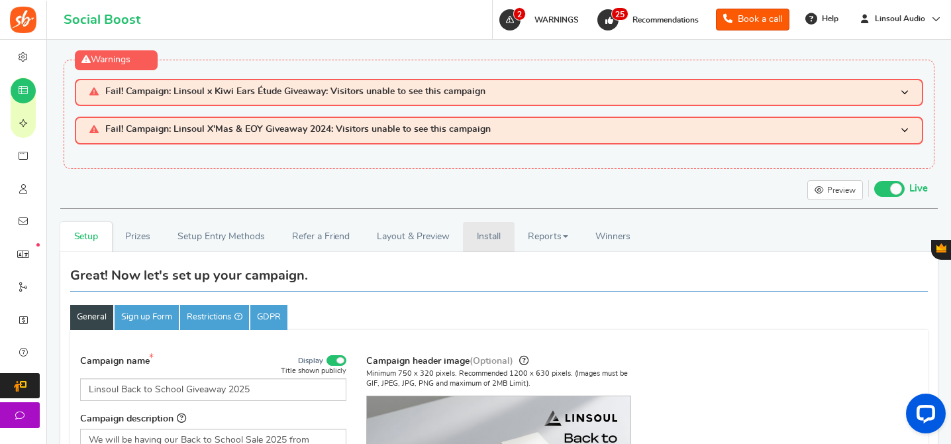
click at [485, 235] on link "Install" at bounding box center [489, 237] width 52 height 30
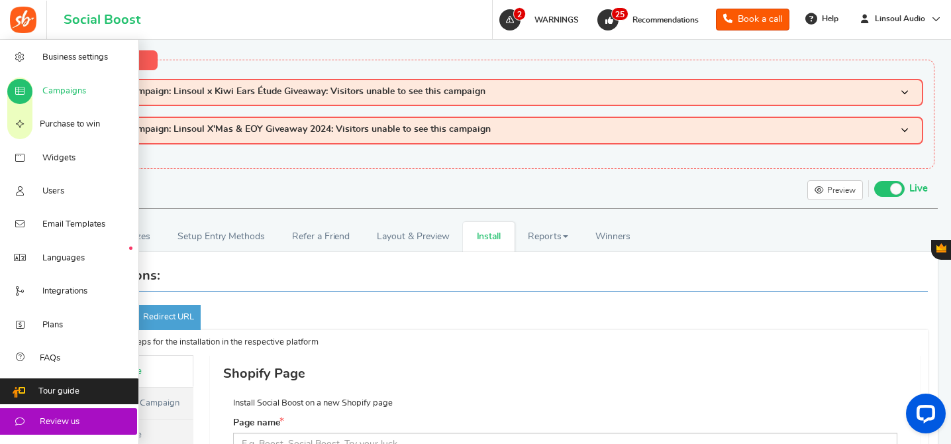
click at [71, 95] on span "Campaigns" at bounding box center [64, 91] width 44 height 12
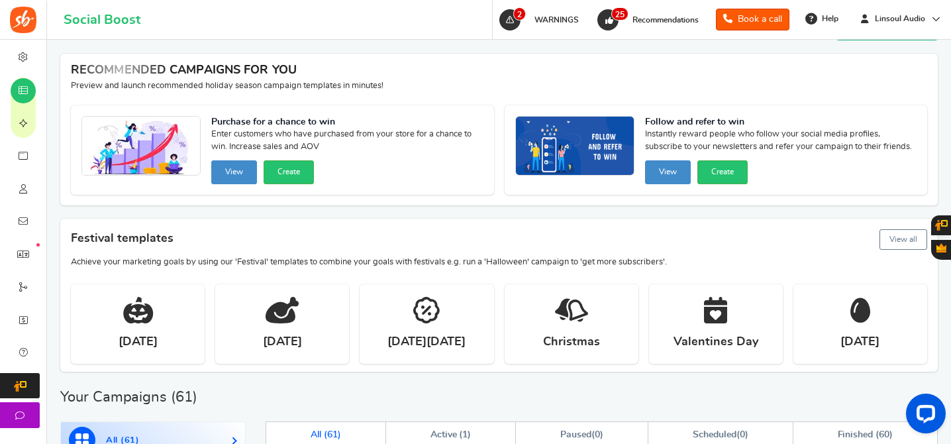
scroll to position [310, 0]
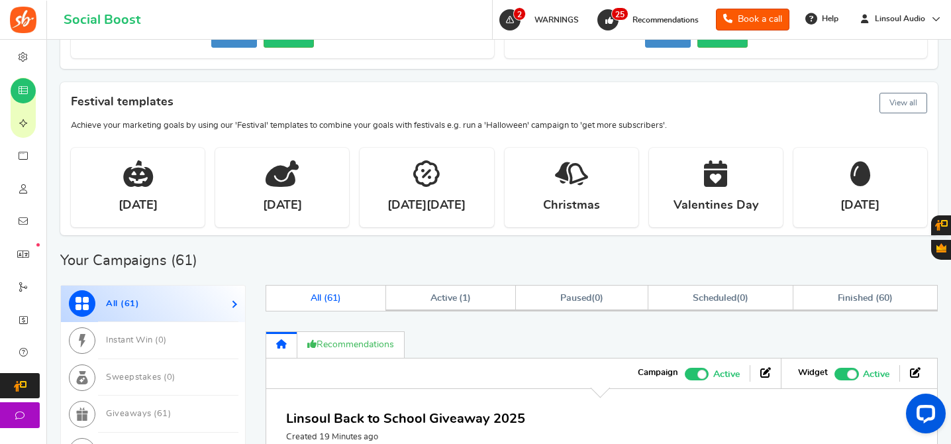
click at [851, 370] on span at bounding box center [851, 373] width 9 height 9
click at [834, 370] on input "Recommended: TURN ON Active Paused" at bounding box center [834, 371] width 0 height 9
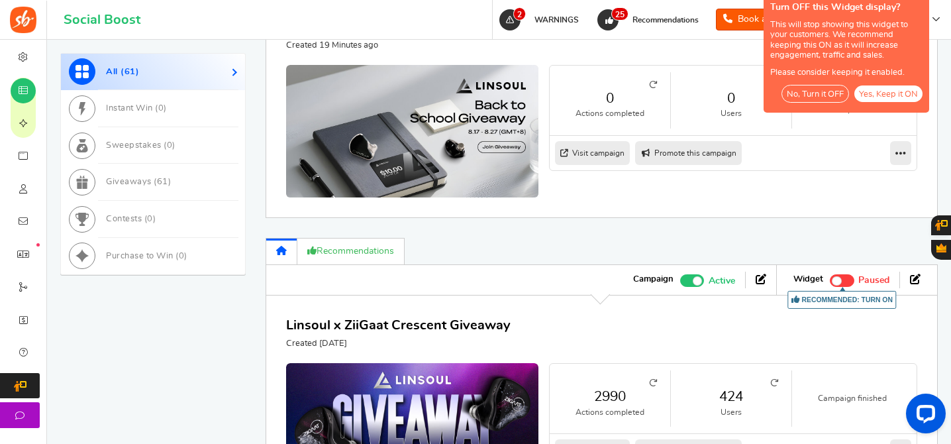
scroll to position [489, 0]
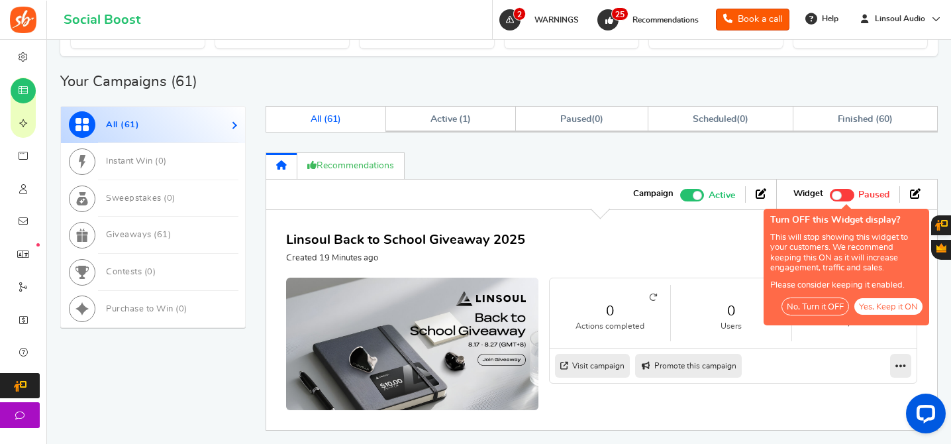
click at [814, 307] on button "No, Turn it OFF" at bounding box center [815, 306] width 68 height 18
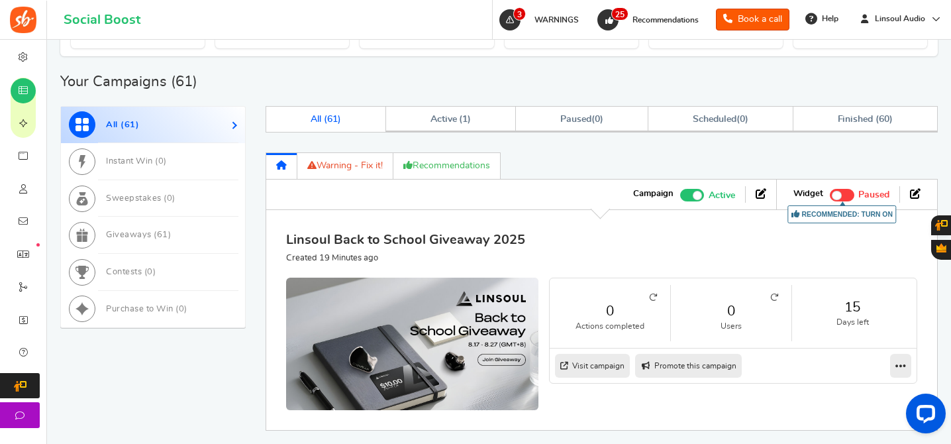
click at [422, 236] on link "Linsoul Back to School Giveaway 2025" at bounding box center [405, 239] width 239 height 13
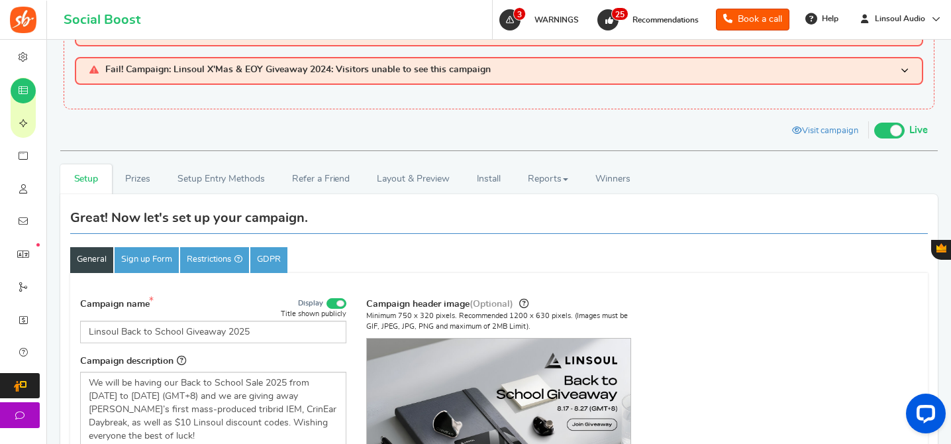
scroll to position [68, 0]
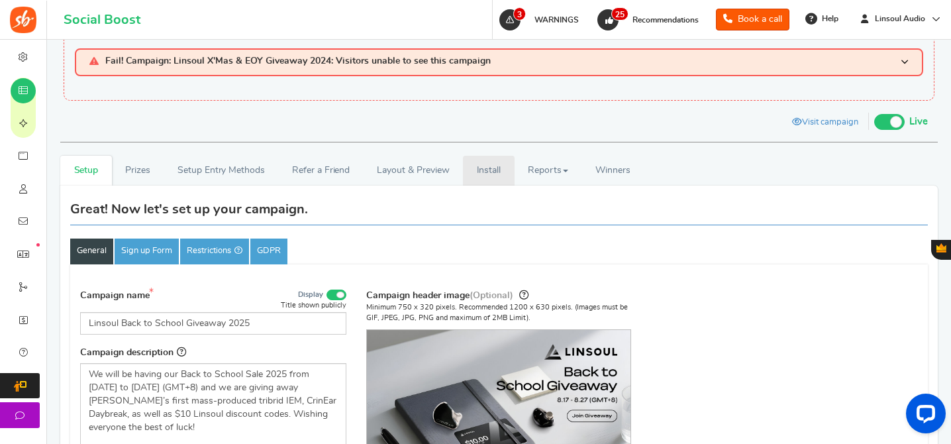
click at [499, 175] on link "Install" at bounding box center [489, 171] width 52 height 30
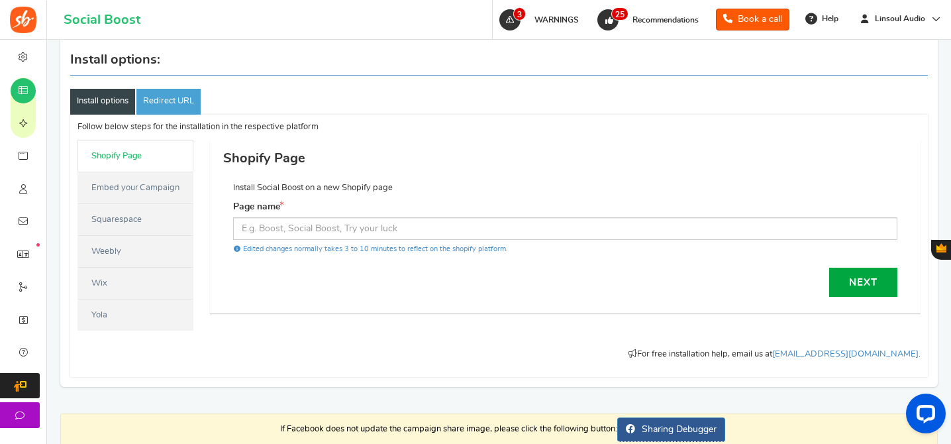
scroll to position [270, 0]
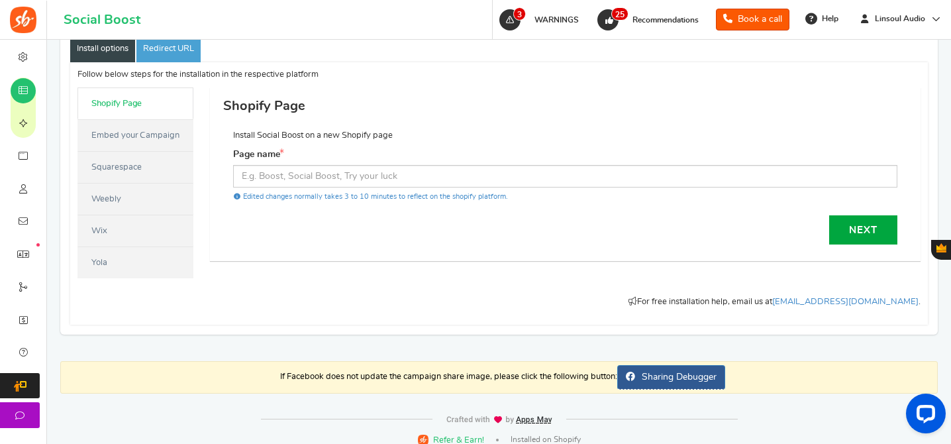
click at [140, 128] on link "Embed your Campaign" at bounding box center [135, 135] width 116 height 32
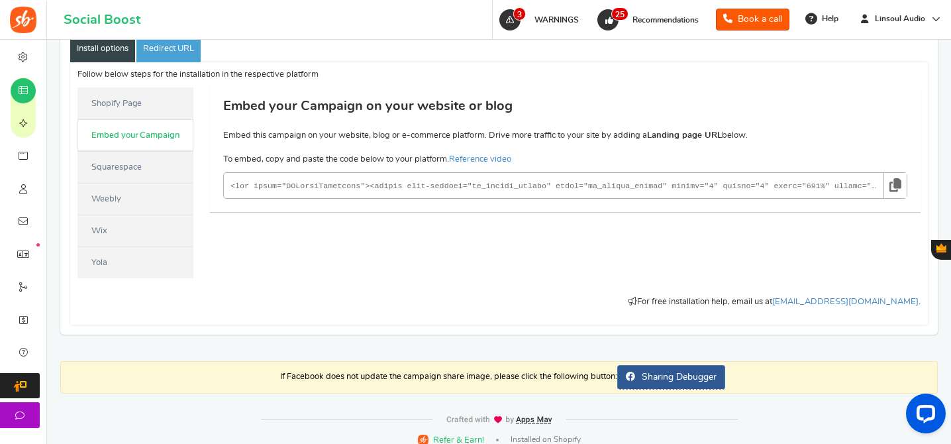
click at [904, 184] on link at bounding box center [894, 185] width 23 height 25
